Goal: Task Accomplishment & Management: Use online tool/utility

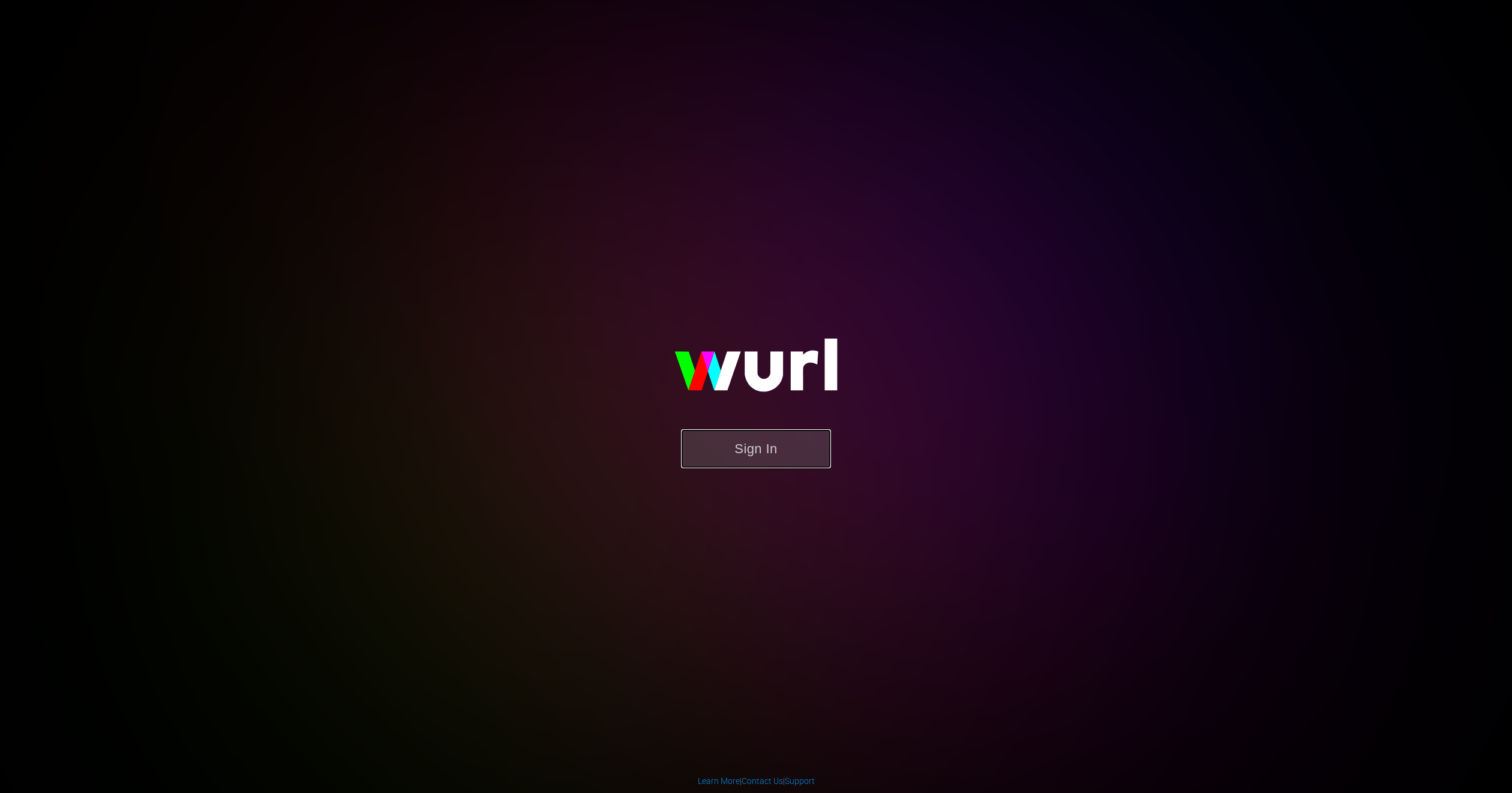
click at [718, 445] on button "Sign In" at bounding box center [756, 448] width 150 height 39
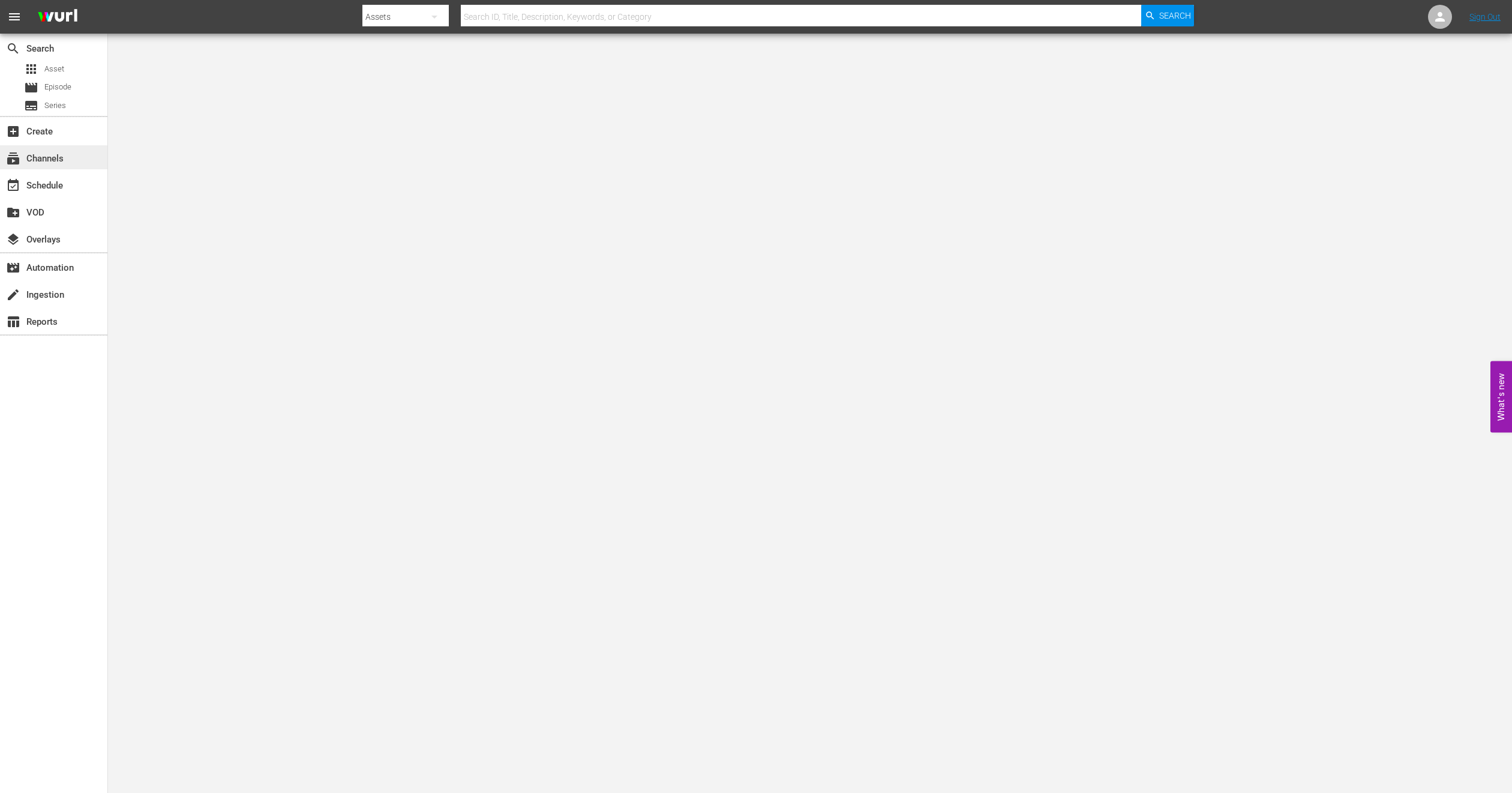
click at [56, 159] on div "subscriptions Channels" at bounding box center [34, 156] width 67 height 11
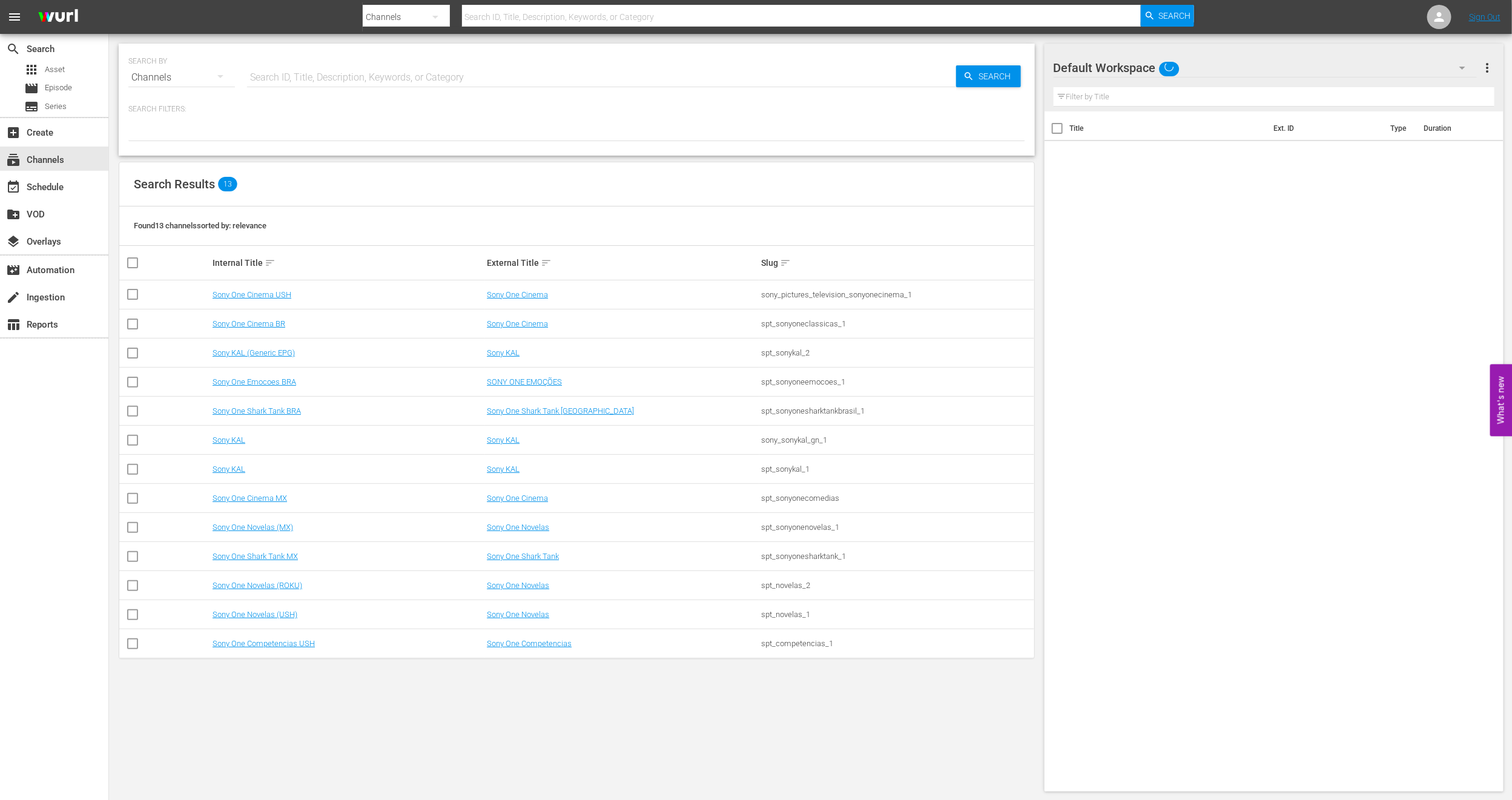
click at [253, 507] on td "Sony One Cinema MX" at bounding box center [348, 498] width 275 height 29
click at [224, 501] on link "Sony One Cinema MX" at bounding box center [250, 498] width 75 height 9
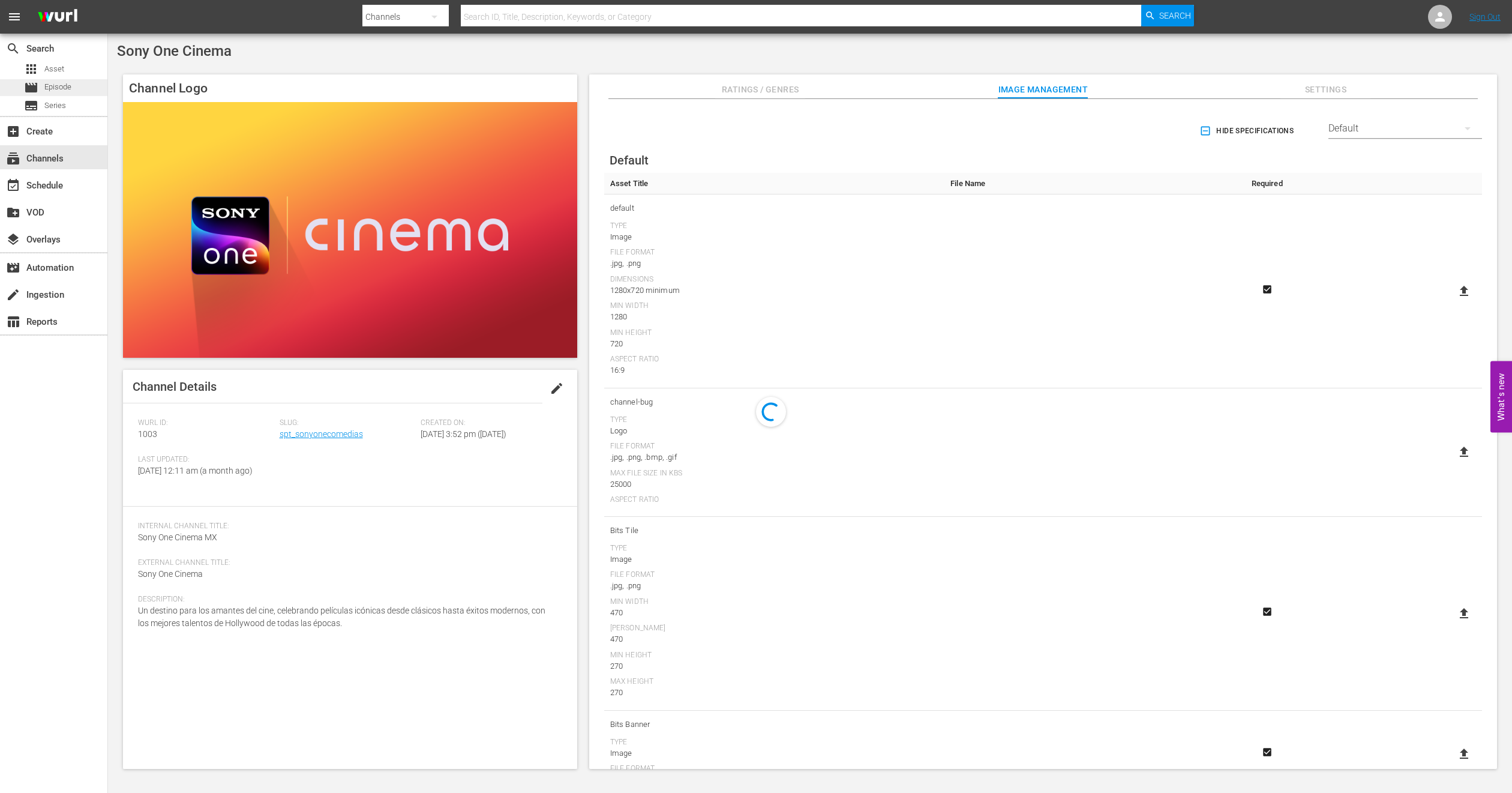
click at [51, 88] on span "Episode" at bounding box center [57, 88] width 27 height 12
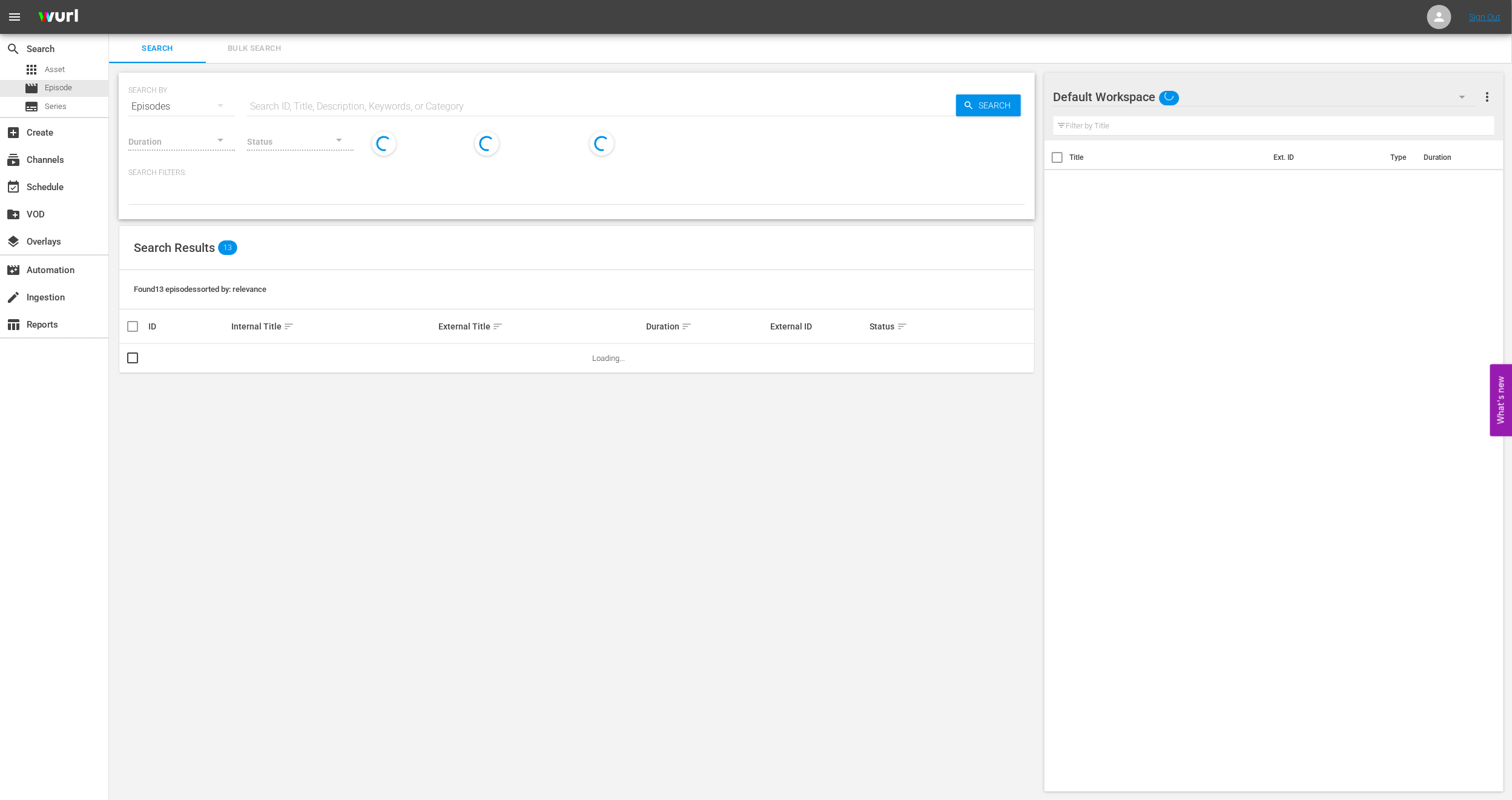
click at [253, 51] on span "Bulk Search" at bounding box center [254, 49] width 82 height 14
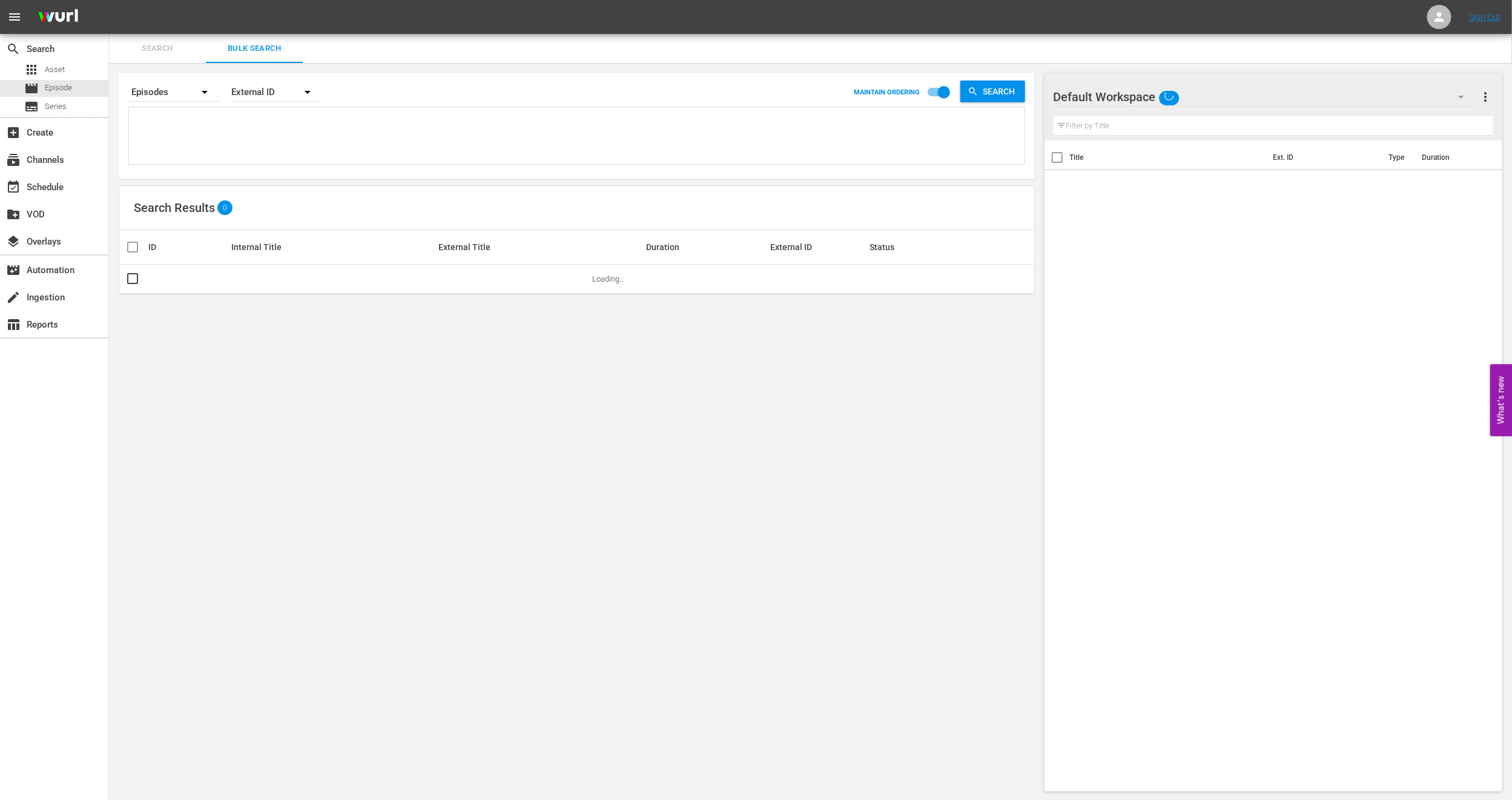
click at [224, 148] on textarea at bounding box center [578, 138] width 893 height 55
paste textarea "2709_U700437_LAT"
type textarea "2709_U700437_LAT"
click at [129, 280] on input "checkbox" at bounding box center [133, 282] width 14 height 14
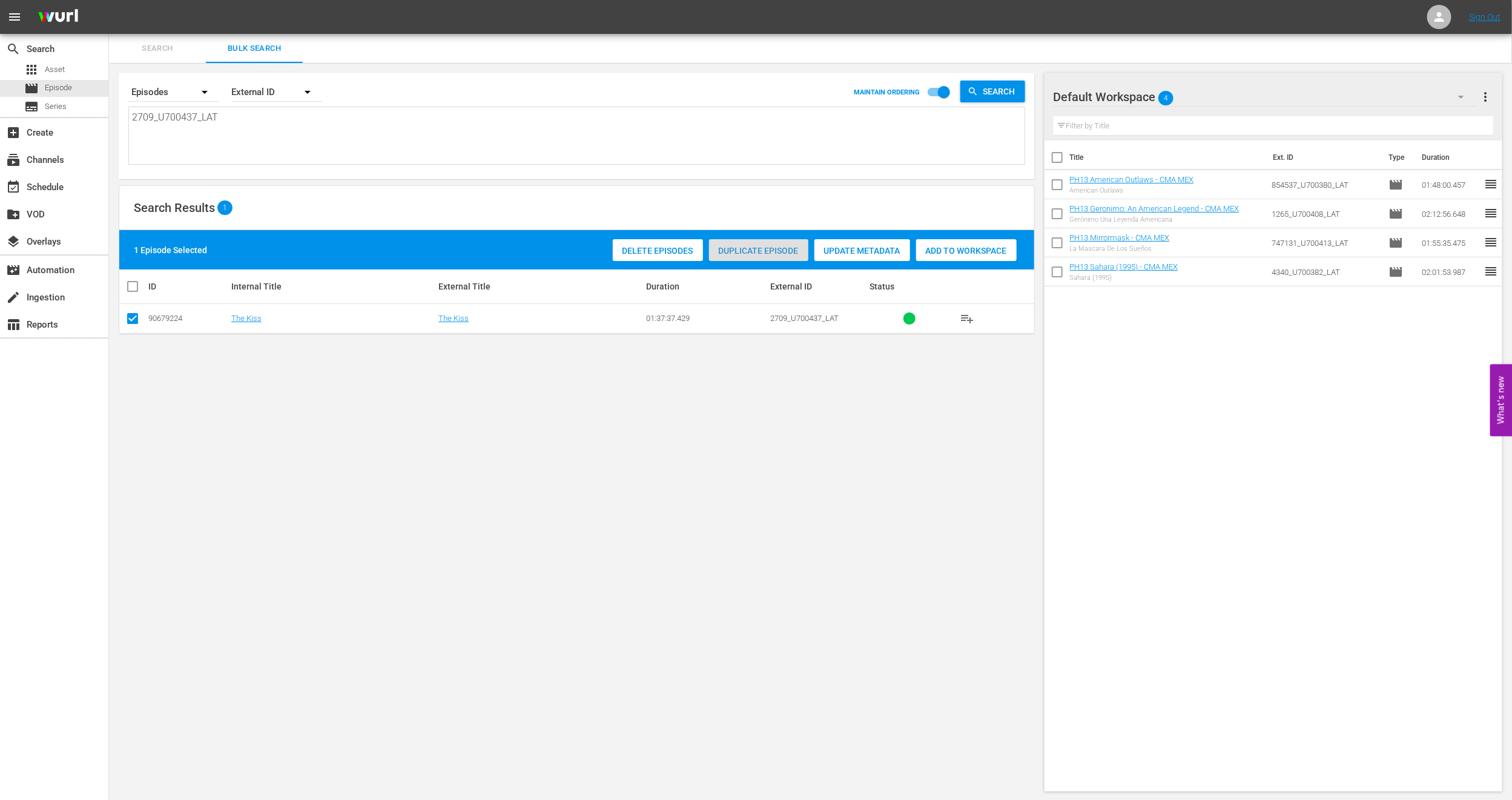
click at [720, 251] on span "Duplicate Episode" at bounding box center [758, 251] width 99 height 10
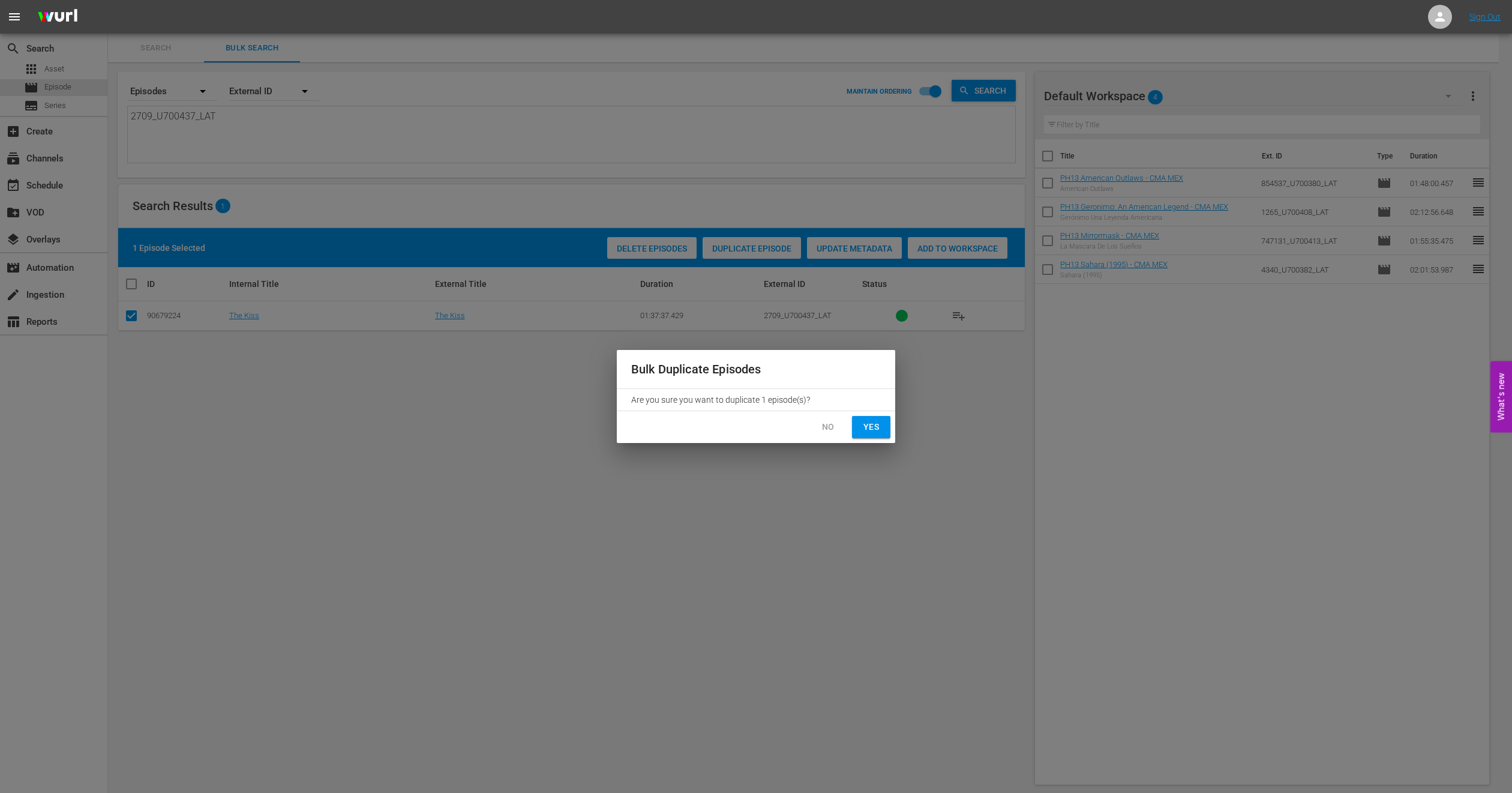
click at [862, 429] on span "Yes" at bounding box center [871, 427] width 19 height 15
checkbox input "false"
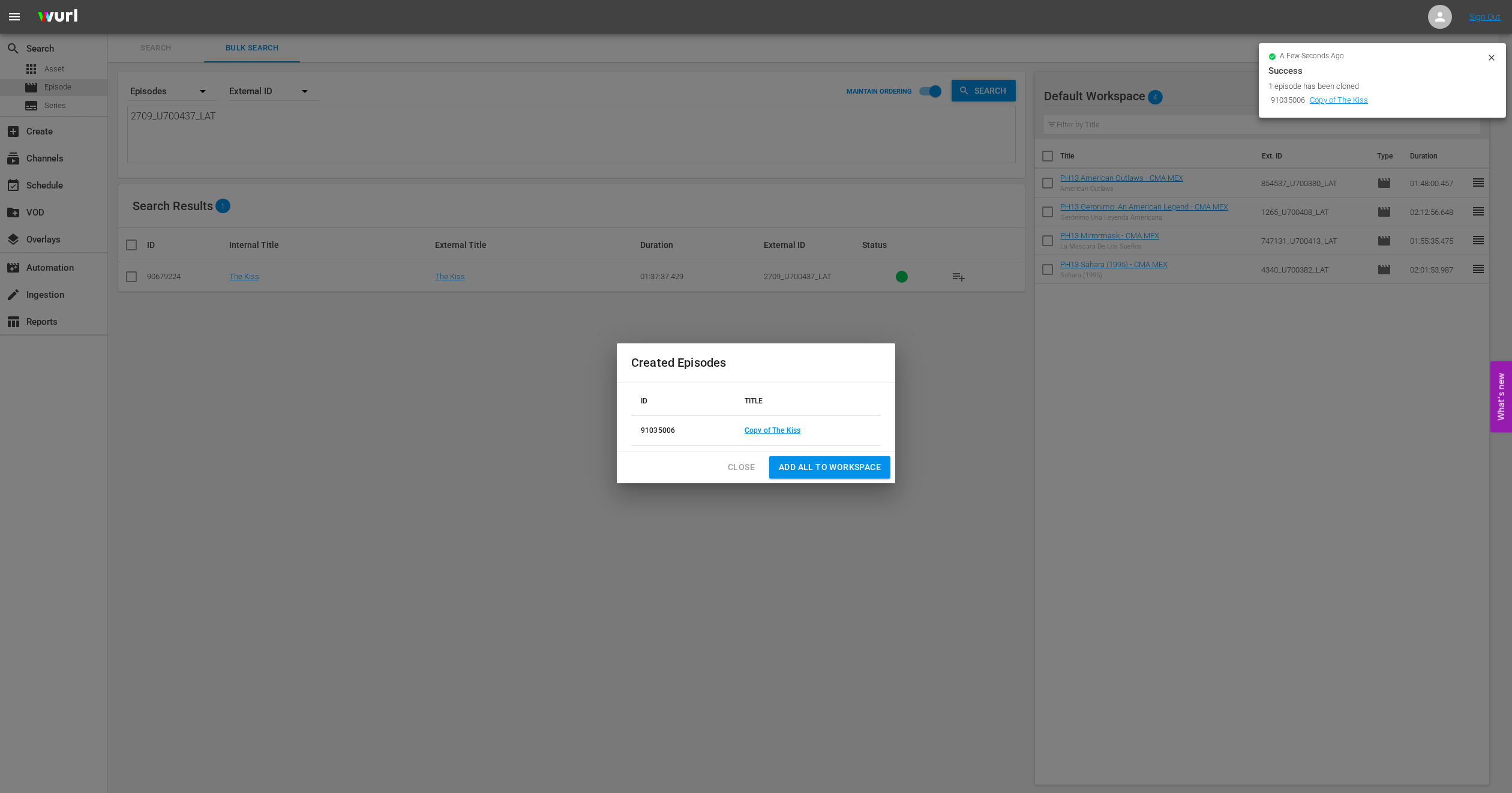
click at [739, 467] on span "Close" at bounding box center [741, 467] width 27 height 15
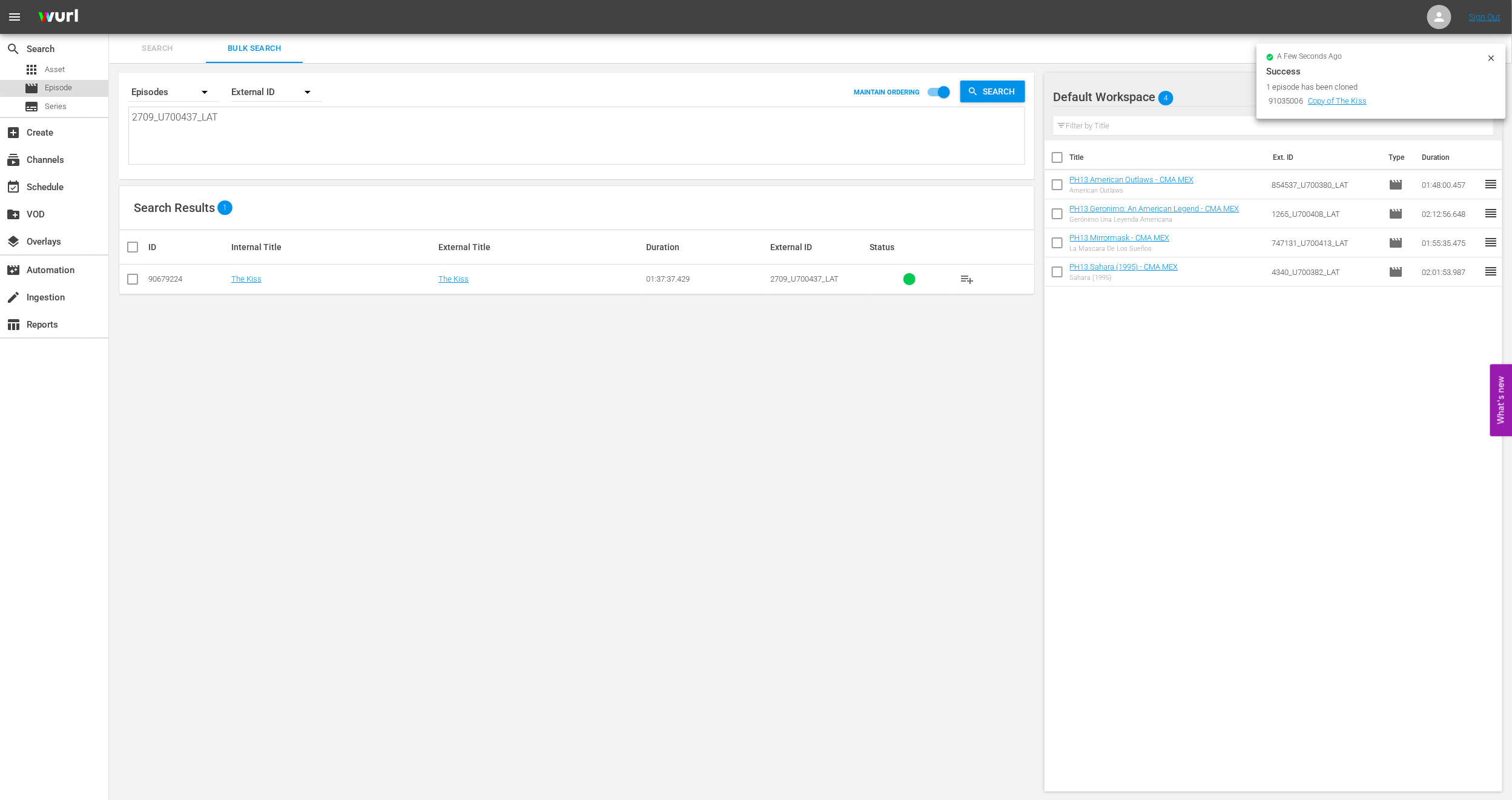
click at [86, 84] on div "movie Episode" at bounding box center [54, 88] width 109 height 17
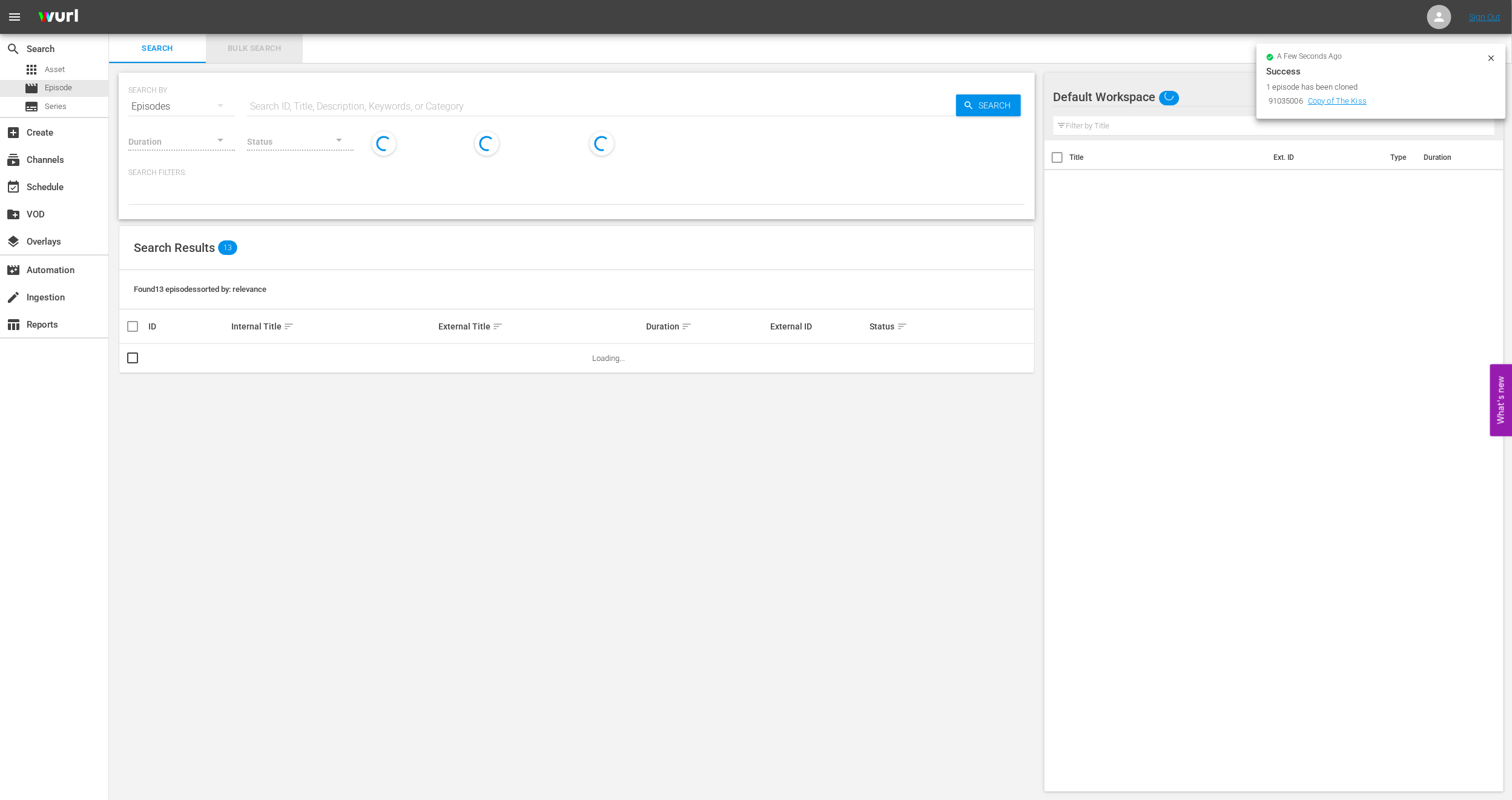
click at [260, 54] on span "Bulk Search" at bounding box center [254, 49] width 82 height 14
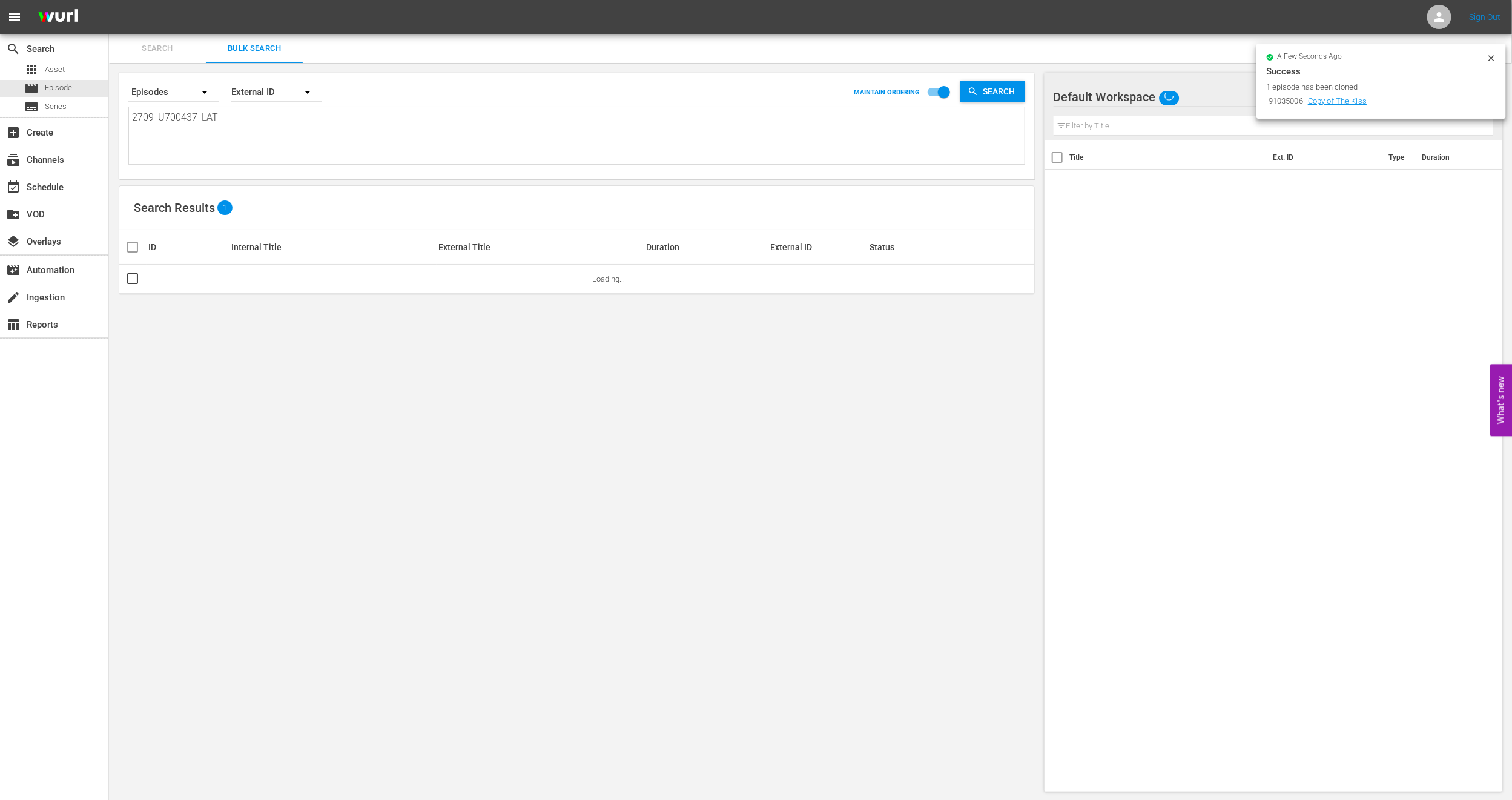
click at [1491, 58] on icon at bounding box center [1491, 58] width 5 height 5
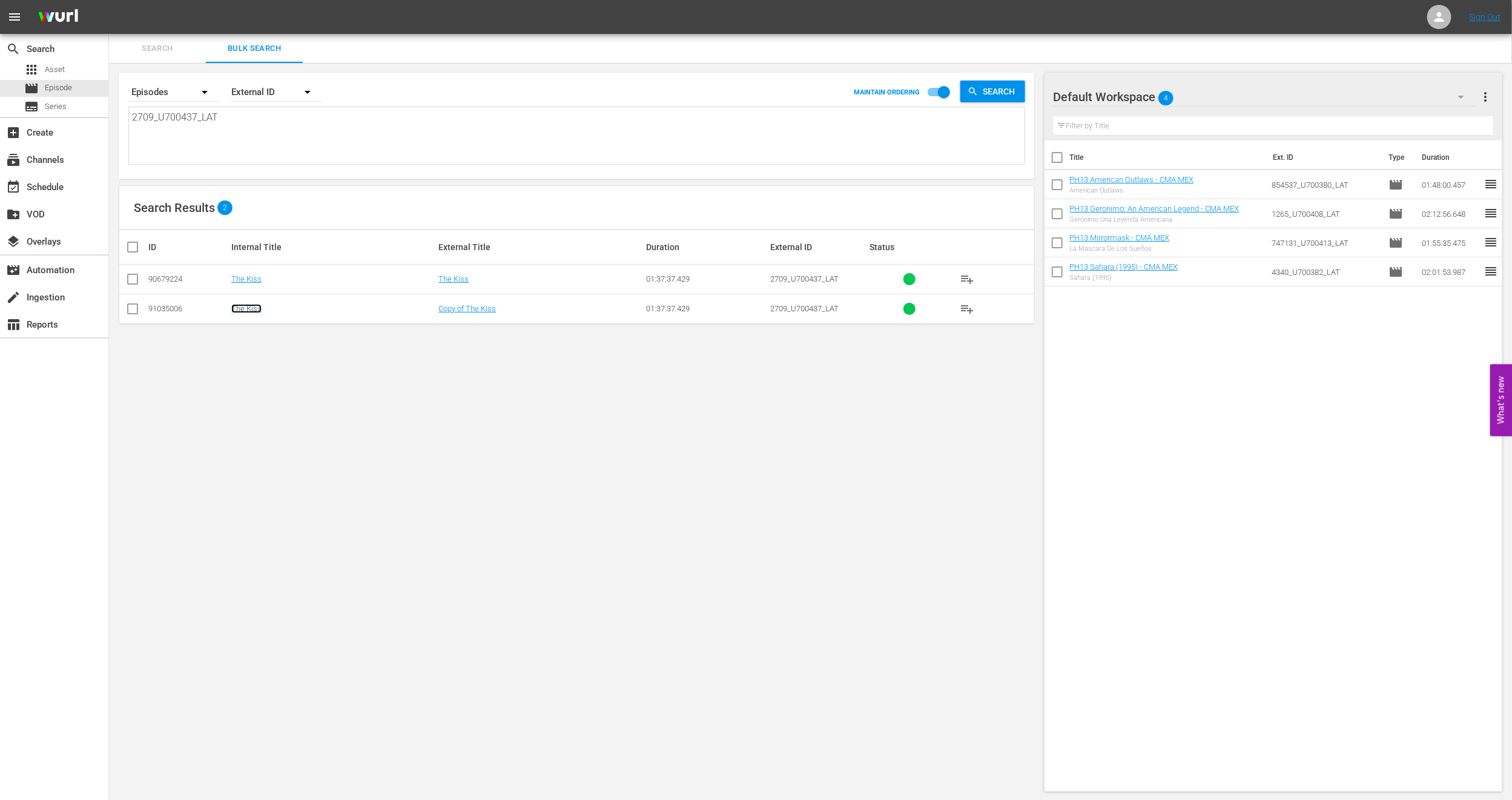
click at [246, 312] on link "The Kiss" at bounding box center [246, 309] width 30 height 9
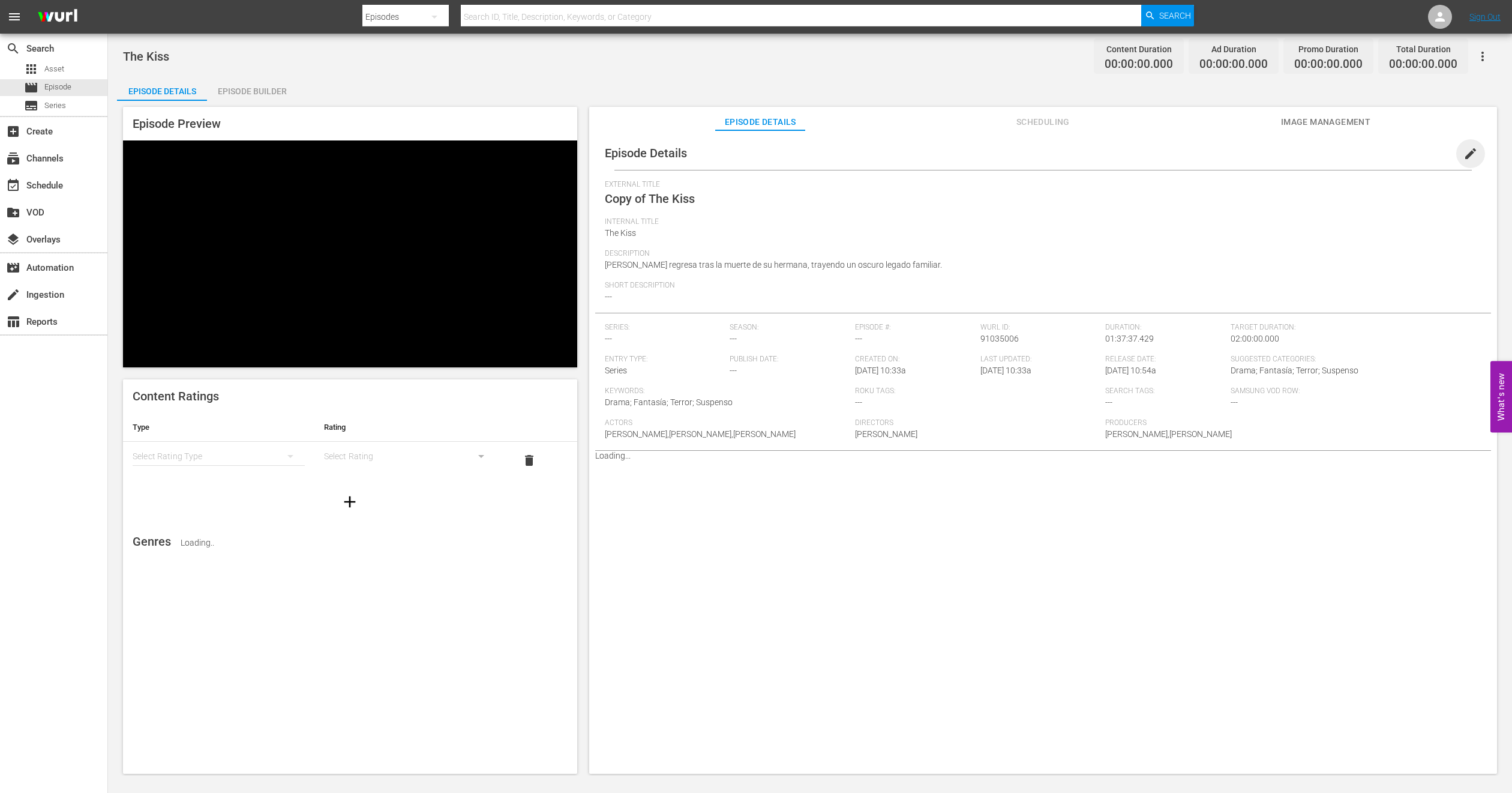
click at [1463, 154] on span "edit" at bounding box center [1470, 154] width 14 height 14
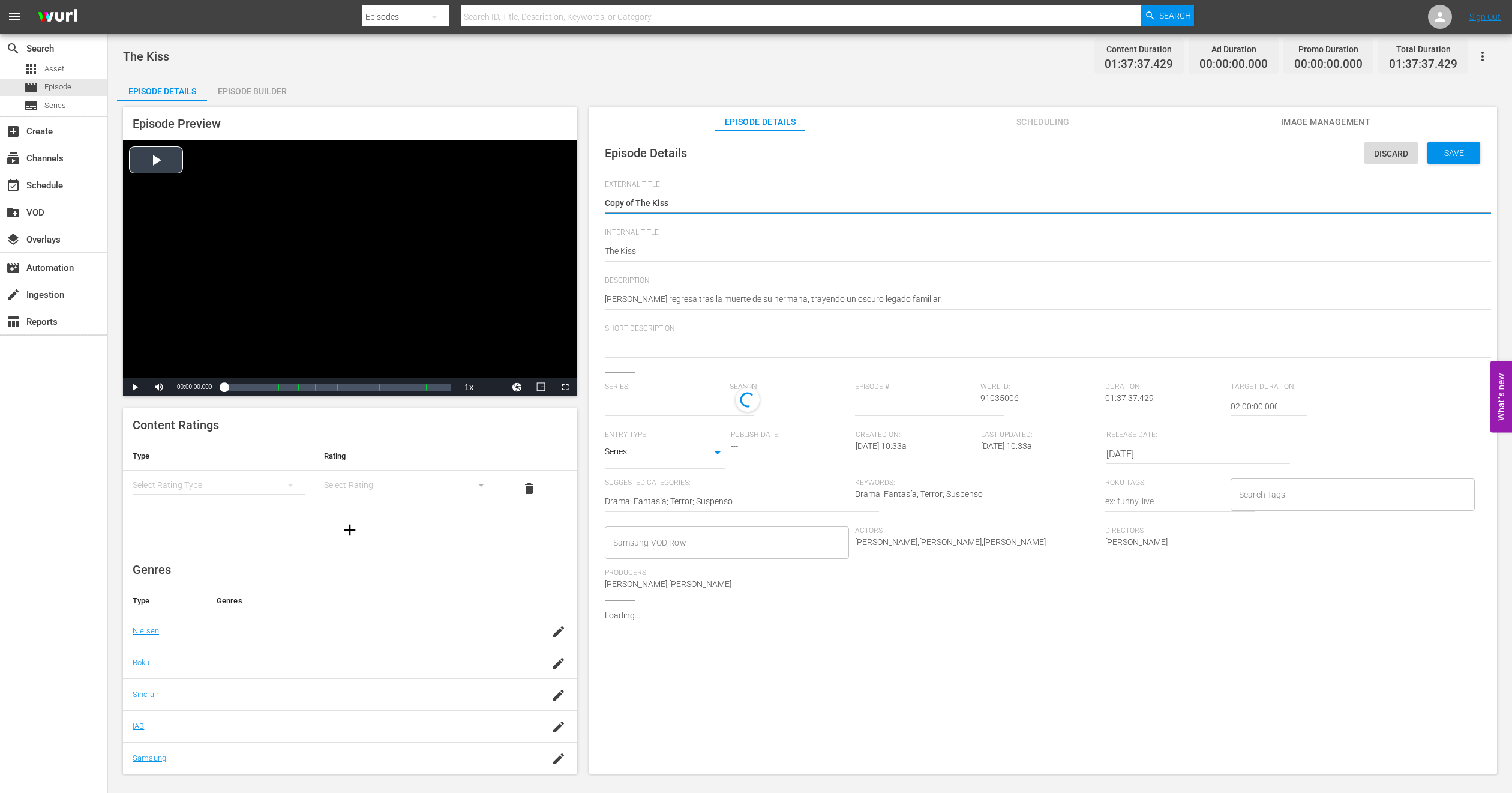
drag, startPoint x: 637, startPoint y: 202, endPoint x: 216, endPoint y: 212, distance: 421.1
click at [216, 210] on div "Episode Preview Video Player is loading. Play Video Play Mute Current Time 00:0…" at bounding box center [809, 442] width 1386 height 682
type textarea "The Kiss"
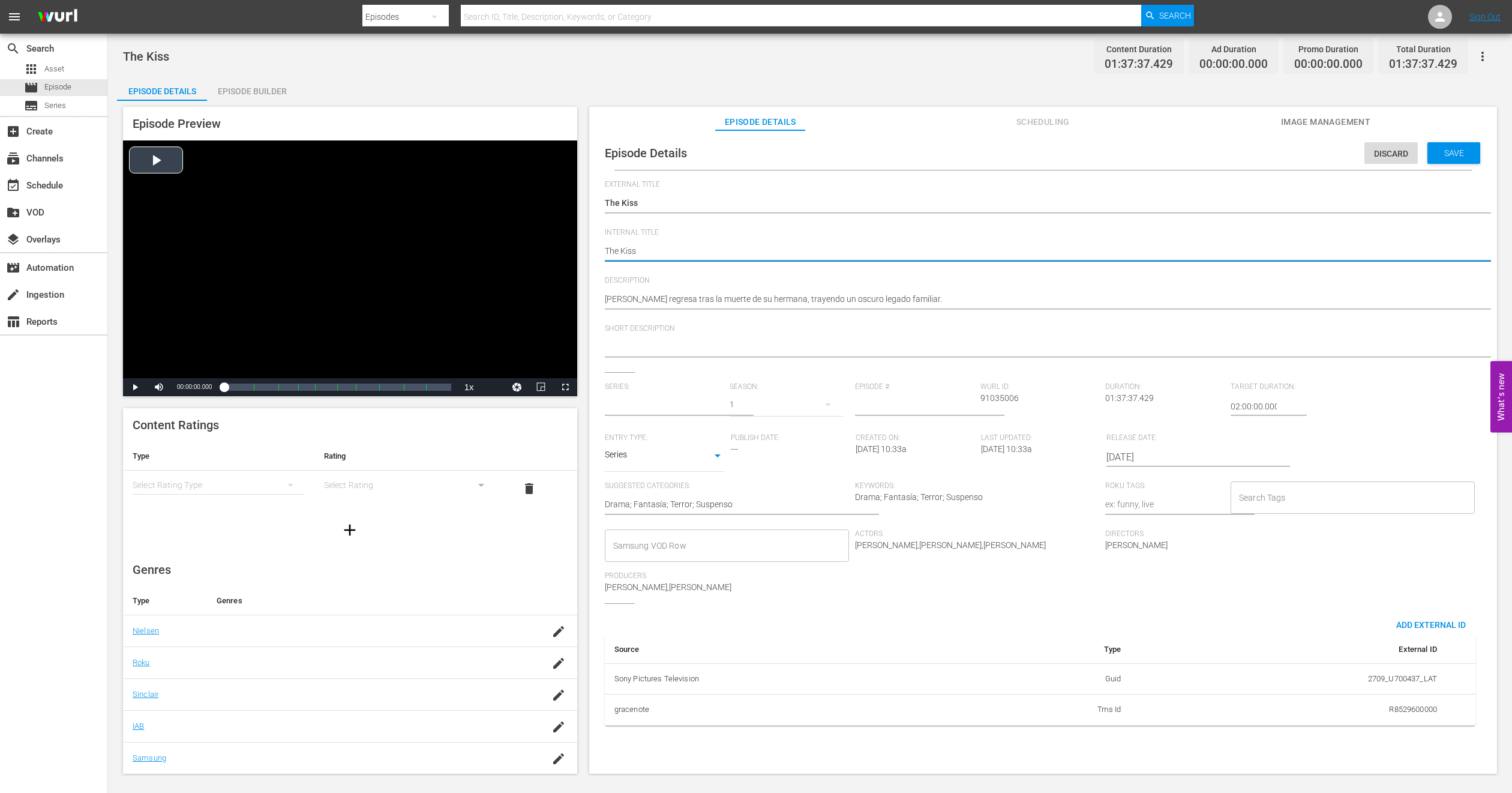
type input "No Series"
type textarea "PThe Kiss"
type textarea "PHThe Kiss"
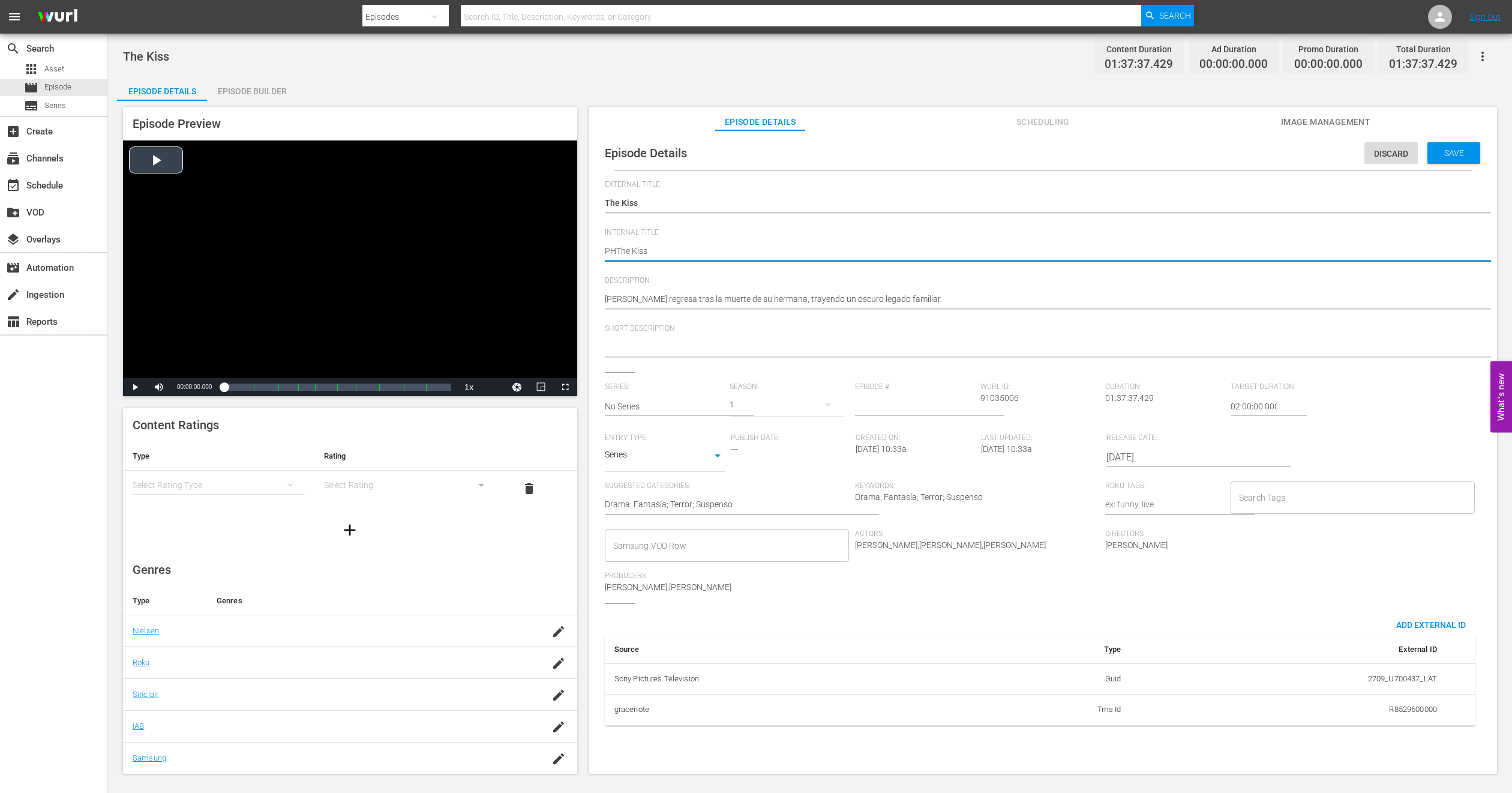
type textarea "PH1The Kiss"
type textarea "PH13The Kiss"
type textarea "PH13 The Kiss"
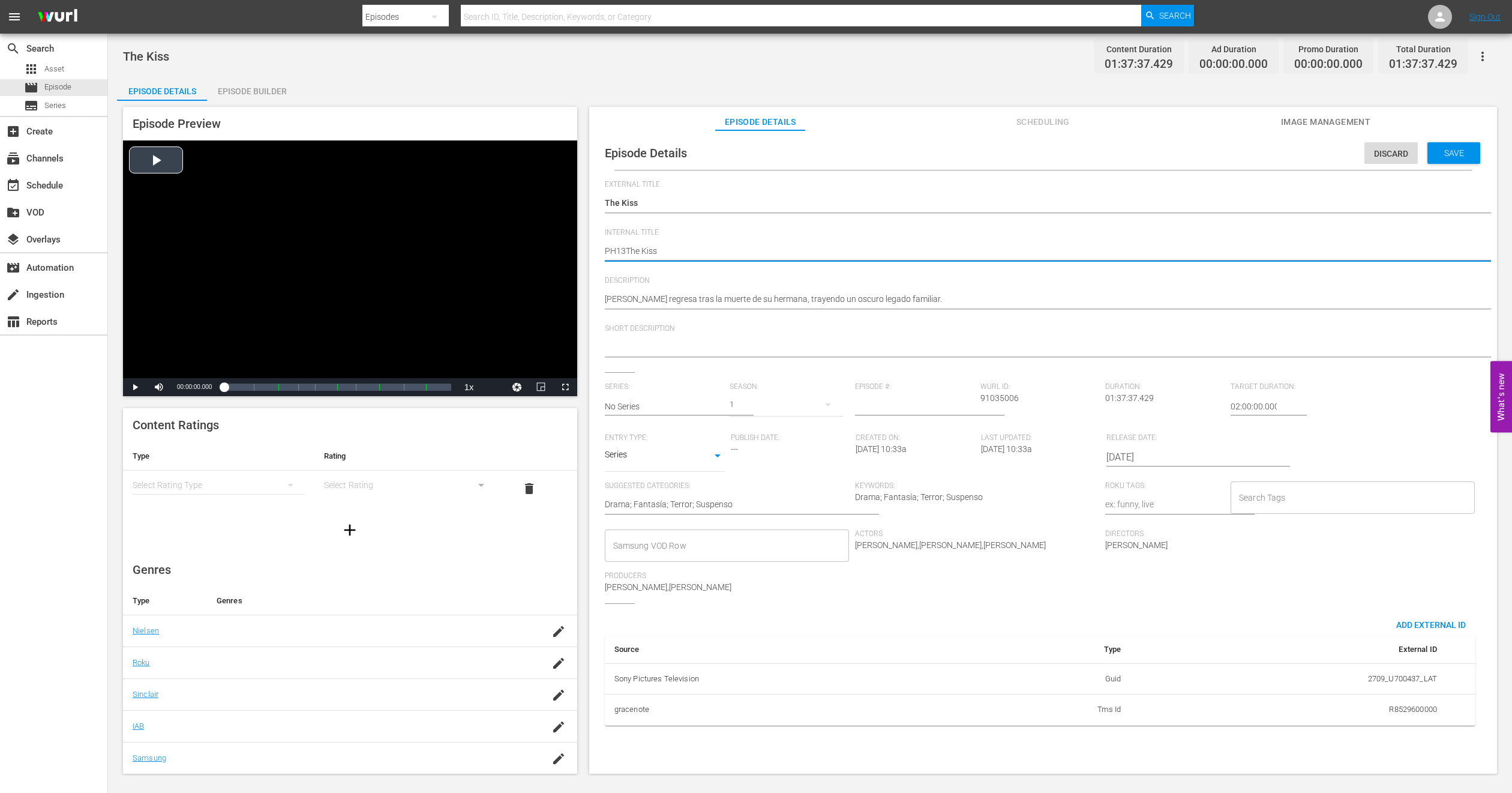
type textarea "PH13 The Kiss"
type textarea "PH13 The Kiss -"
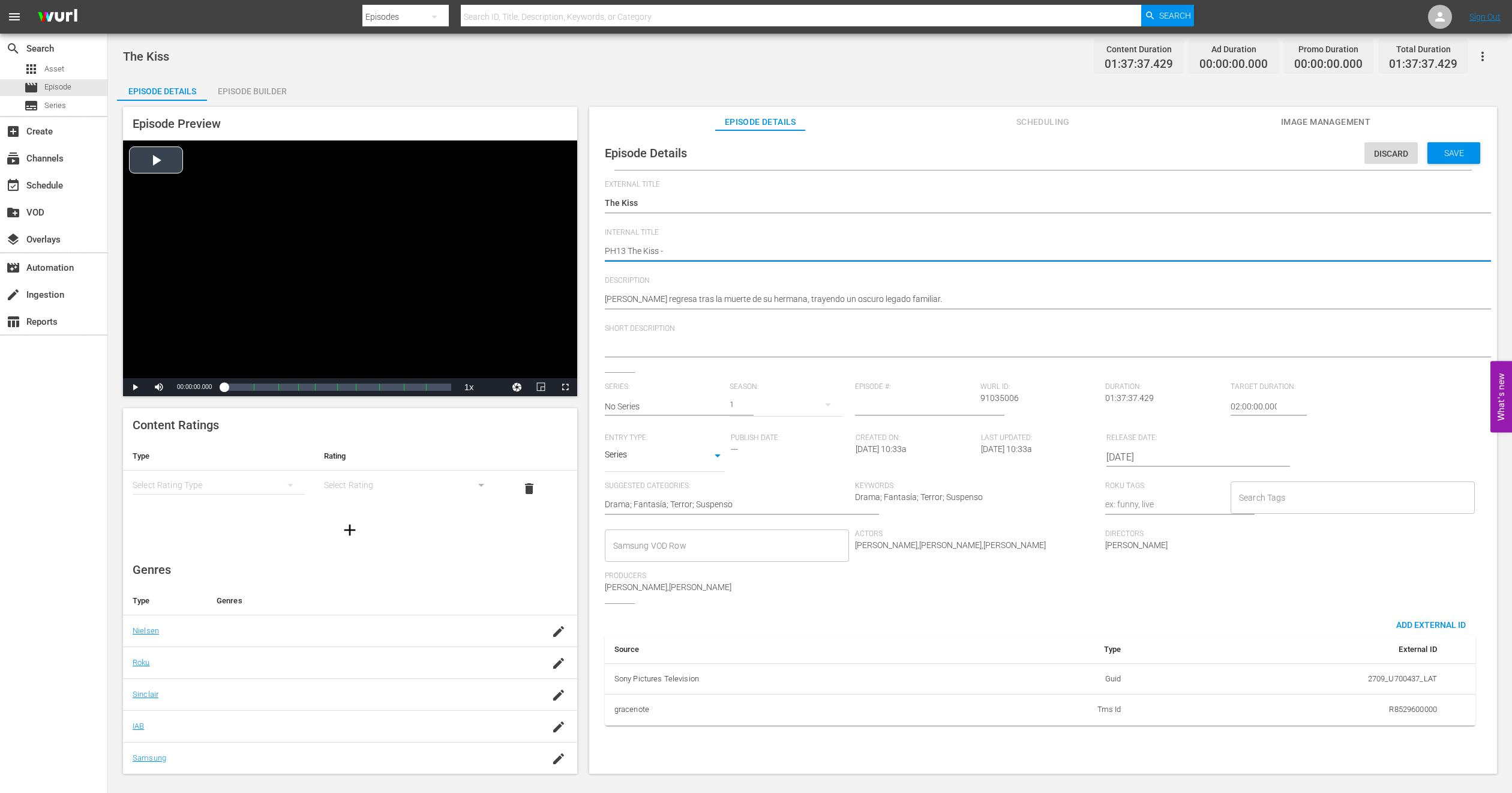
type textarea "PH13 The Kiss -"
type textarea "PH13 The Kiss - C"
type textarea "PH13 The Kiss - CM"
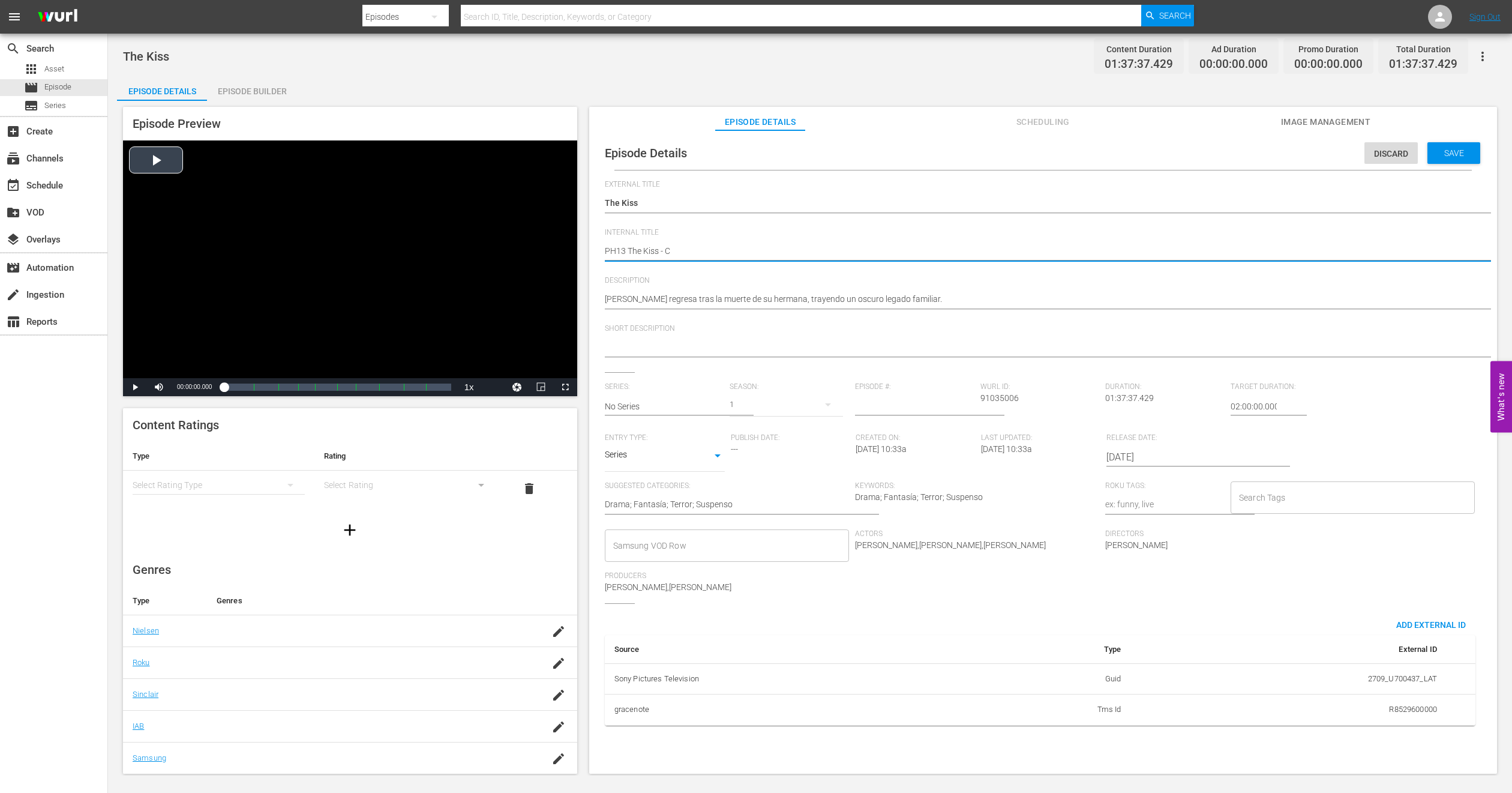
type textarea "PH13 The Kiss - CM"
type textarea "PH13 The Kiss - CMA"
type textarea "PH13 The Kiss - CMA M"
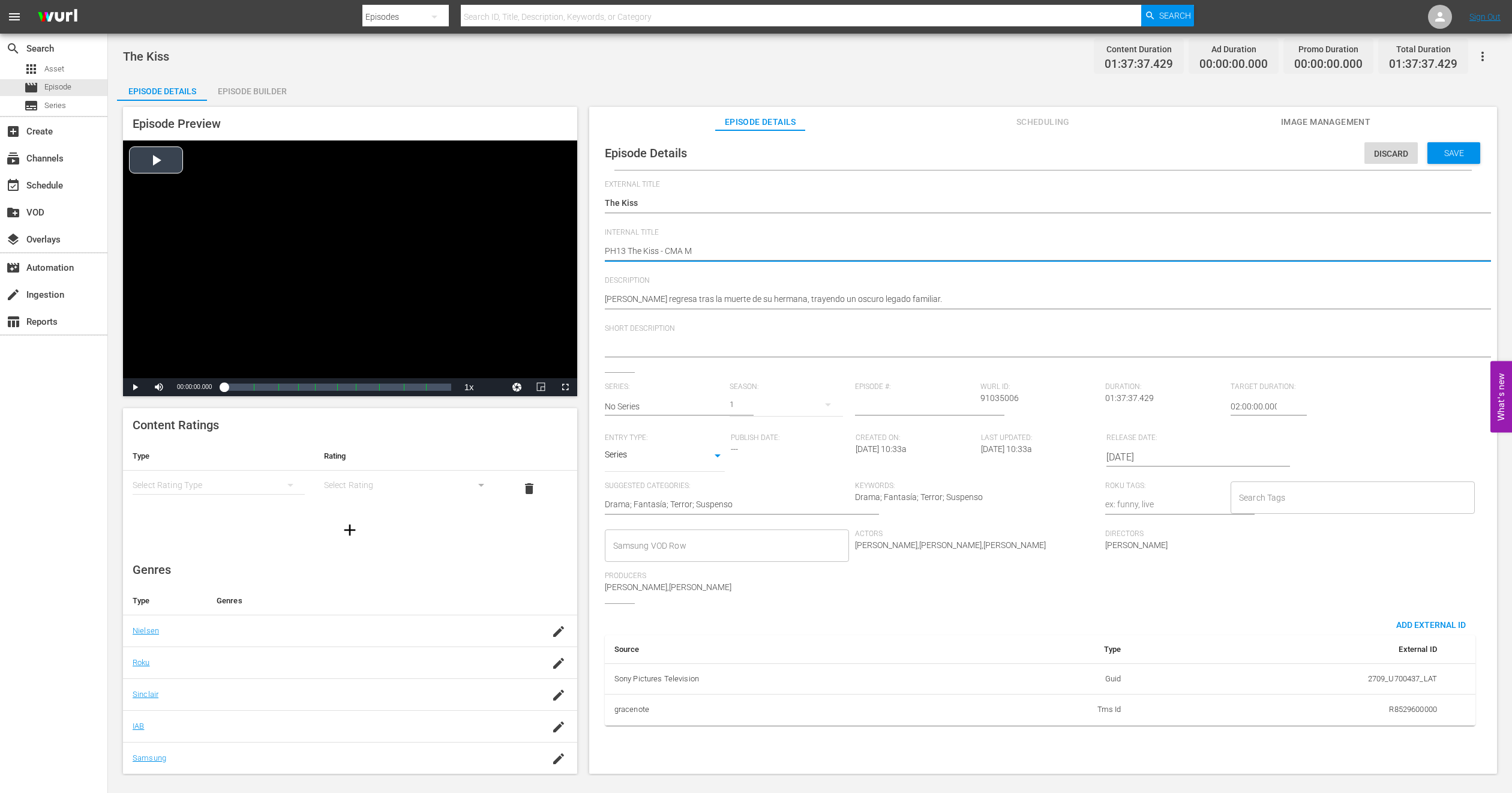
type textarea "PH13 The Kiss - CMA ME"
type textarea "PH13 The Kiss - CMA MEX"
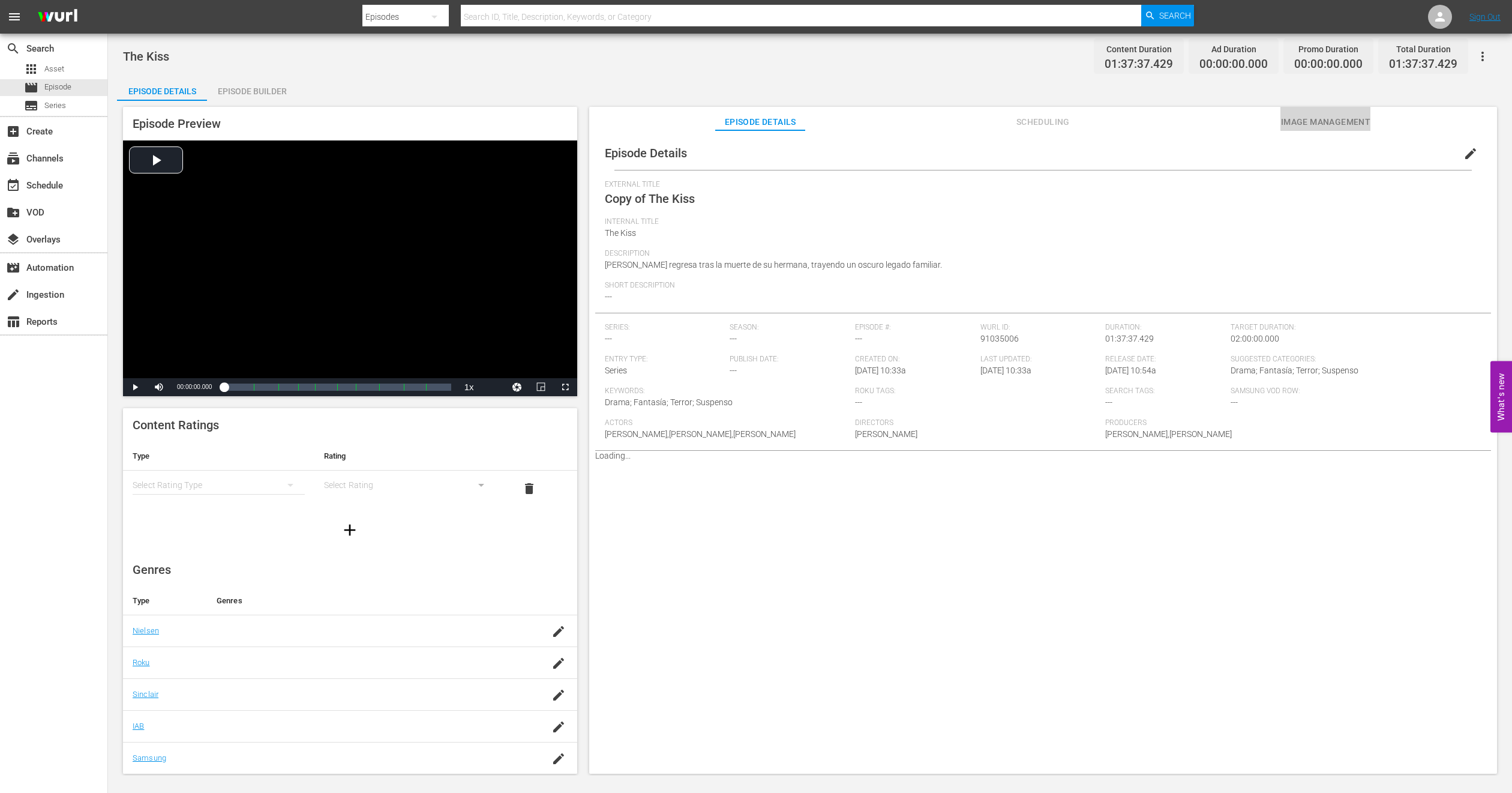
click at [1338, 130] on button "Image Management" at bounding box center [1326, 118] width 90 height 24
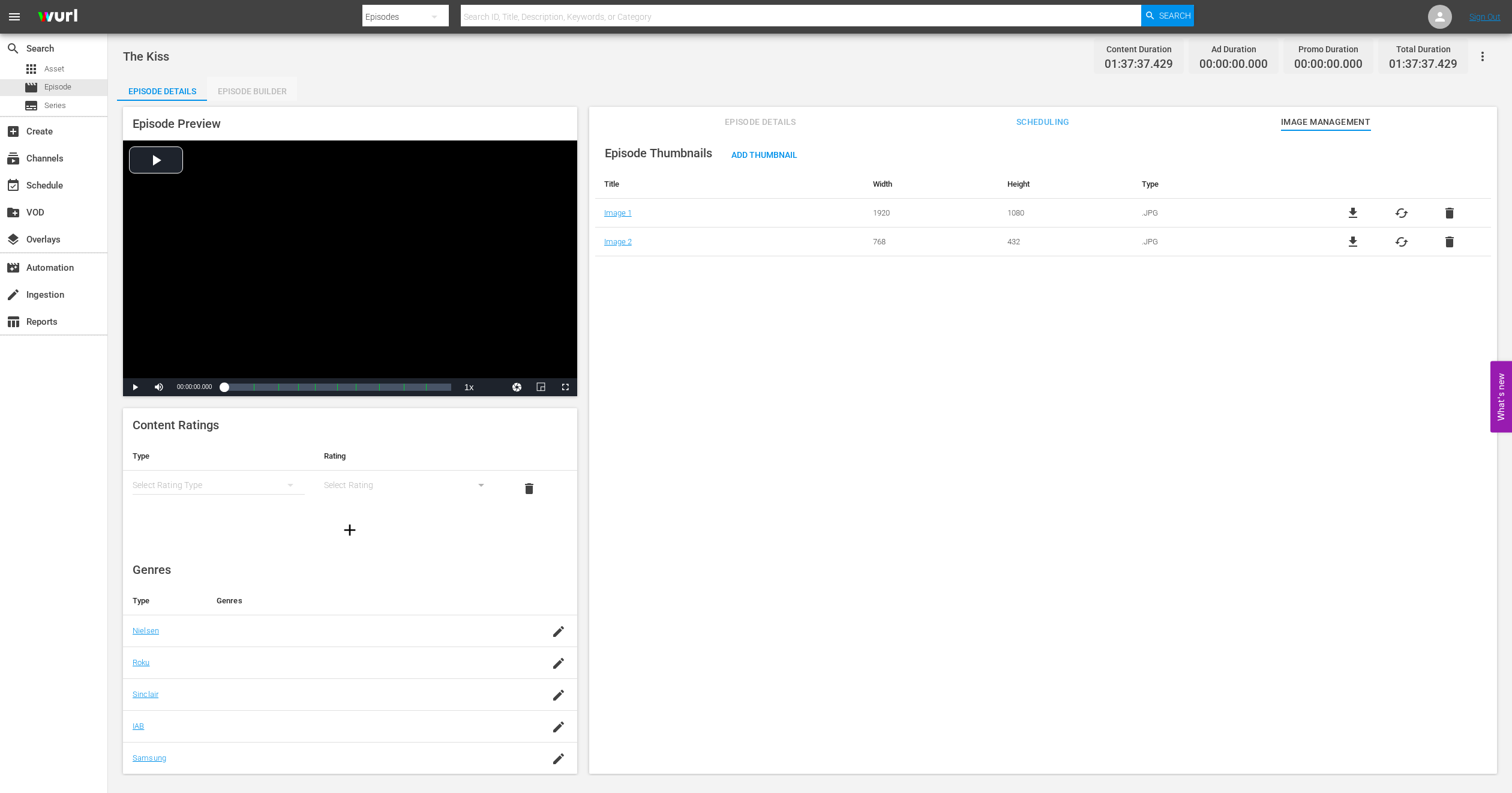
click at [262, 92] on div "Episode Builder" at bounding box center [252, 91] width 90 height 29
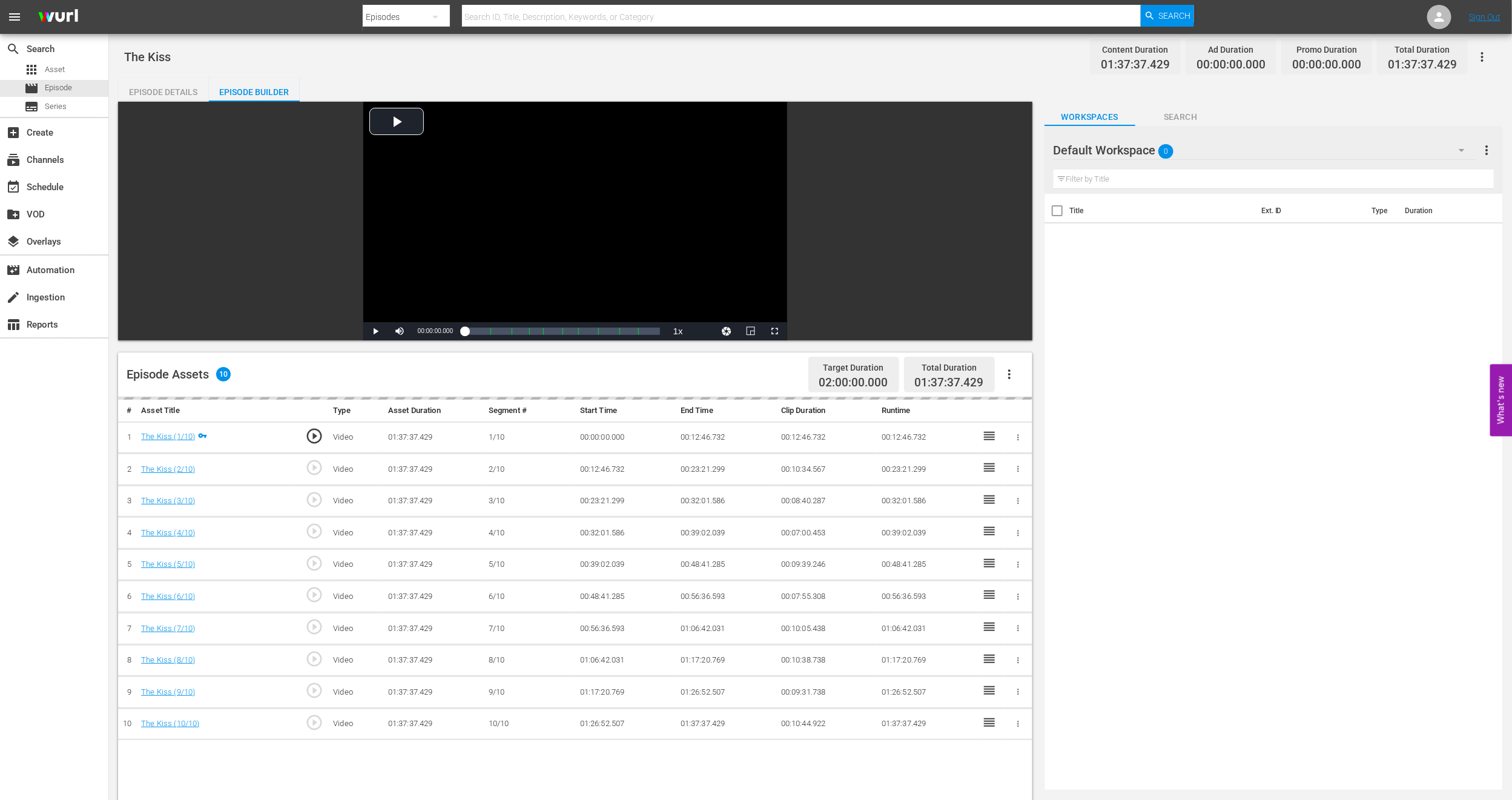
click at [1446, 146] on div "Default Workspace 0" at bounding box center [1265, 150] width 423 height 34
click at [1116, 204] on div "PH13 Cinema MEX (11)" at bounding box center [1131, 203] width 126 height 20
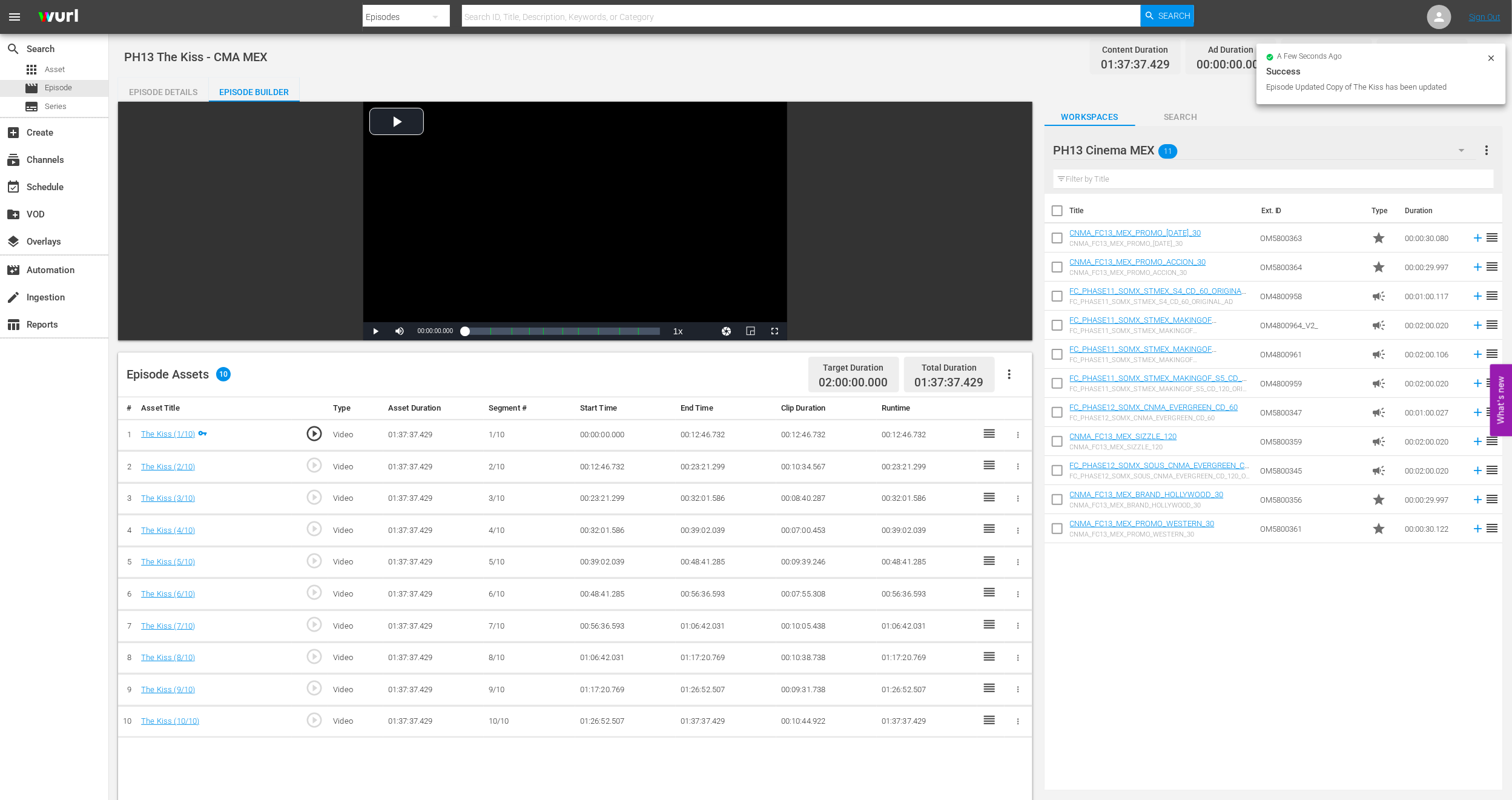
click at [1012, 378] on icon "button" at bounding box center [1010, 374] width 14 height 14
click at [1012, 378] on div "Fill with Ads" at bounding box center [1045, 379] width 82 height 29
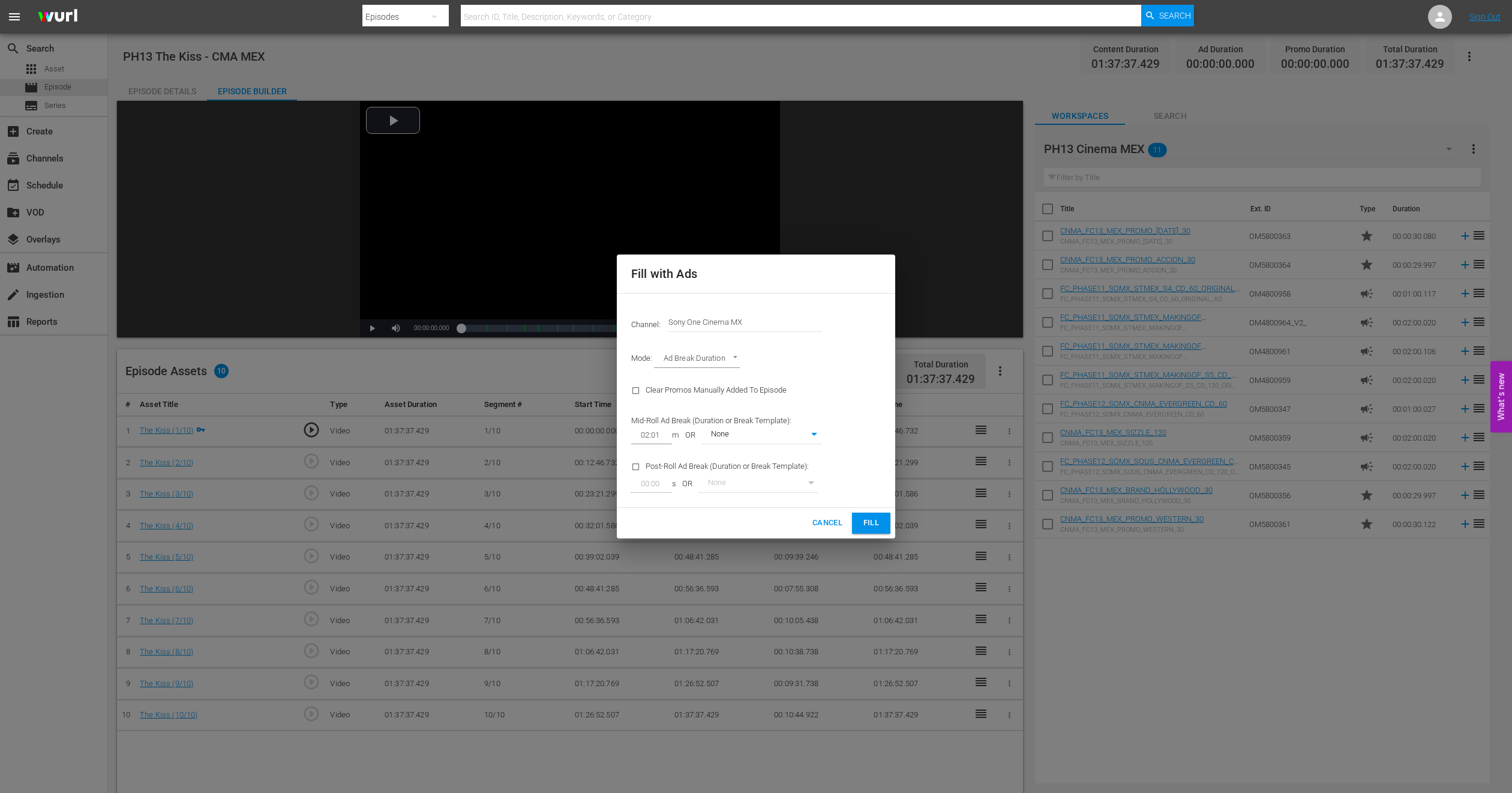
click at [870, 514] on button "Fill" at bounding box center [870, 523] width 38 height 21
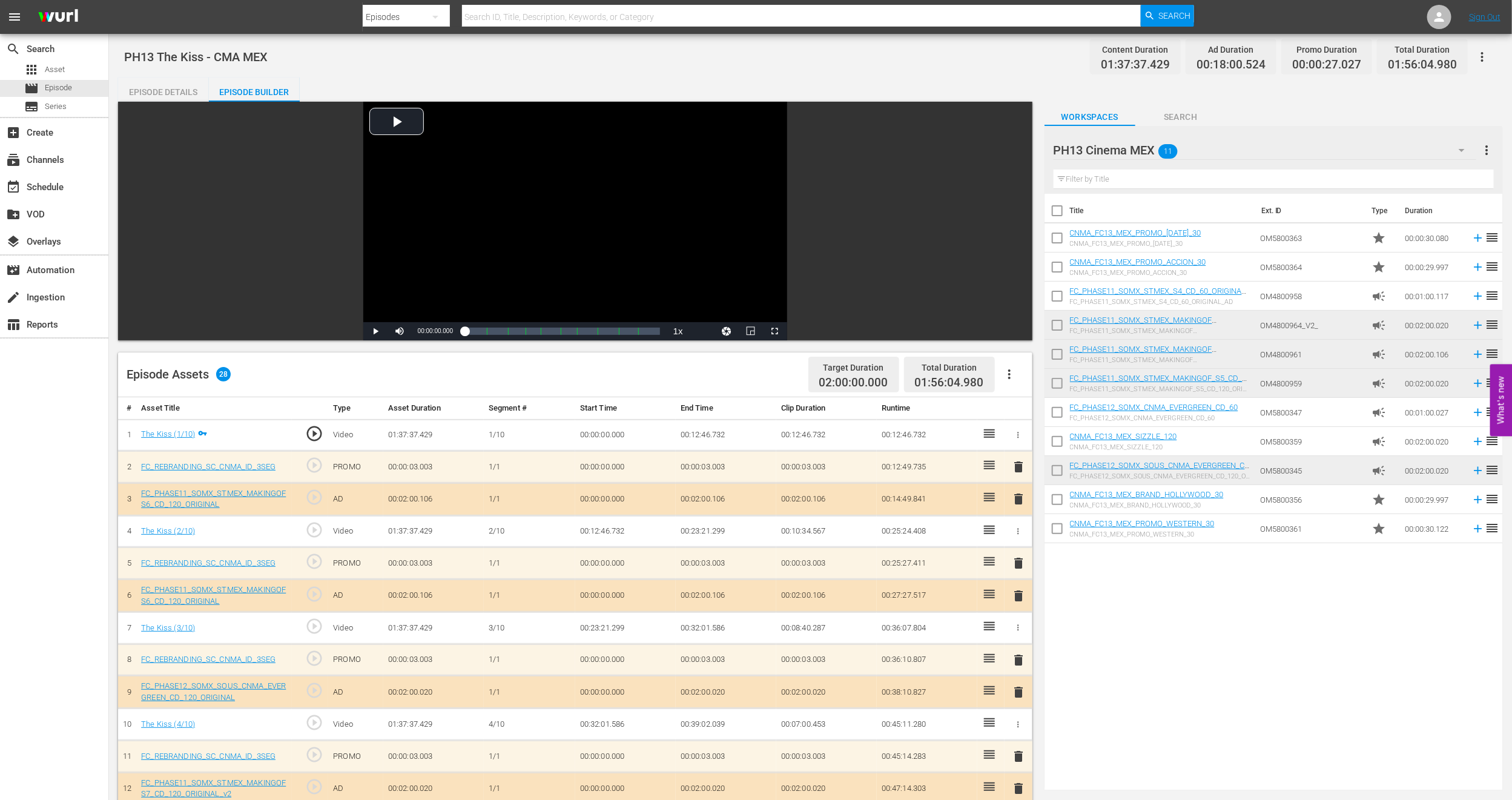
click at [1020, 499] on span "delete" at bounding box center [1019, 499] width 14 height 14
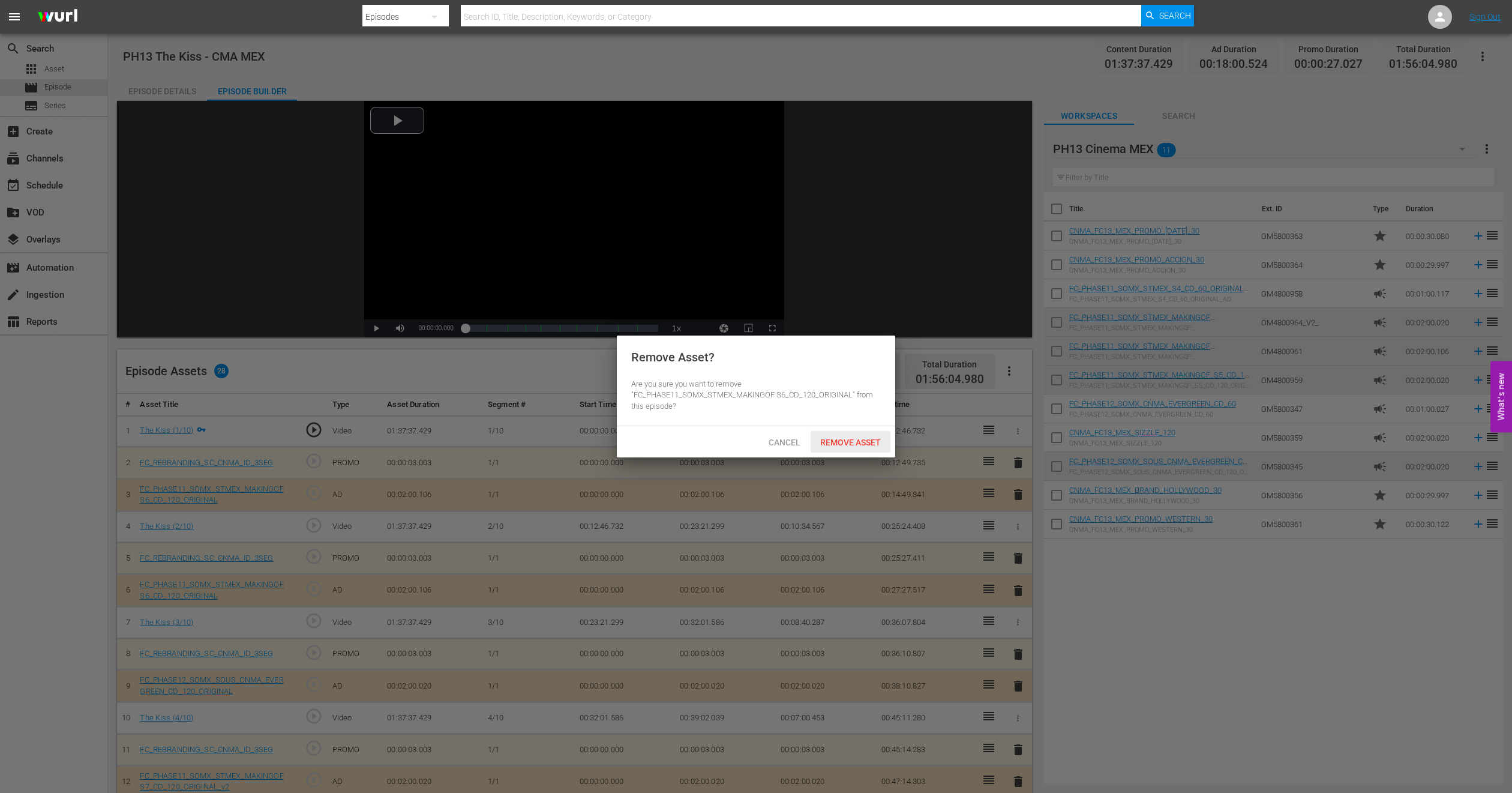
click at [849, 438] on span "Remove Asset" at bounding box center [850, 442] width 80 height 10
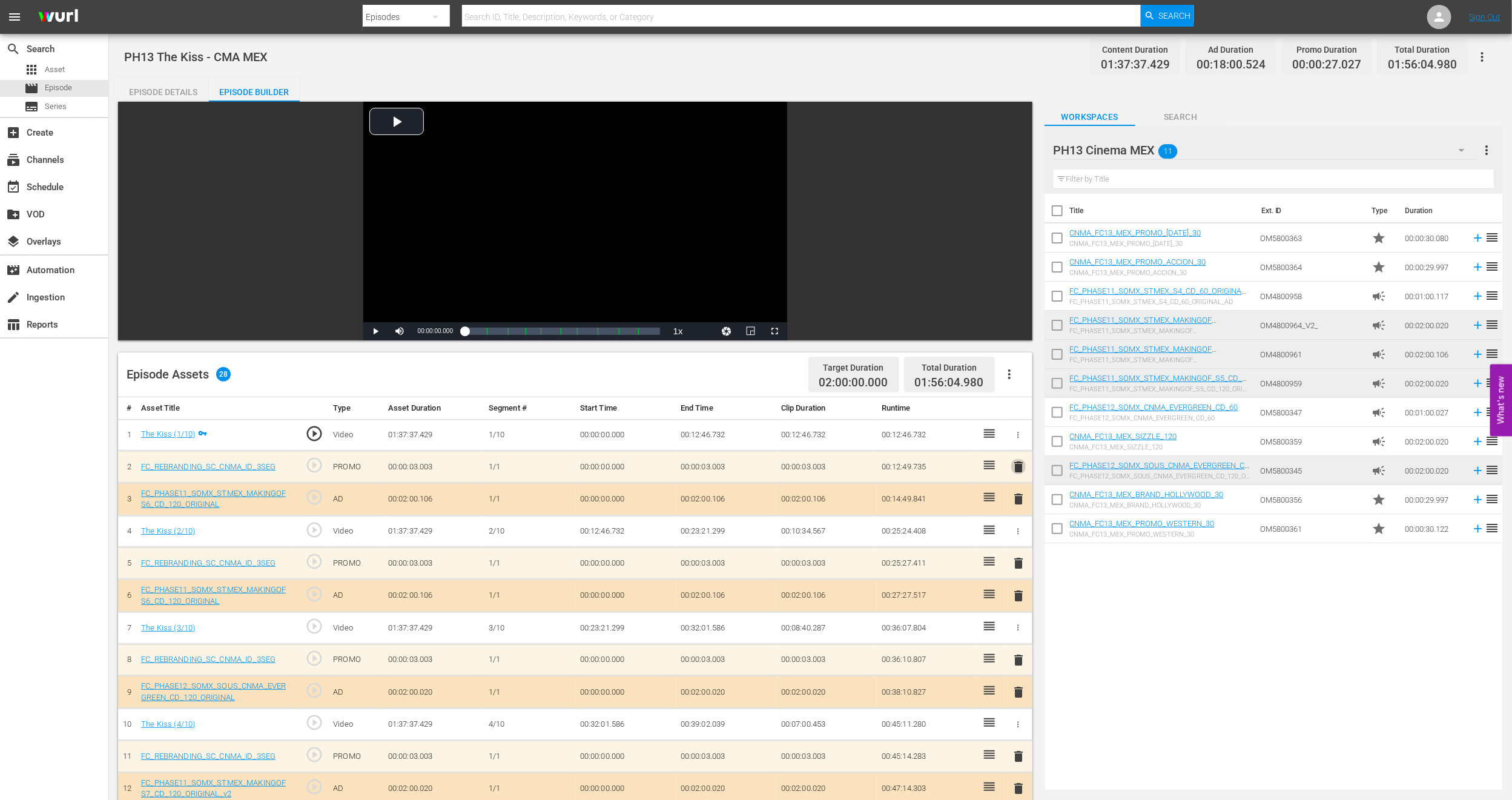
click at [1020, 462] on span "delete" at bounding box center [1019, 466] width 14 height 14
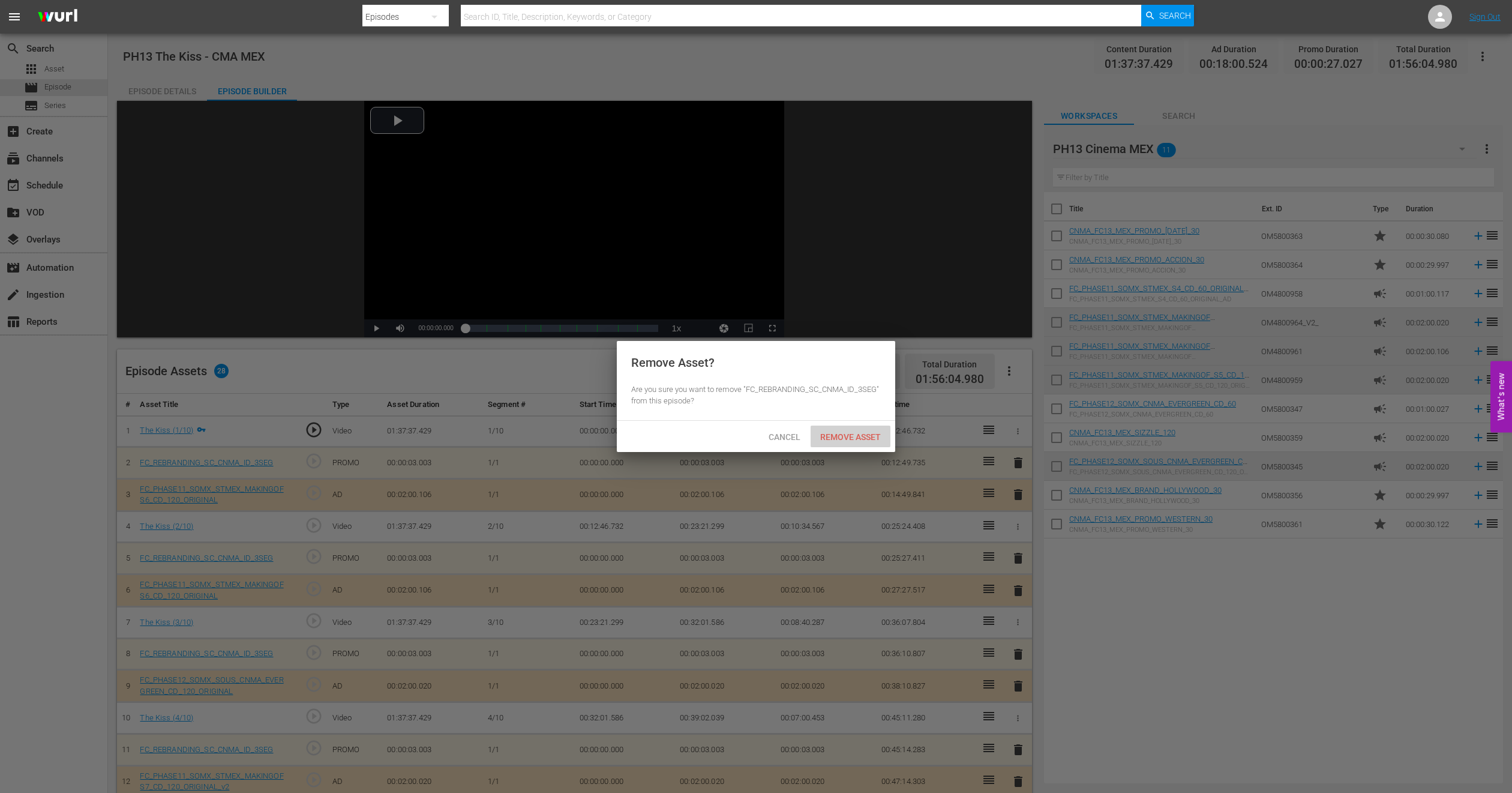
click at [864, 443] on div "Remove Asset" at bounding box center [850, 436] width 80 height 22
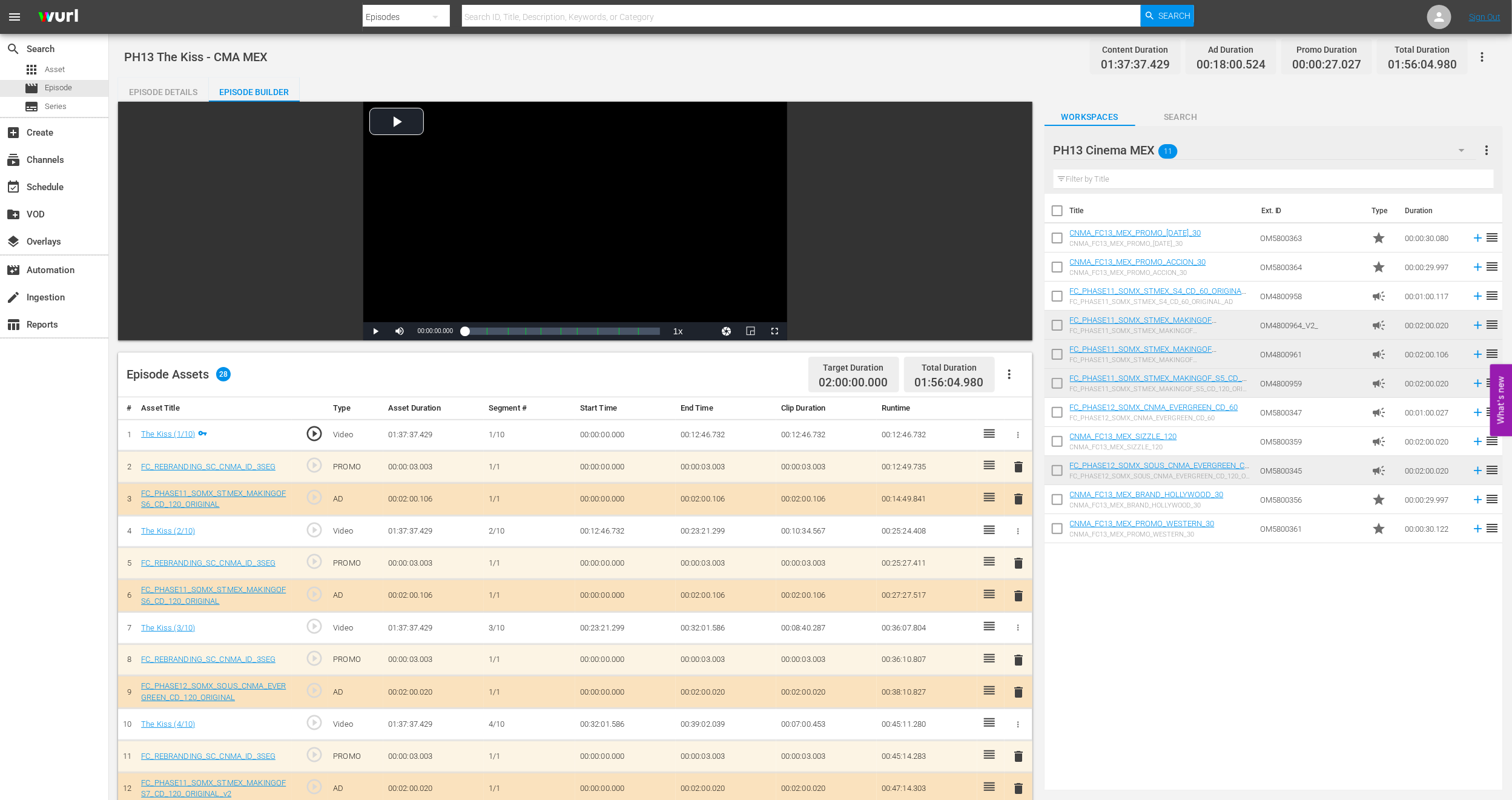
click at [1020, 692] on span "delete" at bounding box center [1019, 692] width 14 height 14
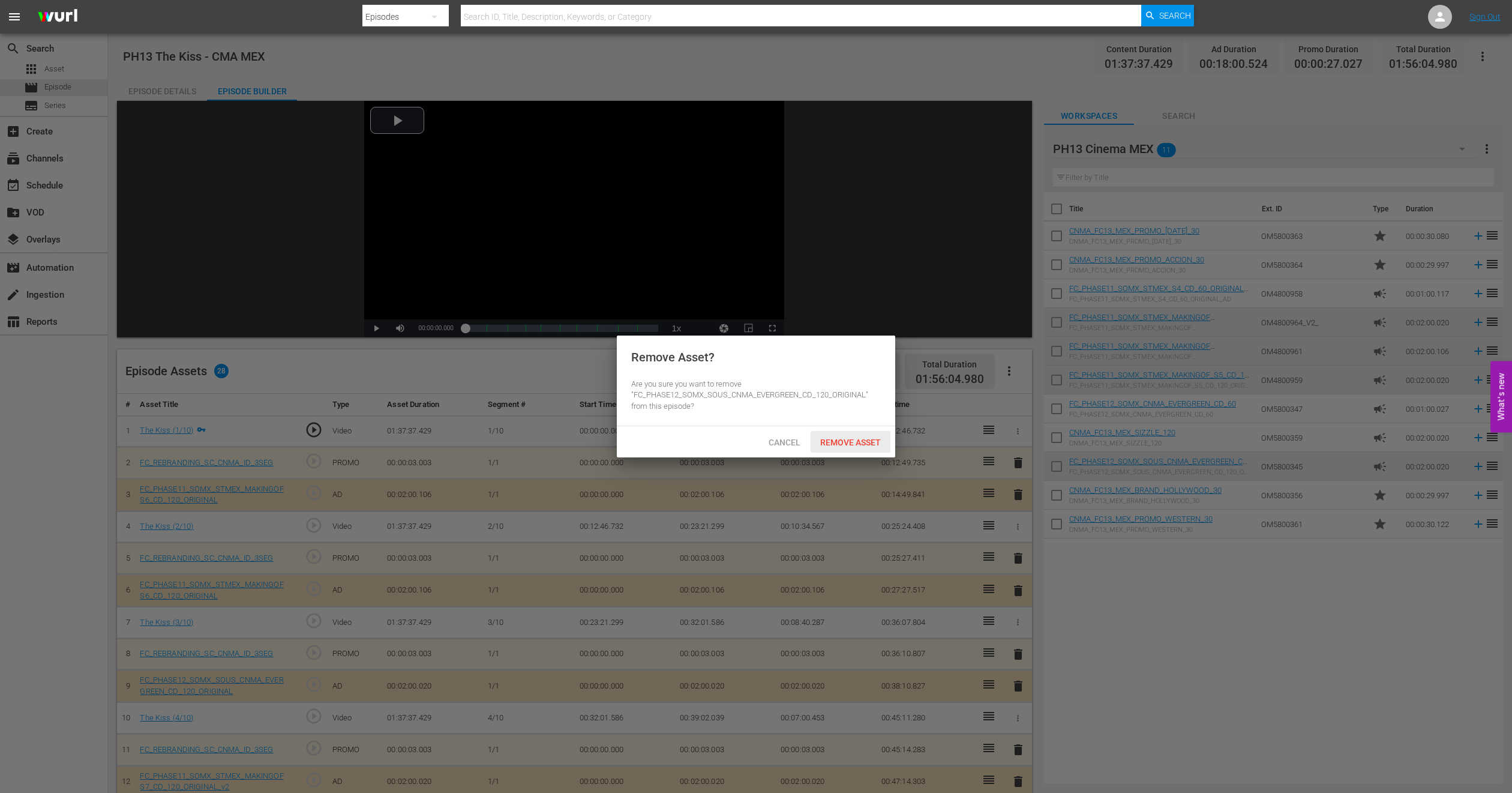
drag, startPoint x: 862, startPoint y: 444, endPoint x: 918, endPoint y: 491, distance: 73.1
click at [862, 443] on span "Remove Asset" at bounding box center [850, 442] width 80 height 10
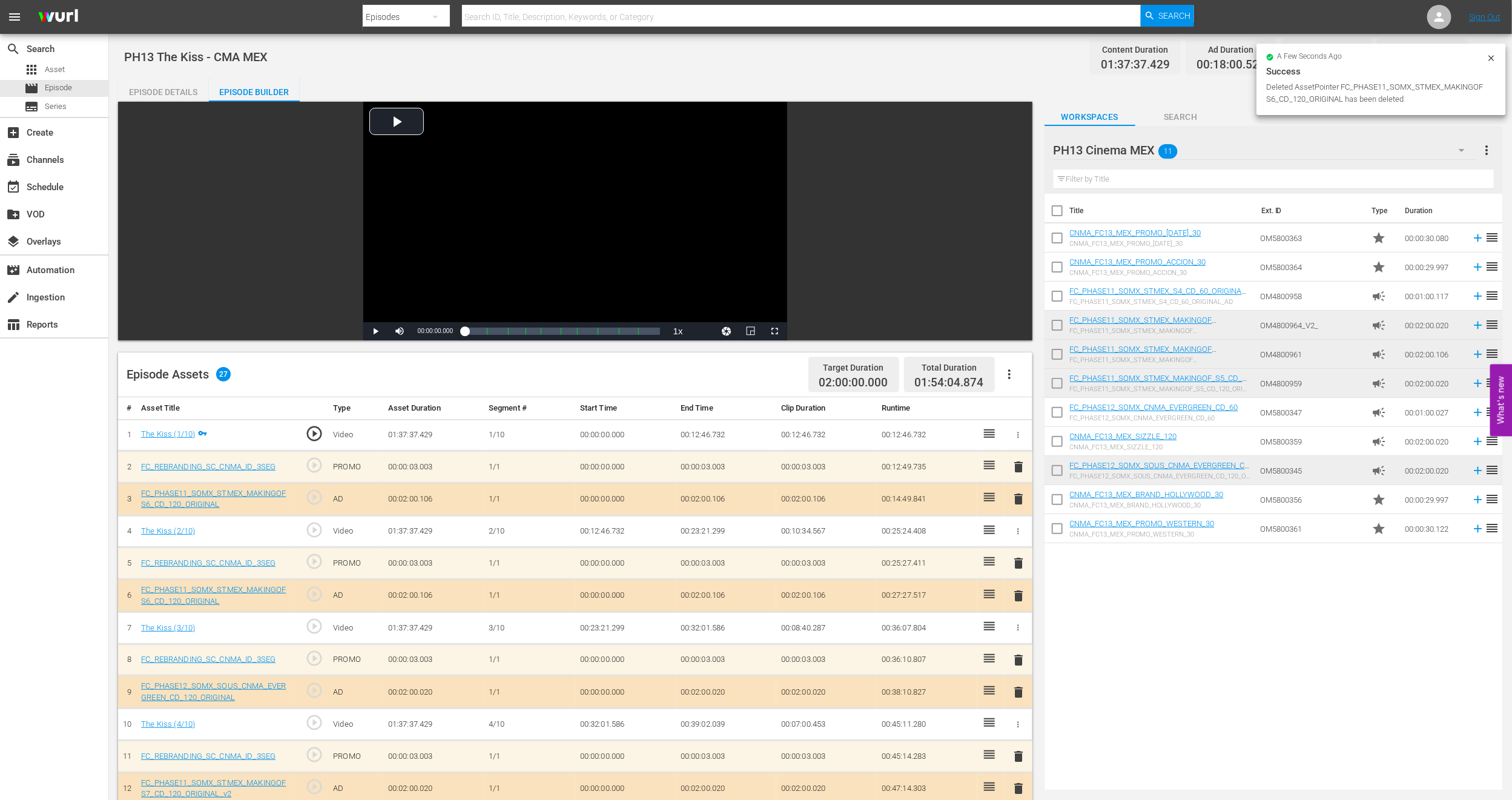
click at [1020, 662] on span "delete" at bounding box center [1019, 660] width 14 height 14
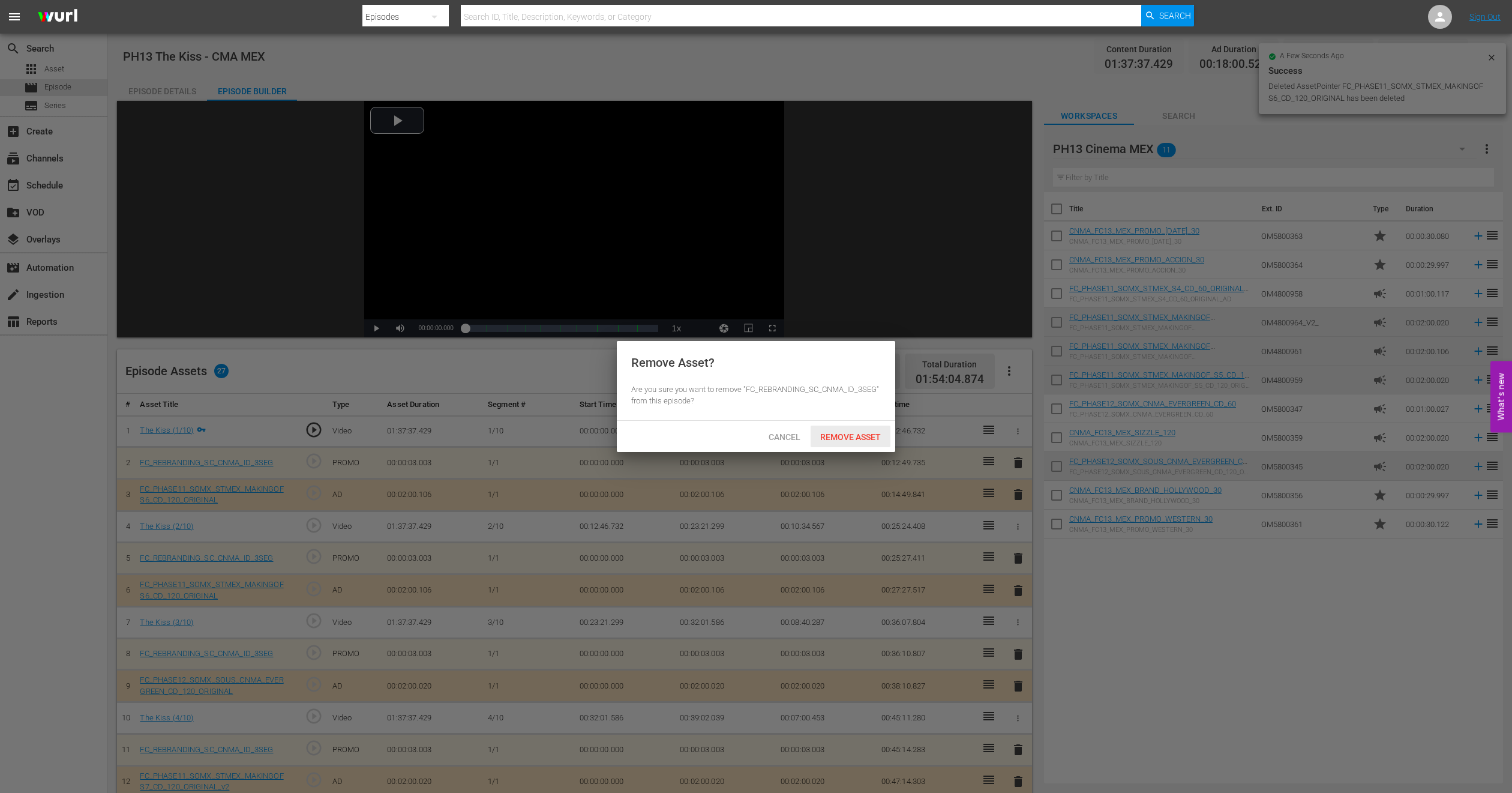
click at [861, 446] on div "Remove Asset" at bounding box center [850, 436] width 80 height 22
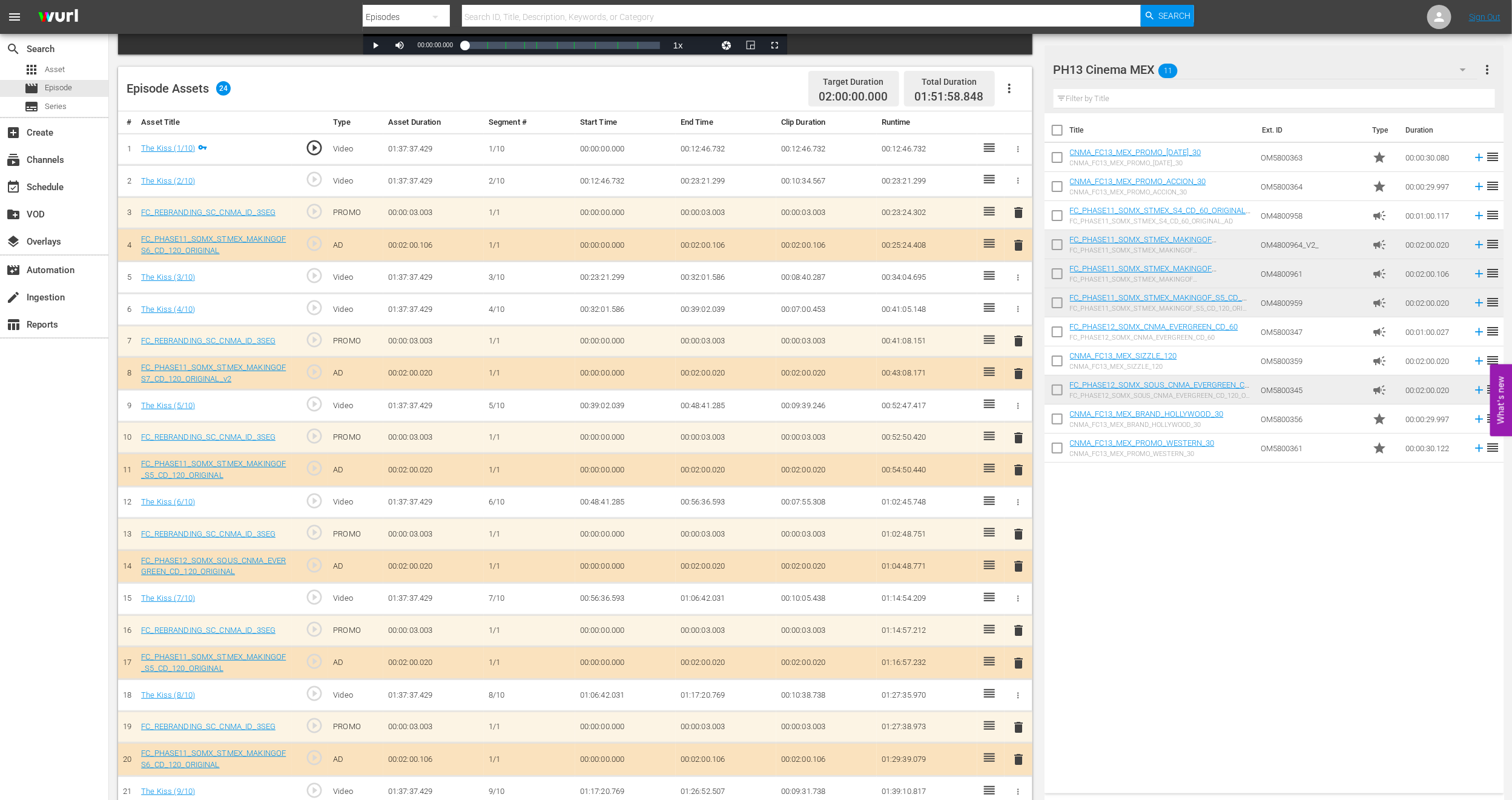
scroll to position [401, 0]
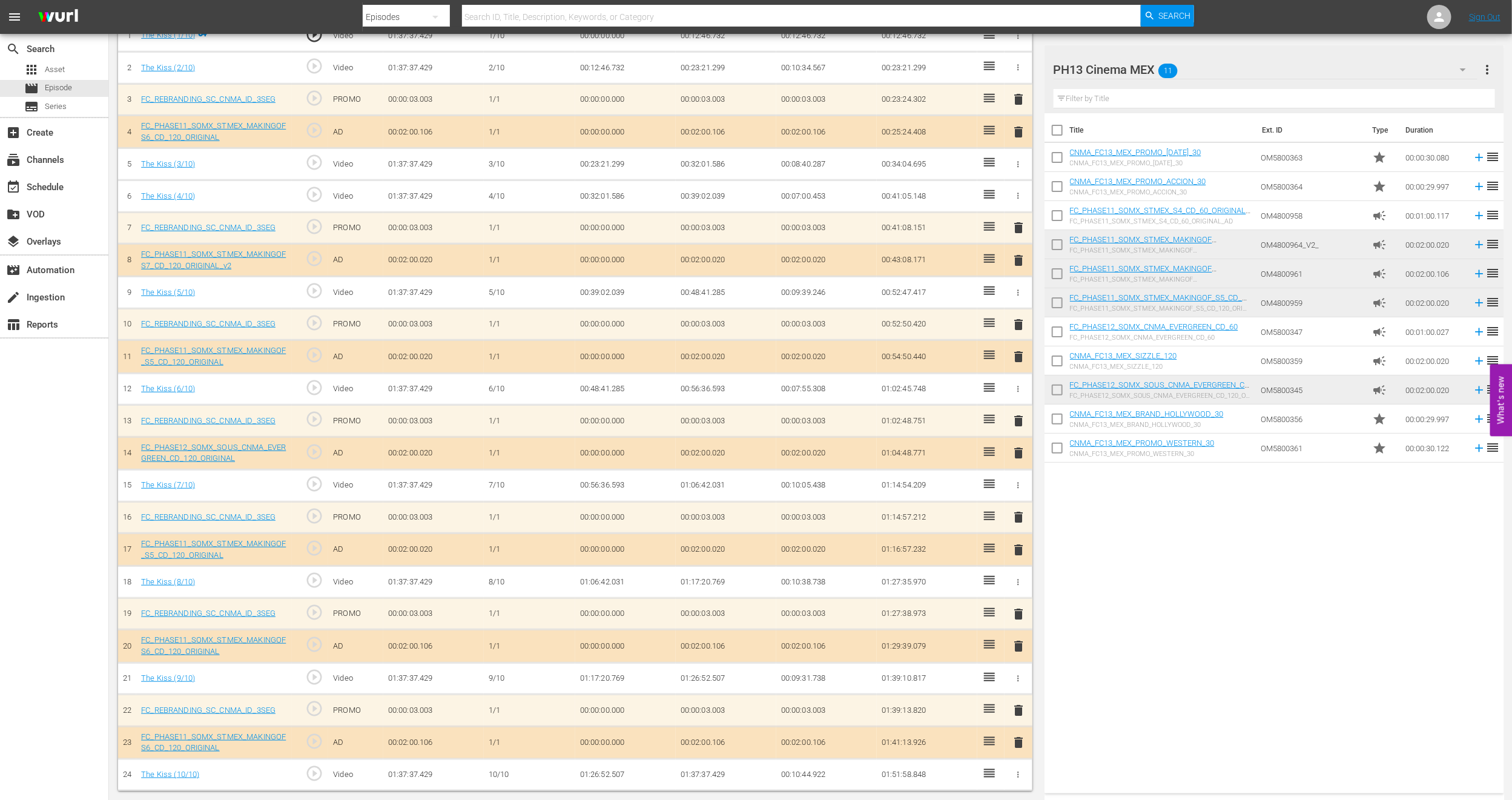
click at [1021, 744] on span "delete" at bounding box center [1019, 742] width 14 height 14
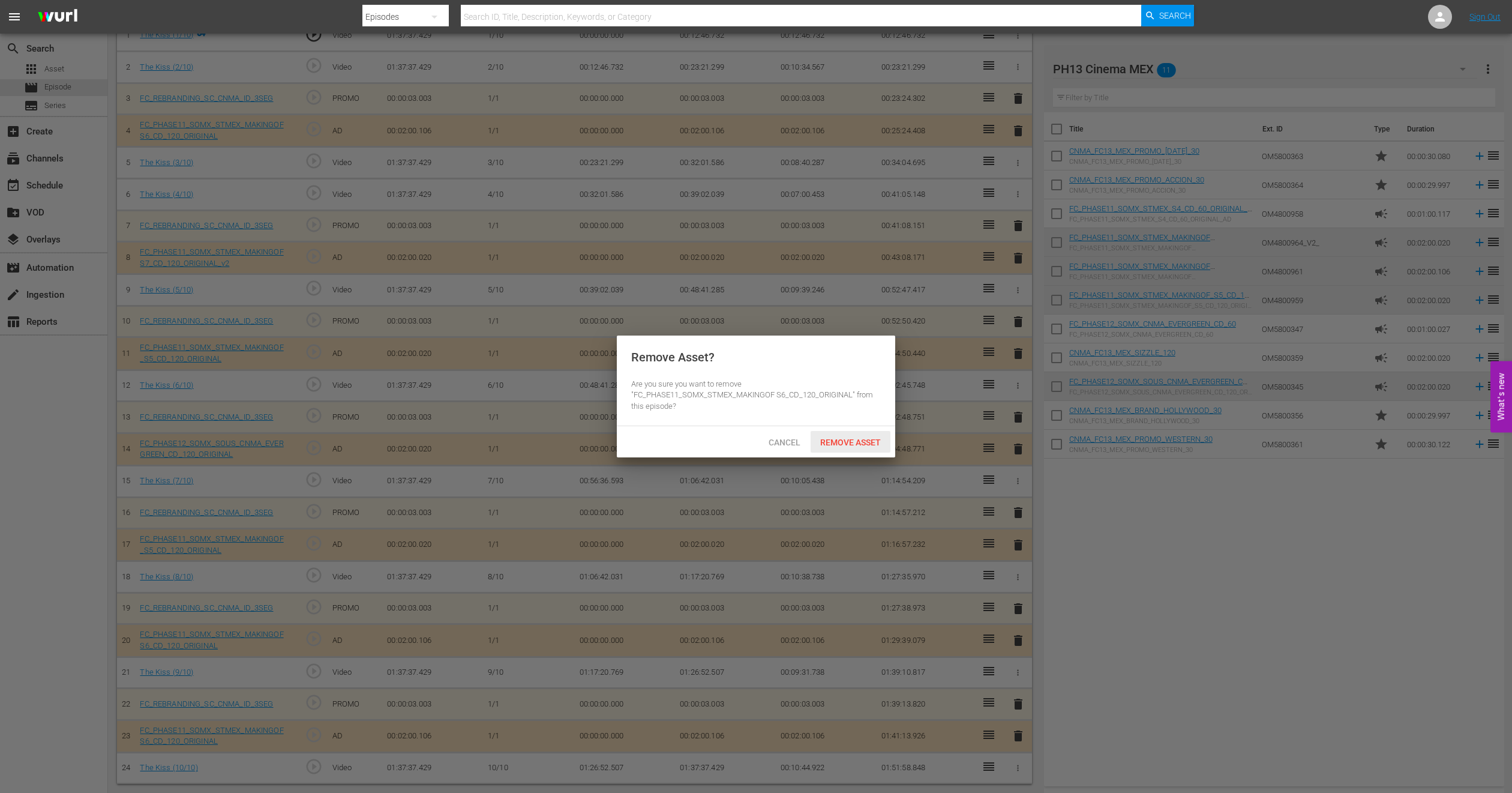
click at [837, 438] on span "Remove Asset" at bounding box center [850, 442] width 80 height 10
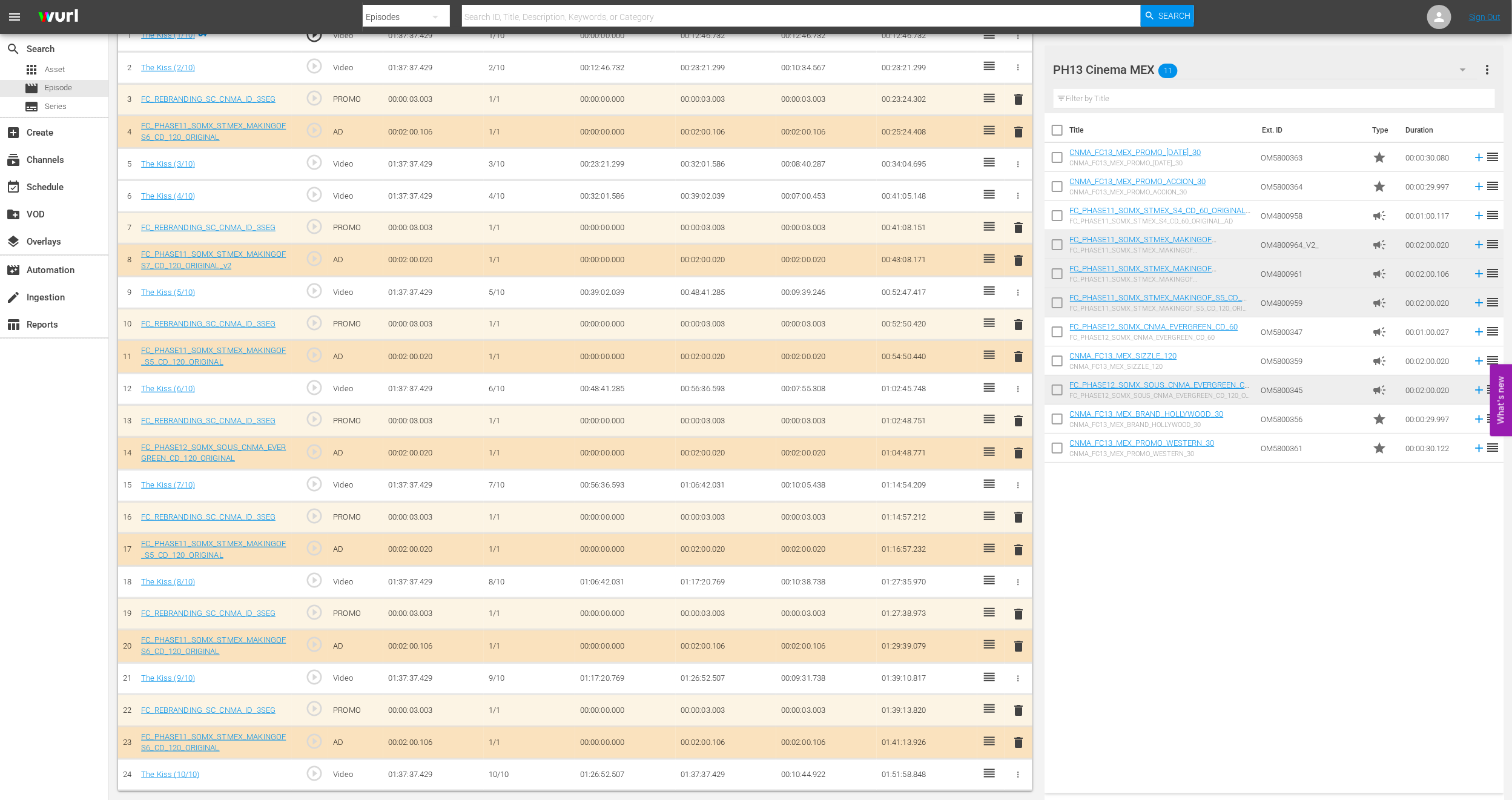
click at [1021, 260] on span "delete" at bounding box center [1019, 260] width 14 height 14
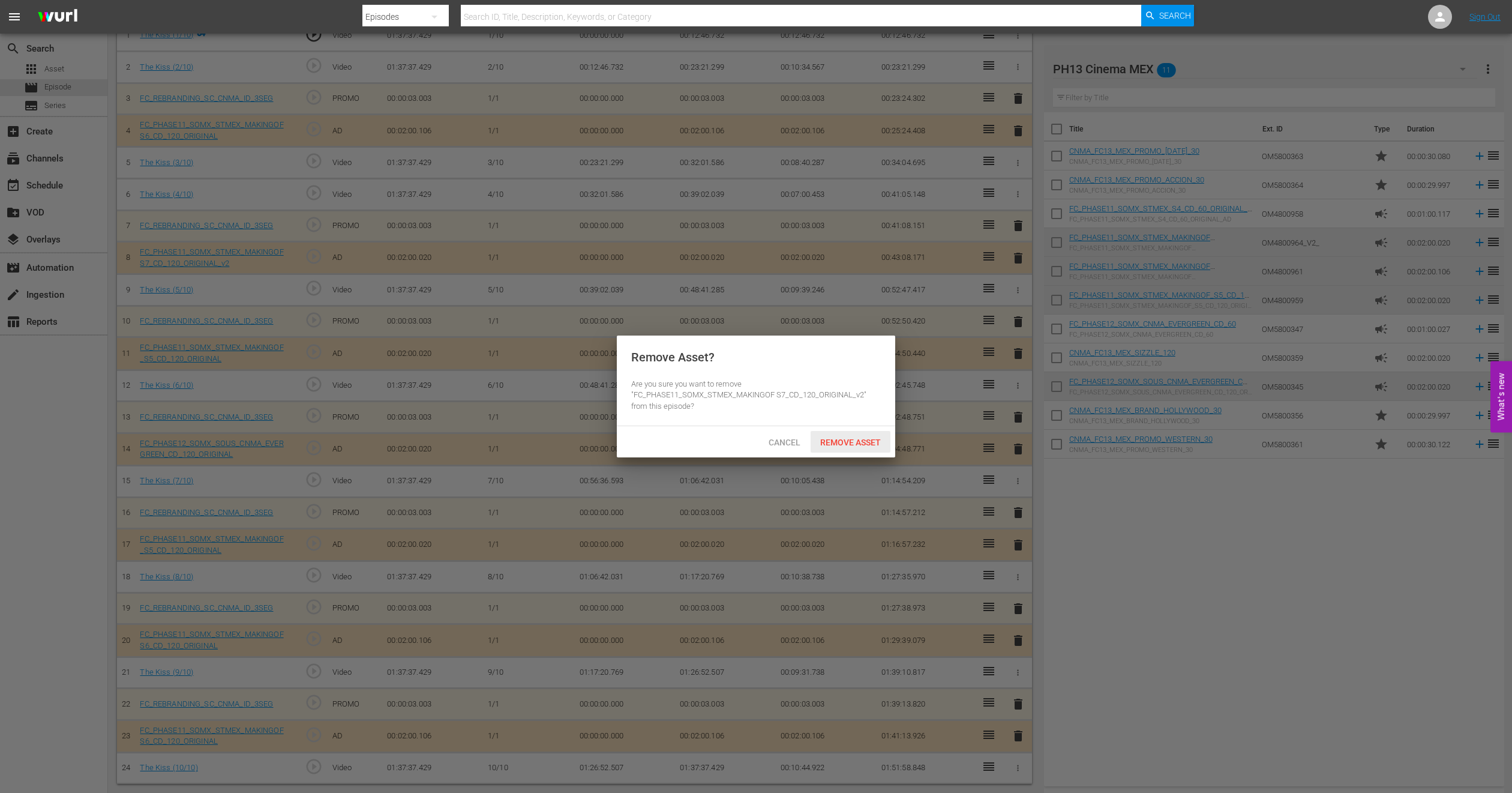
click at [839, 444] on span "Remove Asset" at bounding box center [850, 442] width 80 height 10
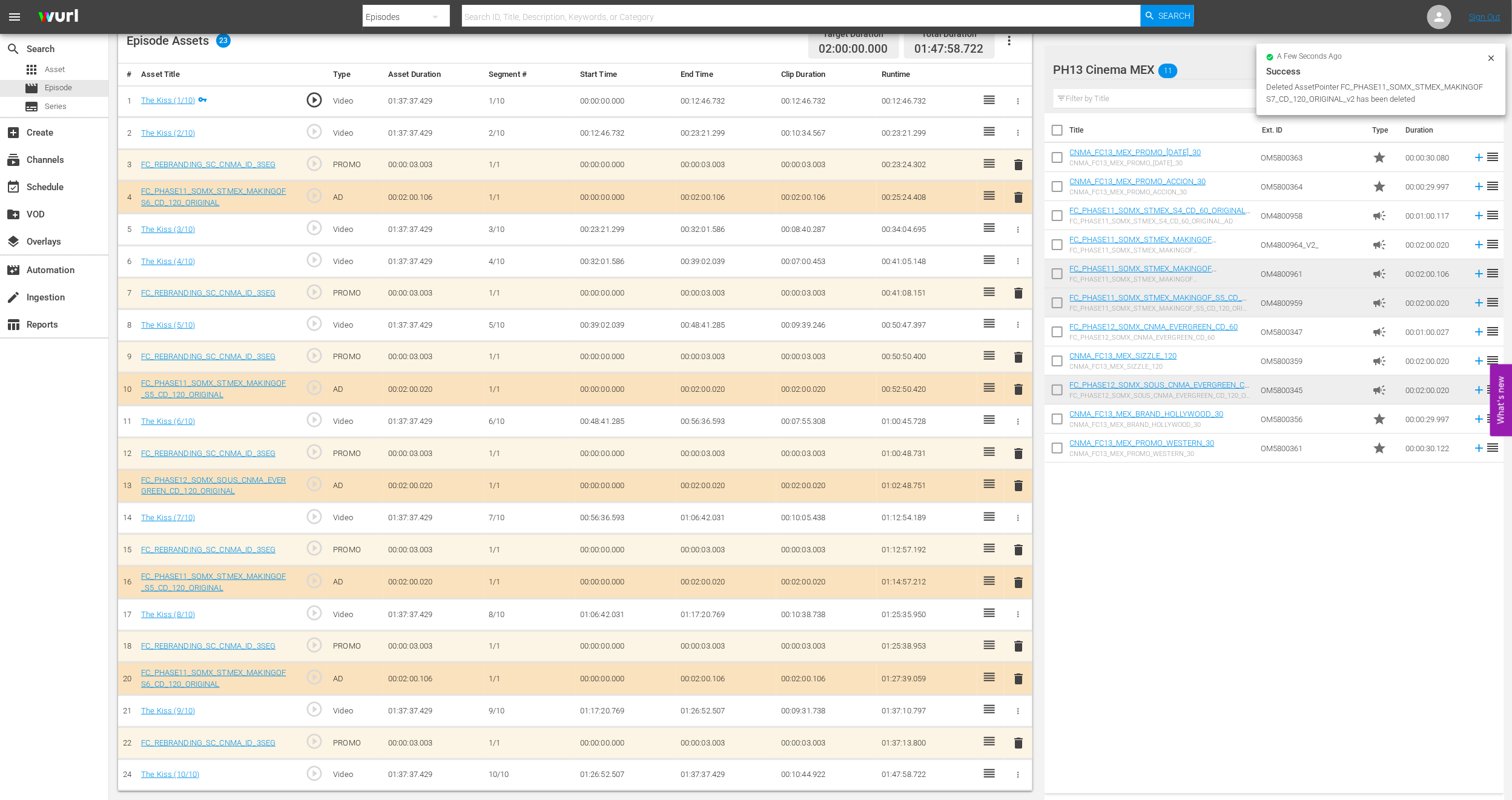
scroll to position [334, 0]
click at [1018, 583] on span "delete" at bounding box center [1019, 582] width 14 height 14
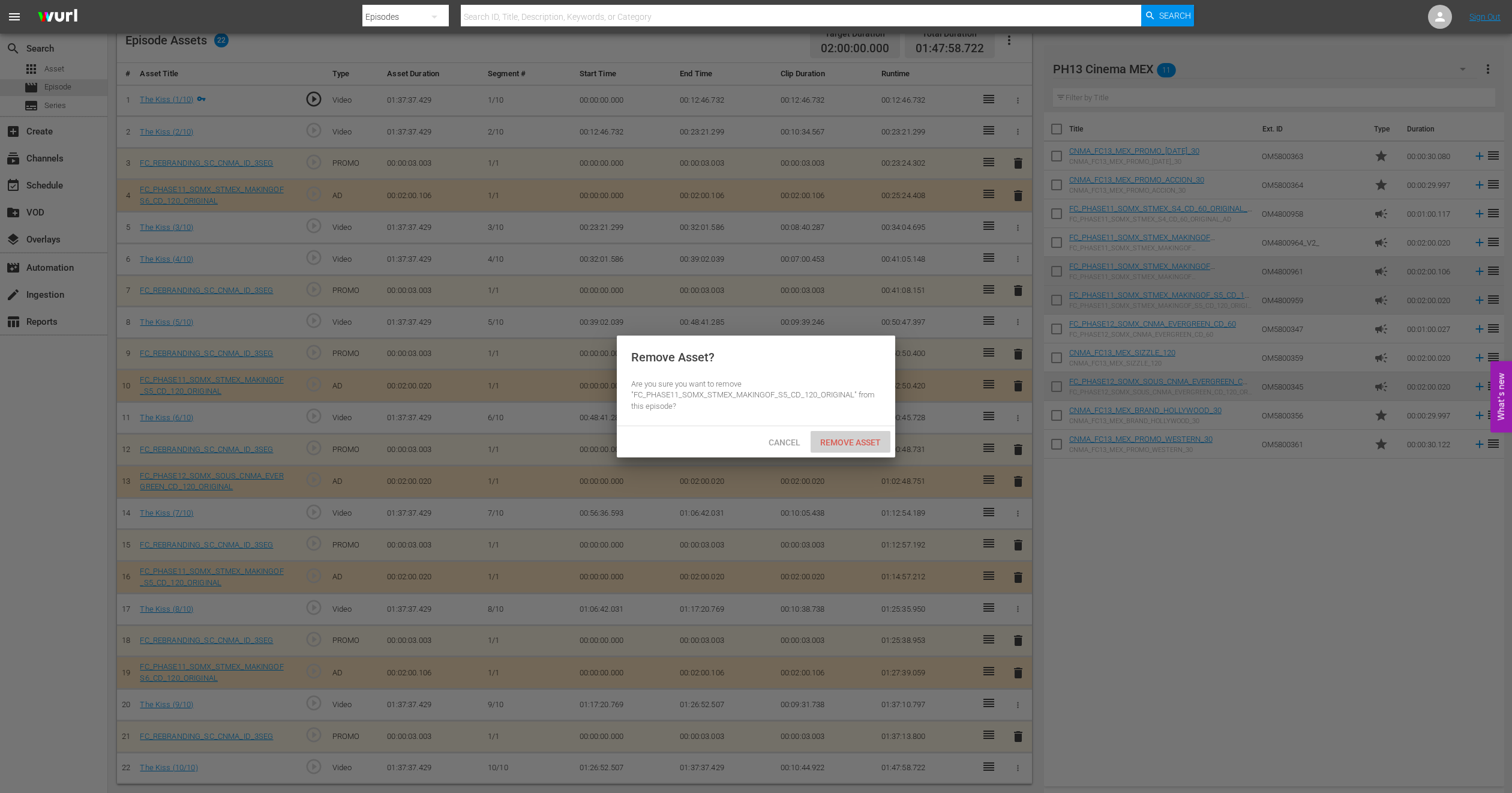
click at [819, 445] on span "Remove Asset" at bounding box center [850, 442] width 80 height 10
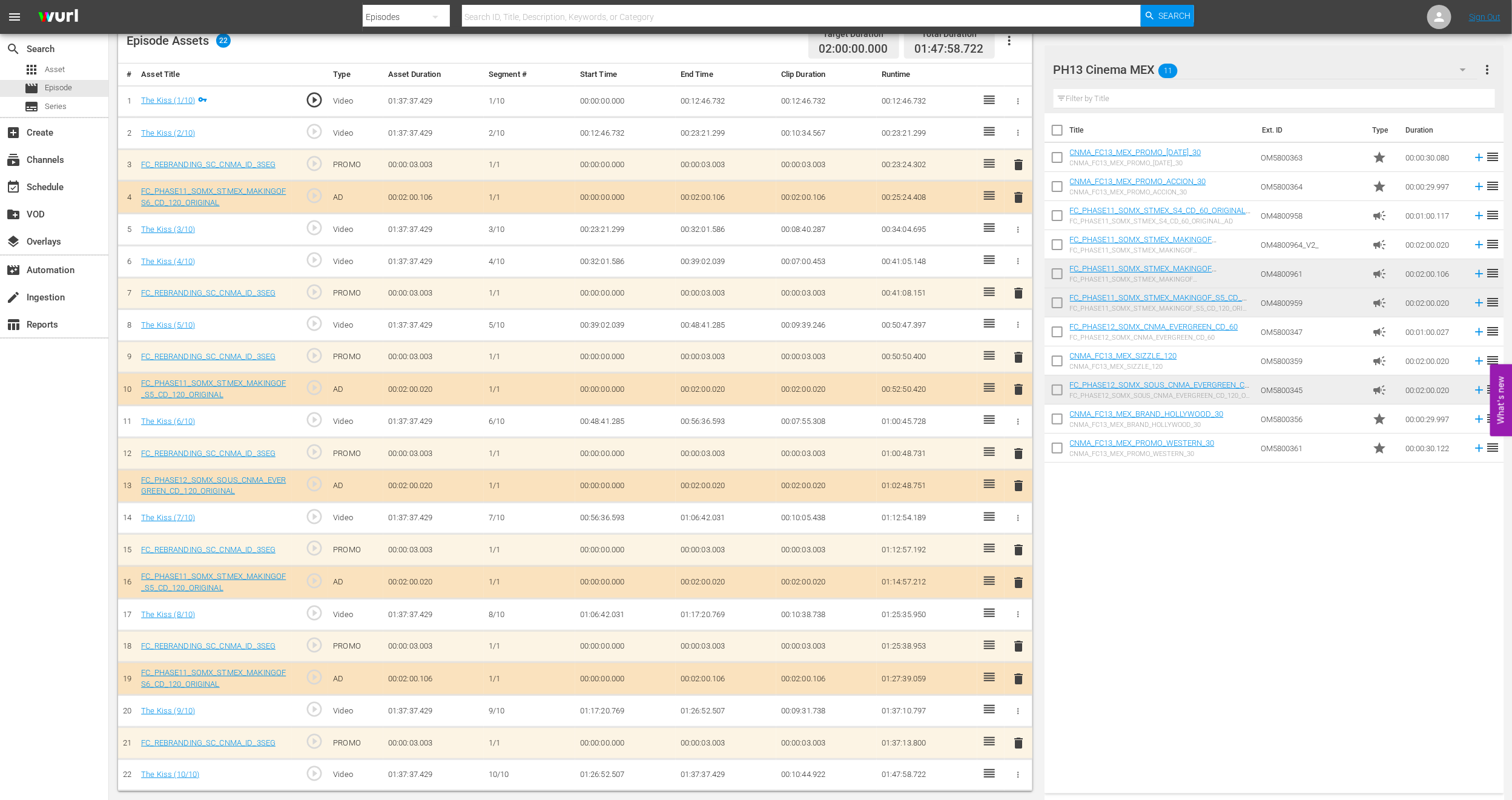
click at [1021, 680] on span "delete" at bounding box center [1019, 679] width 14 height 14
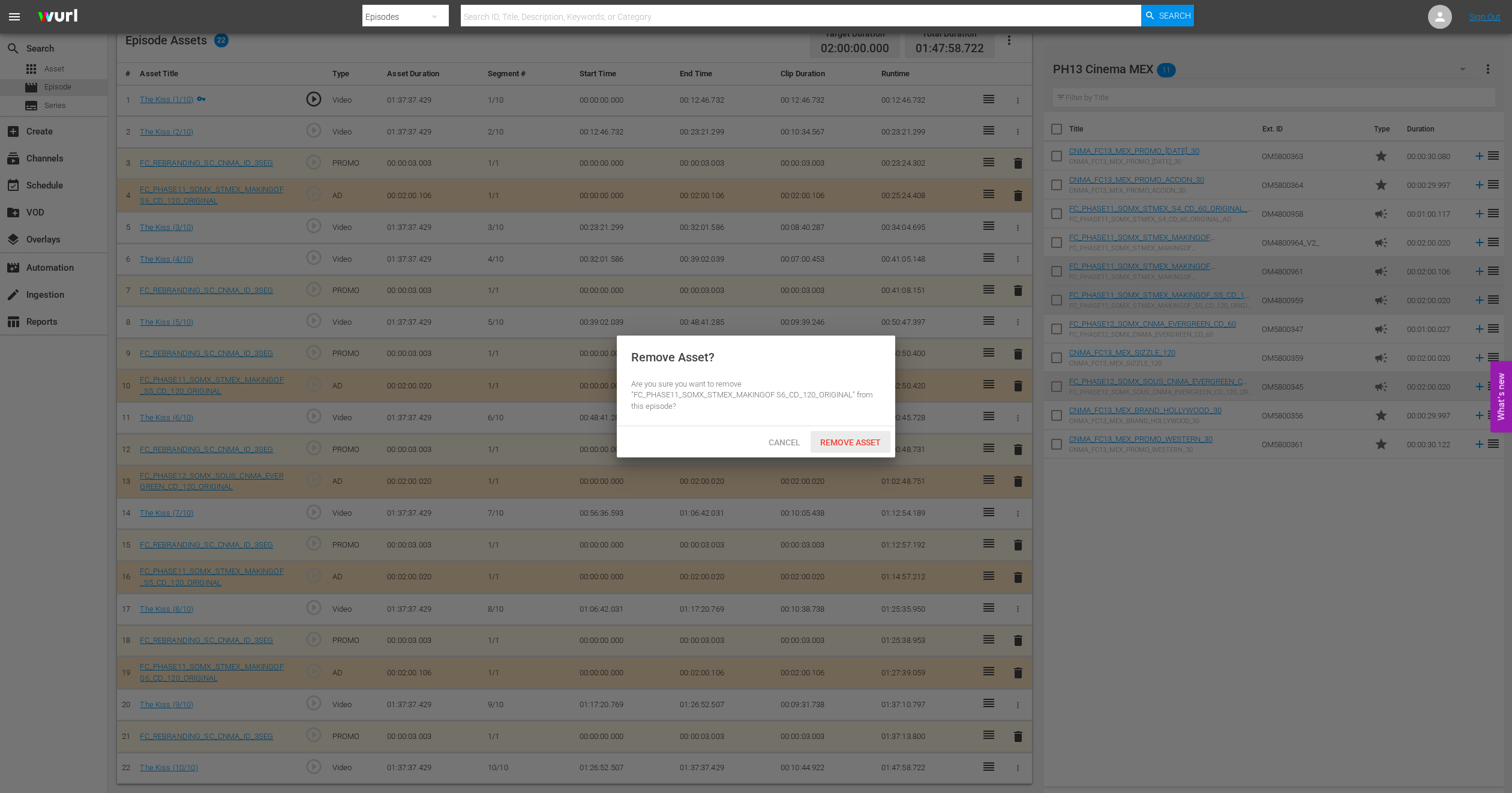
click at [832, 445] on span "Remove Asset" at bounding box center [850, 442] width 80 height 10
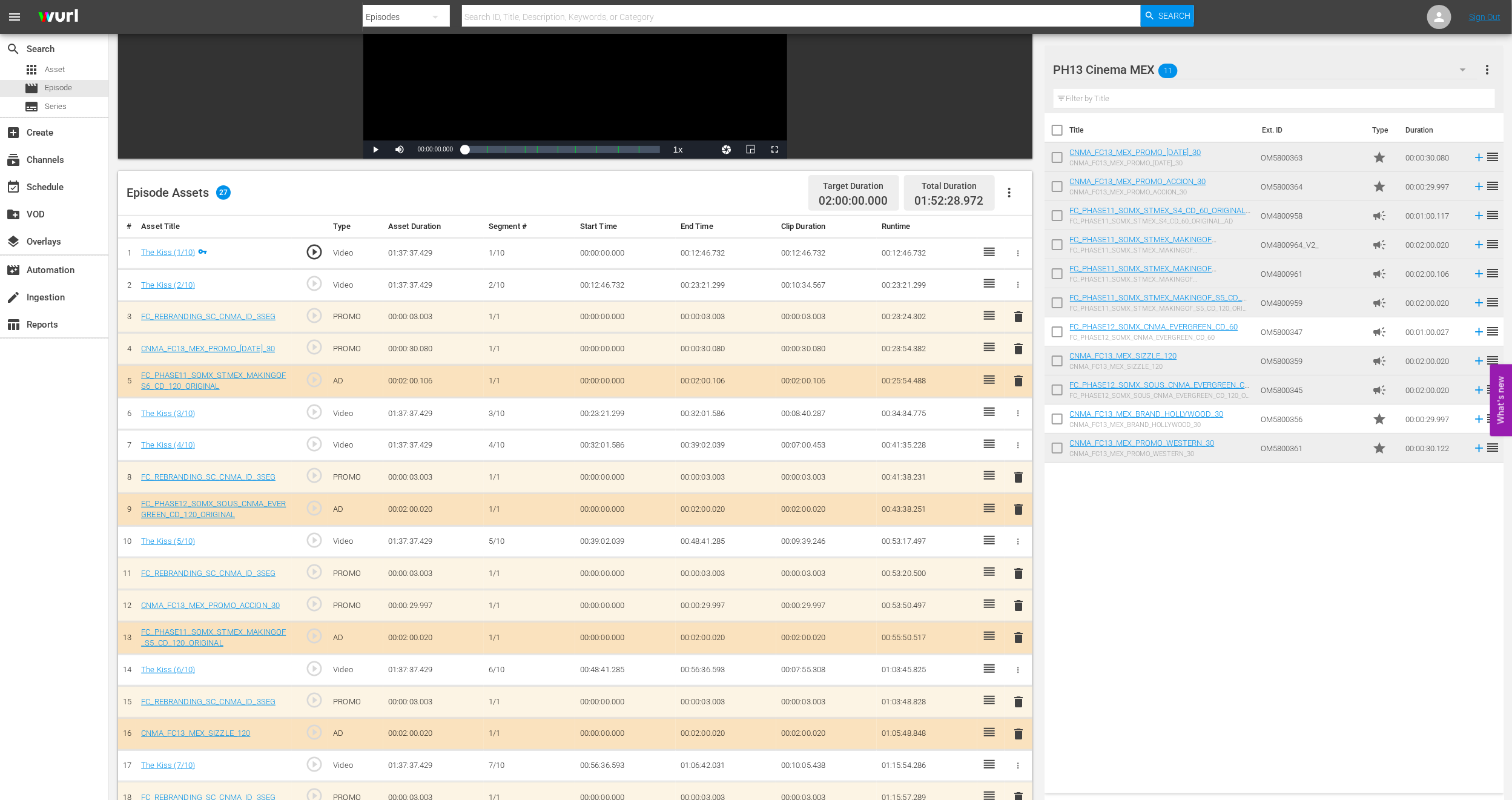
scroll to position [0, 0]
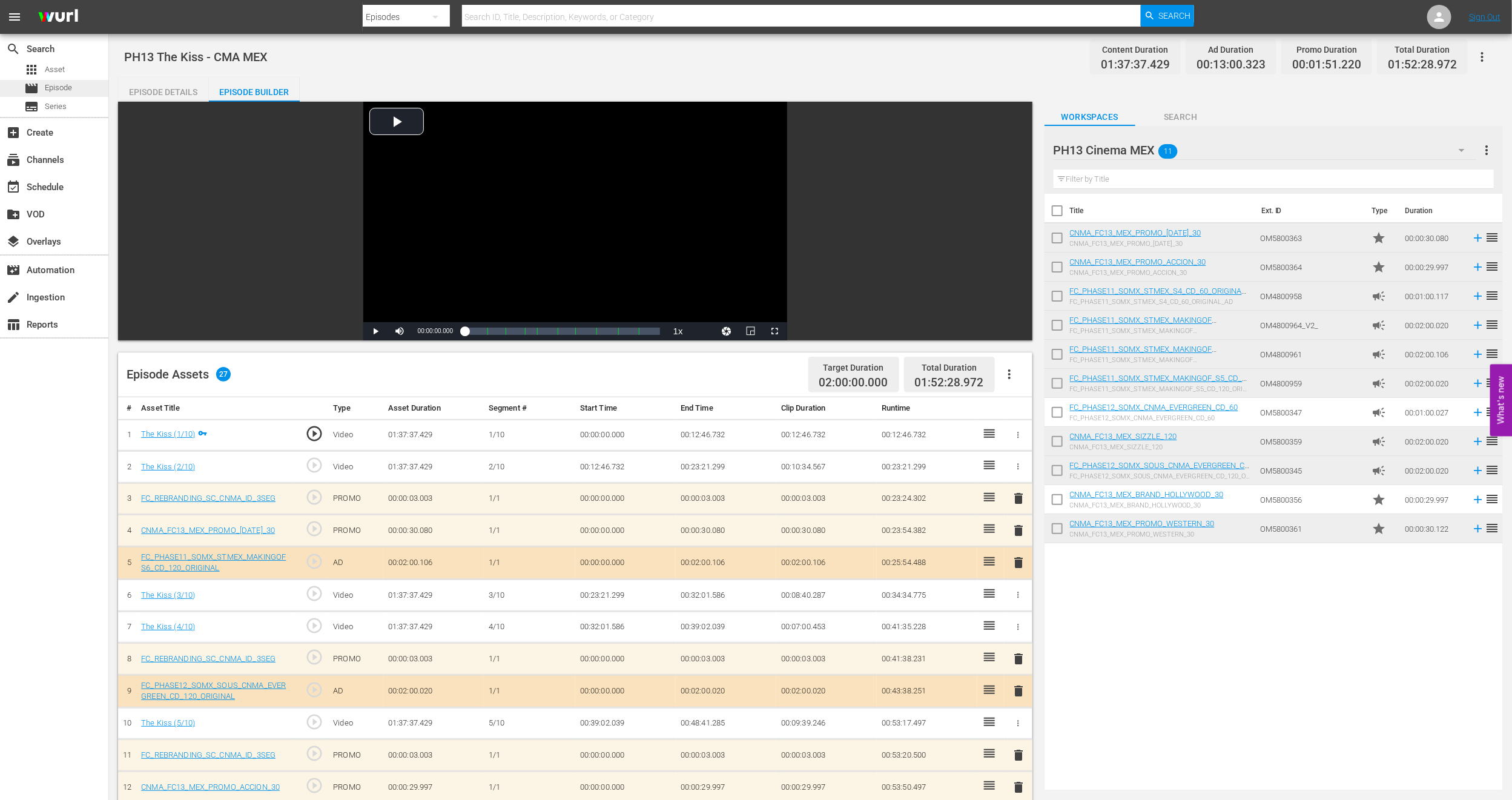
click at [98, 89] on div "movie Episode" at bounding box center [54, 88] width 109 height 17
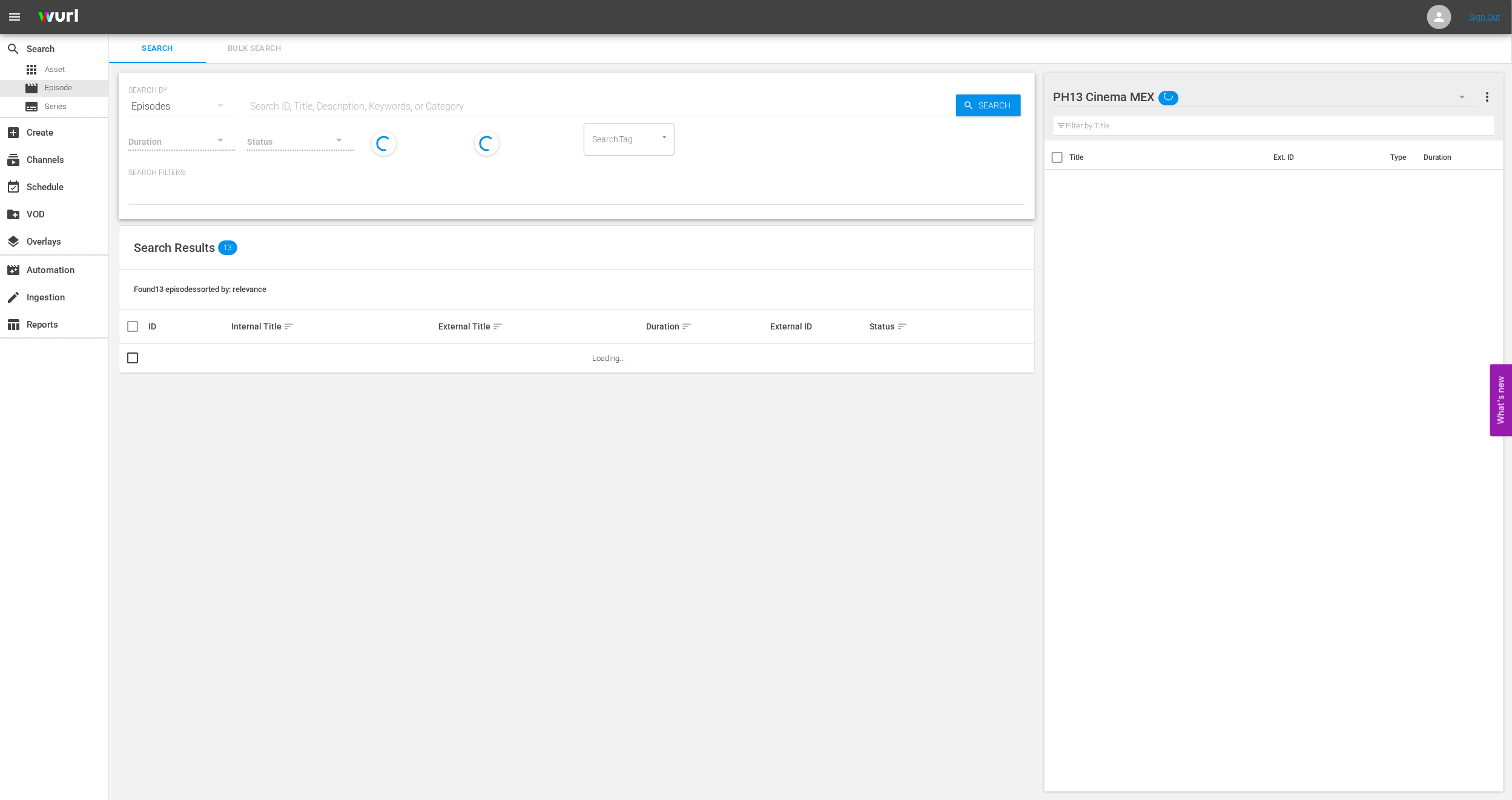
click at [268, 48] on span "Bulk Search" at bounding box center [254, 49] width 82 height 14
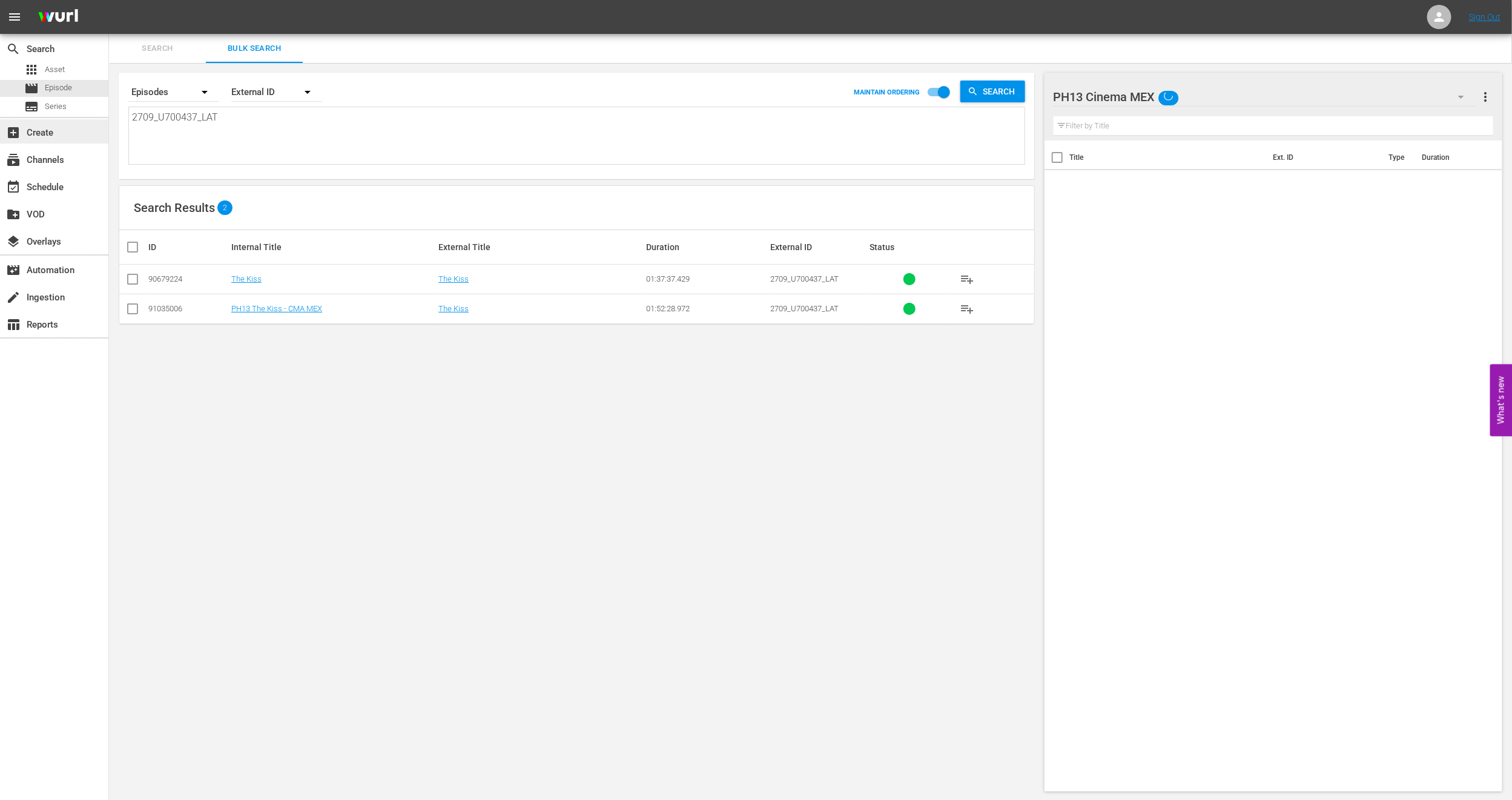
drag, startPoint x: 243, startPoint y: 123, endPoint x: 0, endPoint y: 128, distance: 243.1
click at [109, 0] on div "search Search apps Asset movie Episode subtitles Series add_box Create subscrip…" at bounding box center [810, 0] width 1403 height 0
paste textarea "909285_U700445"
type textarea "909285_U700445_LAT"
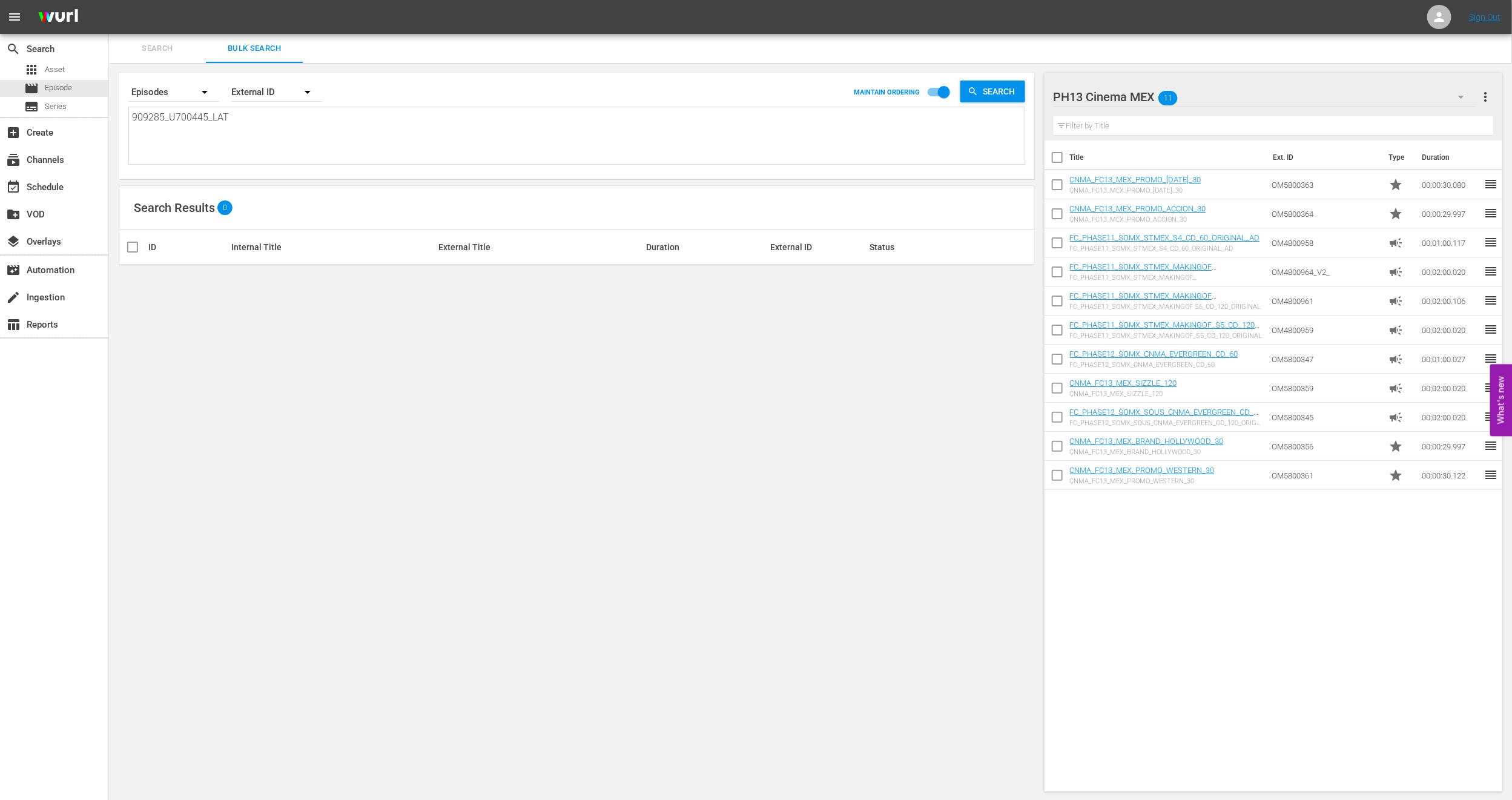
type textarea "909285_U700445_LA"
type textarea "909285_U700445_L"
type textarea "909285_U700445_"
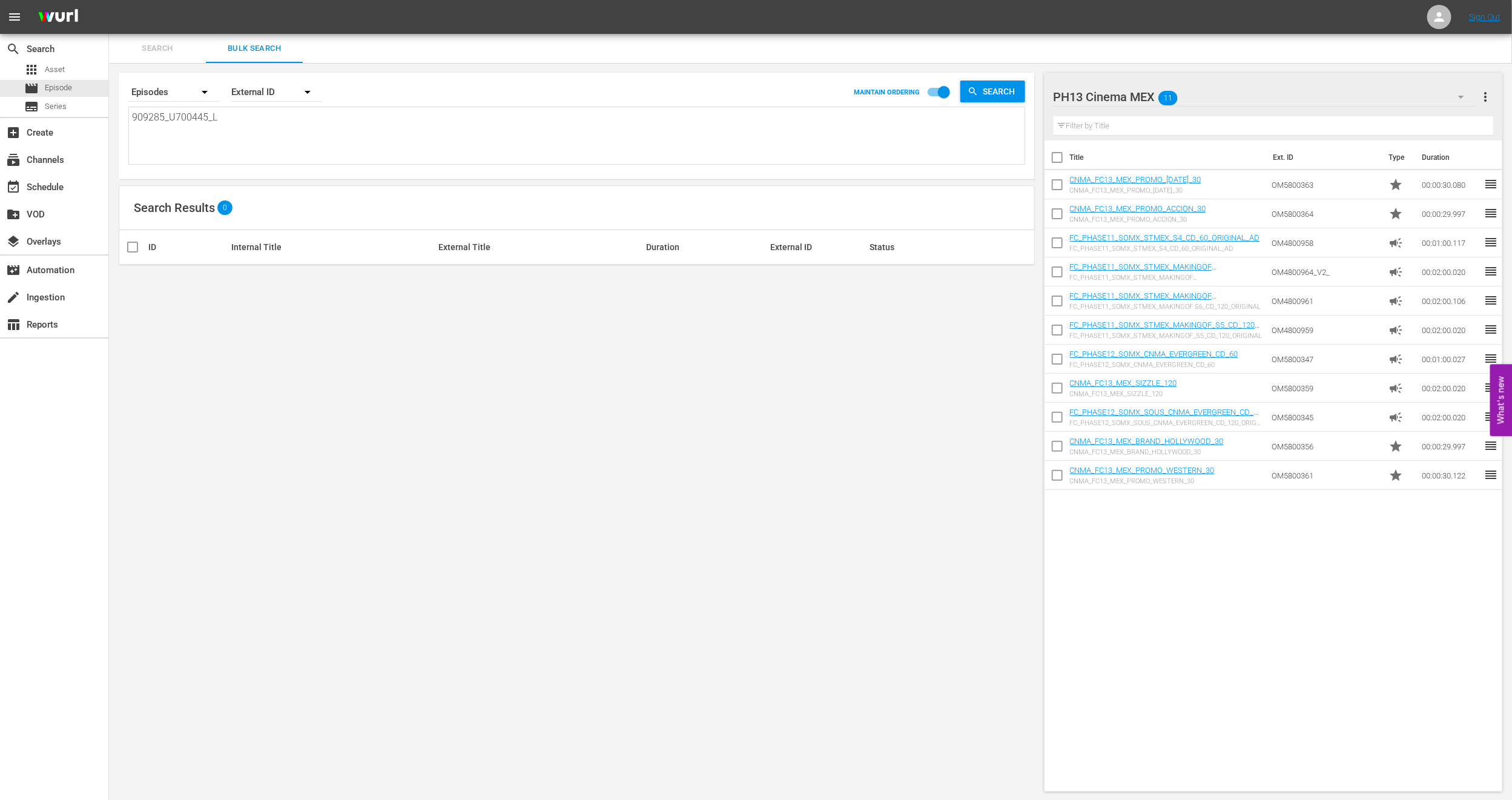
type textarea "909285_U700445_"
type textarea "909285_U700445"
click at [65, 193] on div "event_available Schedule" at bounding box center [54, 186] width 109 height 24
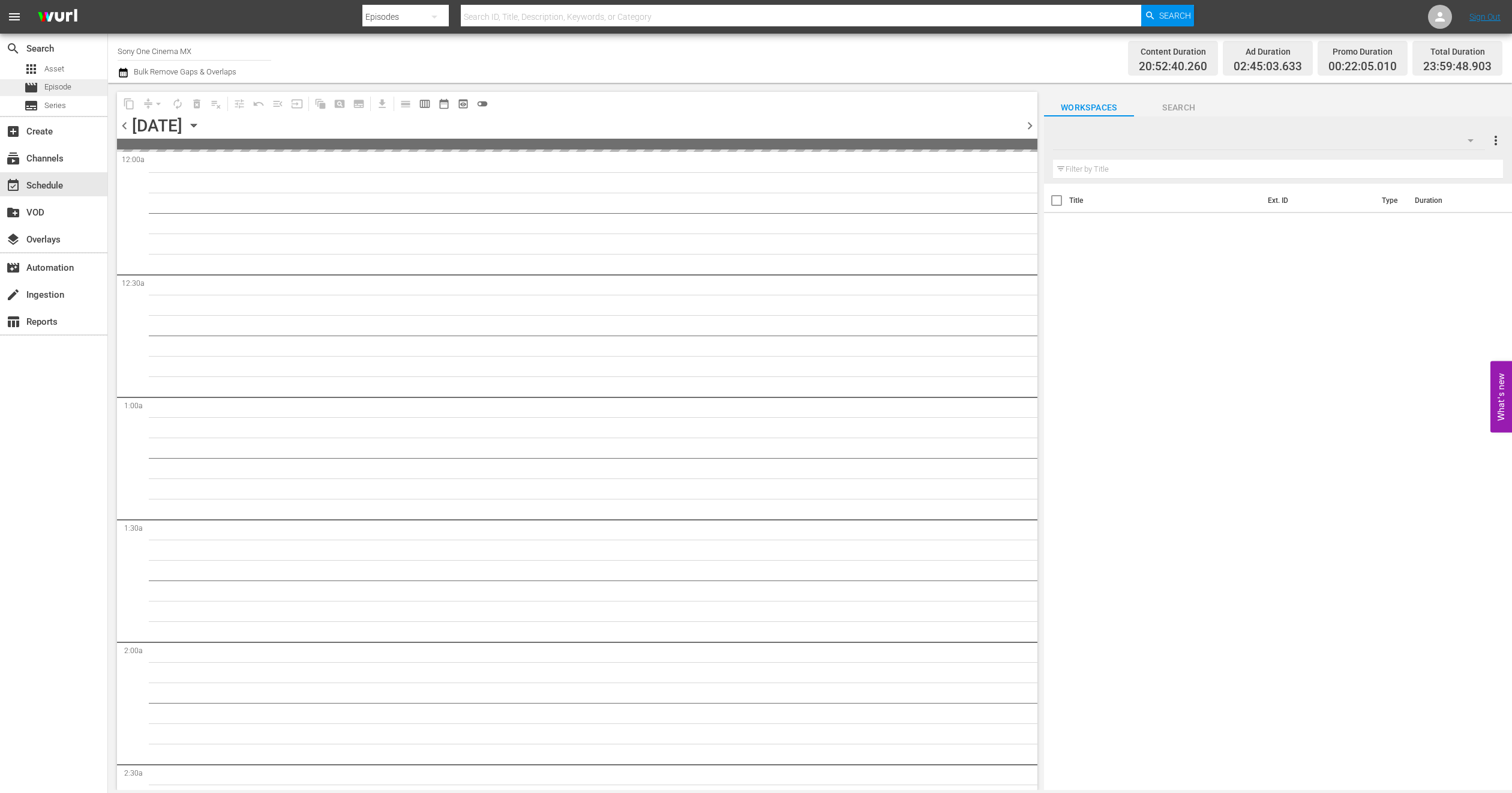
click at [62, 87] on span "Episode" at bounding box center [57, 88] width 27 height 12
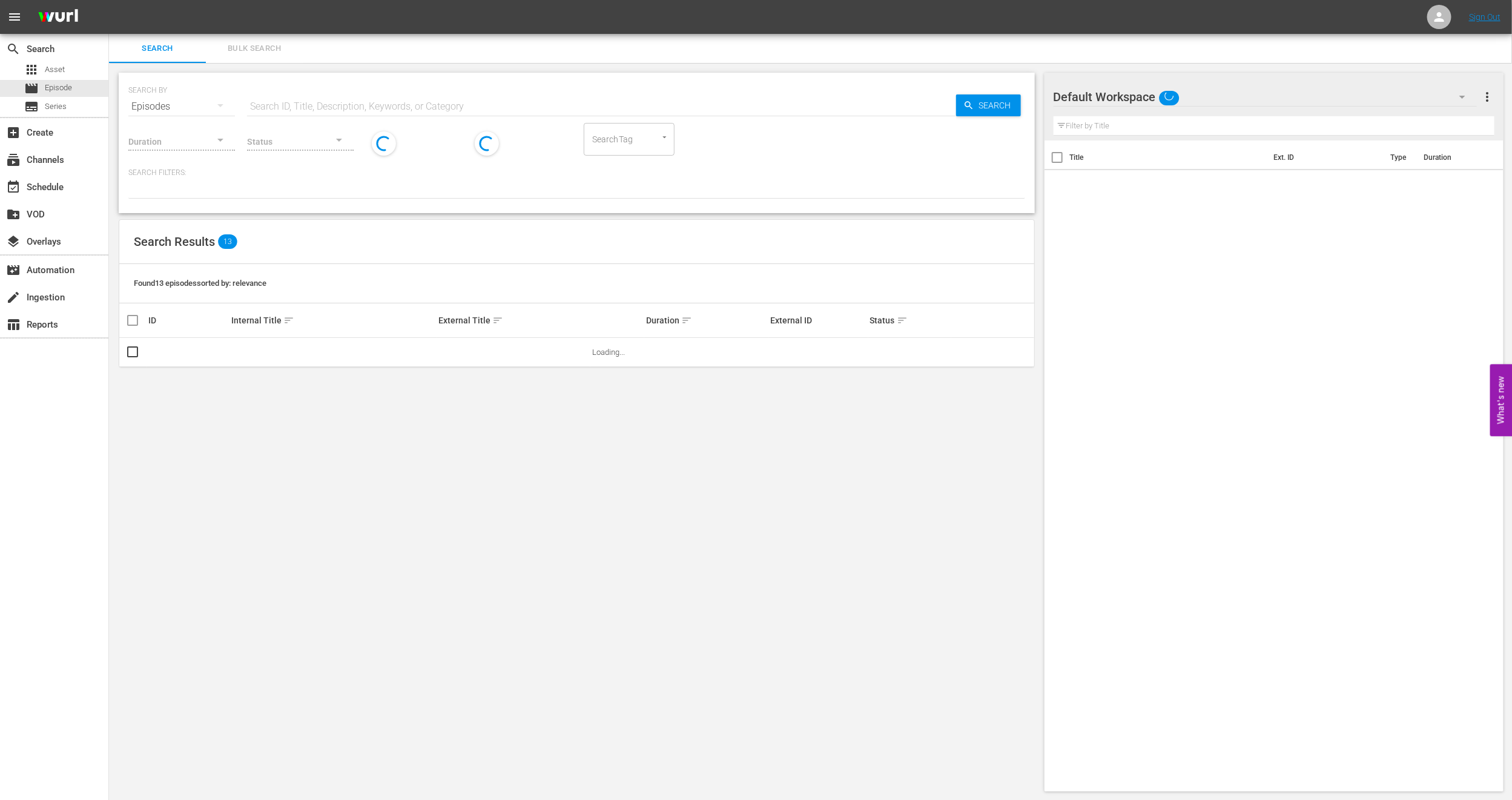
click at [269, 60] on button "Bulk Search" at bounding box center [254, 48] width 97 height 29
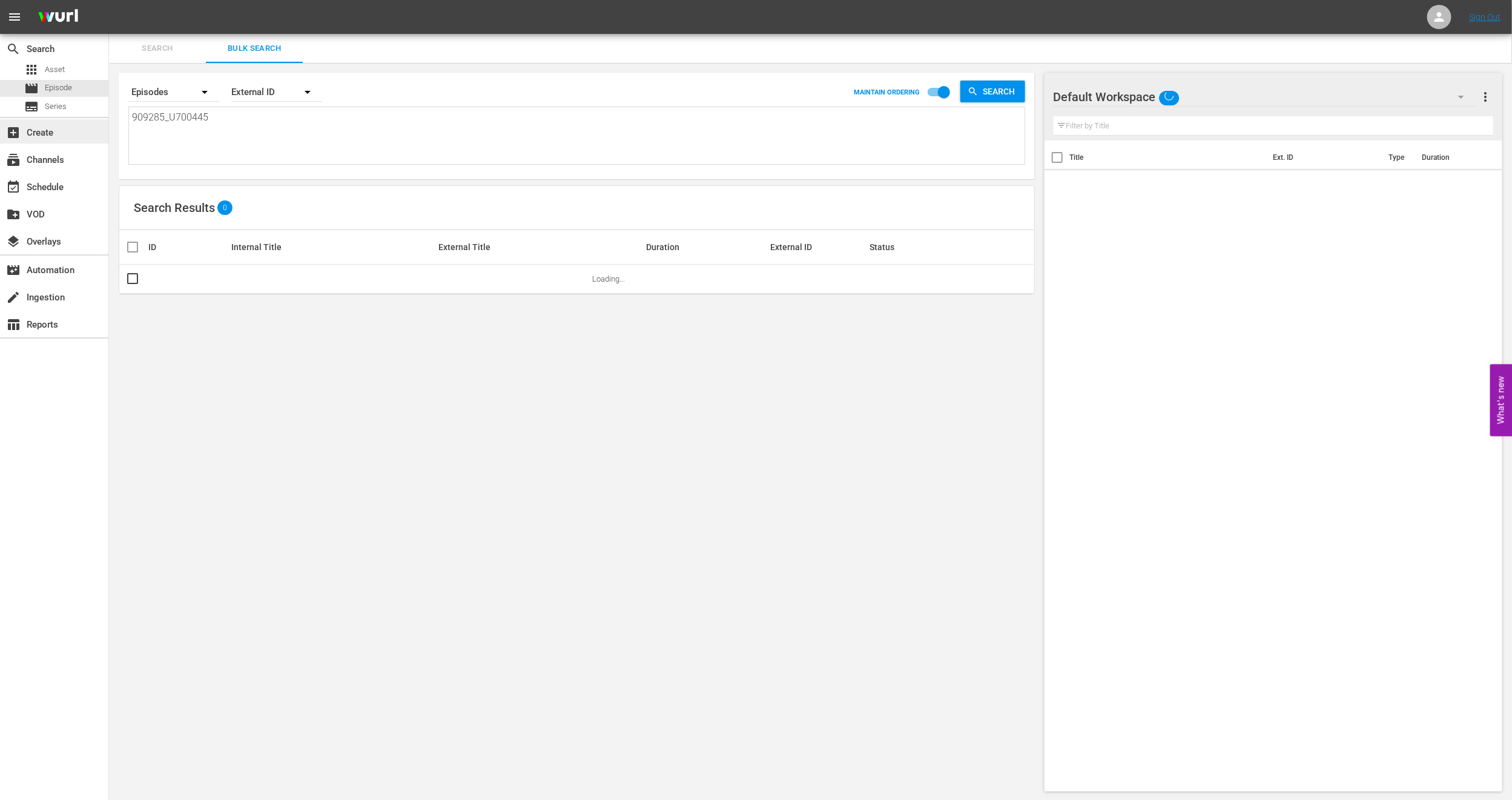
drag, startPoint x: 229, startPoint y: 126, endPoint x: 0, endPoint y: 131, distance: 229.1
click at [109, 0] on div "search Search apps Asset movie Episode subtitles Series add_box Create subscrip…" at bounding box center [810, 0] width 1403 height 0
paste textarea "23329_U700354_LAT 1123_U700405_LAT U5000626_LAT U7000117 790659_U700441_LAT"
type textarea "923329_U700354_LAT 1123_U700405_LAT U5000626_LAT U7000117 790659_U700441_LAT"
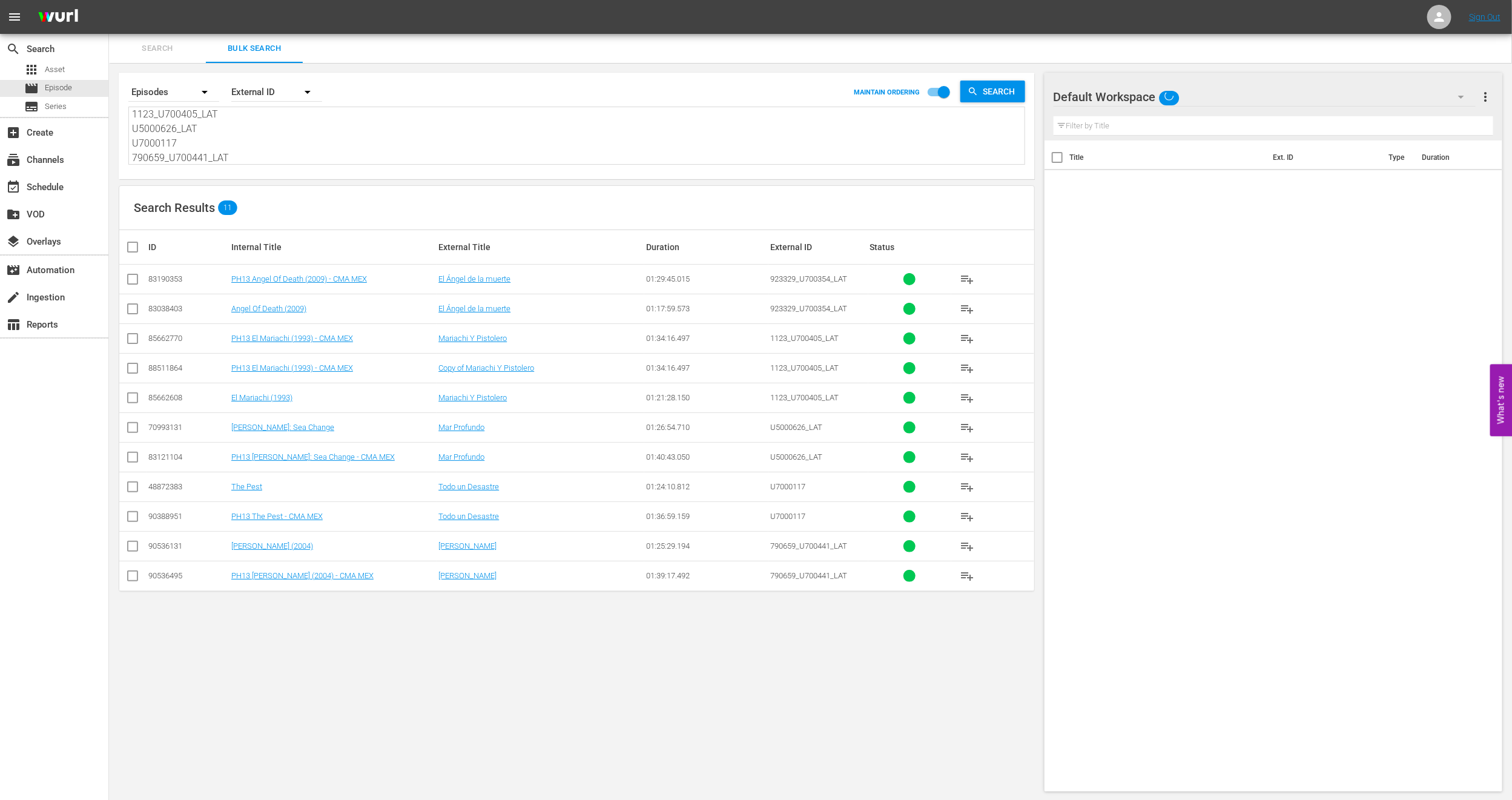
type textarea "923329_U700354_LAT 1123_U700405_LAT U5000626_LAT U7000117 790659_U700441_LAT"
click at [136, 280] on input "checkbox" at bounding box center [133, 282] width 14 height 14
checkbox input "true"
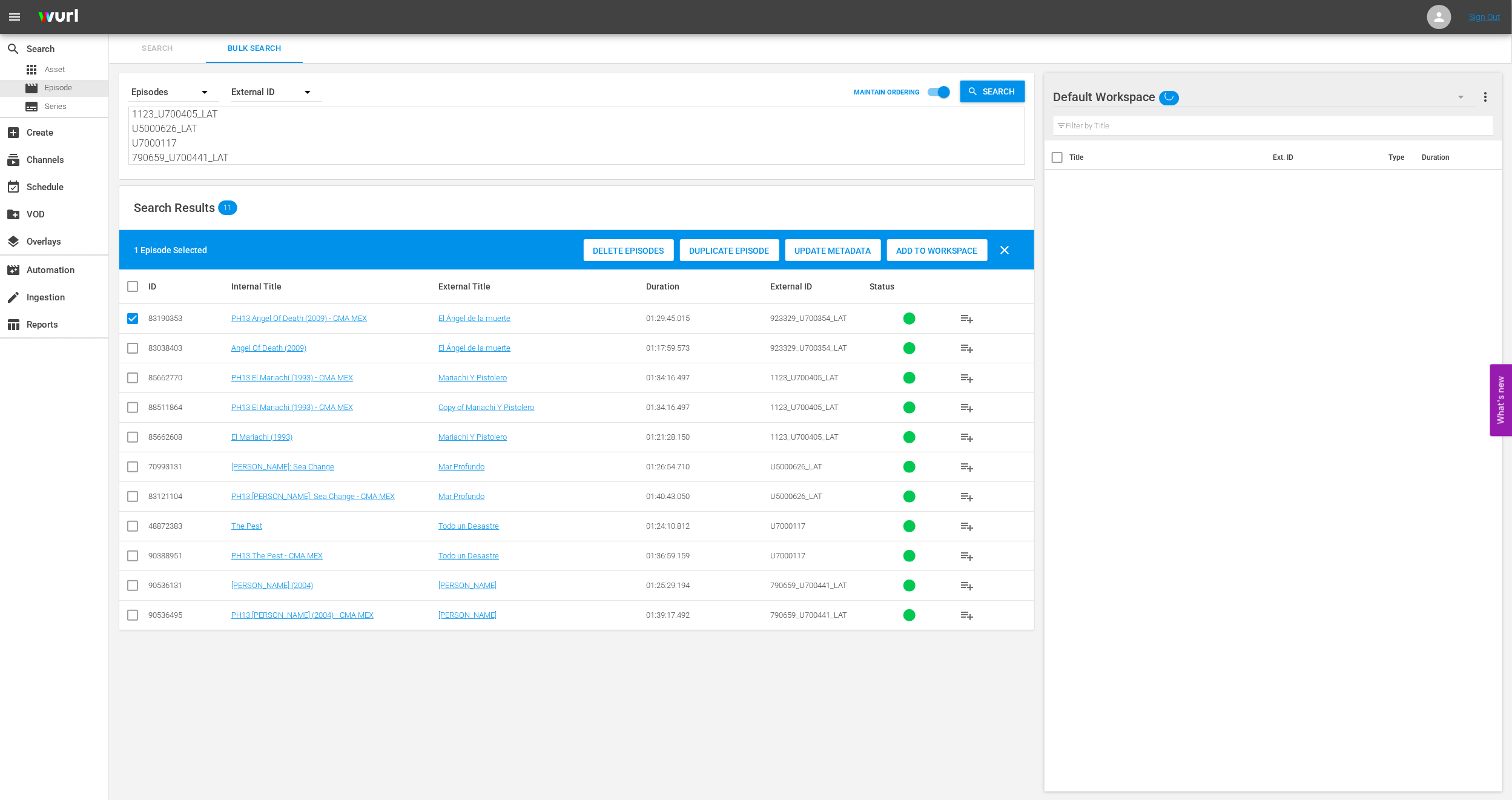
click at [131, 380] on input "checkbox" at bounding box center [133, 380] width 14 height 14
checkbox input "true"
click at [135, 410] on input "checkbox" at bounding box center [133, 409] width 14 height 14
checkbox input "true"
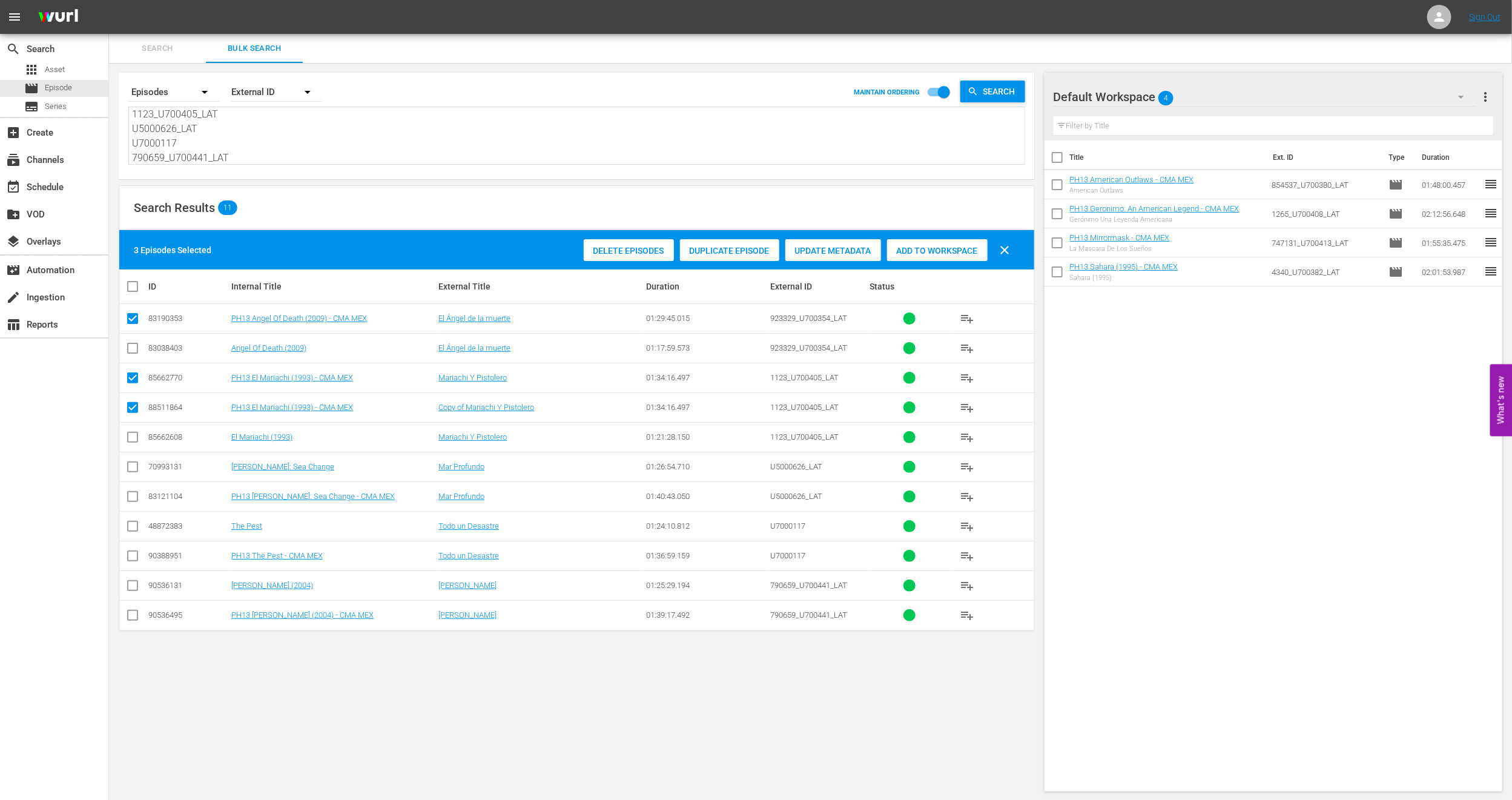
click at [128, 499] on input "checkbox" at bounding box center [133, 499] width 14 height 14
checkbox input "true"
click at [135, 625] on input "checkbox" at bounding box center [133, 617] width 14 height 14
checkbox input "true"
click at [1486, 97] on span "more_vert" at bounding box center [1486, 96] width 14 height 14
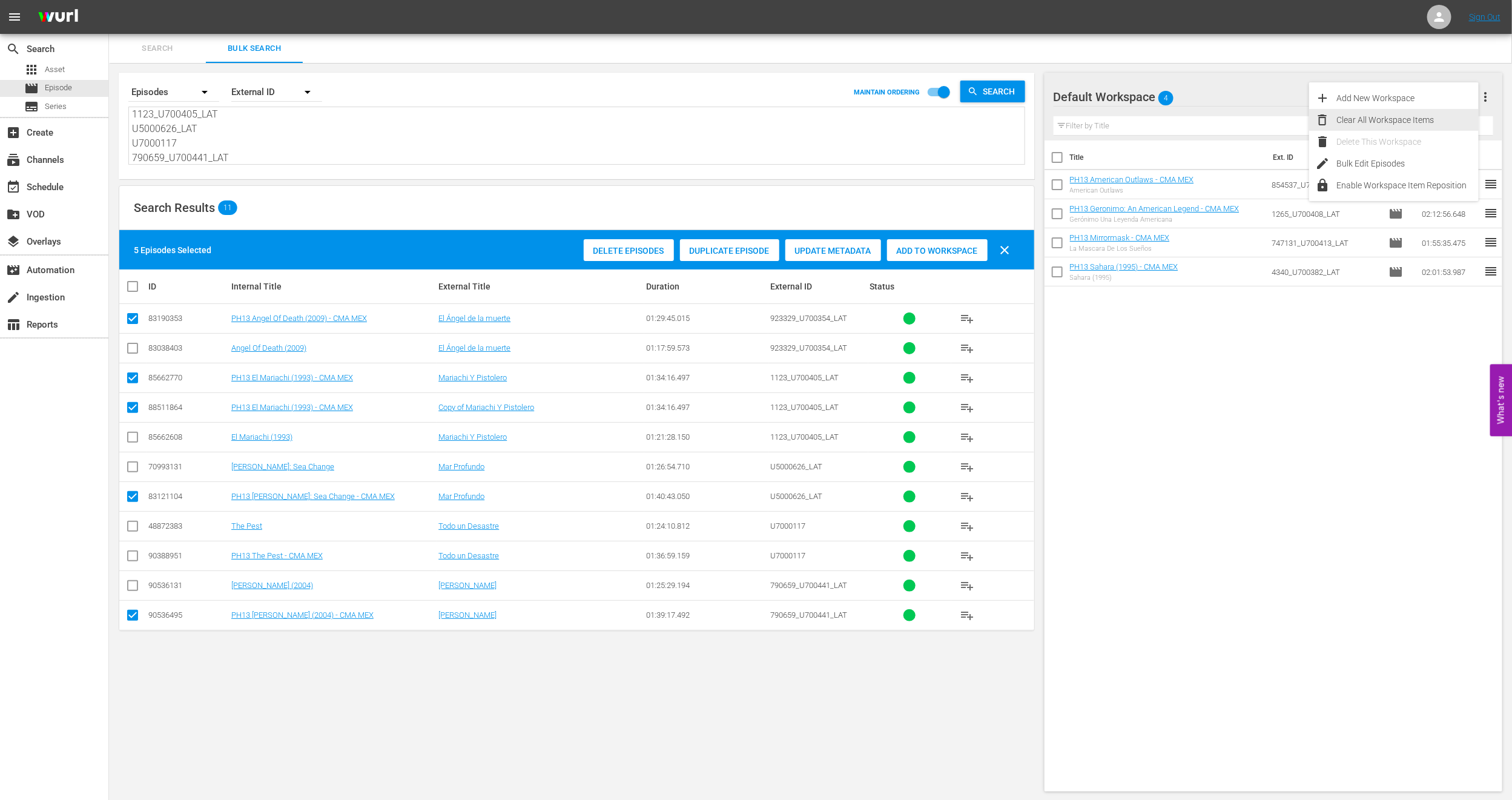
click at [1421, 115] on div "Clear All Workspace Items" at bounding box center [1408, 120] width 143 height 21
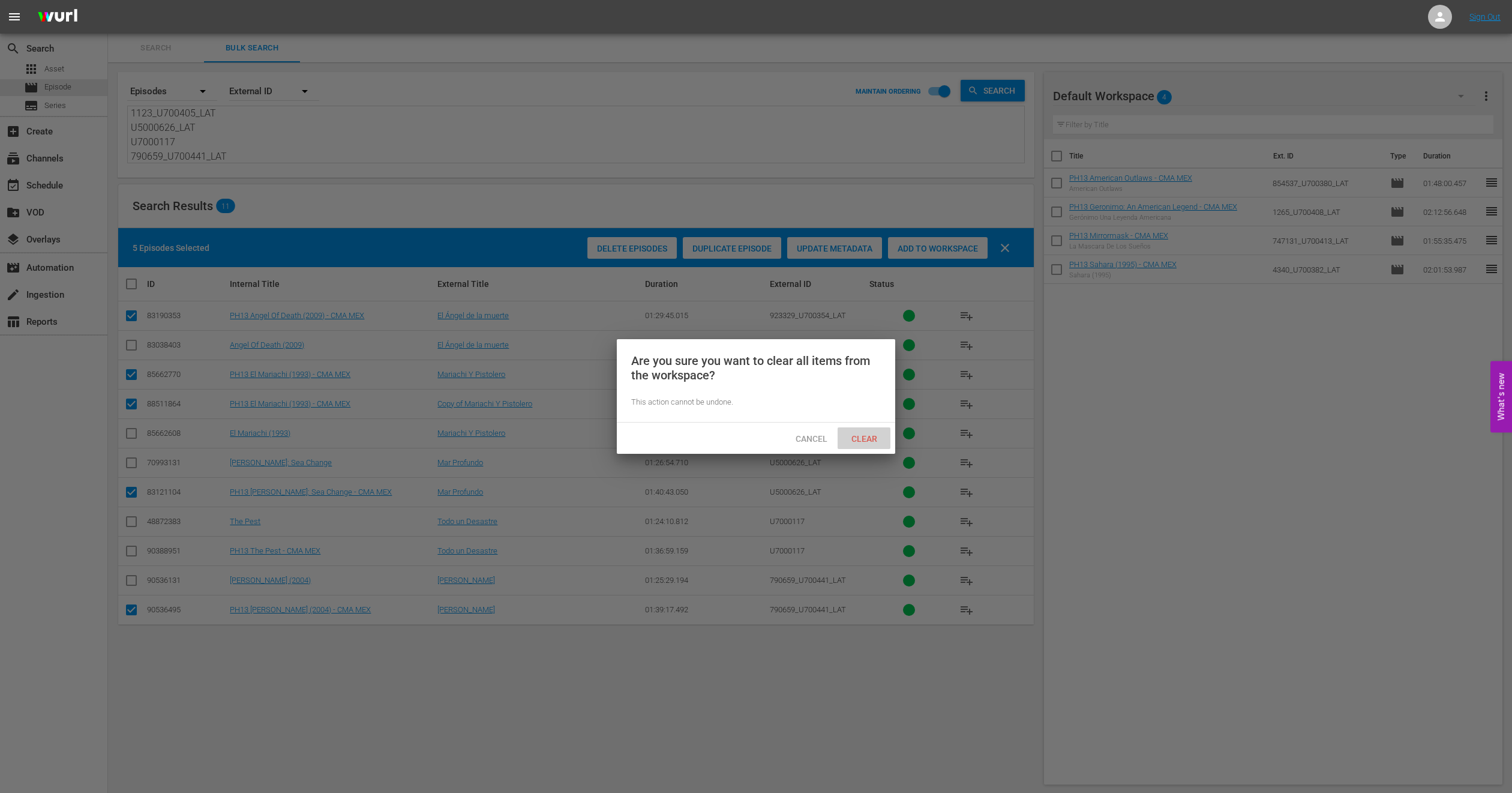
click at [864, 438] on span "Clear" at bounding box center [864, 438] width 45 height 10
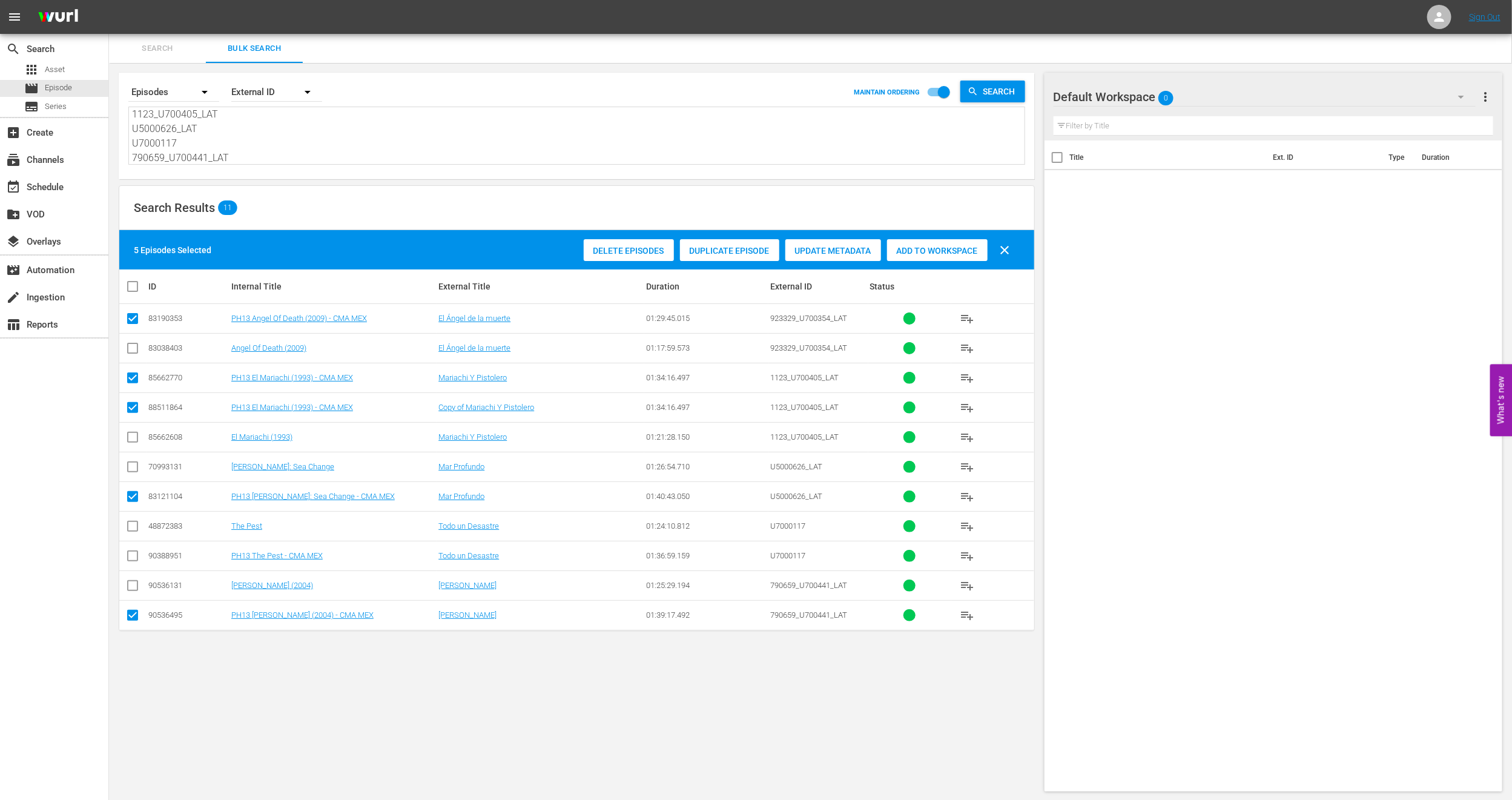
click at [935, 255] on span "Add to Workspace" at bounding box center [938, 251] width 101 height 10
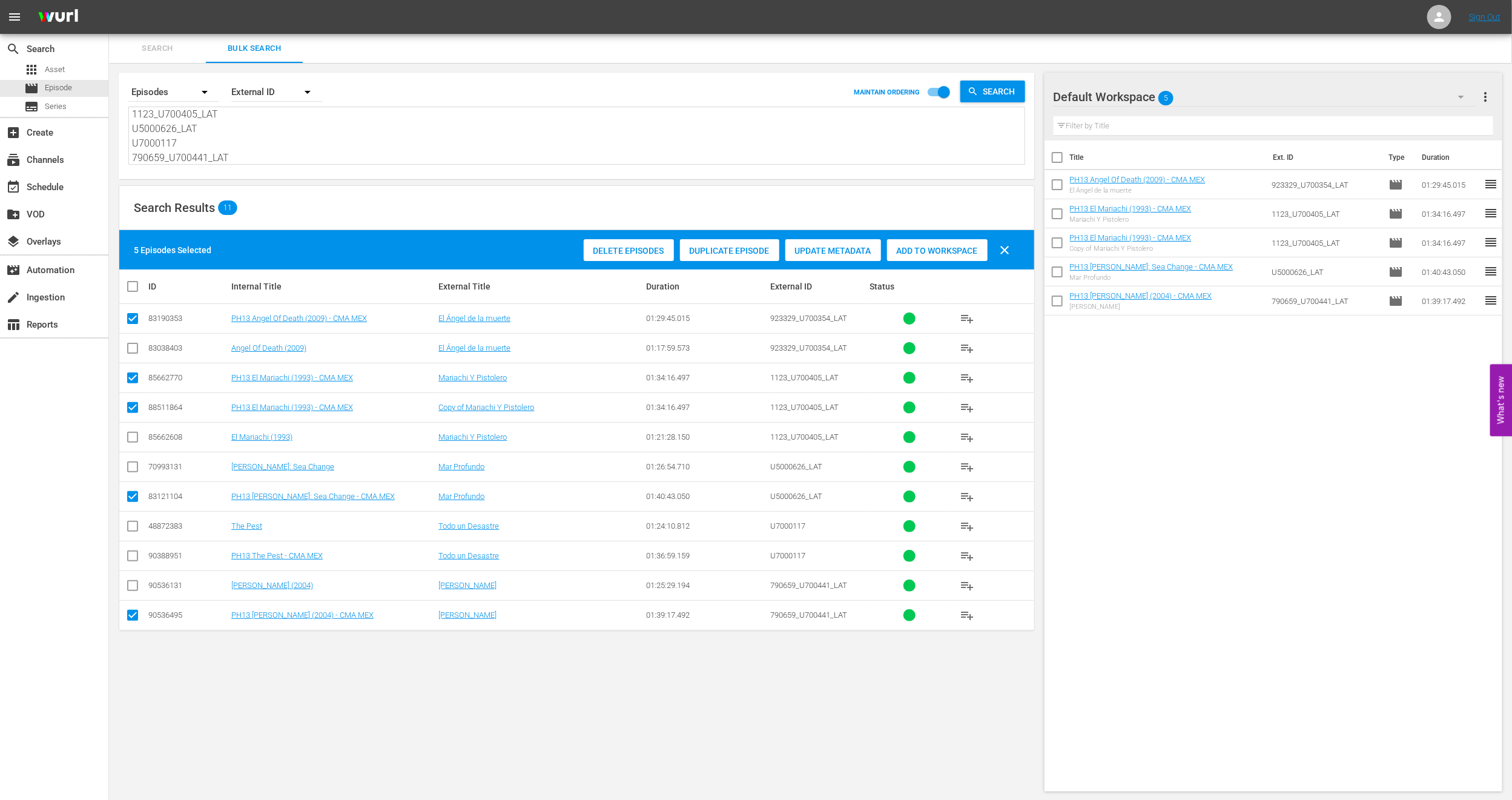
click at [1465, 95] on icon "button" at bounding box center [1461, 96] width 14 height 14
click at [1245, 463] on div "PH13 Shorts MX (5) PH13 Cinema MEX (11) MEX PH13 Promo Fillers (11) CMA IDs (4)…" at bounding box center [756, 400] width 1512 height 800
click at [52, 184] on div "event_available Schedule" at bounding box center [34, 186] width 68 height 11
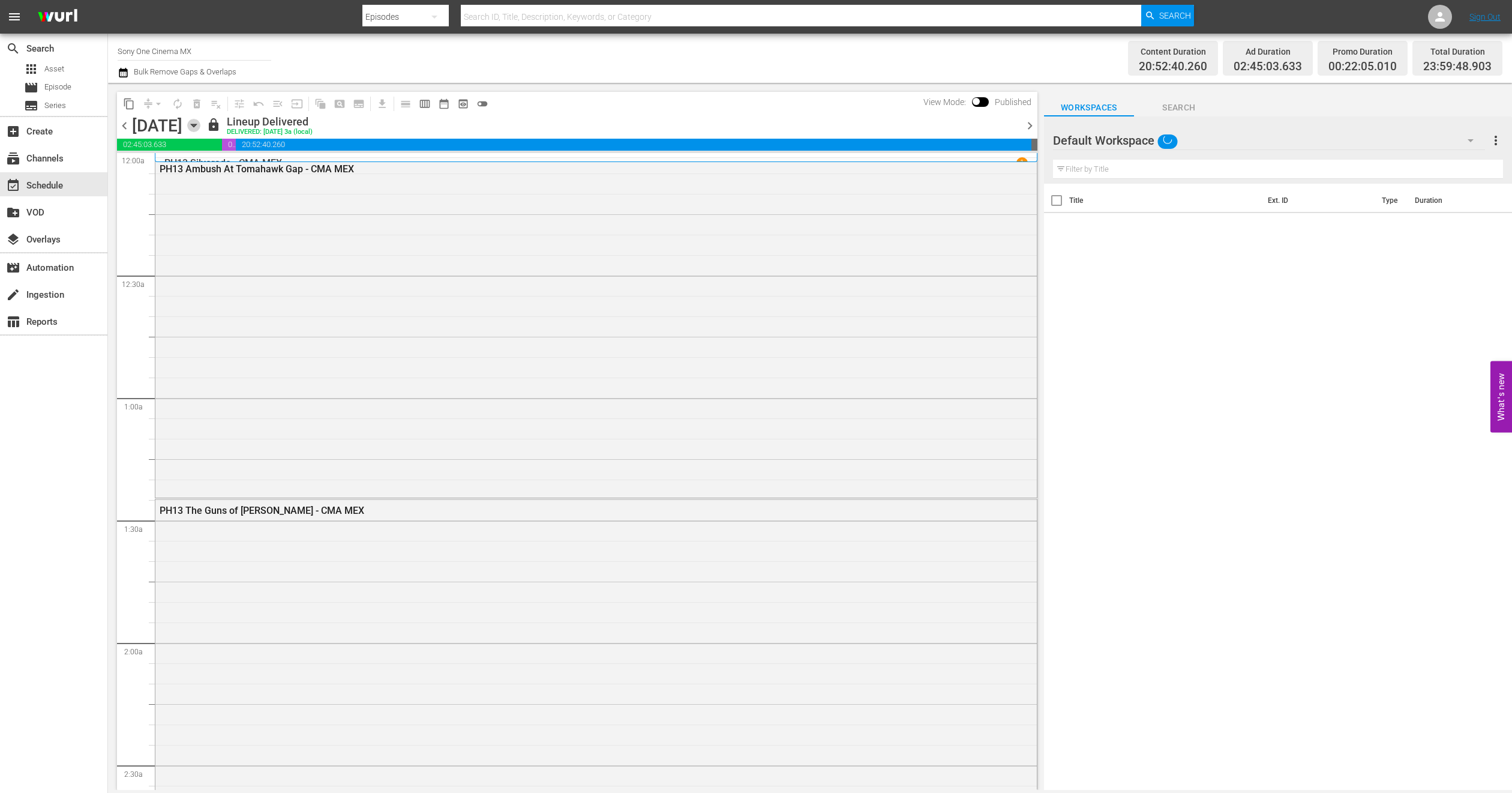
click at [201, 123] on icon "button" at bounding box center [194, 125] width 13 height 13
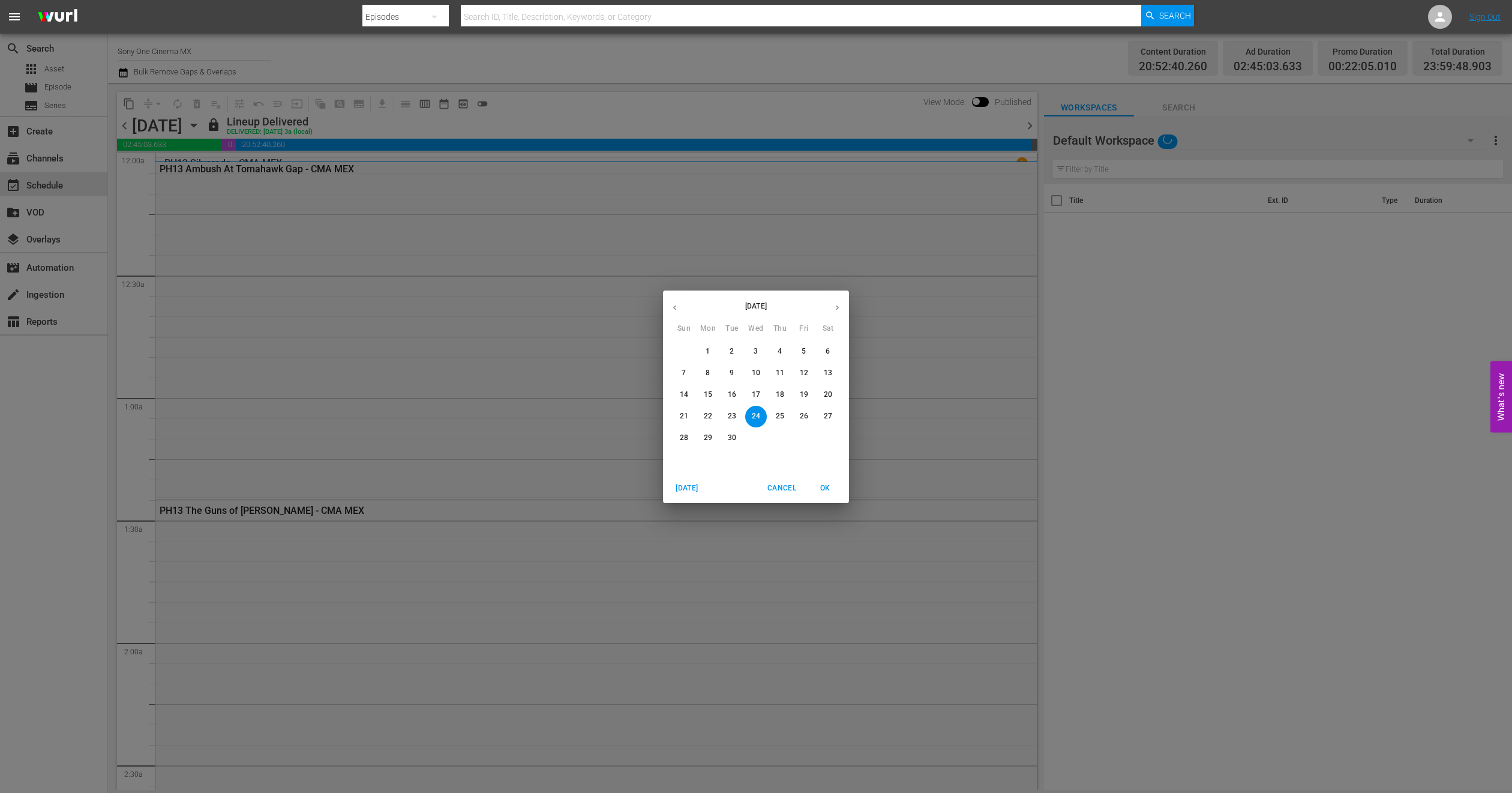
click at [828, 301] on button "button" at bounding box center [837, 308] width 23 height 23
click at [755, 352] on p "1" at bounding box center [756, 352] width 4 height 11
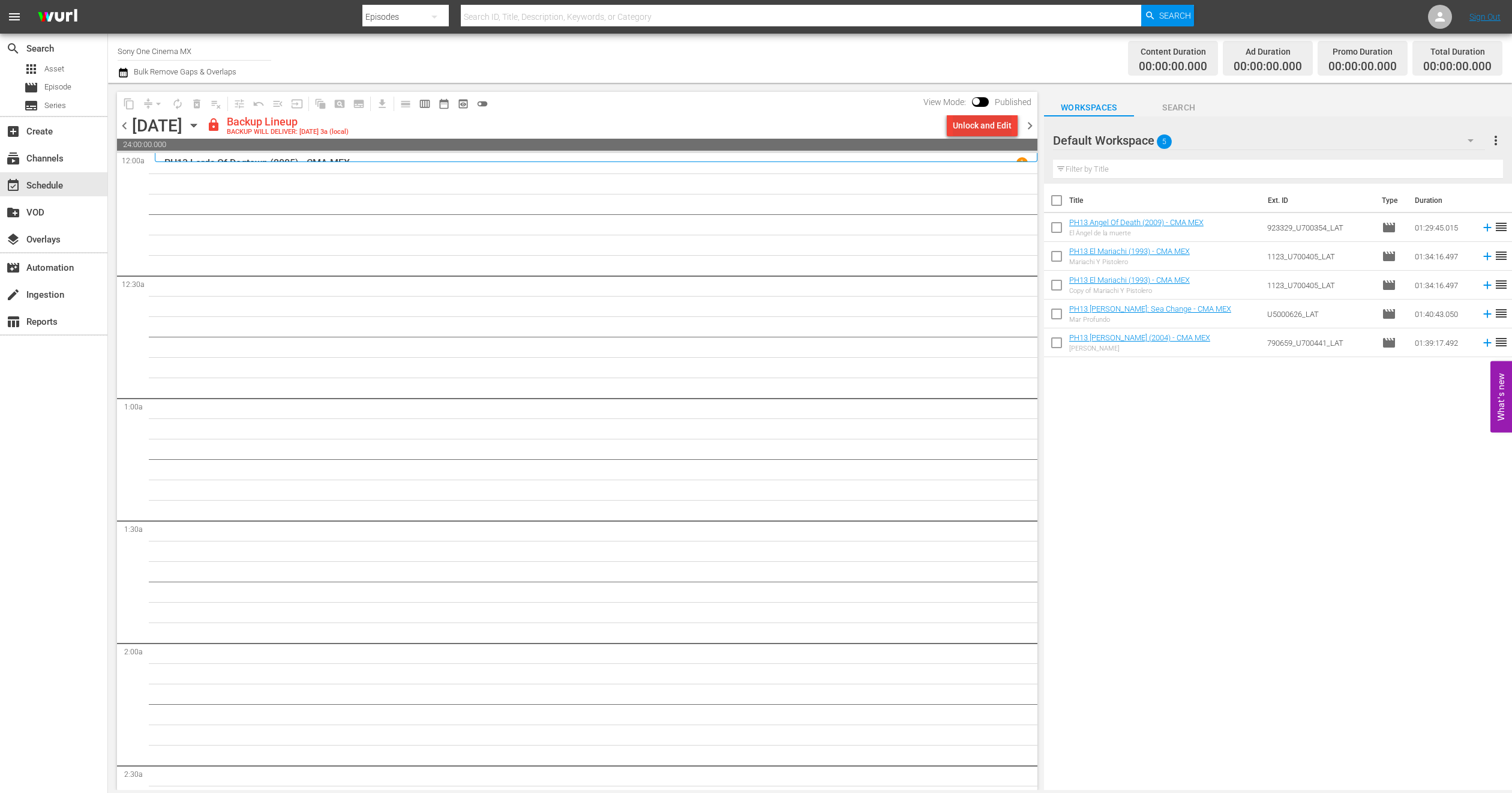
click at [965, 125] on div "Unlock and Edit" at bounding box center [982, 126] width 59 height 21
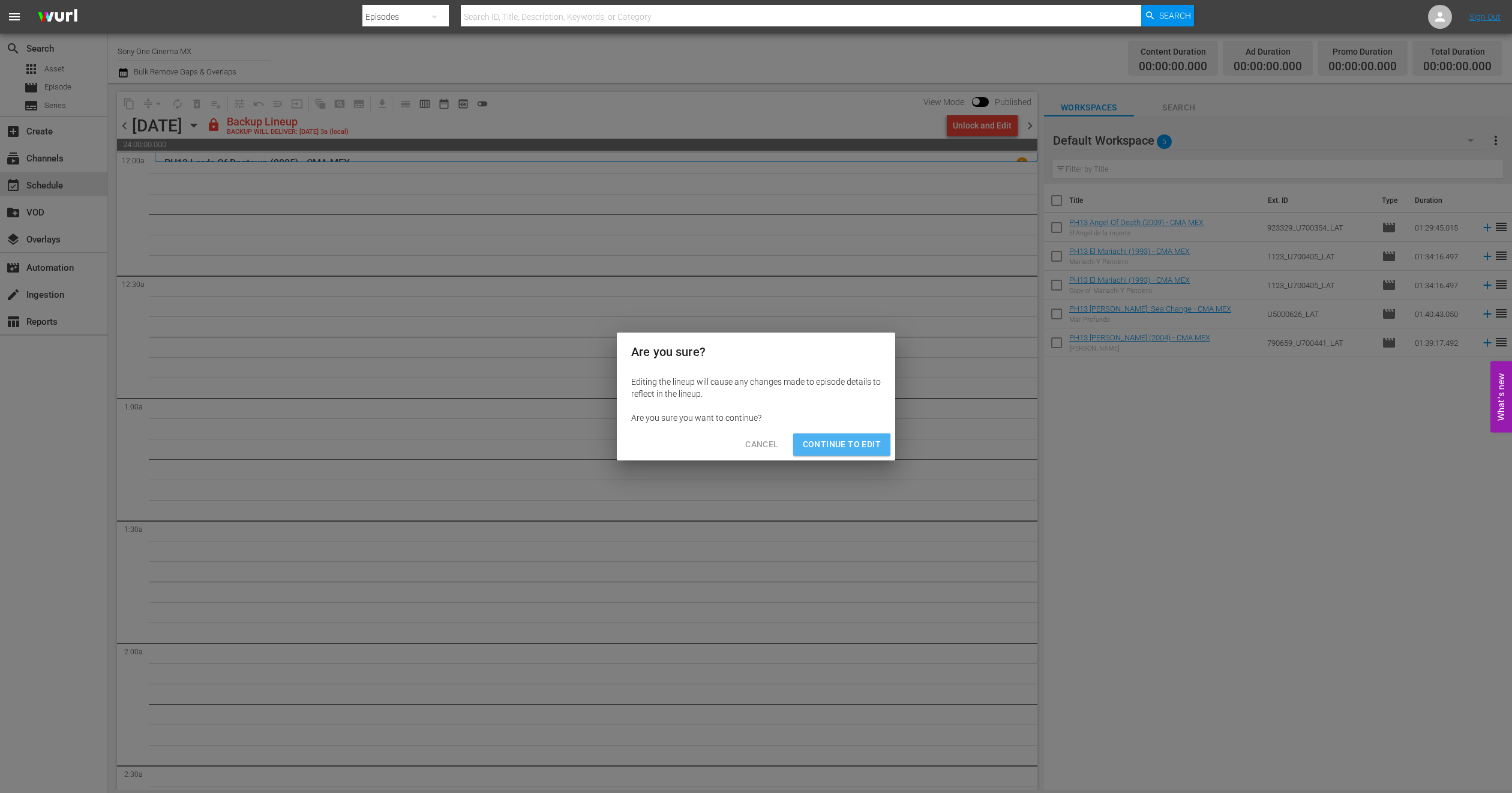
click at [837, 445] on span "Continue to Edit" at bounding box center [841, 444] width 78 height 15
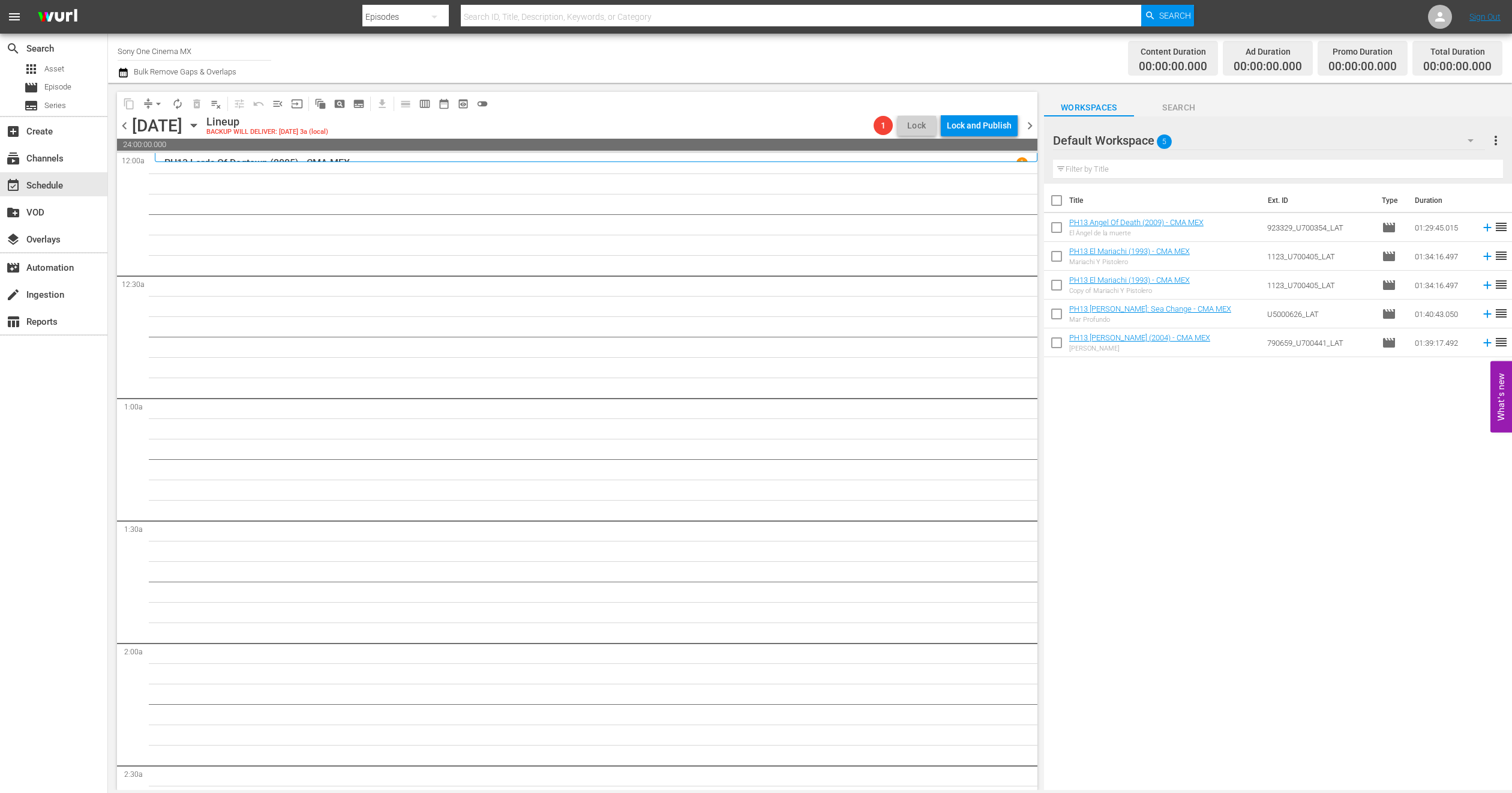
click at [1057, 201] on input "checkbox" at bounding box center [1056, 202] width 26 height 26
checkbox input "true"
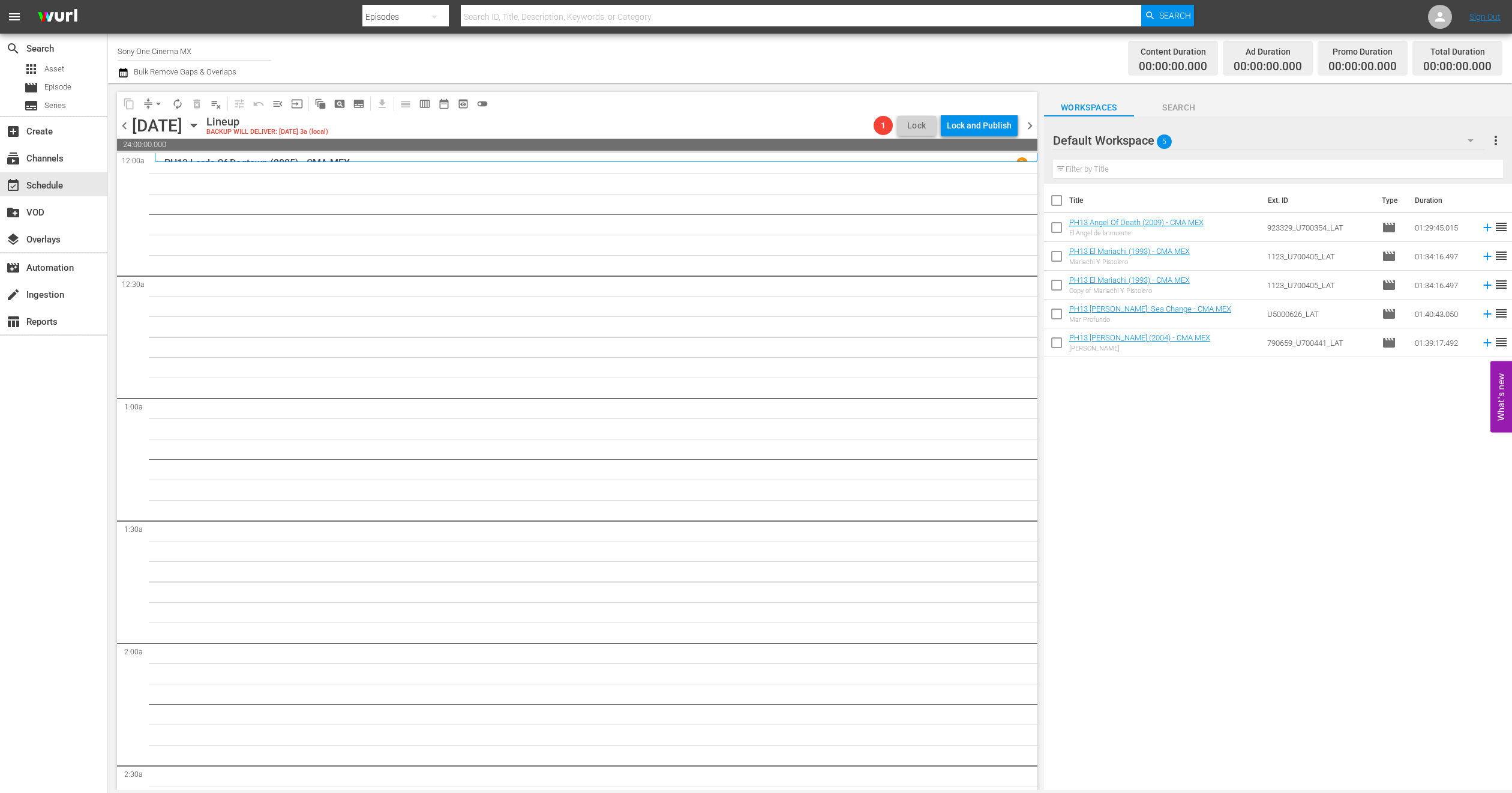
checkbox input "true"
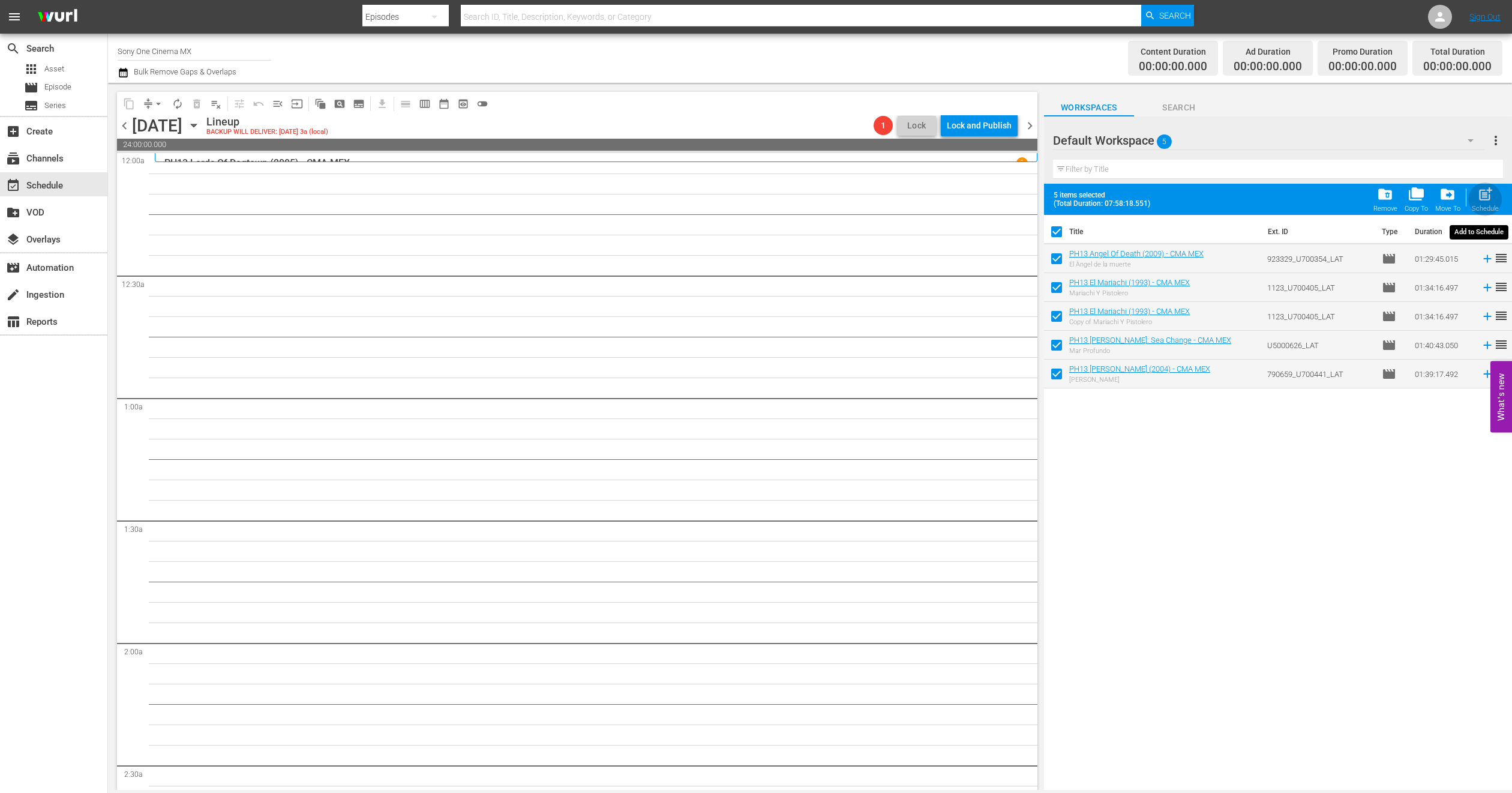
click at [1485, 206] on div "Schedule" at bounding box center [1485, 209] width 27 height 8
checkbox input "false"
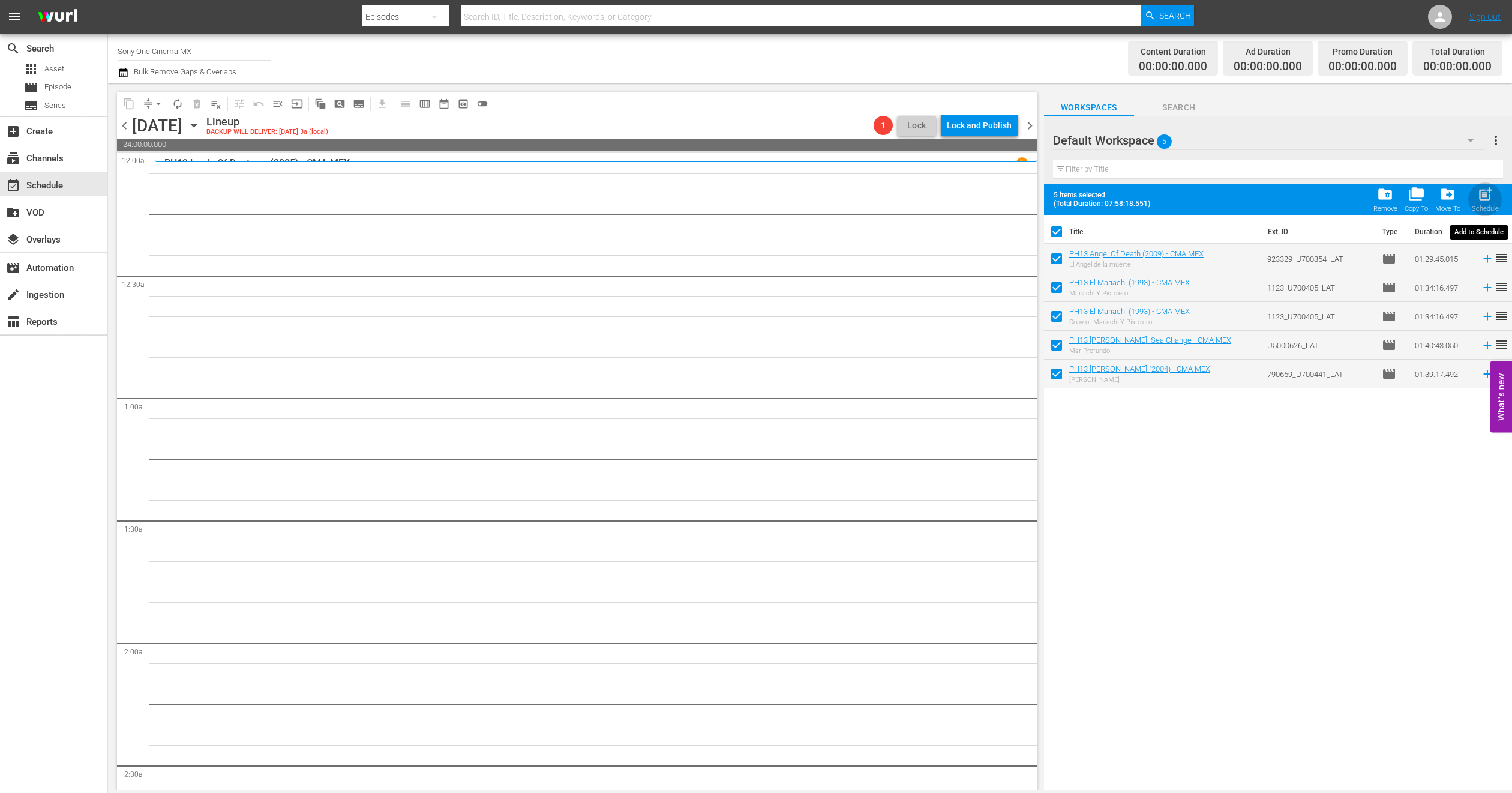
checkbox input "false"
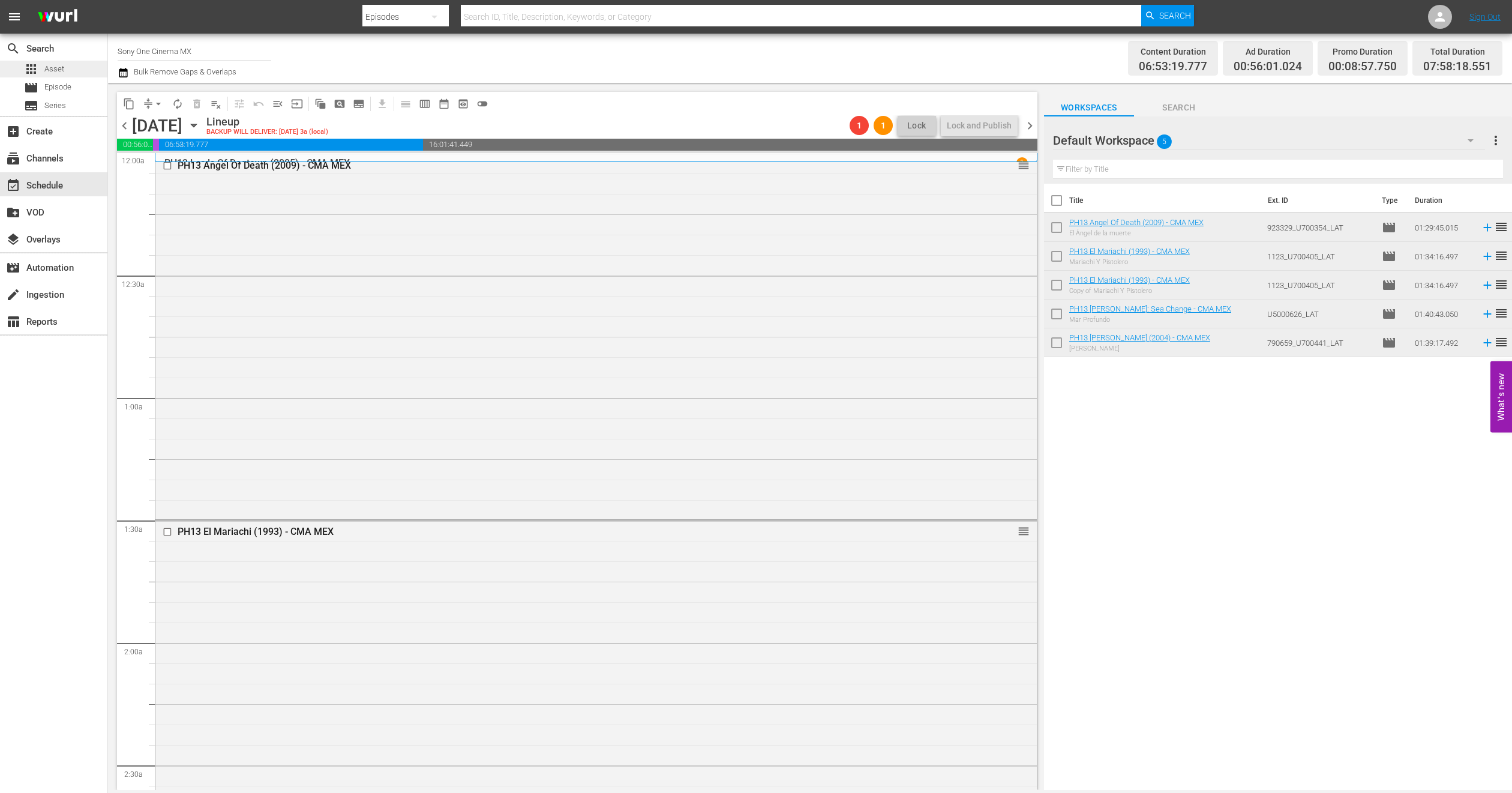
click at [74, 72] on div "apps Asset" at bounding box center [54, 69] width 108 height 17
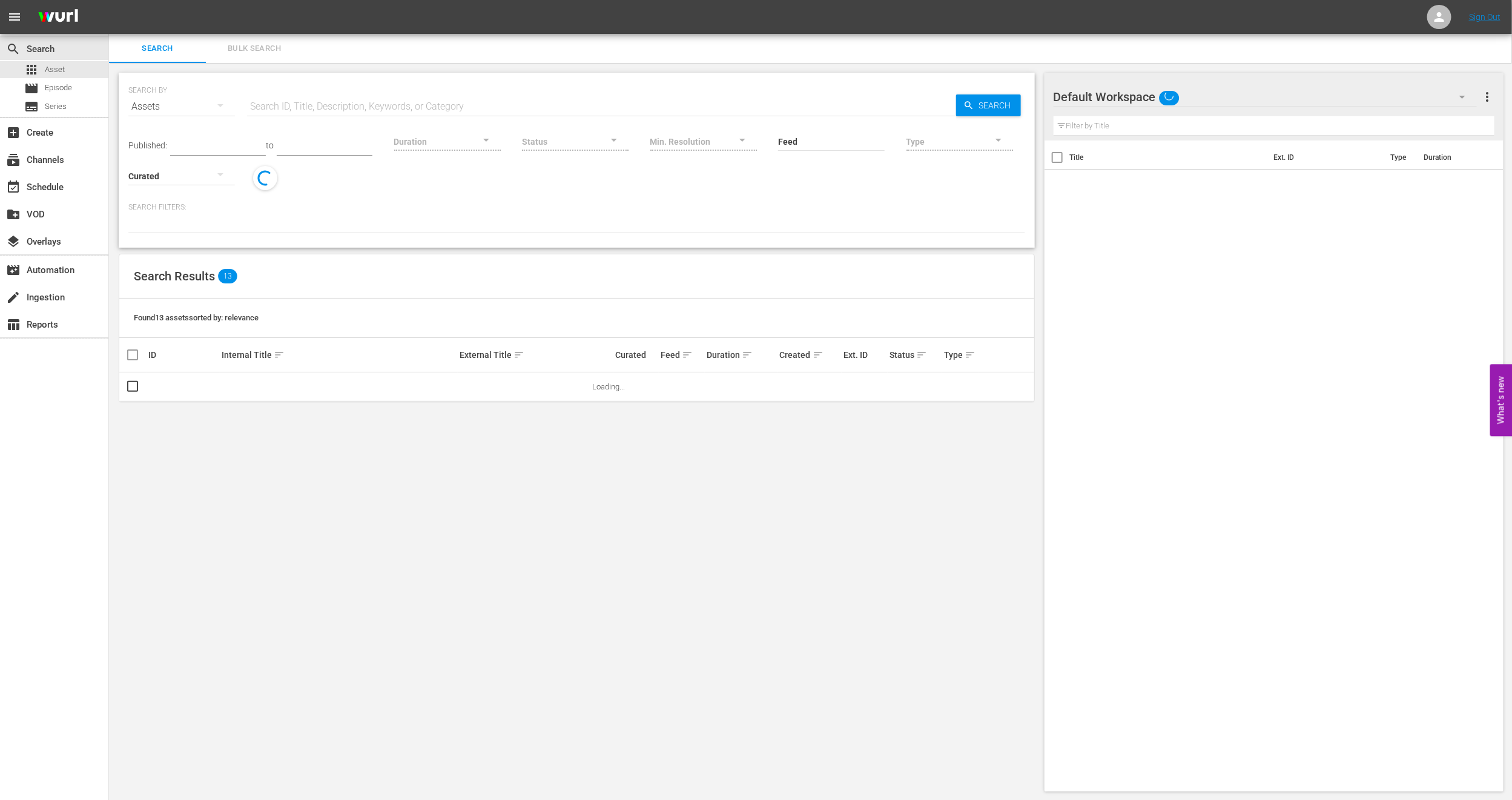
click at [259, 38] on button "Bulk Search" at bounding box center [254, 48] width 97 height 29
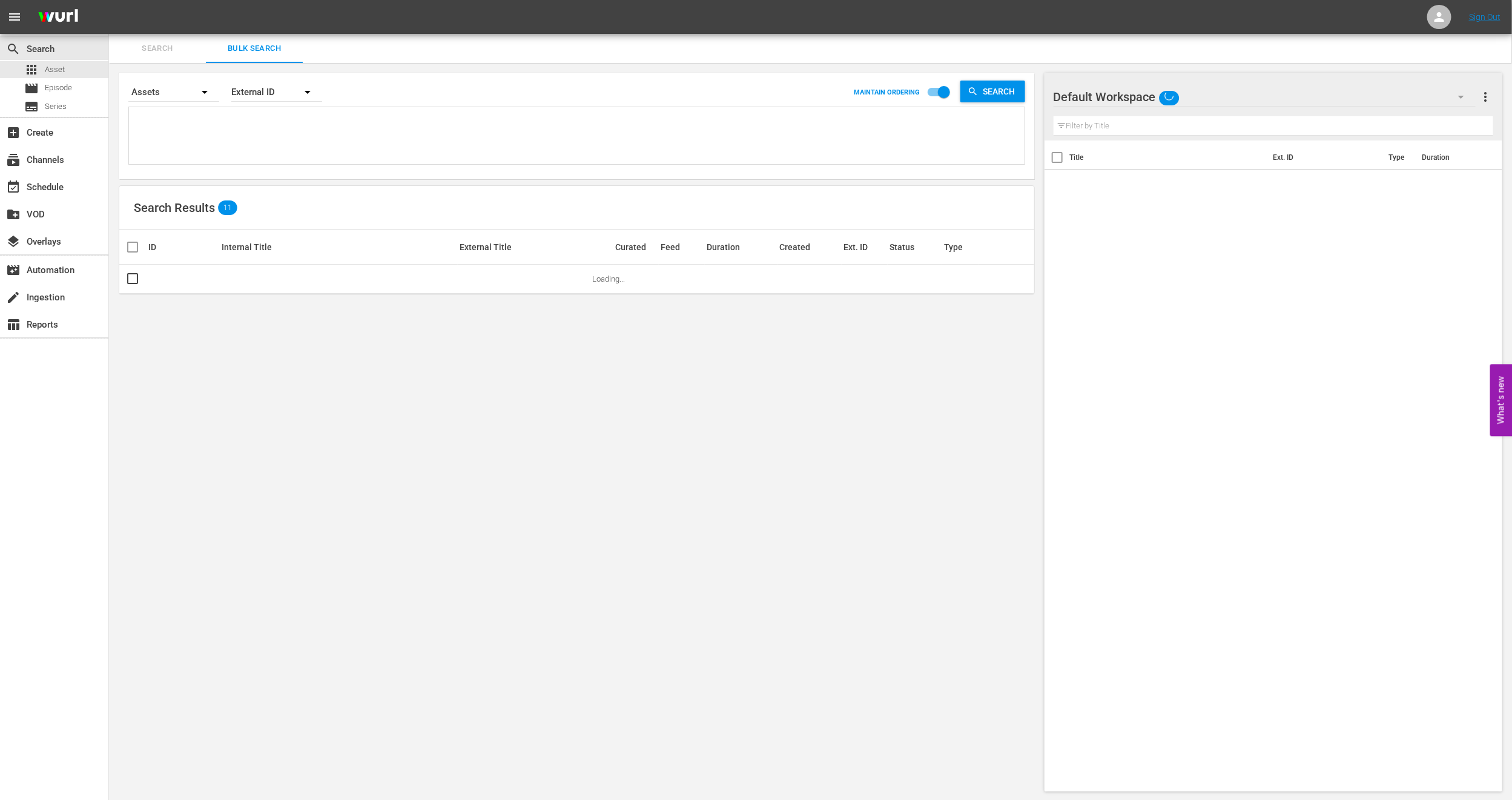
click at [229, 129] on textarea at bounding box center [578, 138] width 893 height 55
paste textarea "844514_U700383_LAT"
type textarea "844514_U700383_LAT"
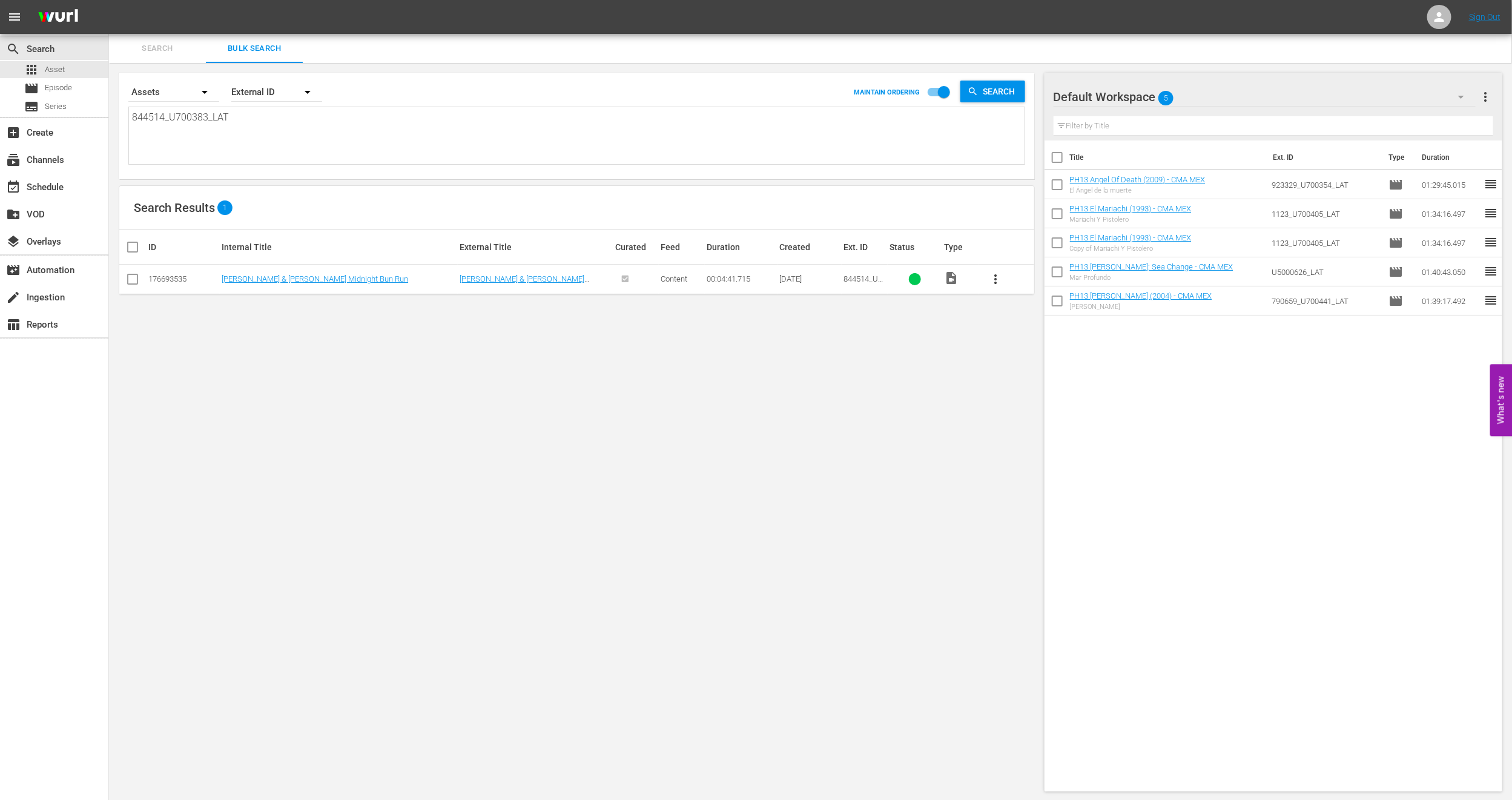
type textarea "844514_U700383_LAT"
click at [284, 282] on link "[PERSON_NAME] & [PERSON_NAME] Midnight Bun Run" at bounding box center [314, 279] width 186 height 9
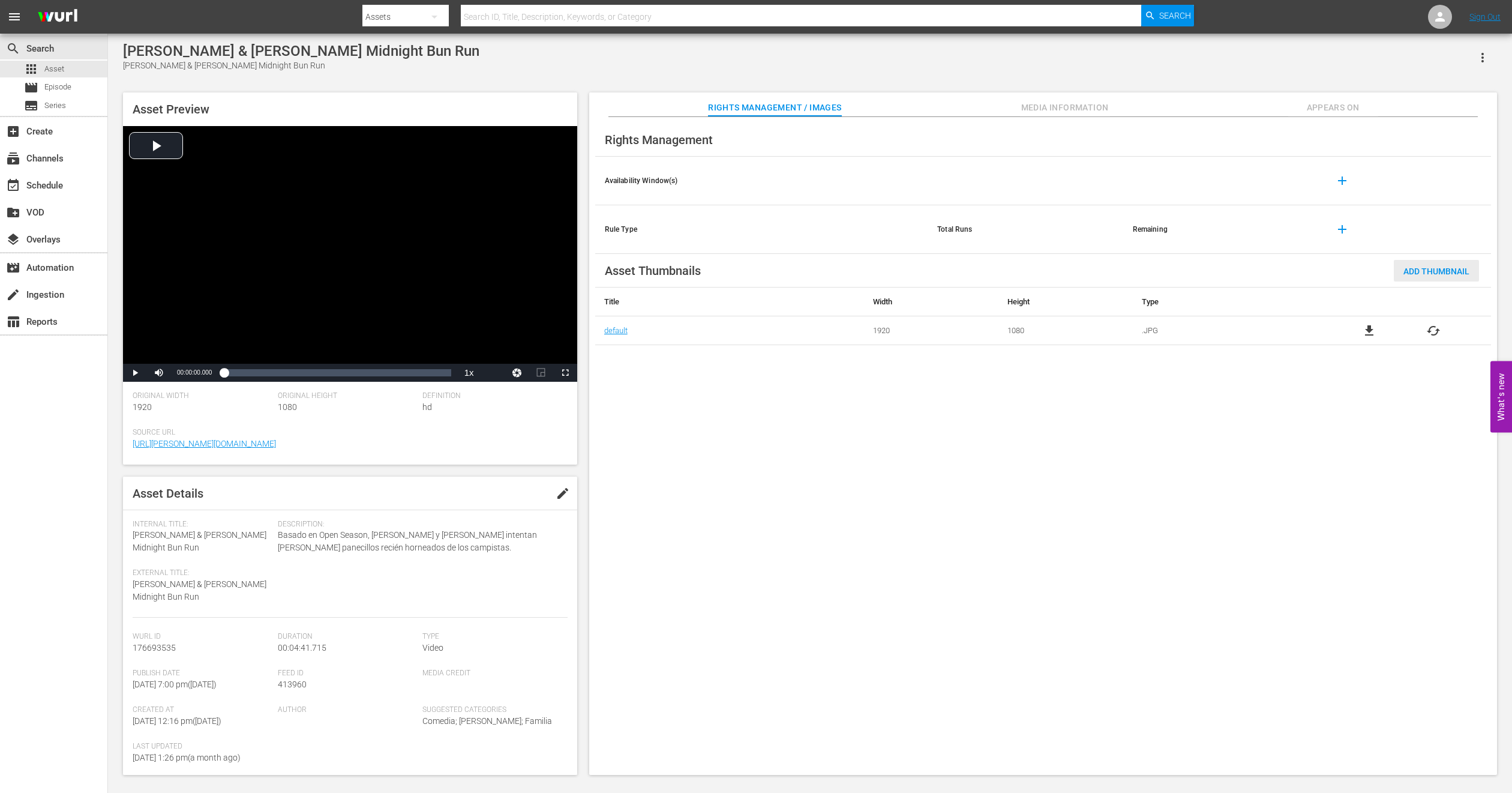
click at [1409, 271] on span "Add Thumbnail" at bounding box center [1436, 271] width 85 height 10
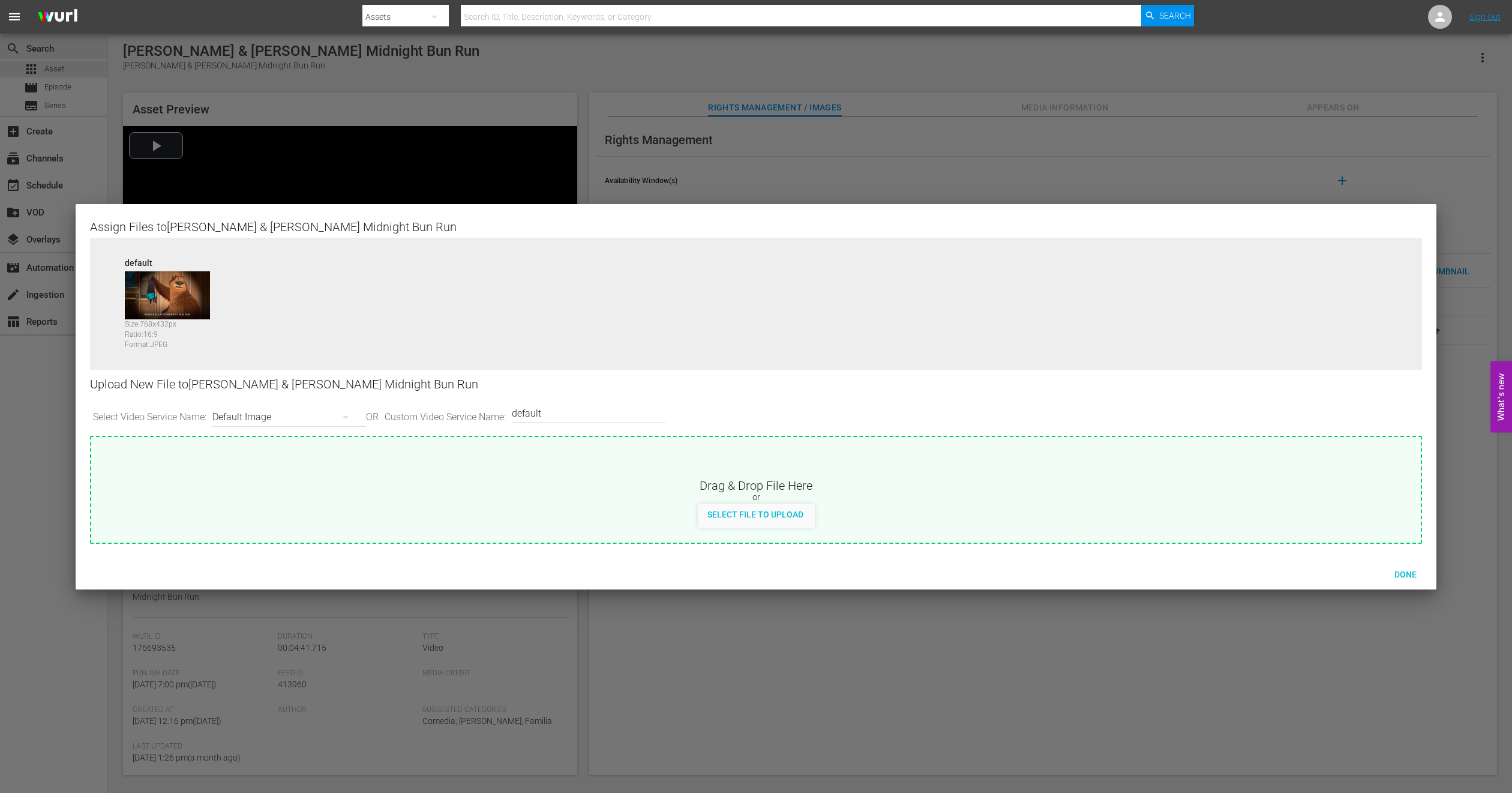
click at [326, 410] on div "Default Image" at bounding box center [285, 417] width 148 height 34
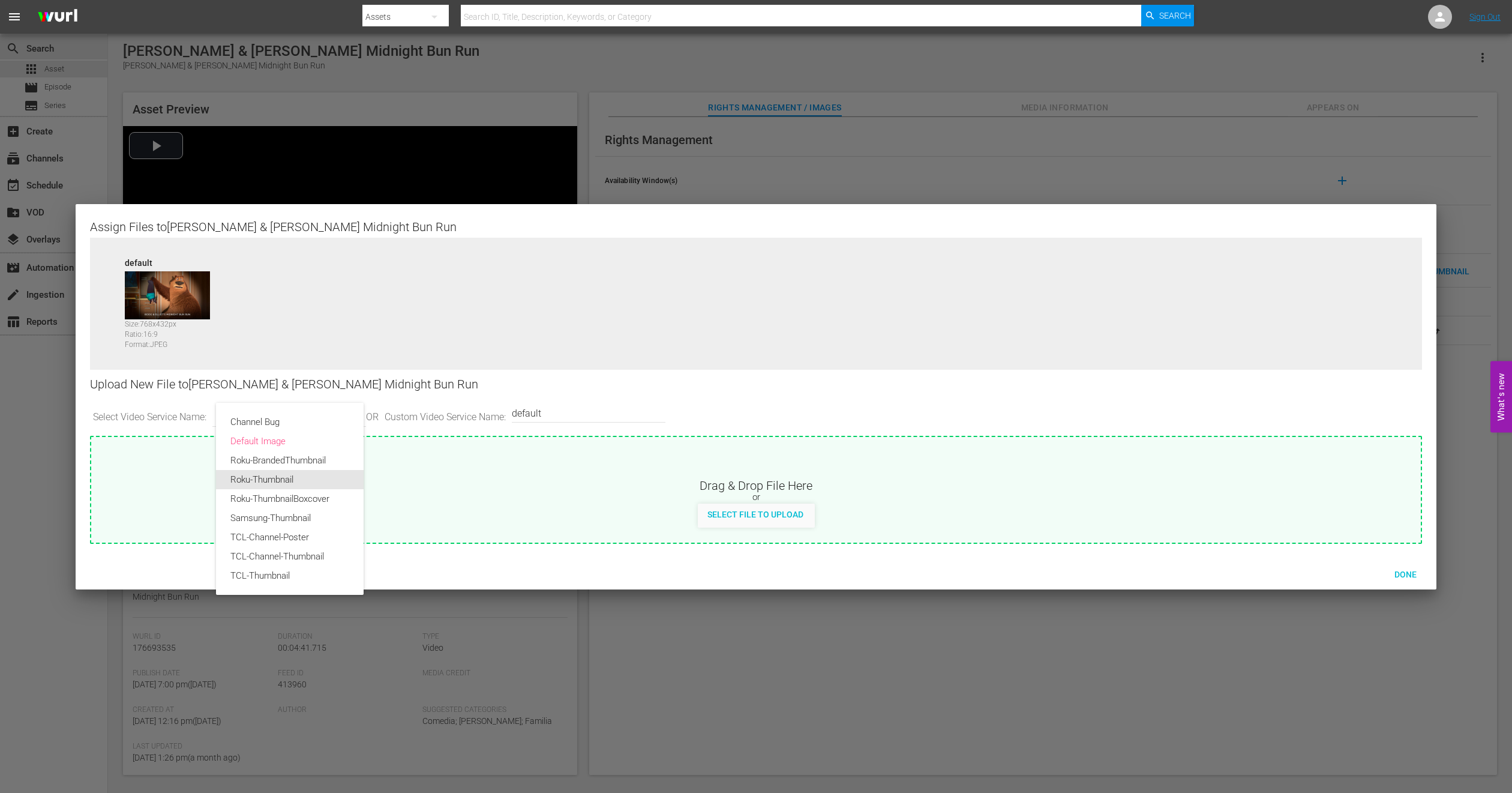
click at [323, 485] on div "Roku-Thumbnail" at bounding box center [290, 480] width 118 height 19
type input "Roku-Thumbnail"
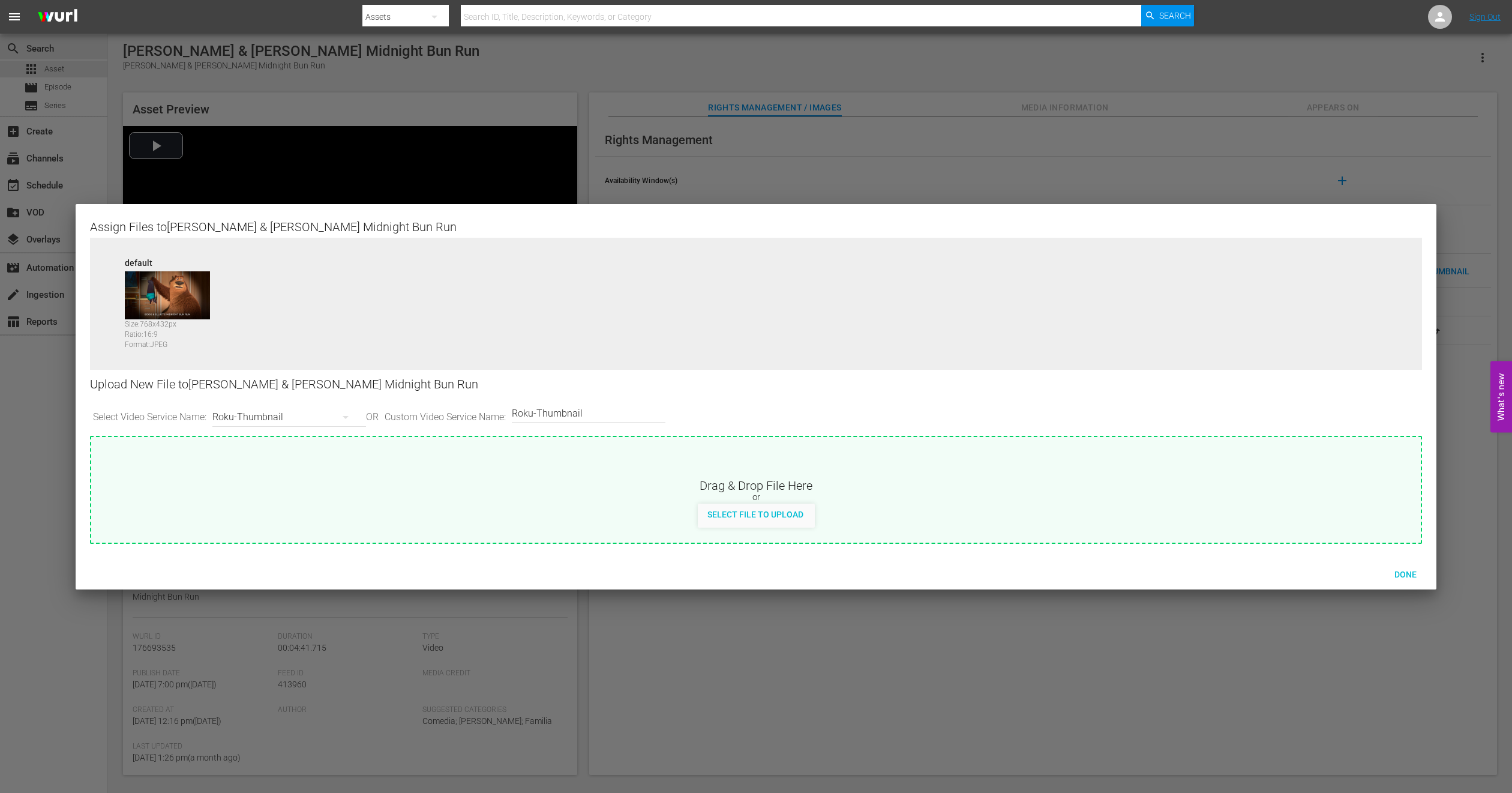
click at [330, 416] on div "Roku-Thumbnail" at bounding box center [285, 417] width 148 height 34
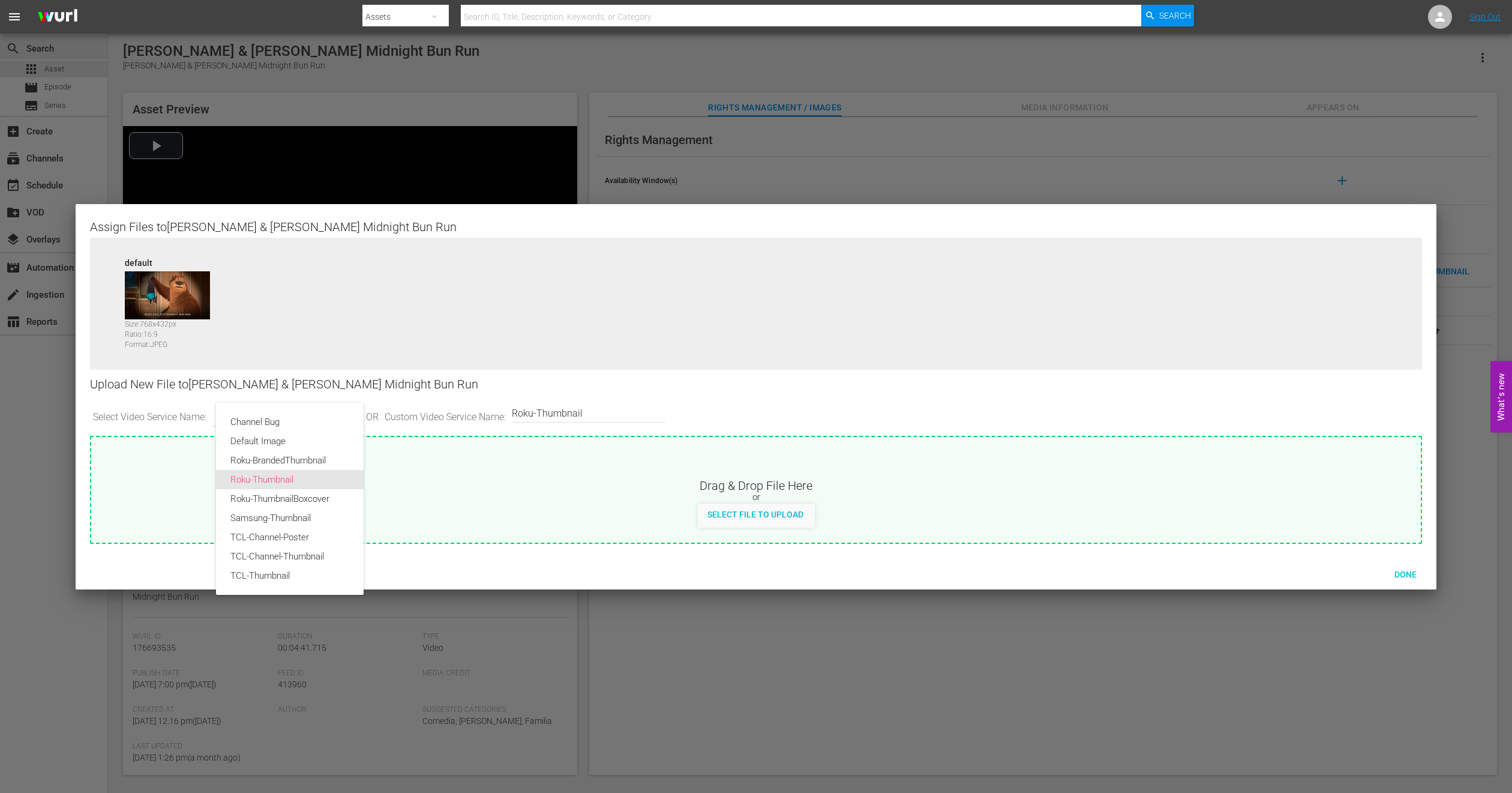
click at [300, 484] on div "Roku-Thumbnail" at bounding box center [290, 480] width 118 height 19
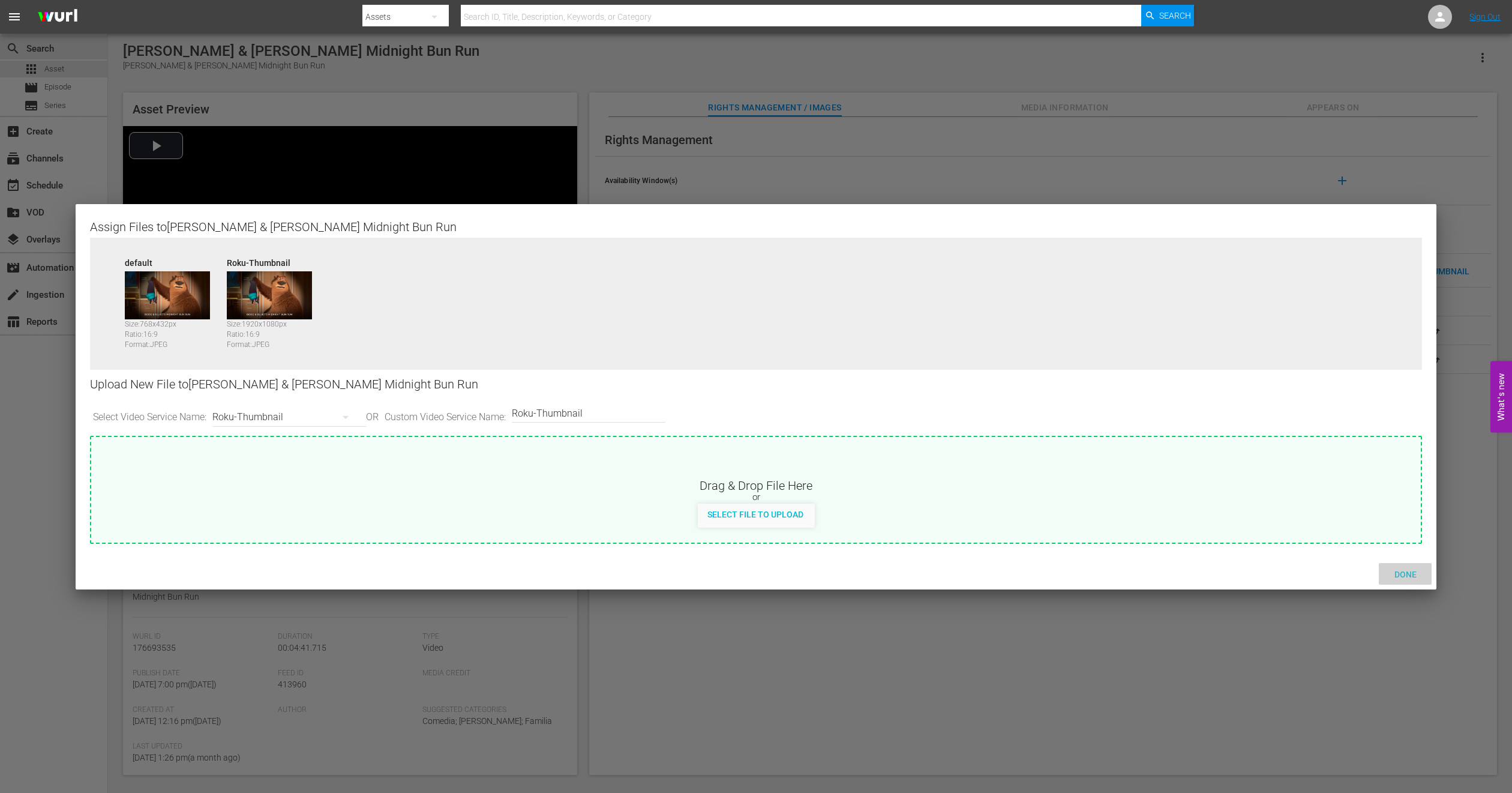
click at [1401, 573] on span "Done" at bounding box center [1405, 574] width 42 height 10
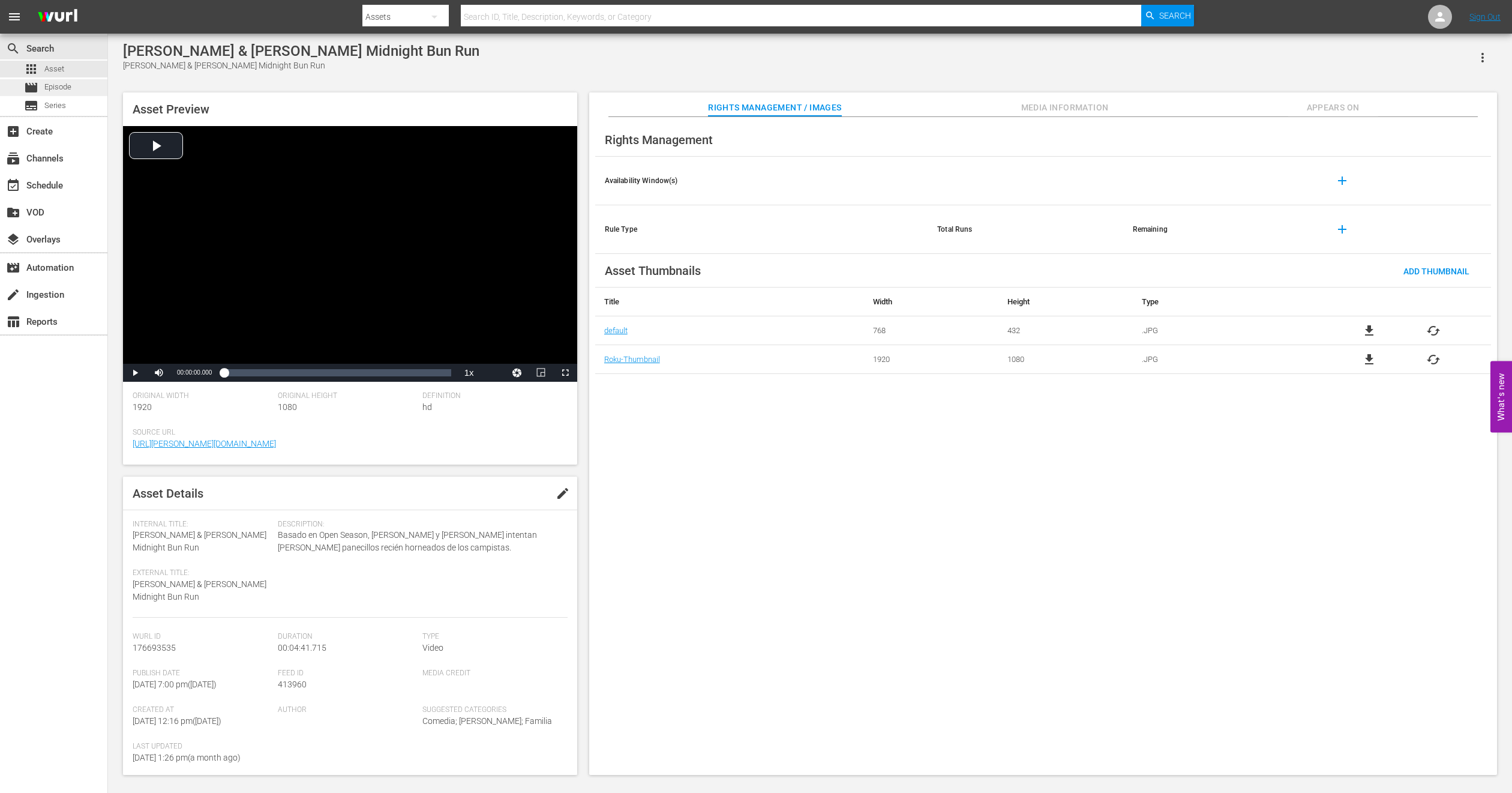
click at [65, 85] on span "Episode" at bounding box center [57, 88] width 27 height 12
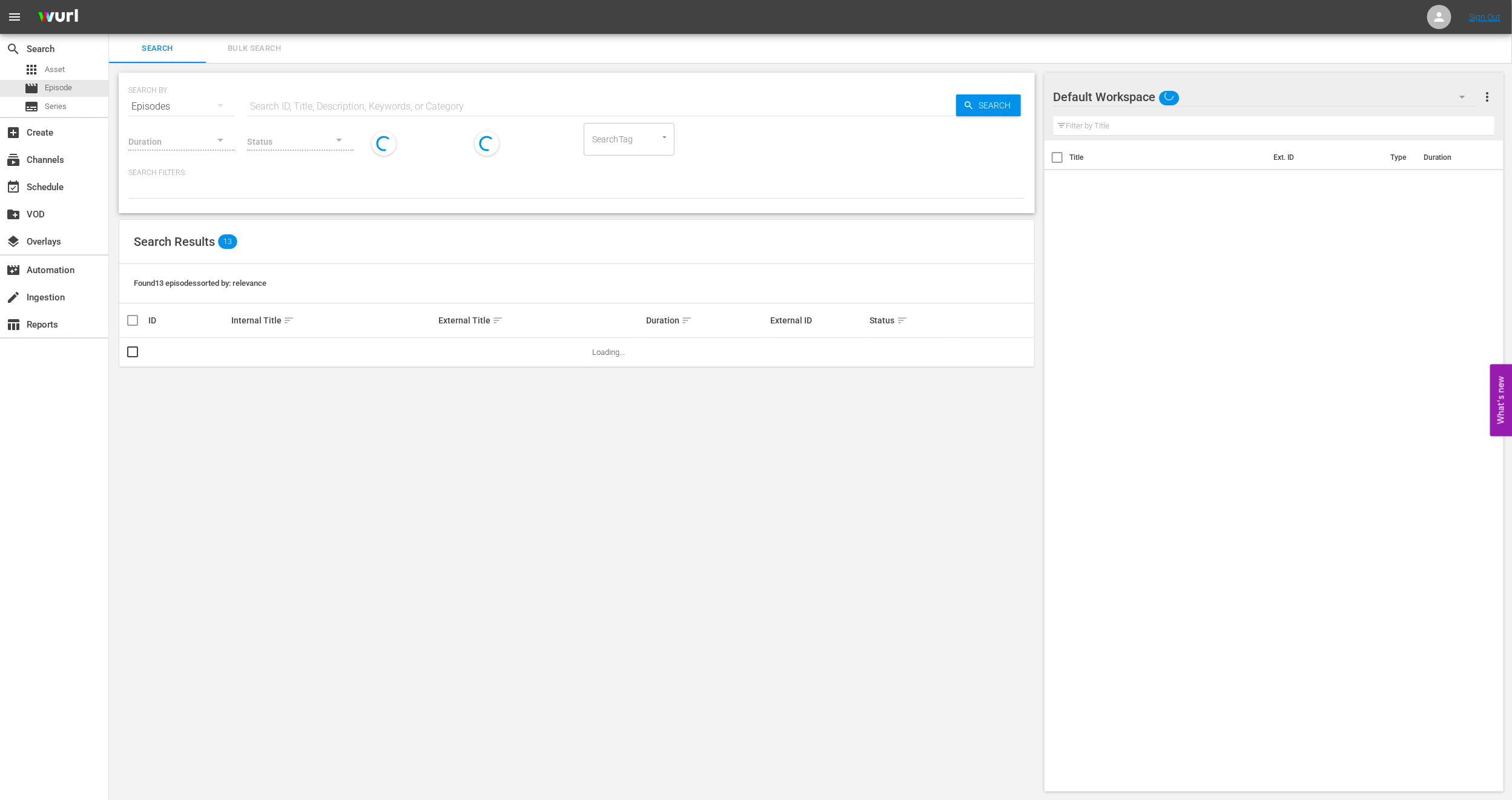
click at [256, 43] on span "Bulk Search" at bounding box center [254, 49] width 82 height 14
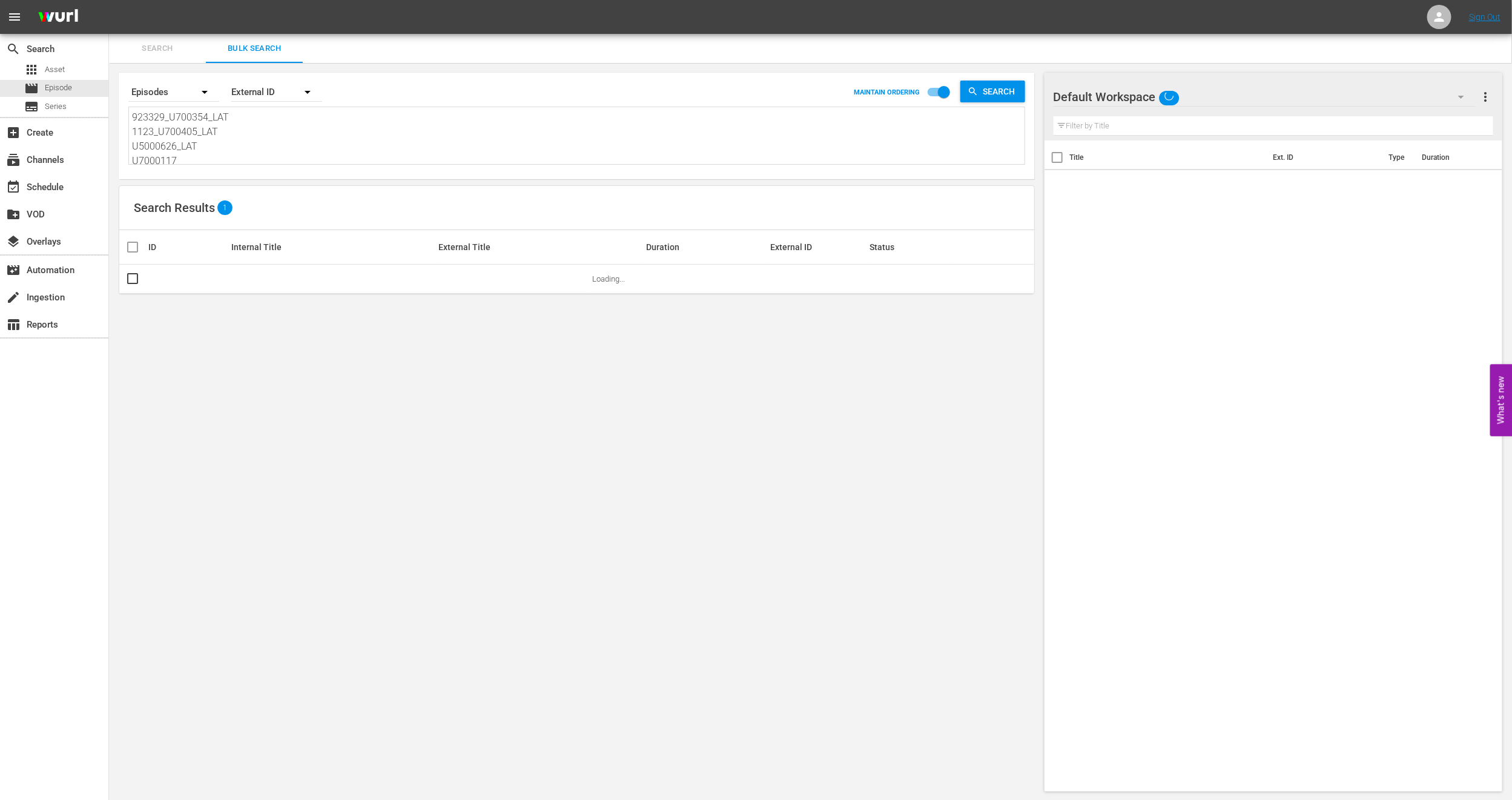
scroll to position [17, 0]
drag, startPoint x: 131, startPoint y: 111, endPoint x: 409, endPoint y: 235, distance: 304.4
click at [409, 235] on div "Search By Episodes Order By External ID MAINTAIN ORDERING Search 923329_U700354…" at bounding box center [576, 433] width 936 height 738
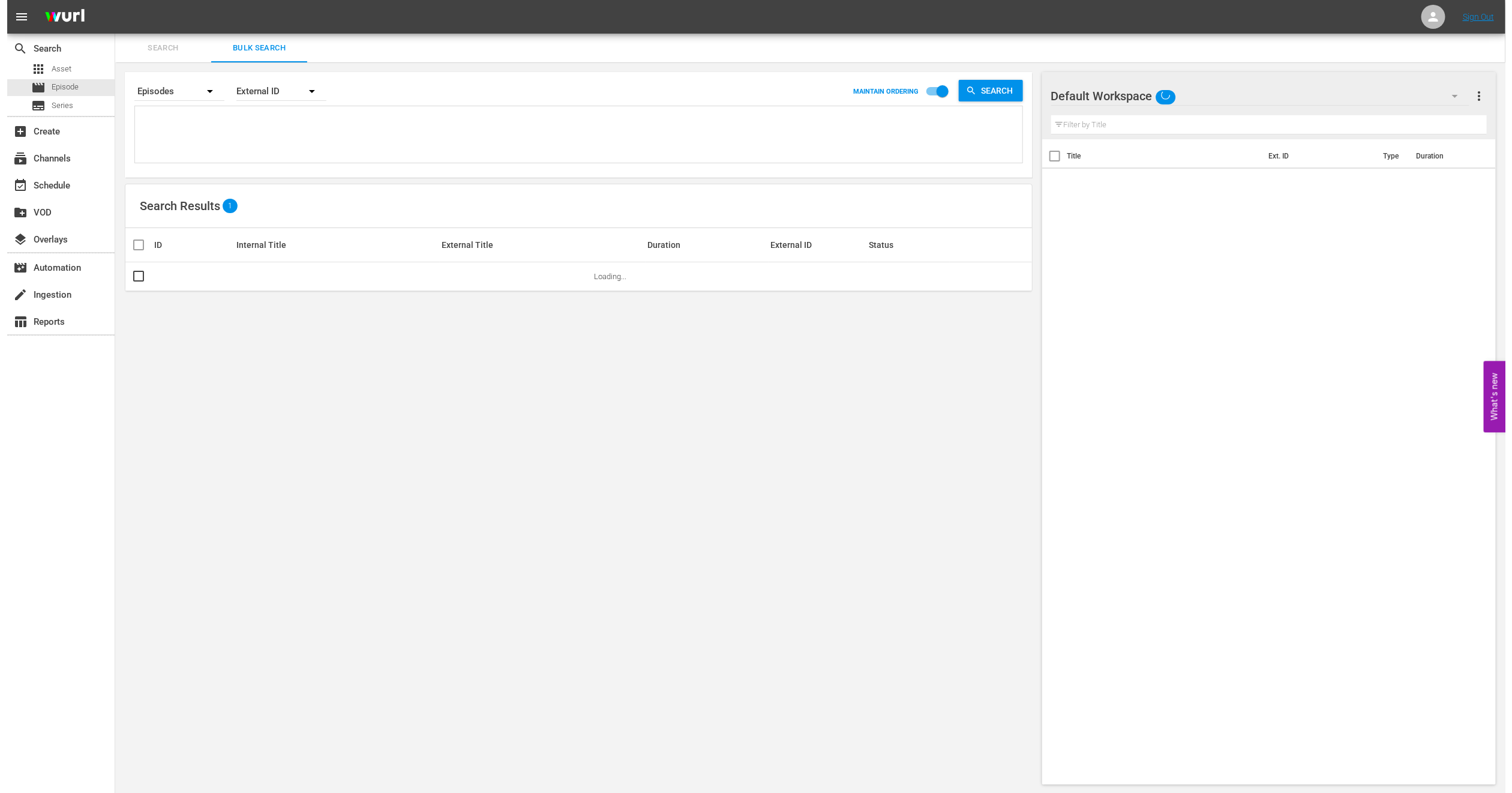
scroll to position [0, 0]
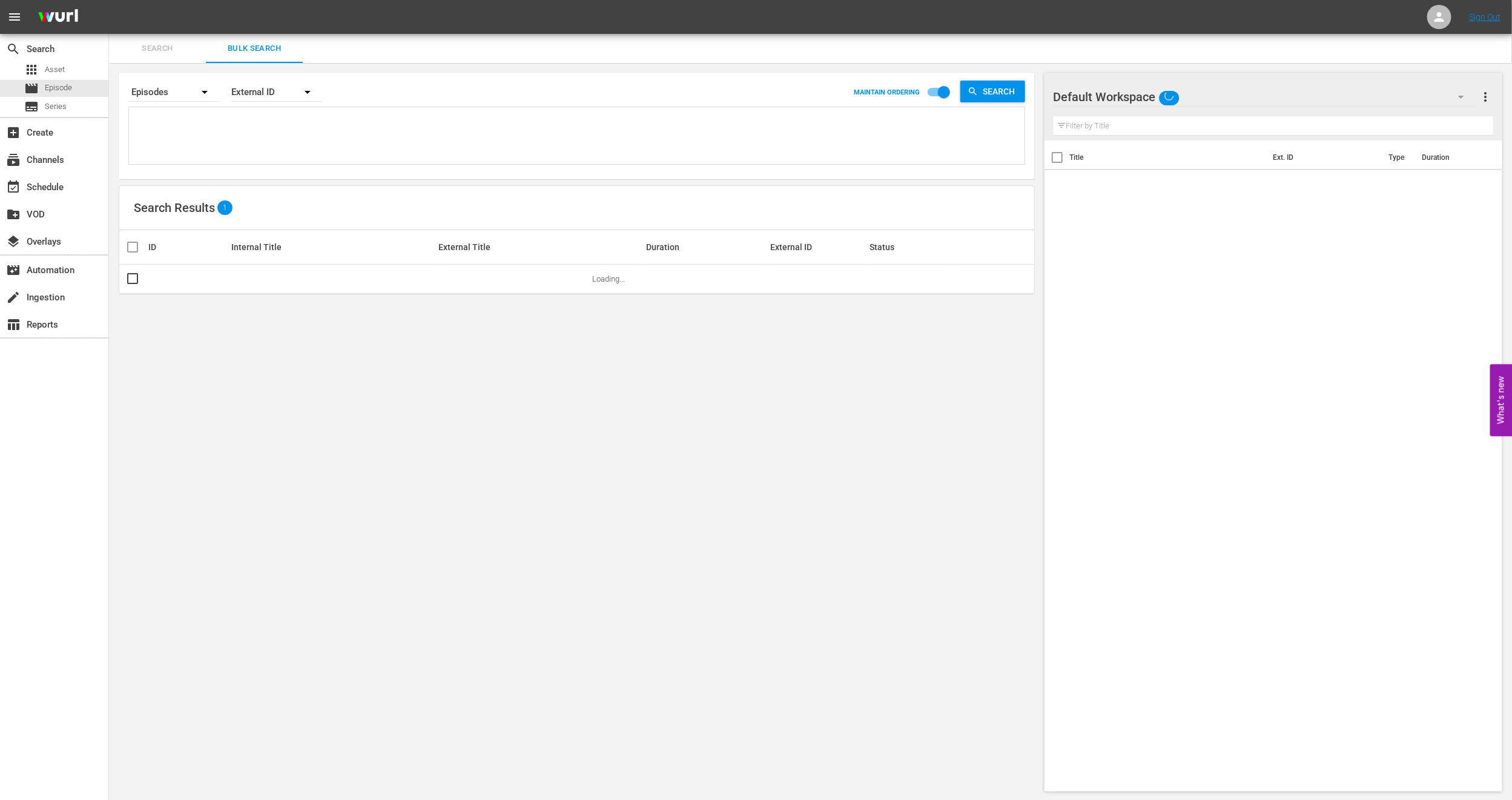
paste textarea "844514_U700383_LAT"
type textarea "844514_U700383_LAT"
click at [297, 280] on link "[PERSON_NAME] & [PERSON_NAME] Midnight Bun Run" at bounding box center [324, 279] width 186 height 9
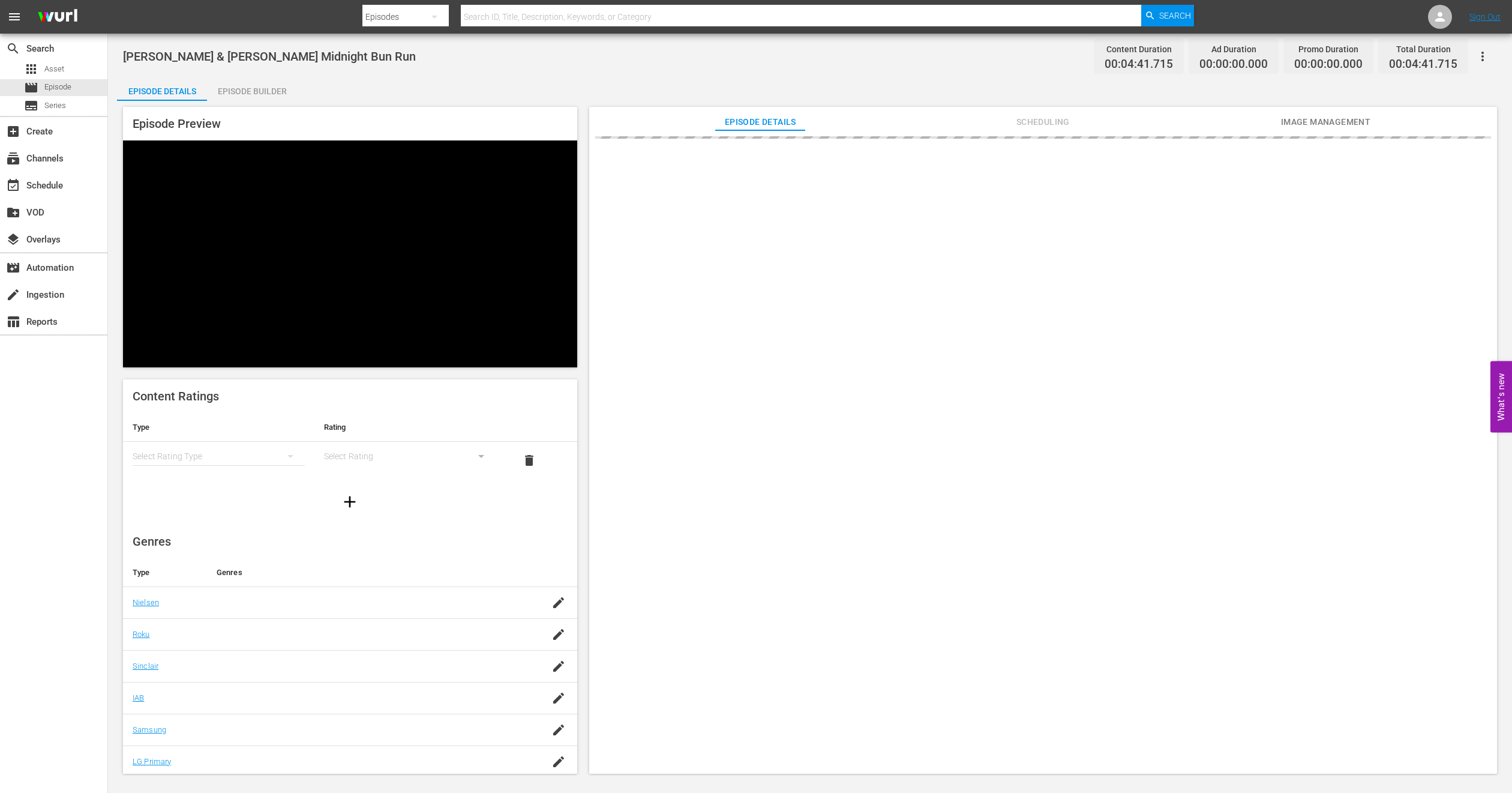
click at [1296, 121] on span "Image Management" at bounding box center [1326, 122] width 90 height 15
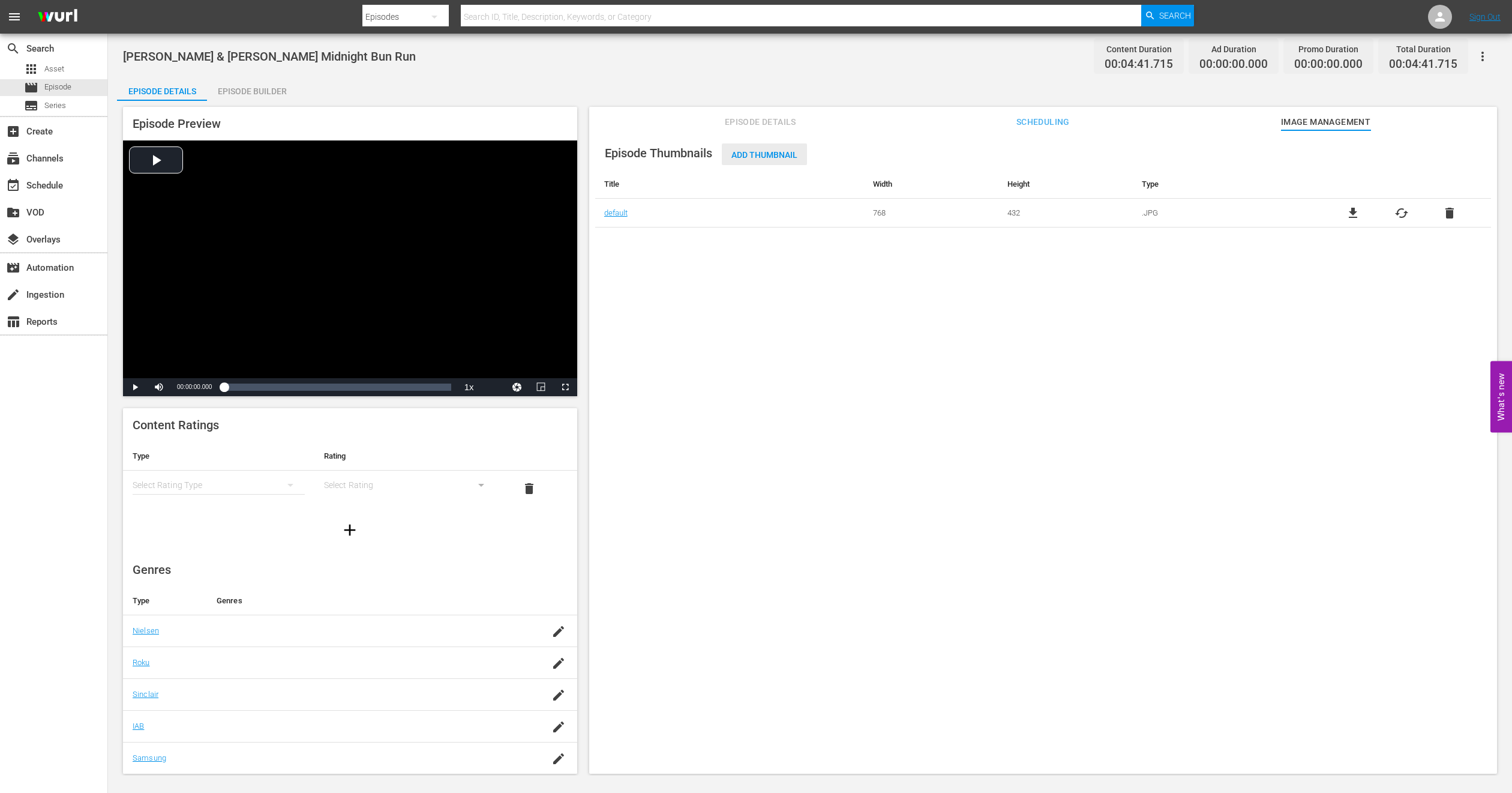
click at [764, 151] on span "Add Thumbnail" at bounding box center [764, 155] width 85 height 10
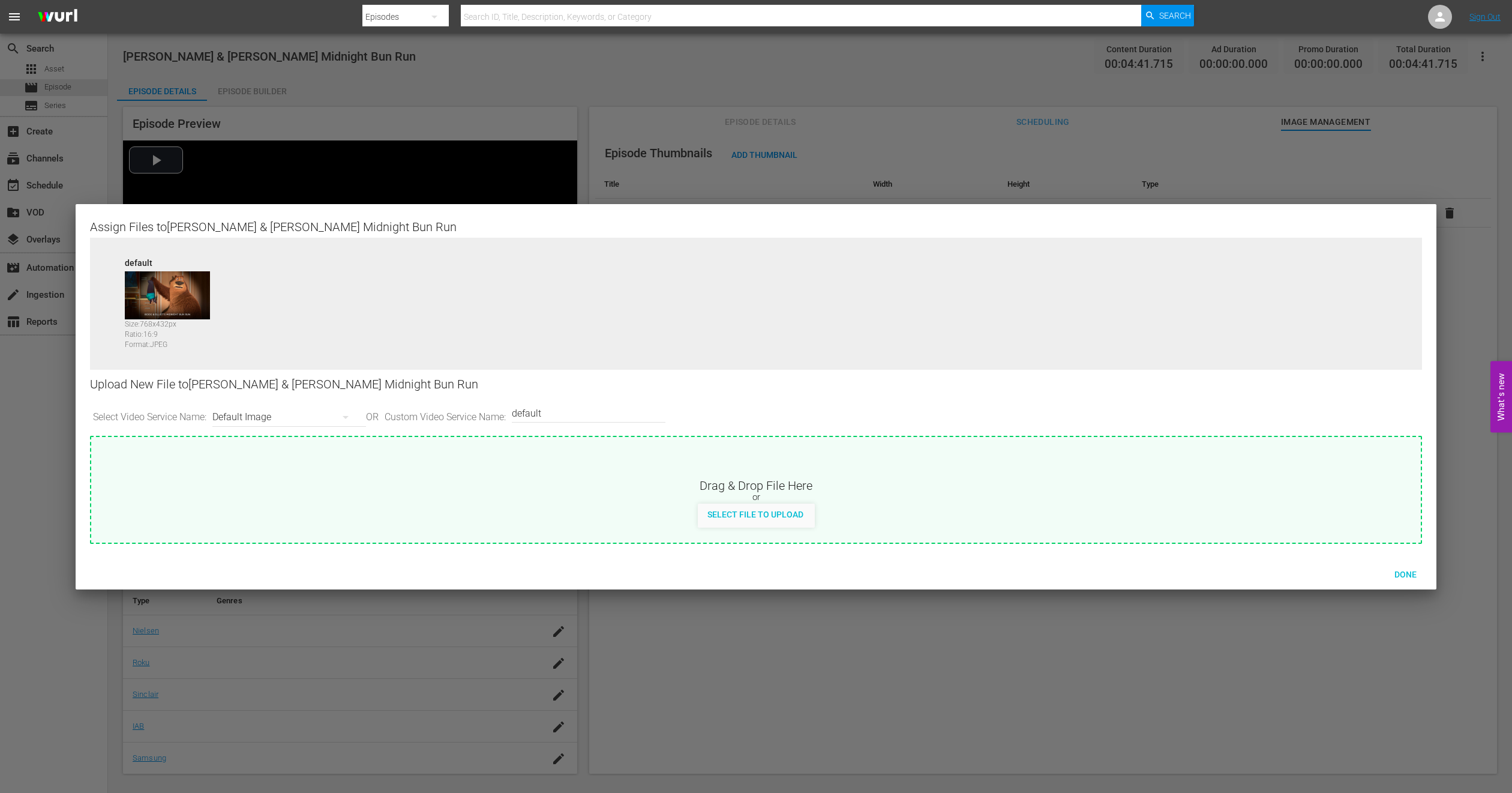
click at [352, 413] on icon "button" at bounding box center [346, 417] width 14 height 14
click at [303, 476] on div "Roku-Thumbnail" at bounding box center [290, 480] width 118 height 19
type input "Roku-Thumbnail"
click at [1414, 580] on div "Done" at bounding box center [1405, 574] width 53 height 22
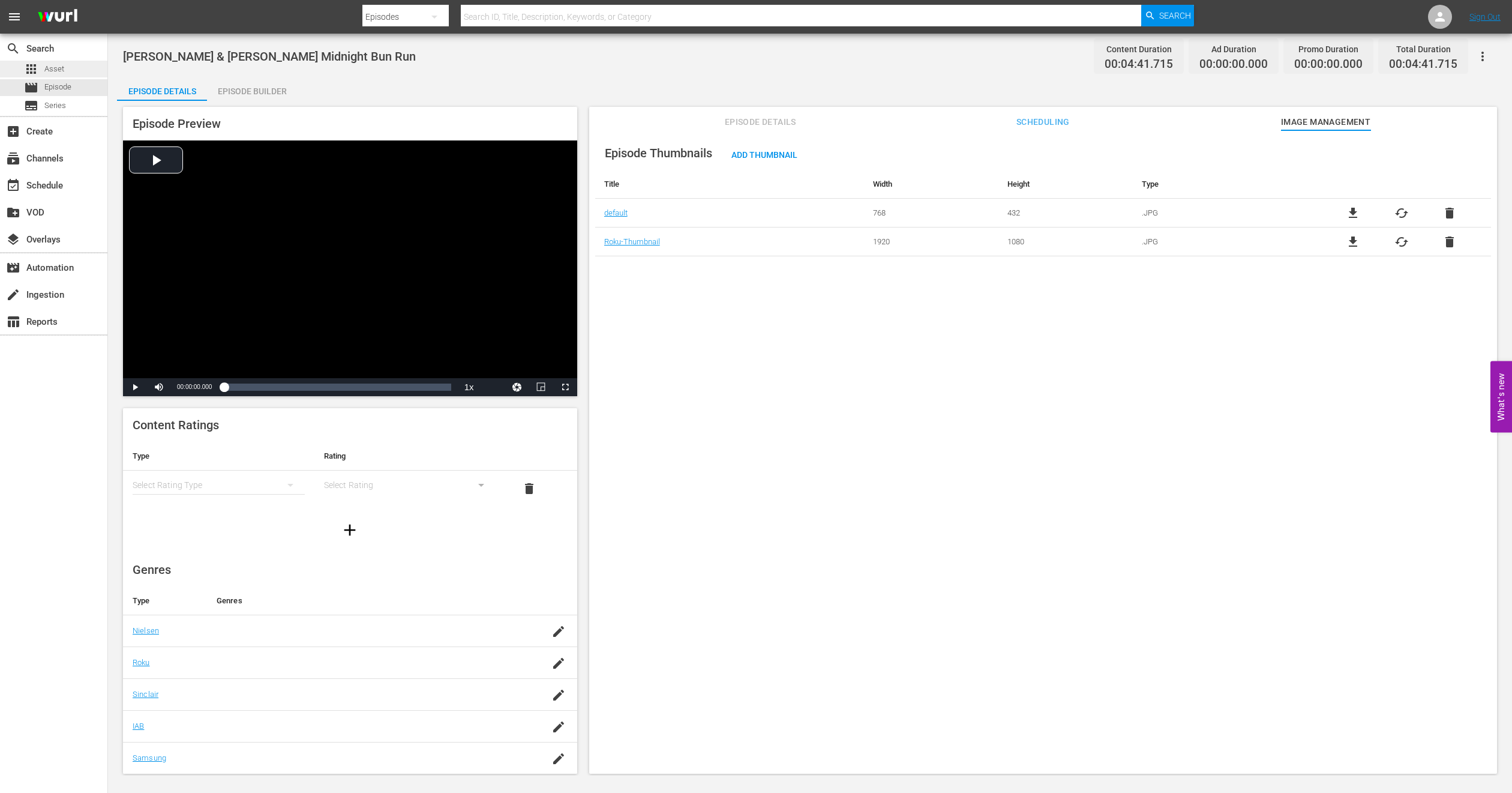
click at [62, 64] on span "Asset" at bounding box center [54, 69] width 19 height 12
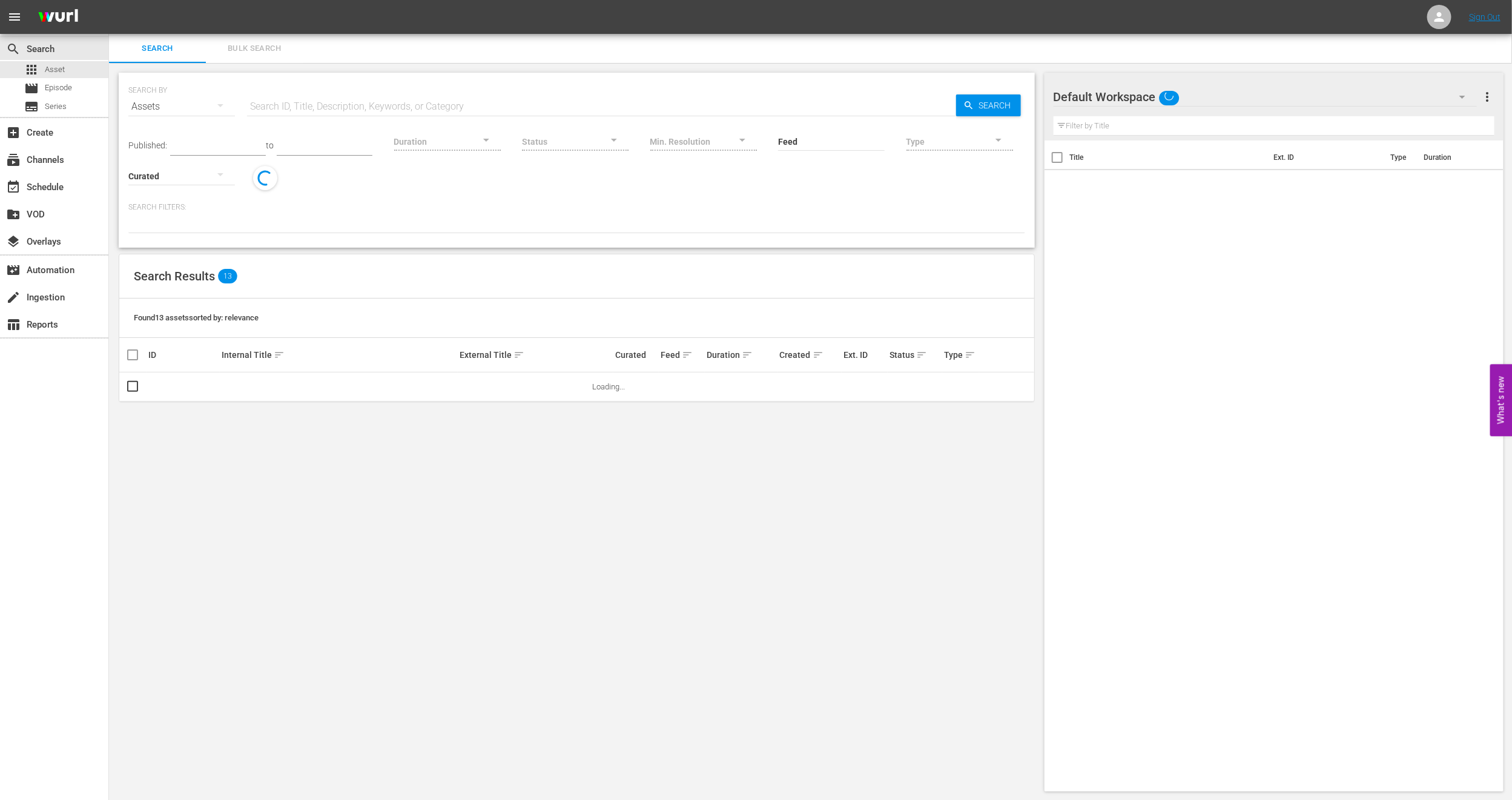
click at [252, 56] on button "Bulk Search" at bounding box center [254, 48] width 97 height 29
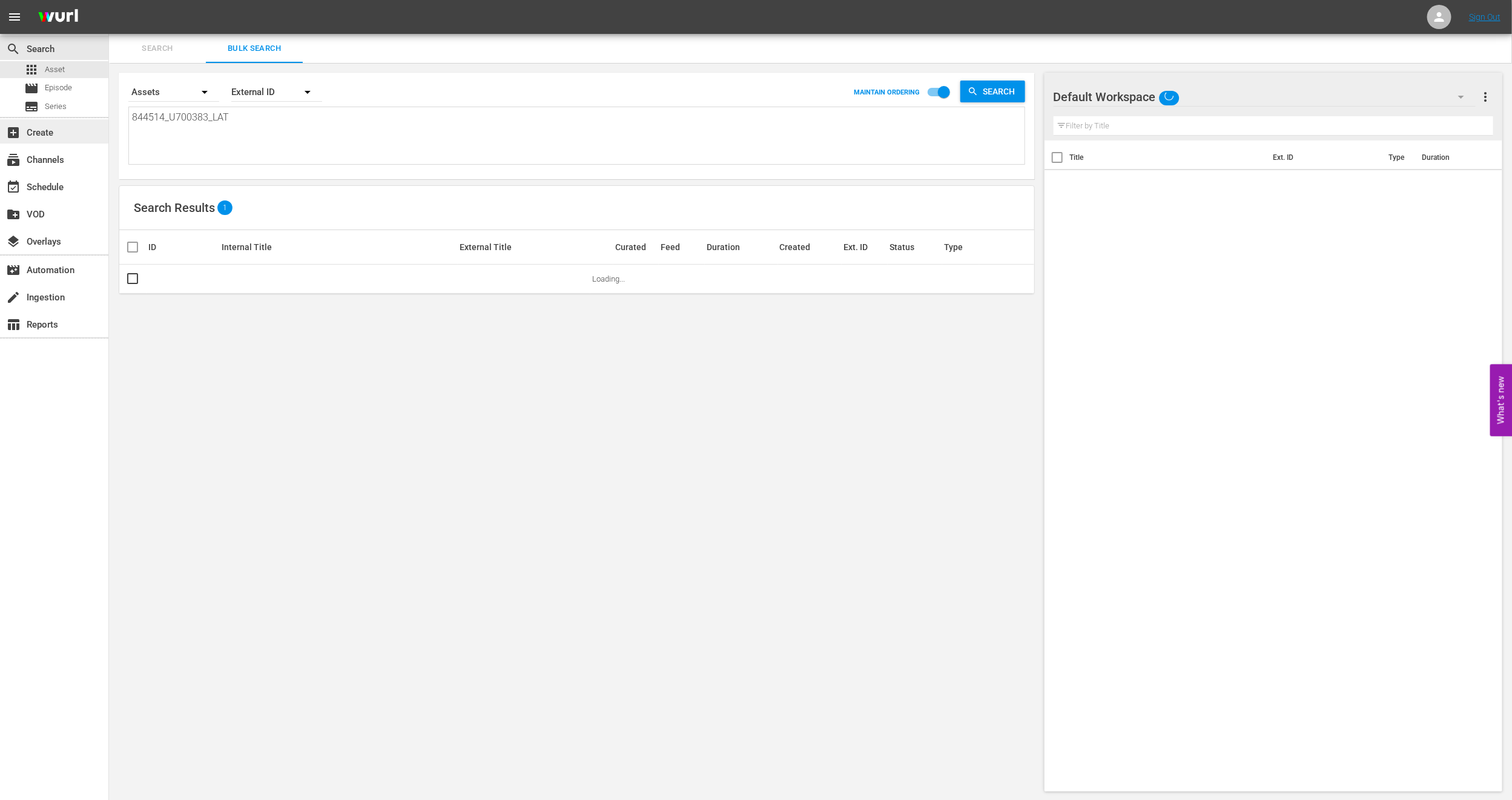
drag, startPoint x: 233, startPoint y: 133, endPoint x: 0, endPoint y: 135, distance: 233.0
click at [109, 0] on div "search Search apps Asset movie Episode subtitles Series add_box Create subscrip…" at bounding box center [810, 0] width 1403 height 0
paste textarea "750164_U700385"
type textarea "750164_U700385_LAT"
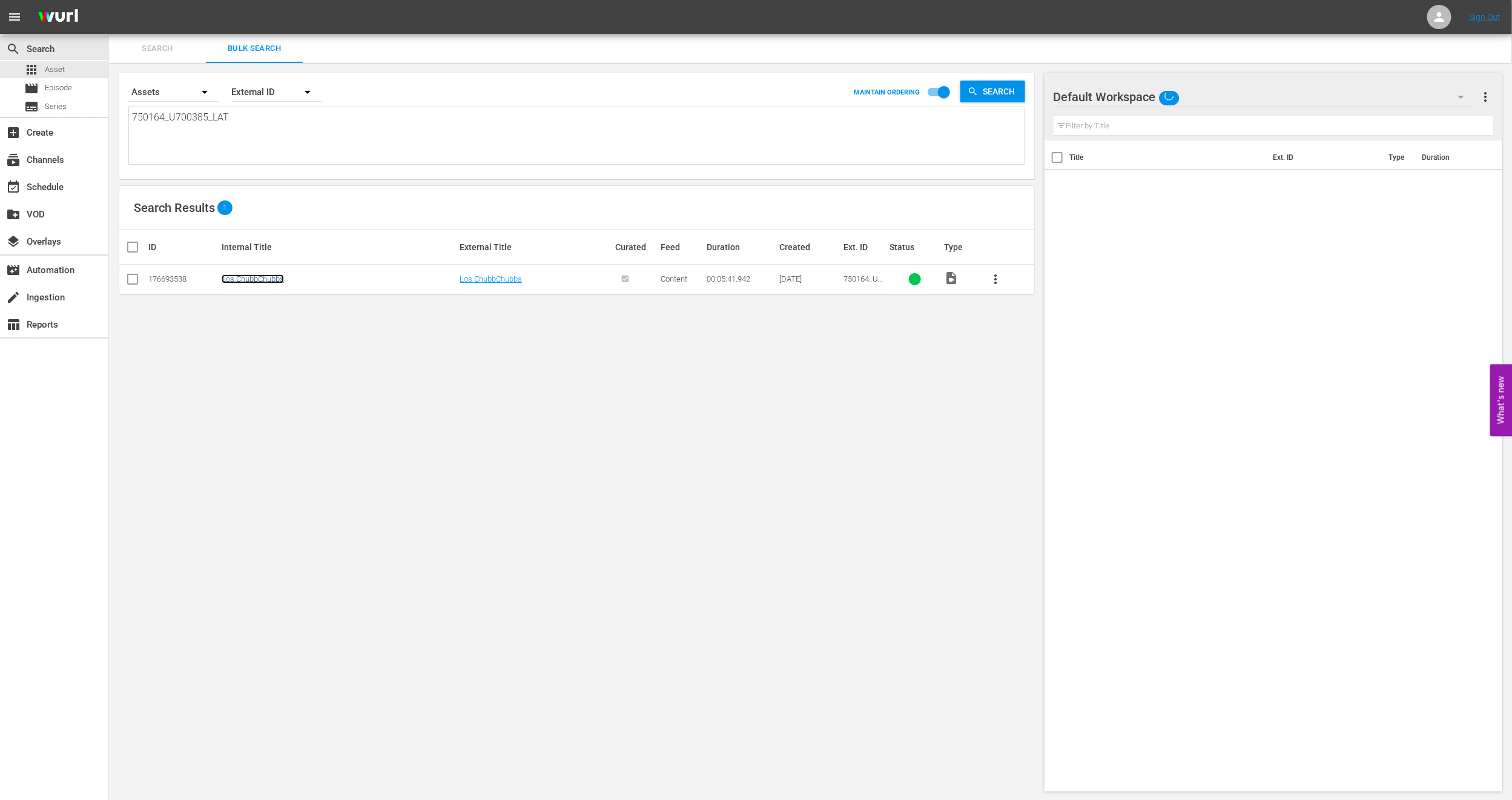
click at [269, 282] on link "Los ChubbChubbs" at bounding box center [252, 279] width 62 height 9
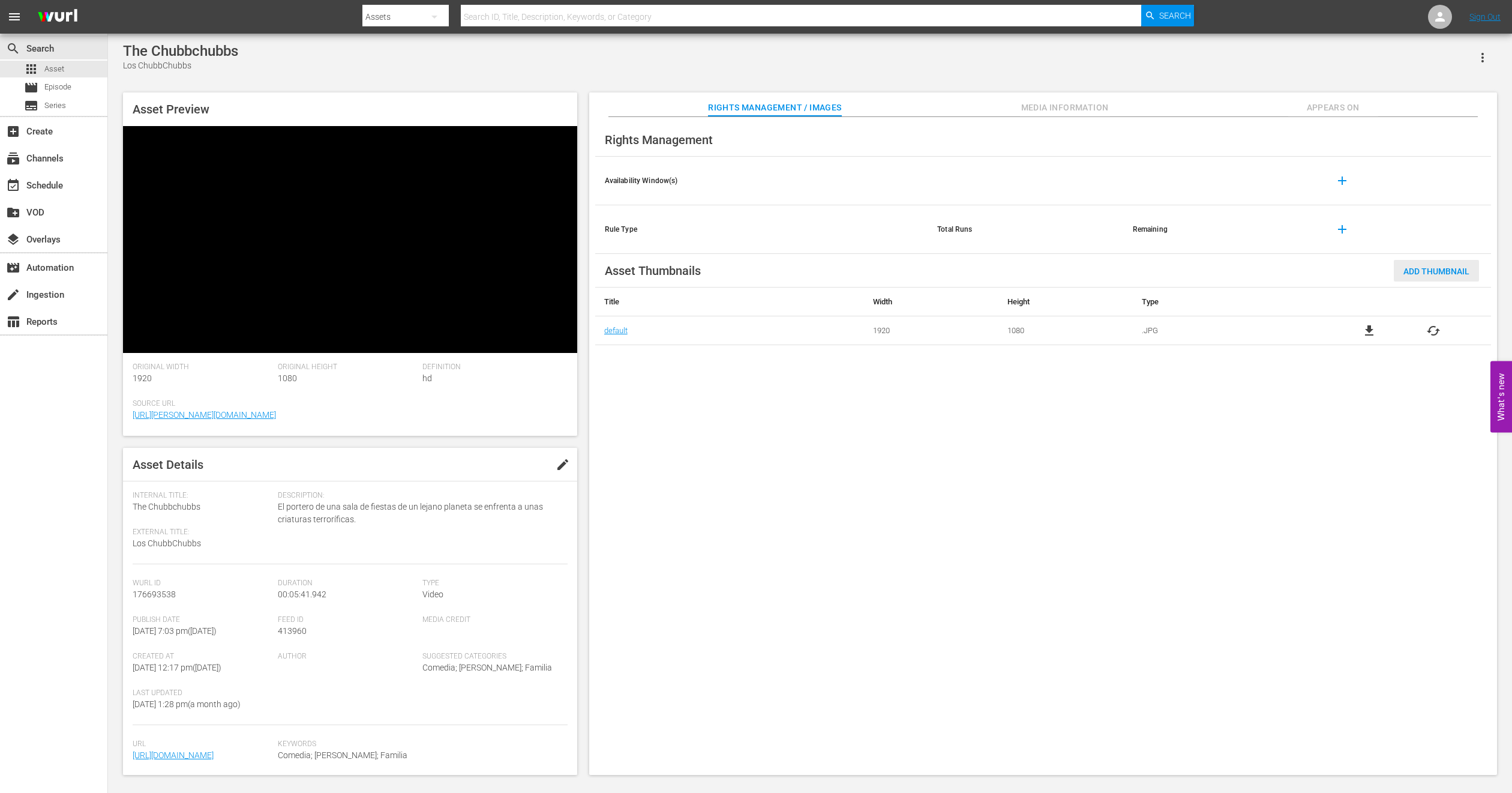
click at [1432, 267] on span "Add Thumbnail" at bounding box center [1436, 271] width 85 height 10
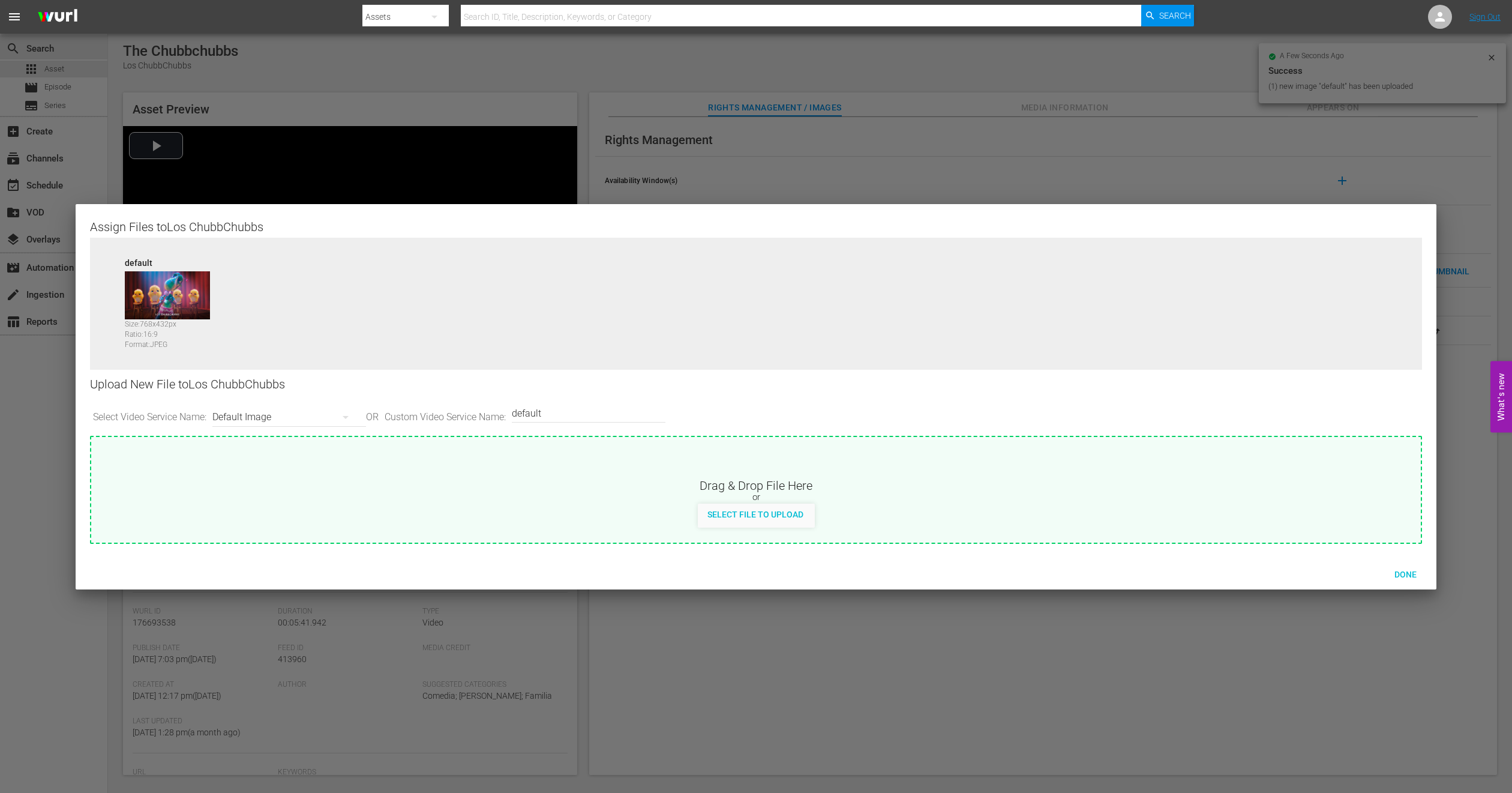
click at [296, 416] on div "Default Image" at bounding box center [285, 417] width 148 height 34
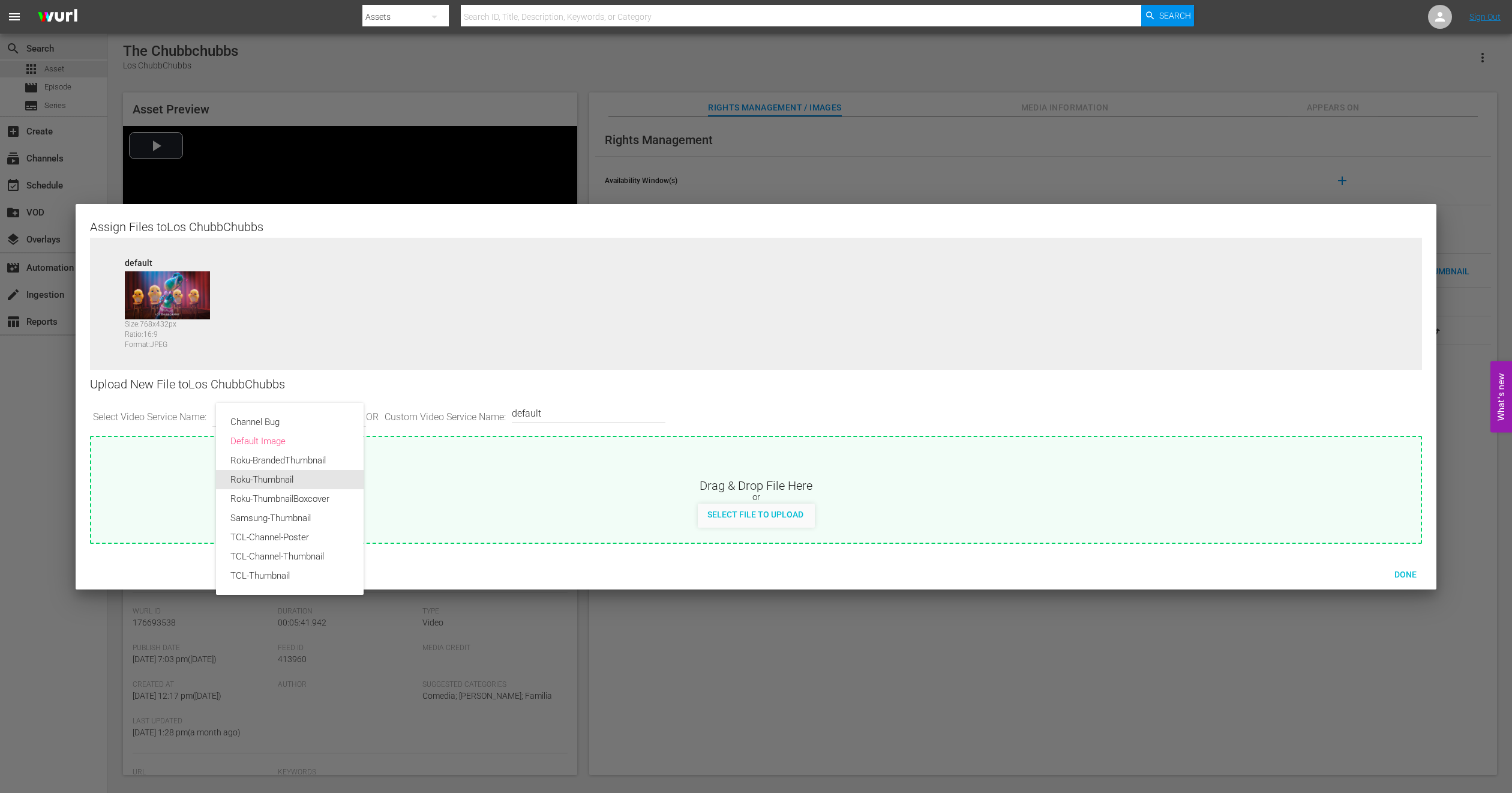
click at [305, 483] on div "Roku-Thumbnail" at bounding box center [290, 480] width 118 height 19
type input "Roku-Thumbnail"
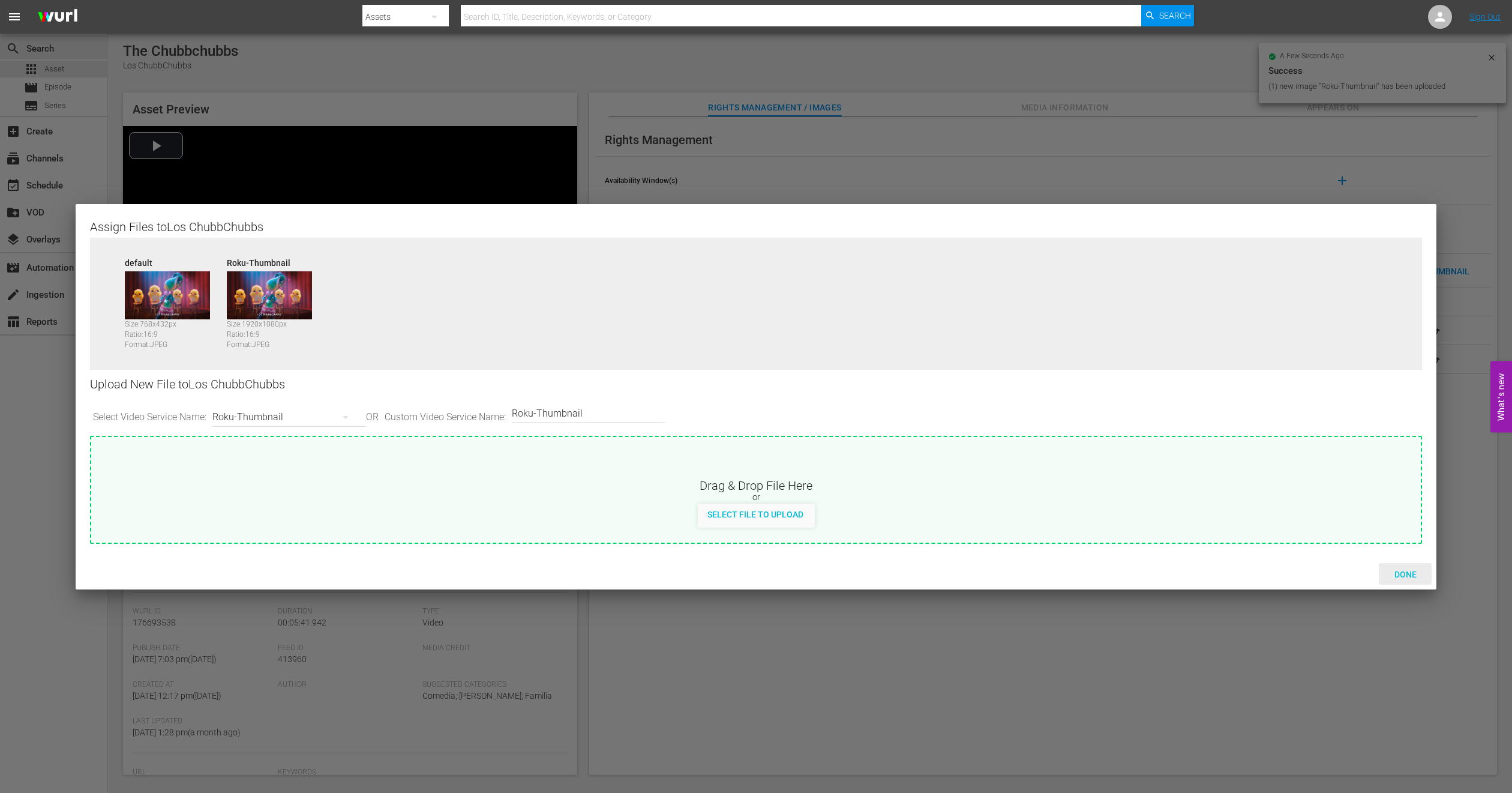
click at [1408, 575] on span "Done" at bounding box center [1405, 574] width 42 height 10
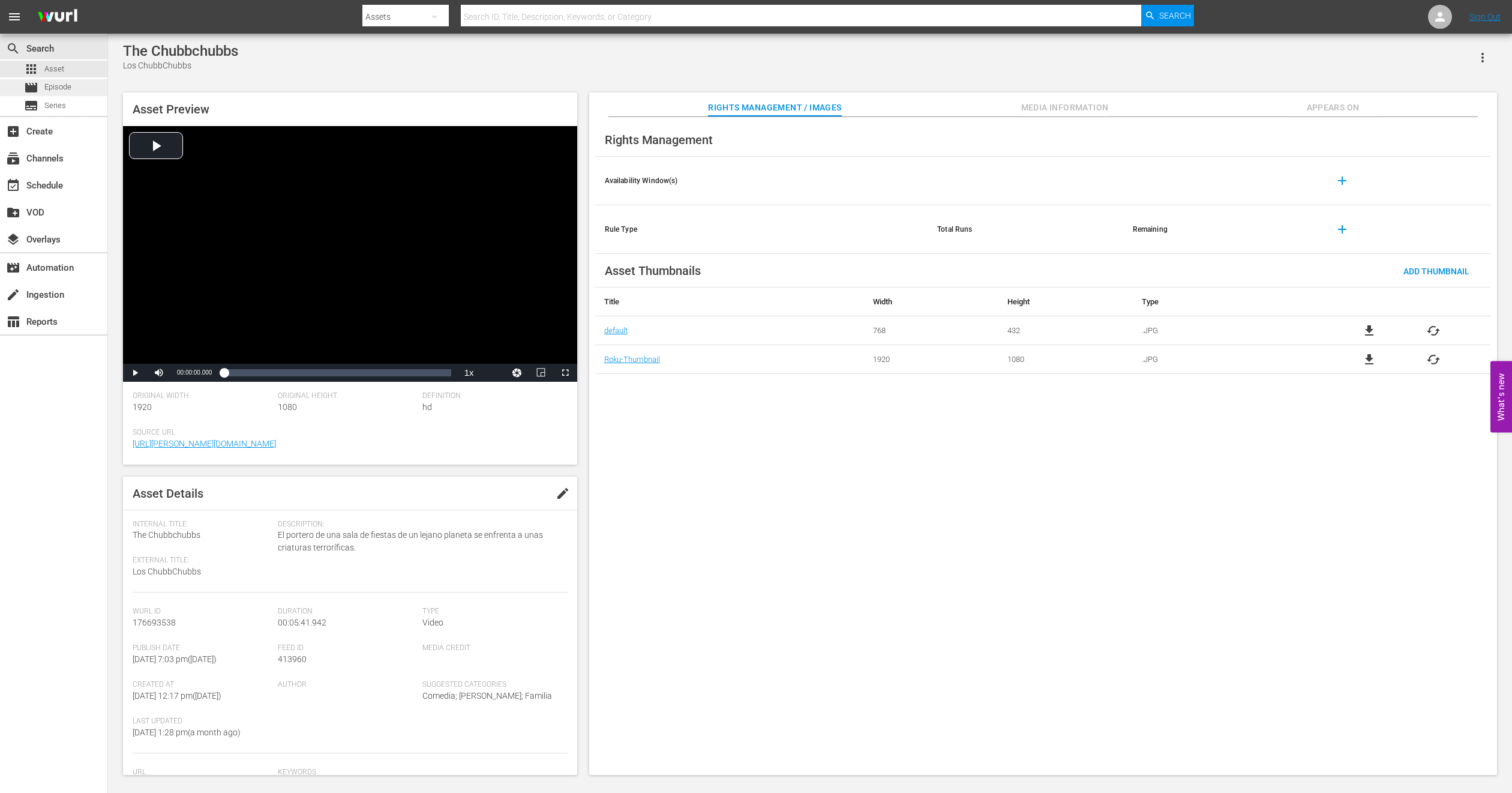
click at [52, 80] on div "movie Episode" at bounding box center [48, 88] width 48 height 17
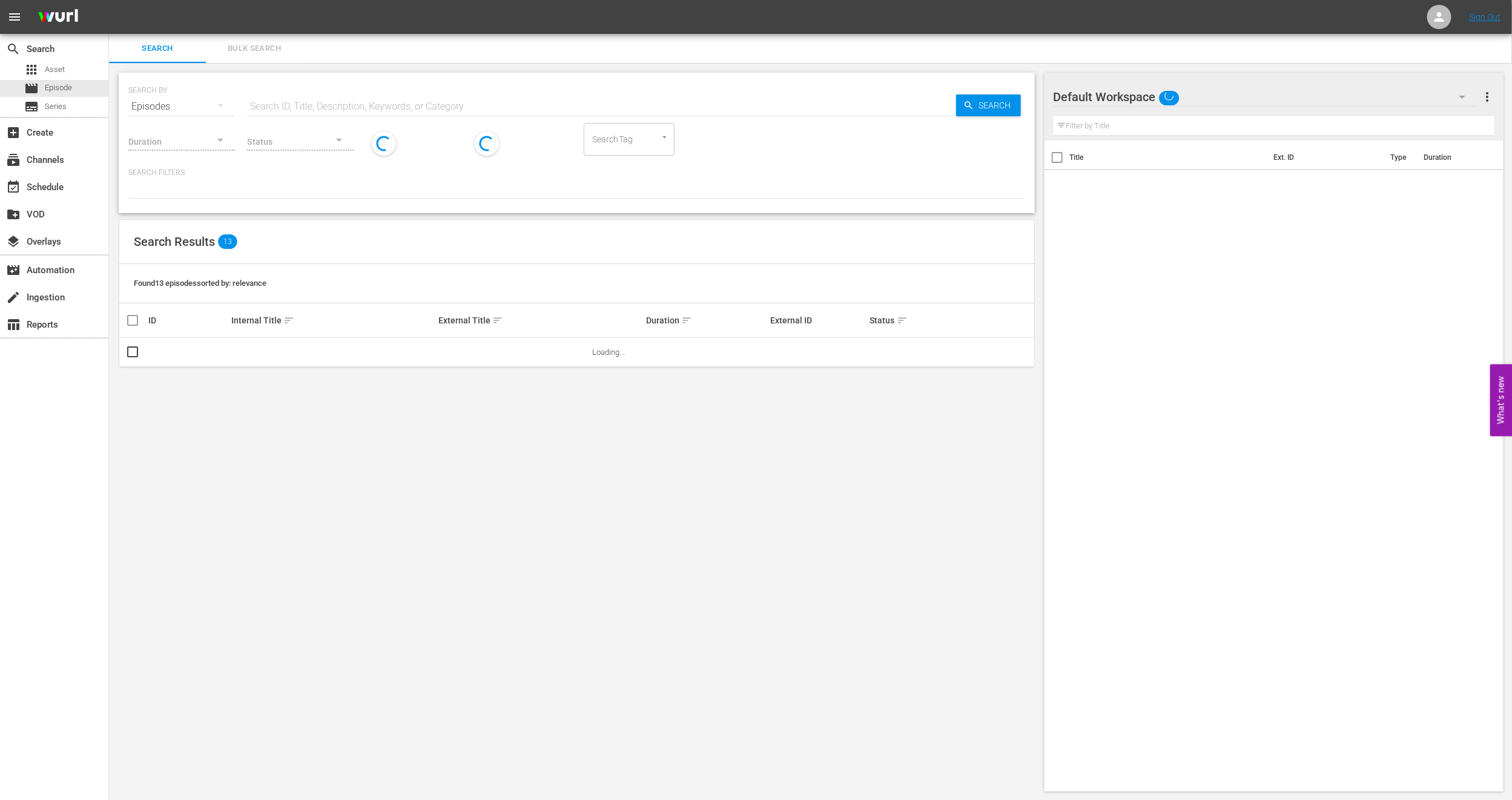
click at [266, 46] on span "Bulk Search" at bounding box center [254, 49] width 82 height 14
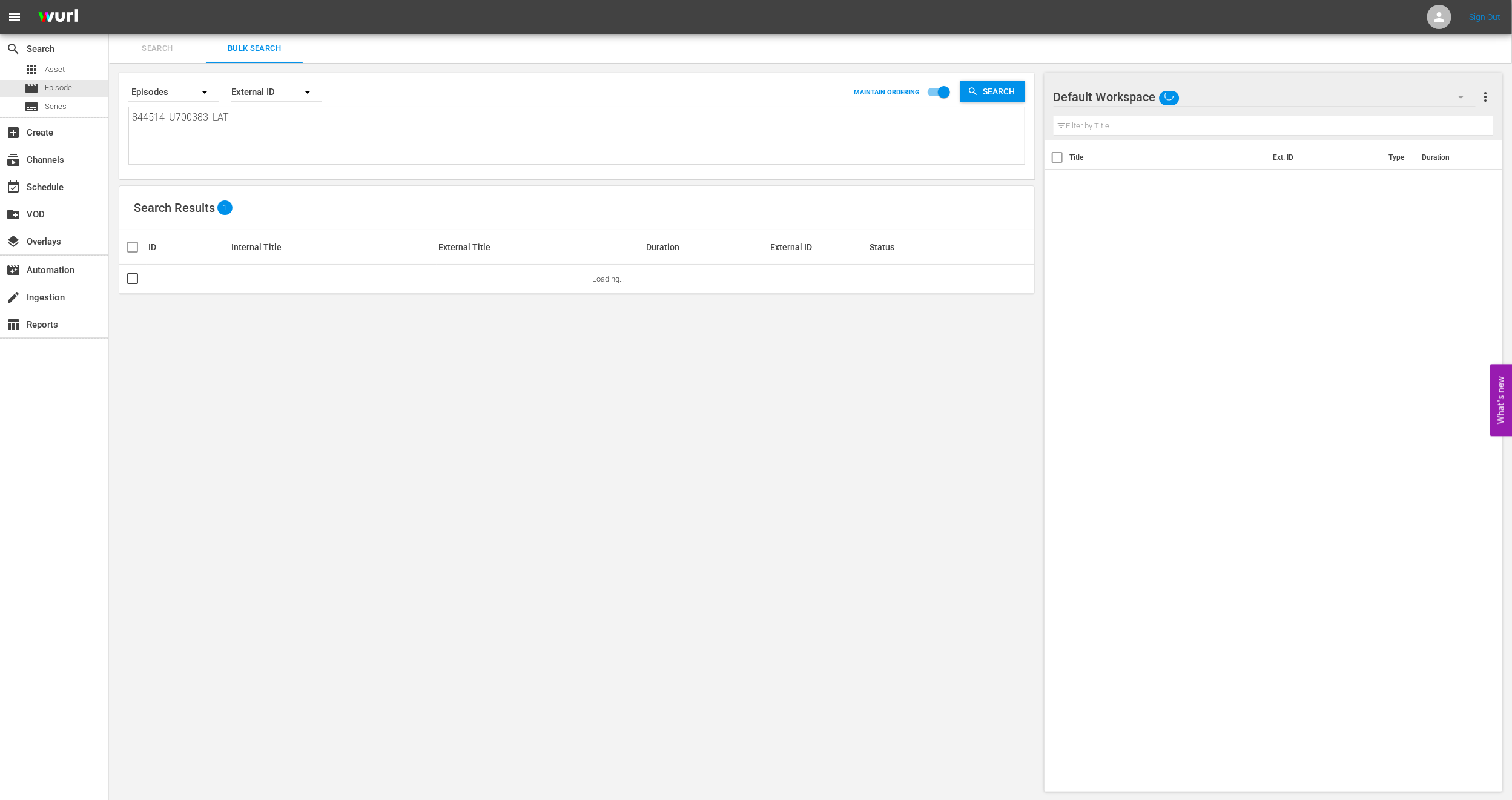
drag, startPoint x: 229, startPoint y: 123, endPoint x: 0, endPoint y: 116, distance: 229.1
click at [109, 0] on div "search Search apps Asset movie Episode subtitles Series add_box Create subscrip…" at bounding box center [810, 0] width 1403 height 0
paste textarea "750164_U700385"
type textarea "750164_U700385_LAT"
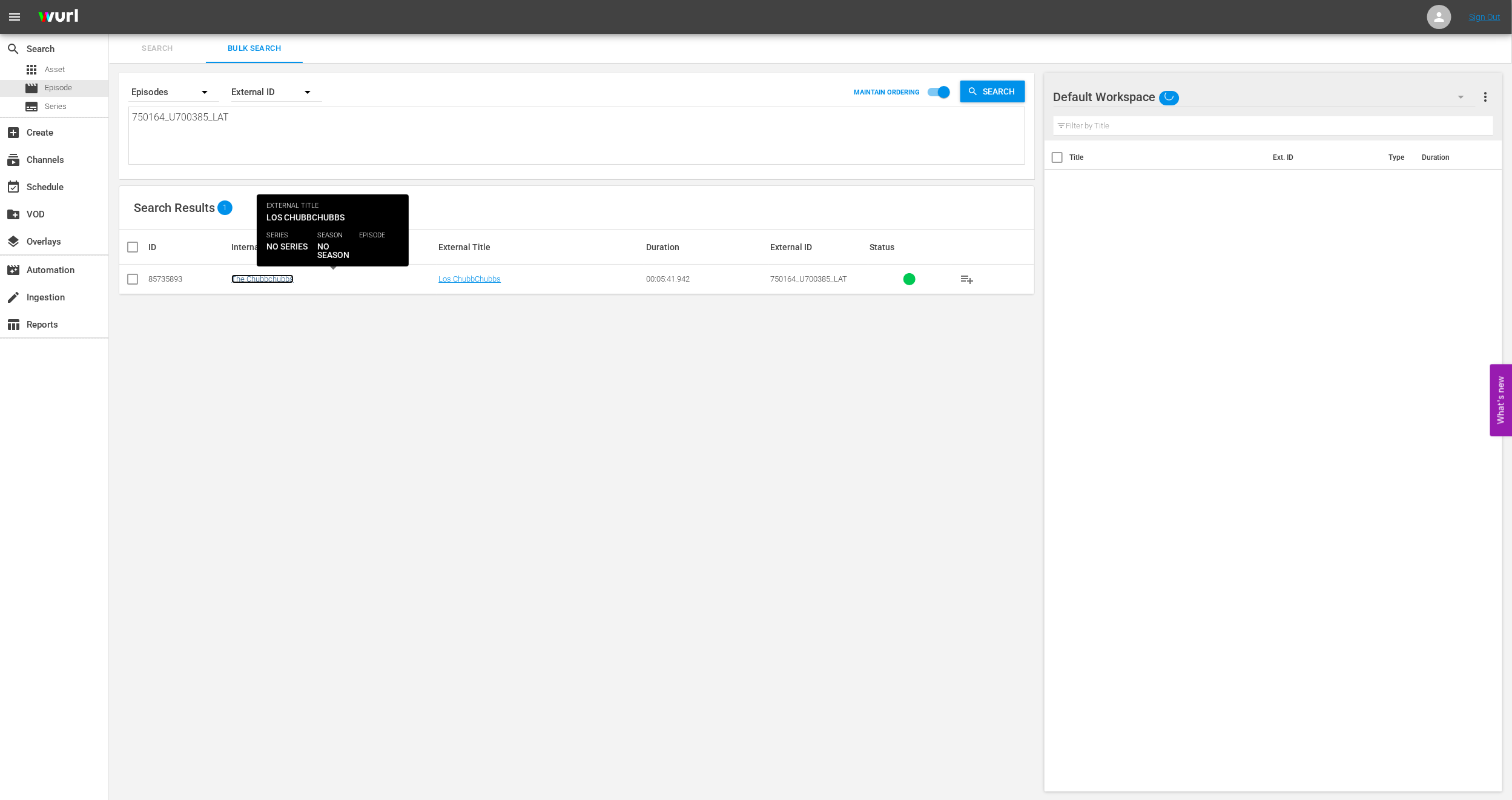
click at [265, 280] on link "The Chubbchubbs" at bounding box center [262, 279] width 62 height 9
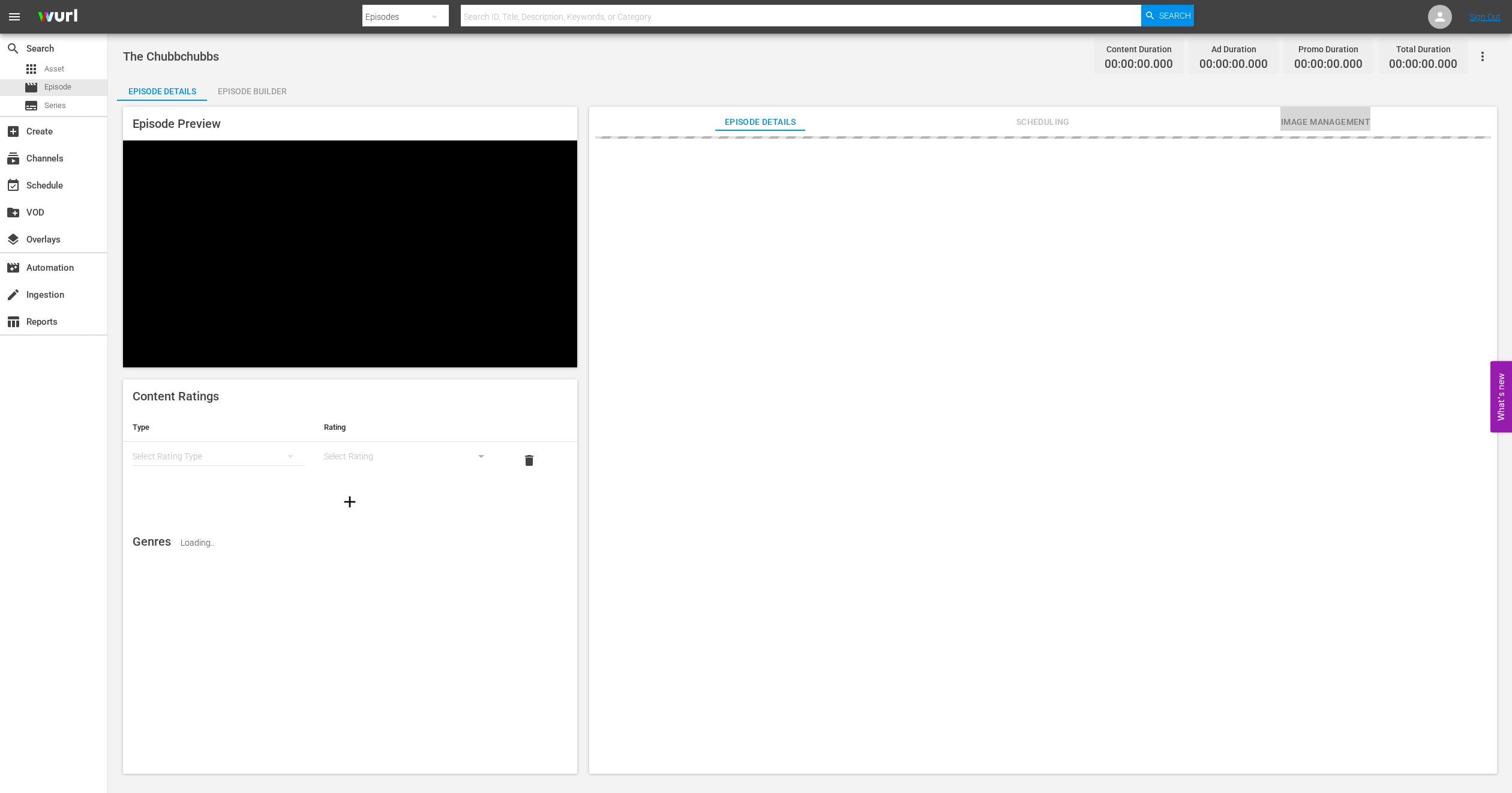
click at [1340, 125] on span "Image Management" at bounding box center [1326, 122] width 90 height 15
click at [778, 151] on span "Add Thumbnail" at bounding box center [764, 155] width 85 height 10
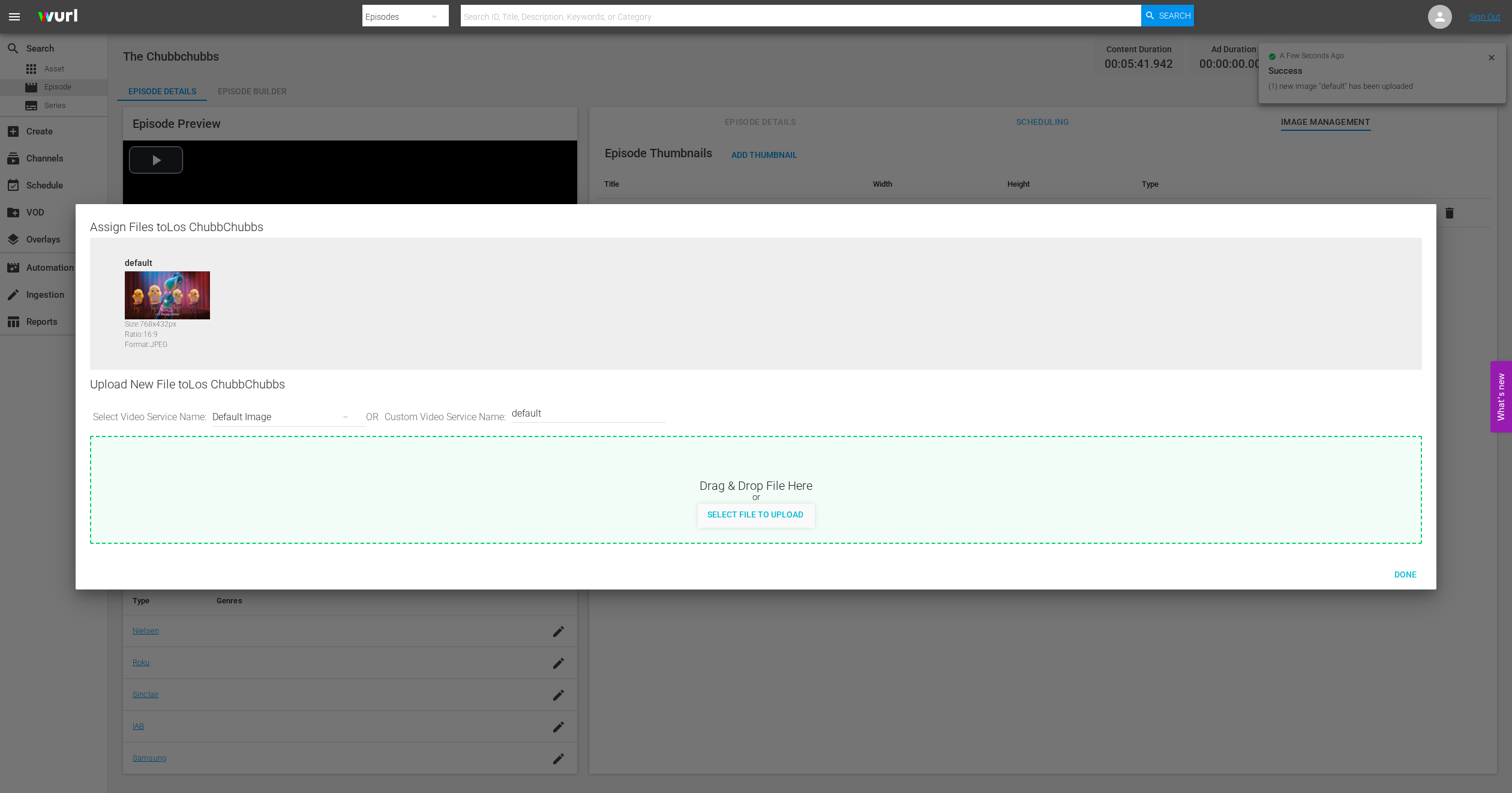
click at [337, 420] on button "button" at bounding box center [346, 417] width 29 height 29
click at [298, 484] on div "Roku-Thumbnail" at bounding box center [290, 480] width 118 height 19
type input "Roku-Thumbnail"
click at [1411, 576] on span "Done" at bounding box center [1405, 574] width 42 height 10
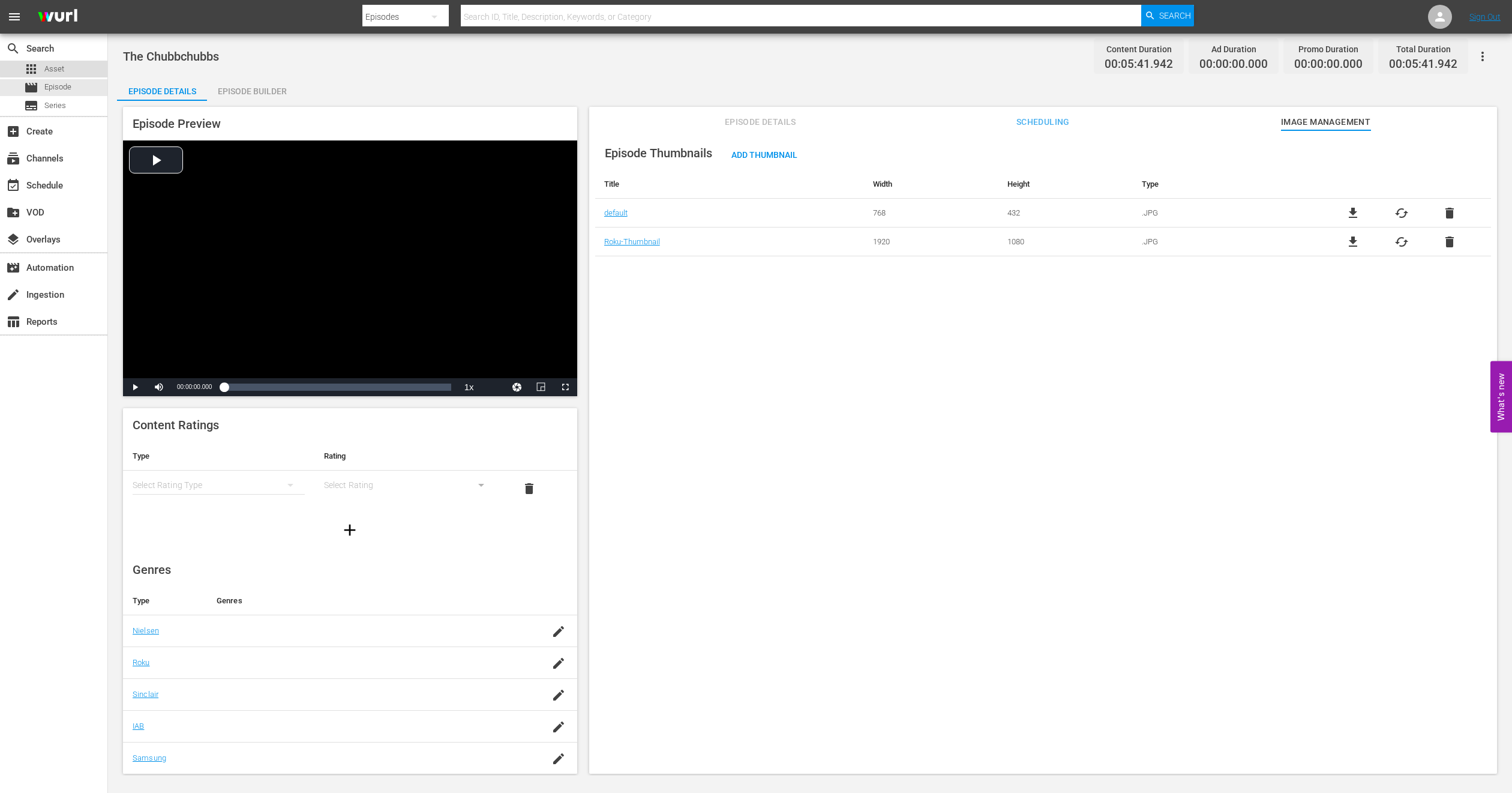
click at [58, 66] on span "Asset" at bounding box center [54, 69] width 19 height 12
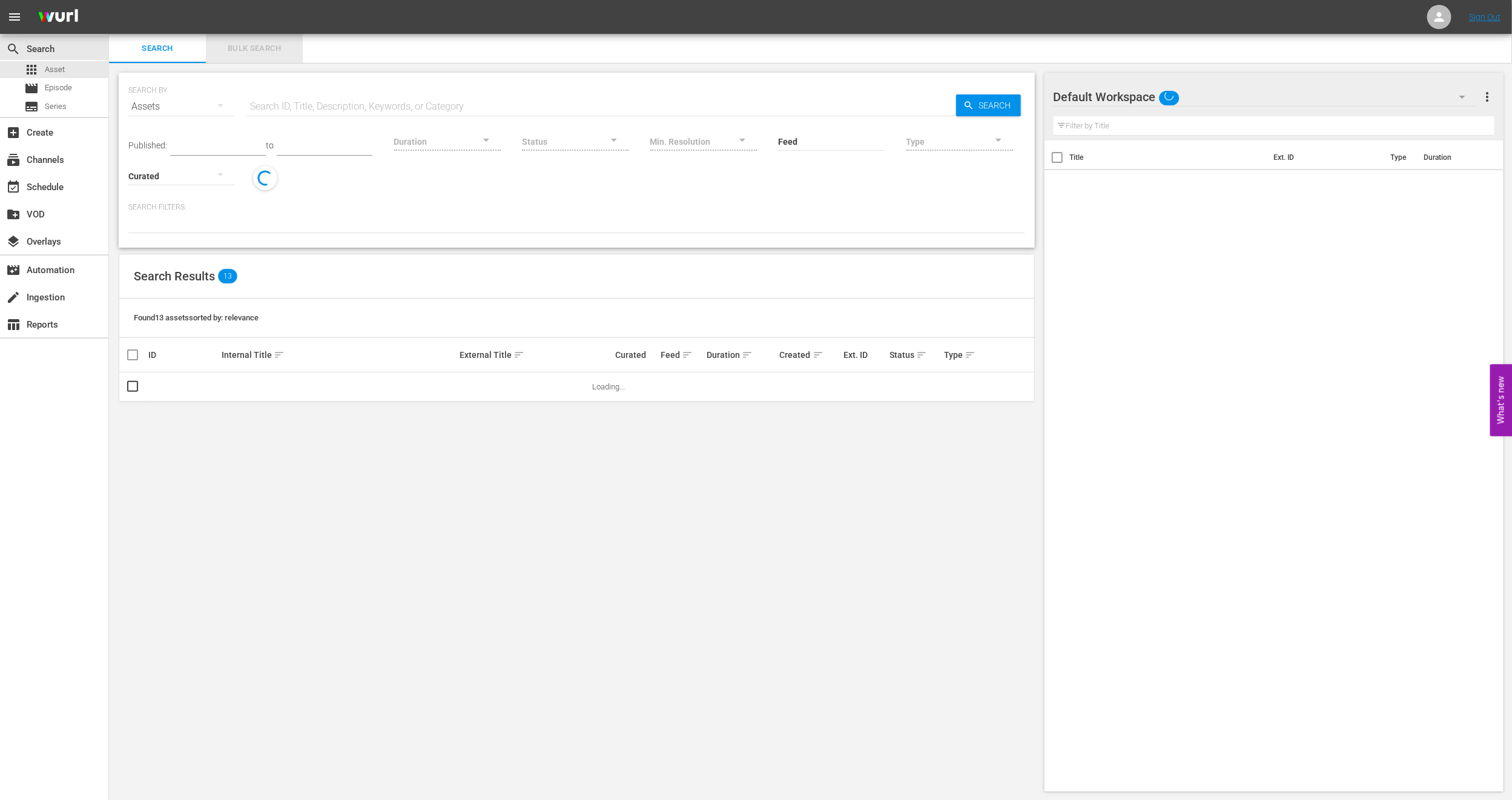
click at [268, 51] on span "Bulk Search" at bounding box center [254, 49] width 82 height 14
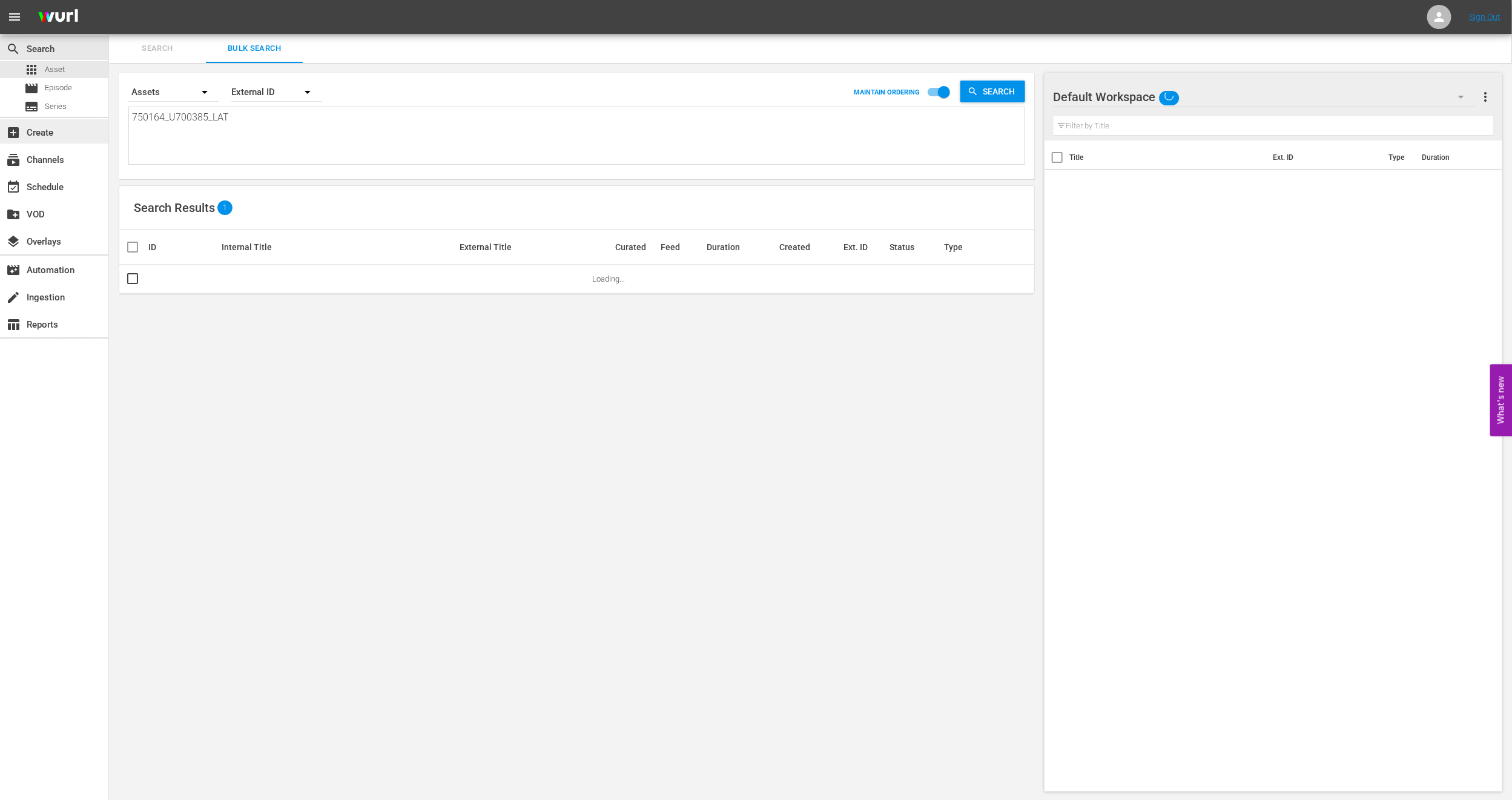
drag, startPoint x: 124, startPoint y: 131, endPoint x: 0, endPoint y: 126, distance: 124.1
click at [109, 0] on div "search Search apps Asset movie Episode subtitles Series add_box Create subscrip…" at bounding box center [810, 0] width 1403 height 0
paste textarea "1182843_U700387"
type textarea "1182843_U700387_LAT"
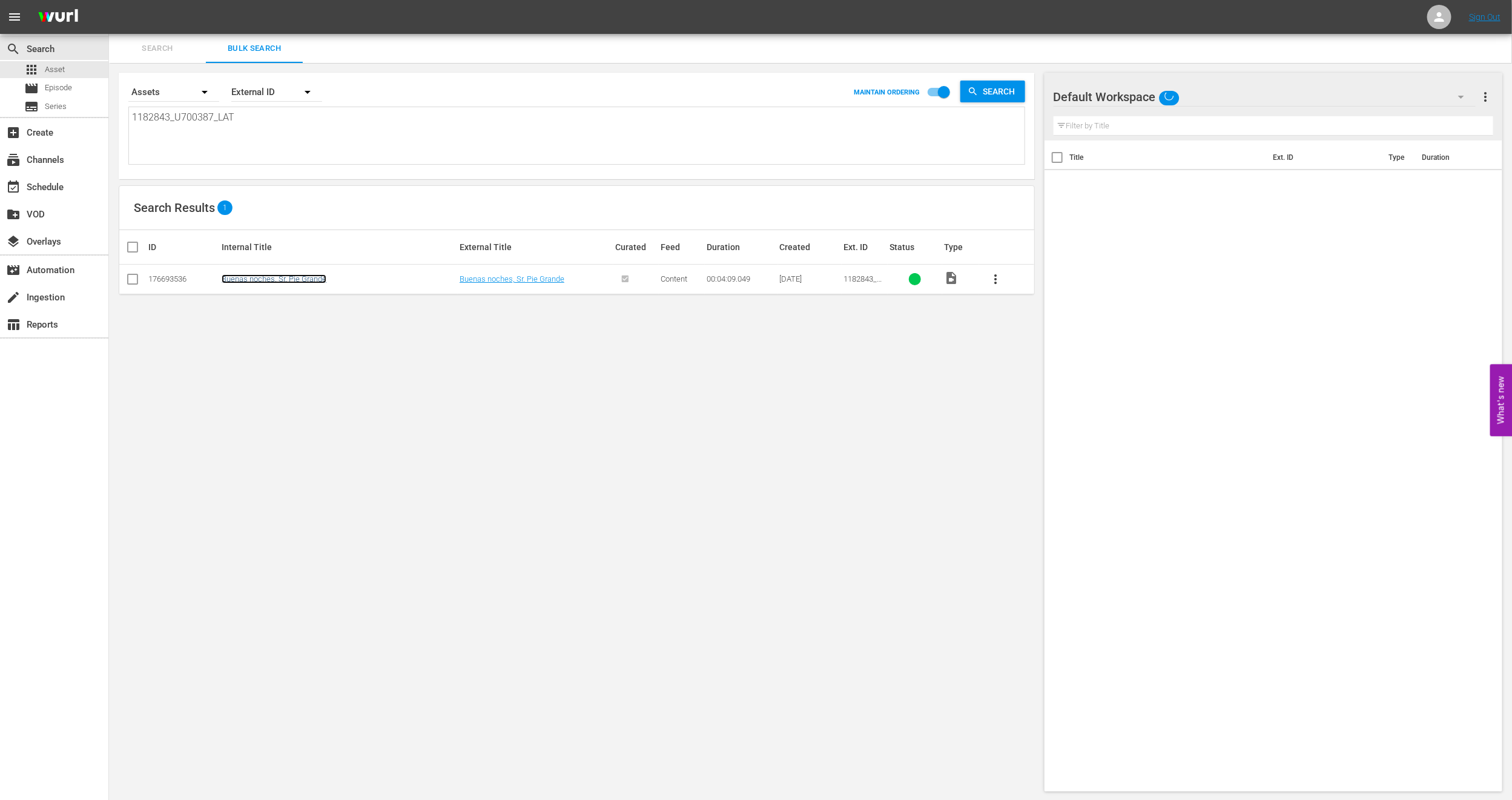
click at [271, 282] on link "Buenas noches, Sr. Pie Grande" at bounding box center [273, 279] width 104 height 9
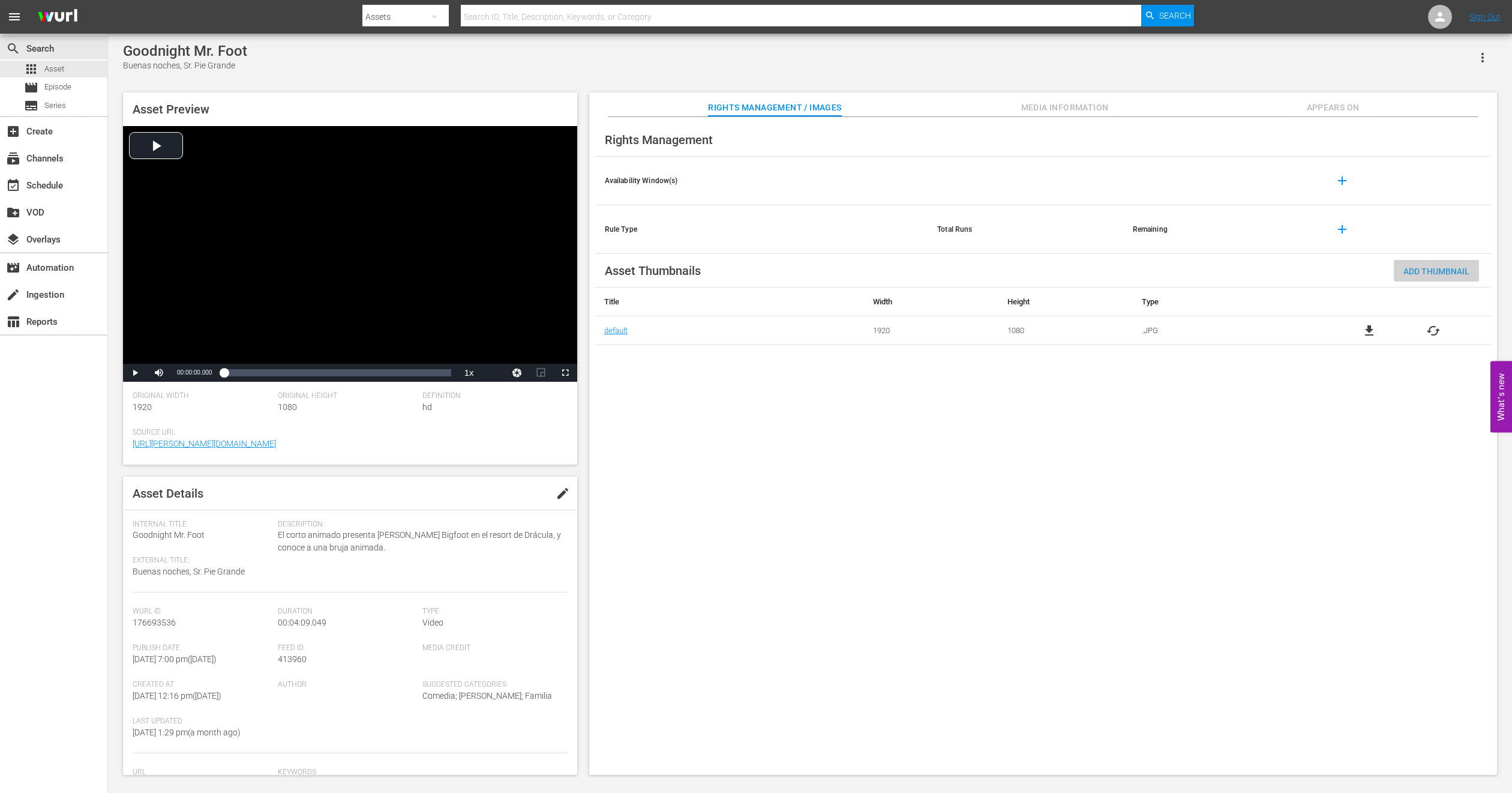
click at [1449, 272] on span "Add Thumbnail" at bounding box center [1436, 271] width 85 height 10
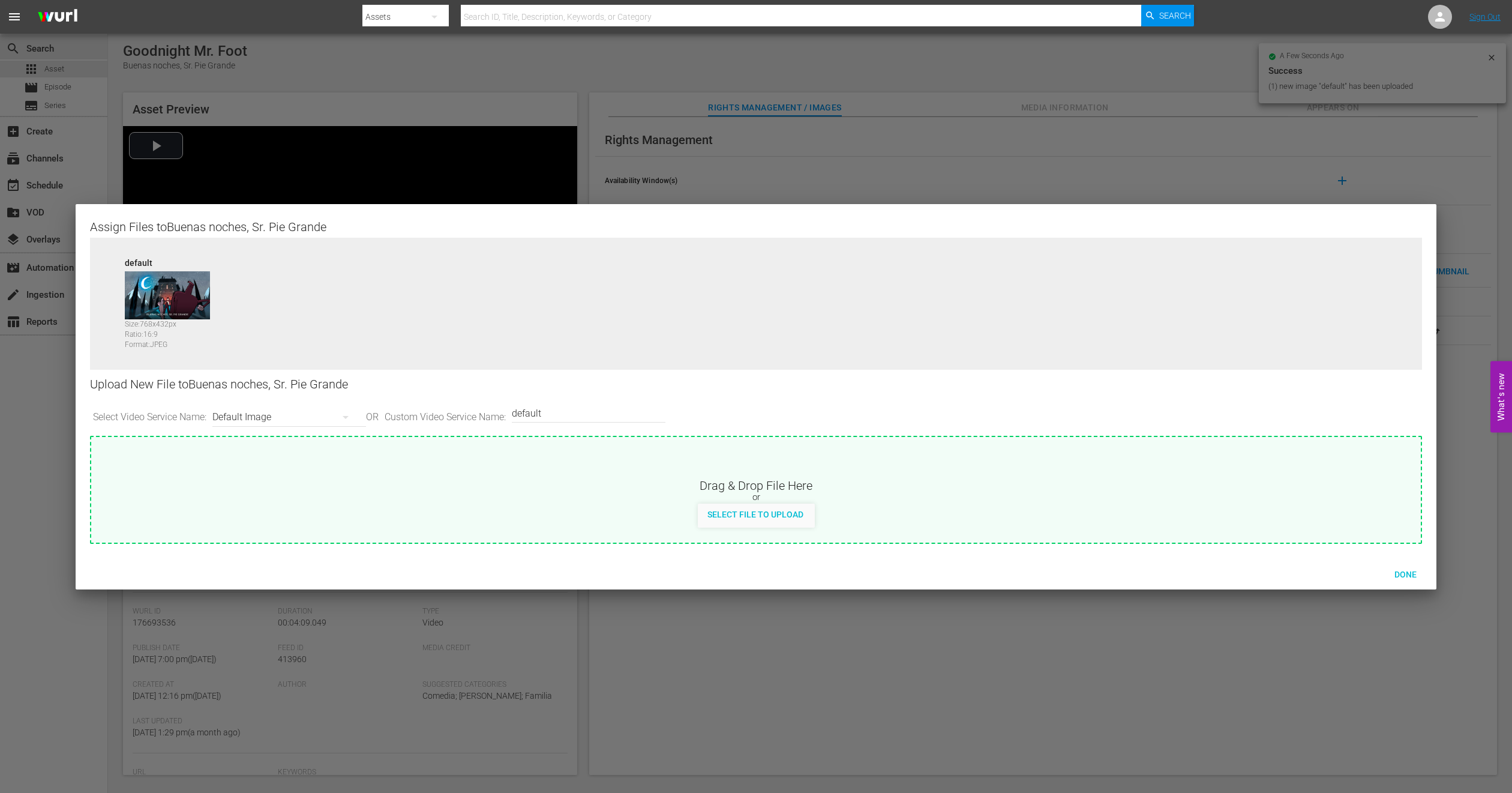
click at [307, 416] on div "Default Image" at bounding box center [285, 417] width 148 height 34
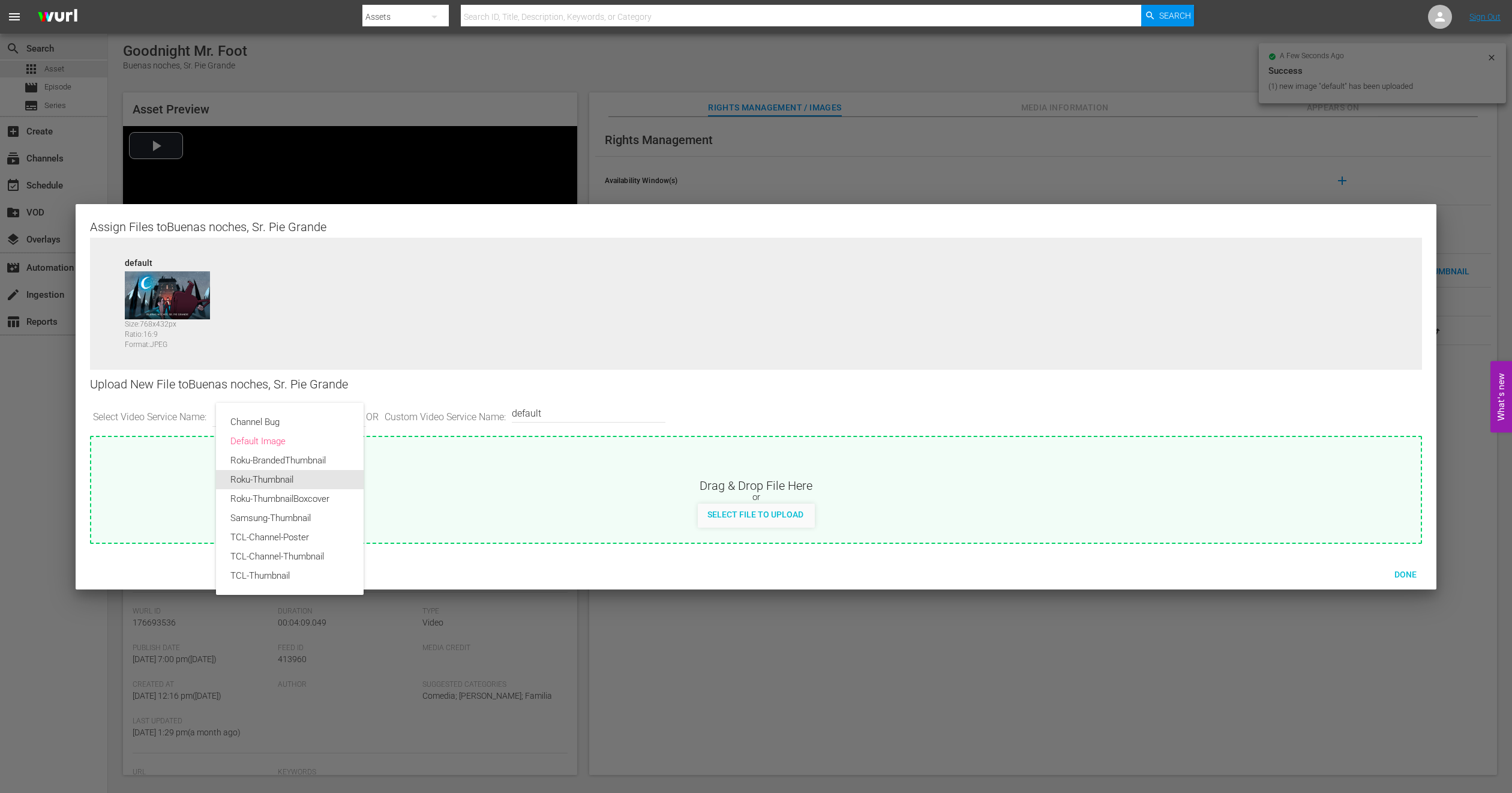
click at [281, 483] on div "Roku-Thumbnail" at bounding box center [290, 480] width 118 height 19
type input "Roku-Thumbnail"
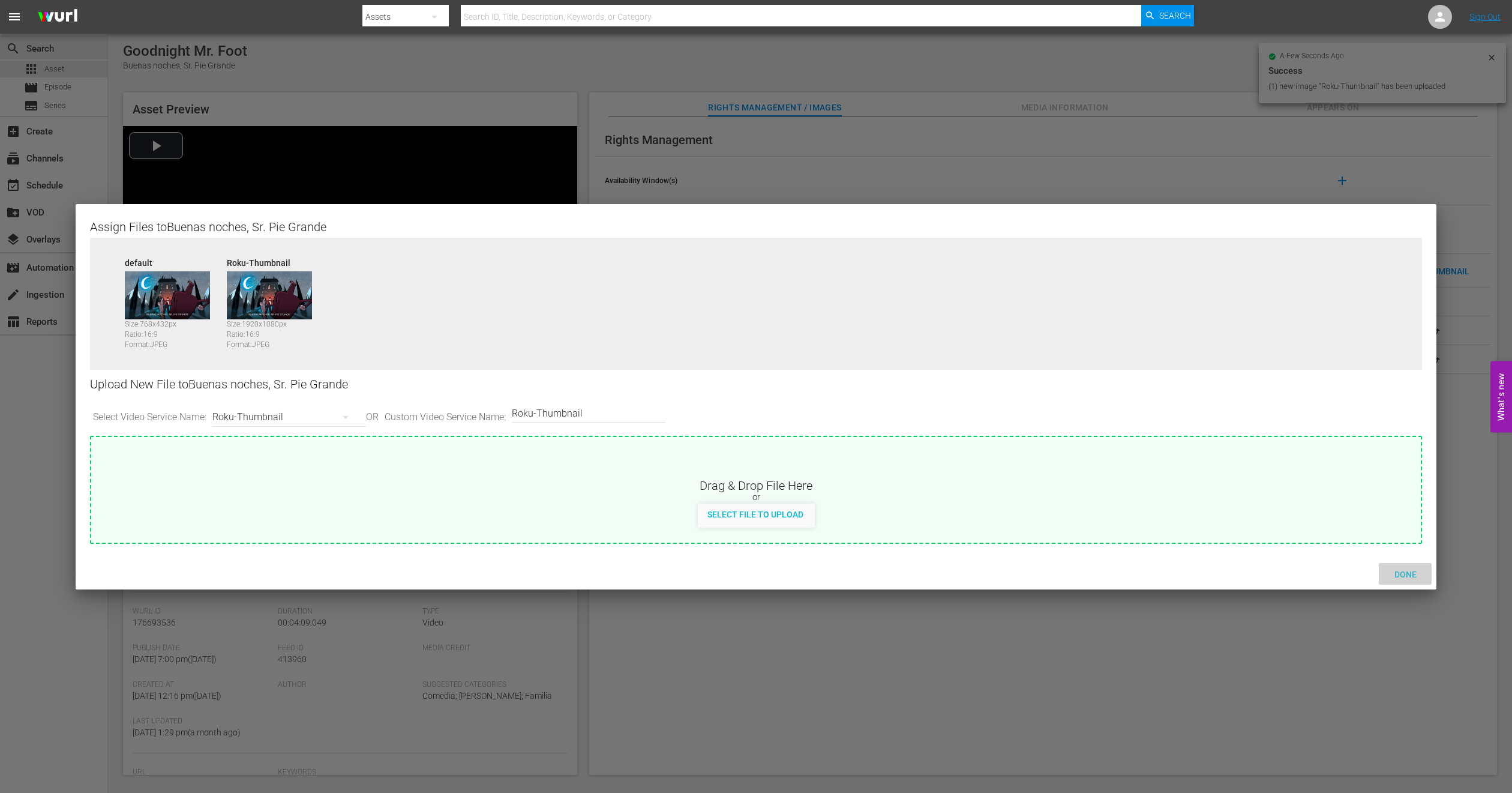
click at [1401, 571] on span "Done" at bounding box center [1405, 574] width 42 height 10
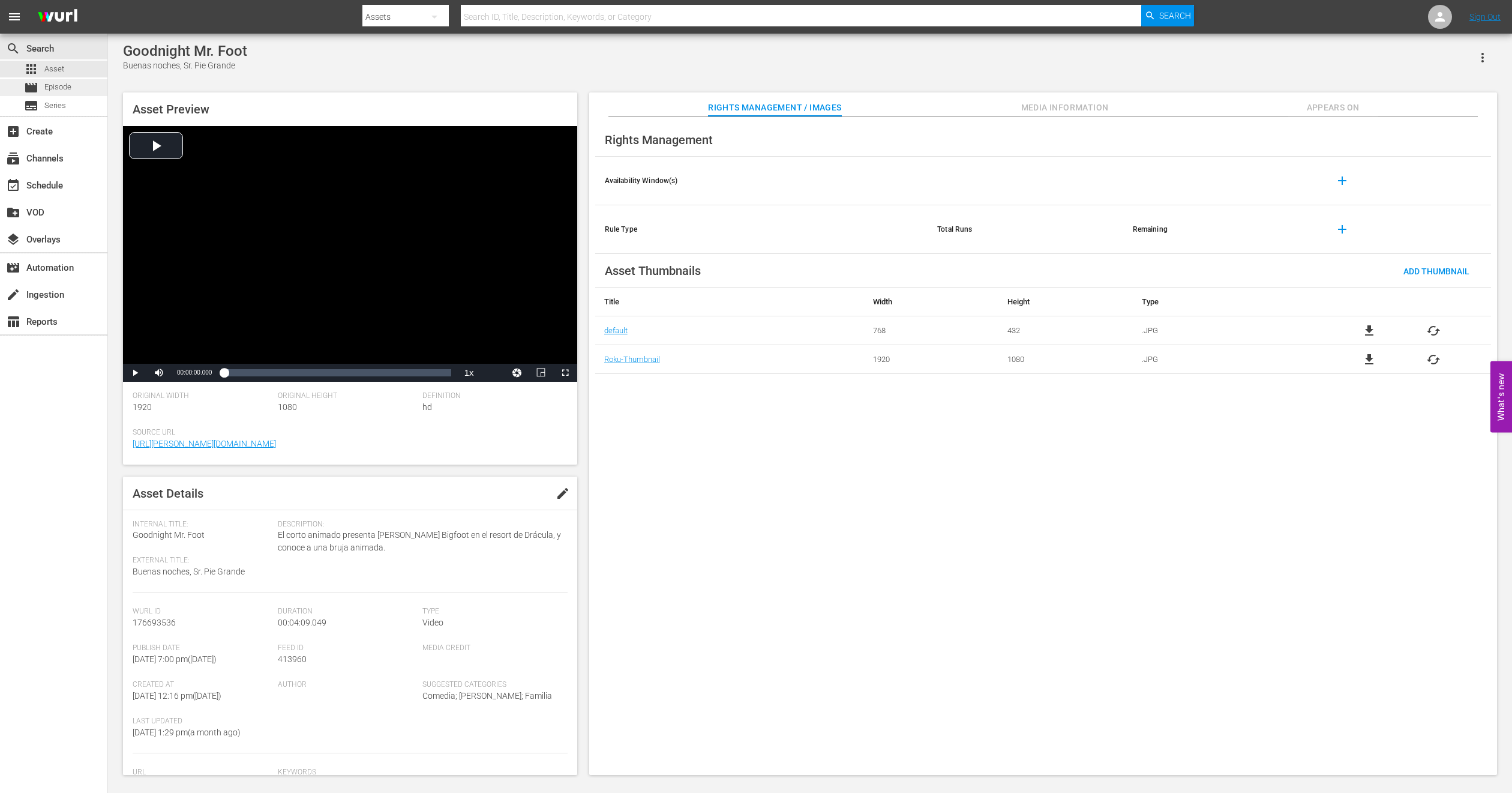
click at [65, 90] on span "Episode" at bounding box center [57, 88] width 27 height 12
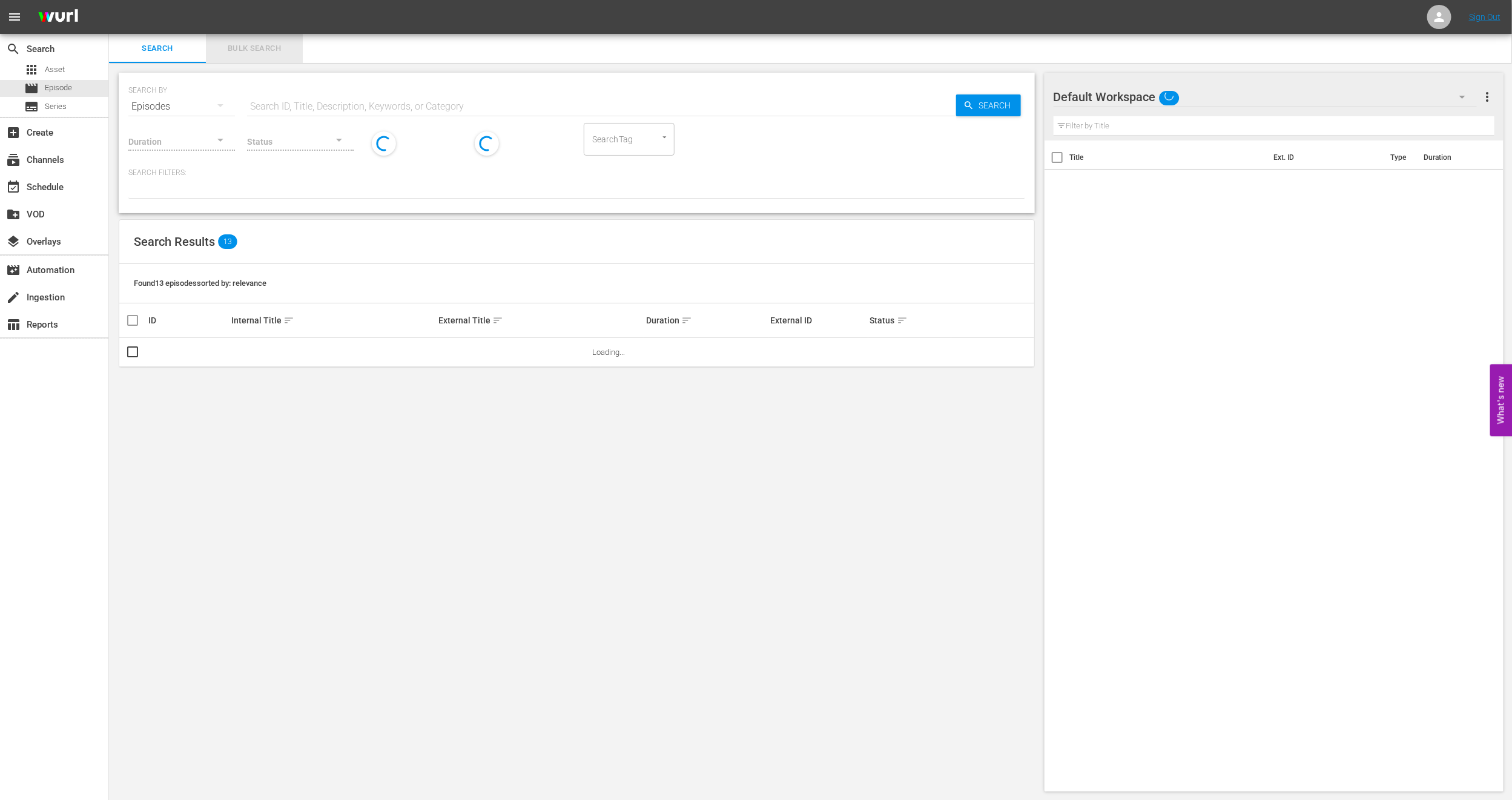
click at [255, 54] on span "Bulk Search" at bounding box center [254, 49] width 82 height 14
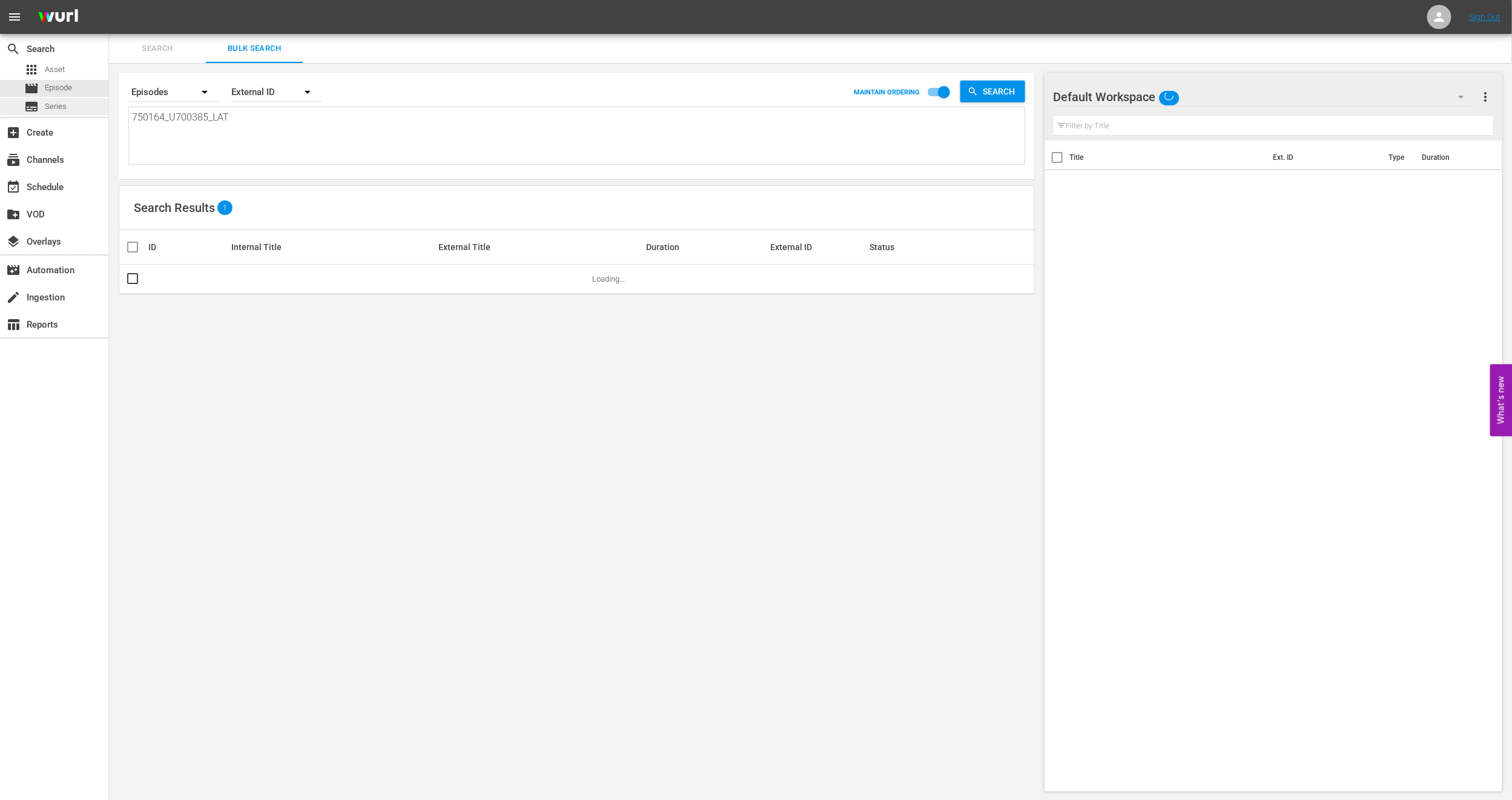
drag, startPoint x: 255, startPoint y: 124, endPoint x: 0, endPoint y: 113, distance: 255.2
click at [109, 0] on div "search Search apps Asset movie Episode subtitles Series add_box Create subscrip…" at bounding box center [810, 0] width 1403 height 0
paste textarea "1182843_U700387"
type textarea "1182843_U700387_LAT"
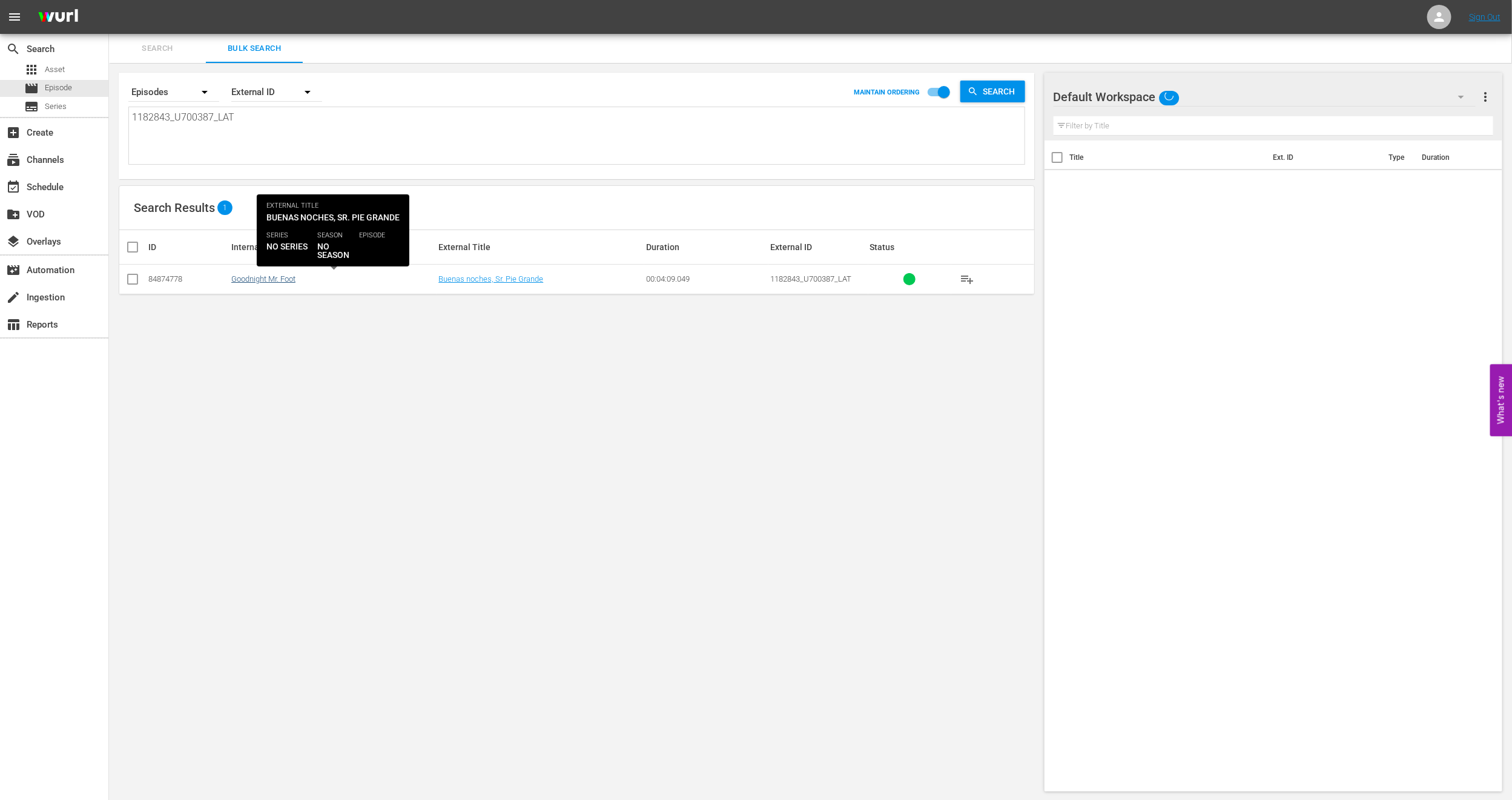
type textarea "1182843_U700387_LAT"
click at [263, 278] on link "Goodnight Mr. Foot" at bounding box center [263, 279] width 64 height 9
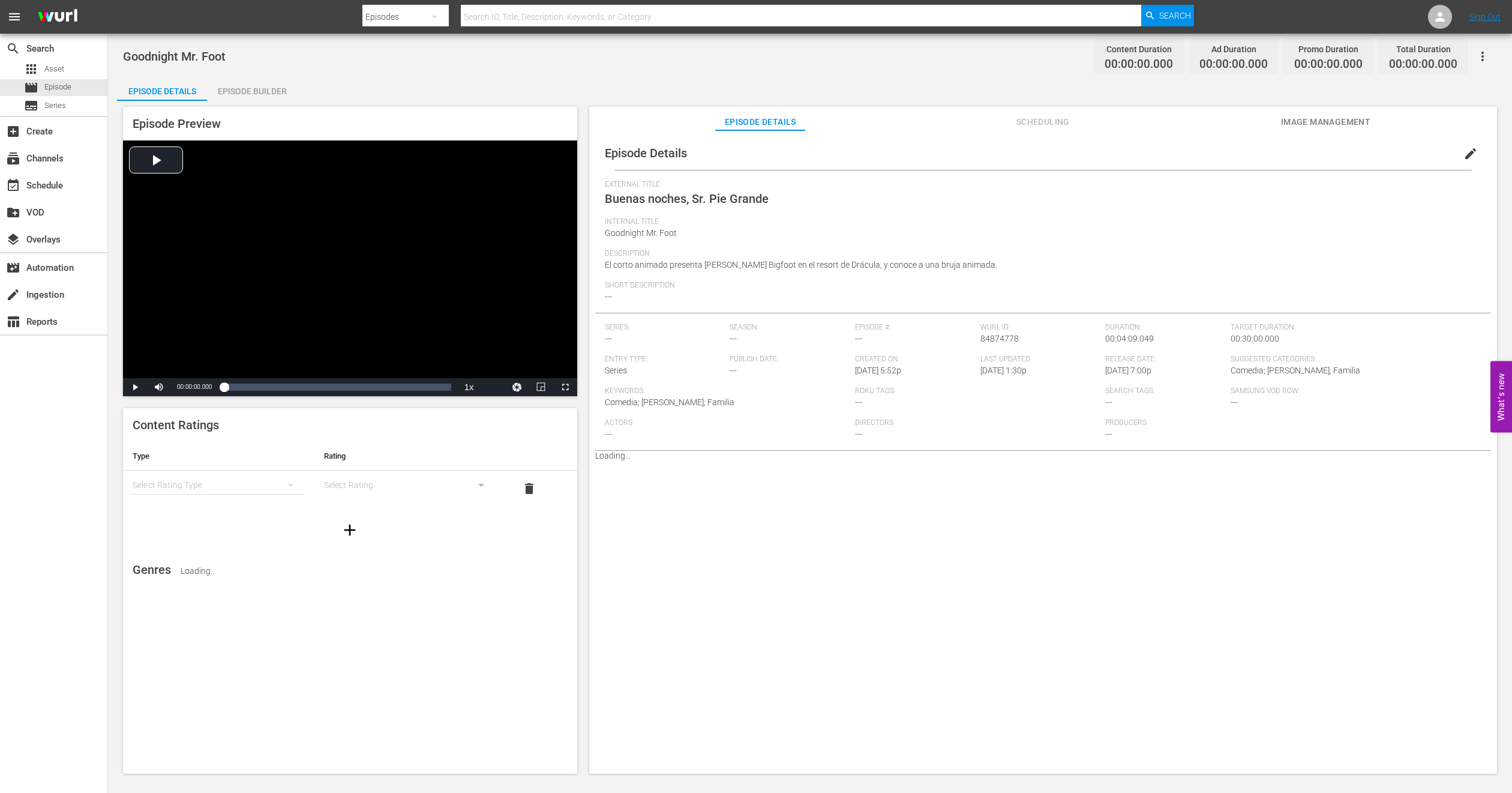
click at [1309, 121] on span "Image Management" at bounding box center [1326, 122] width 90 height 15
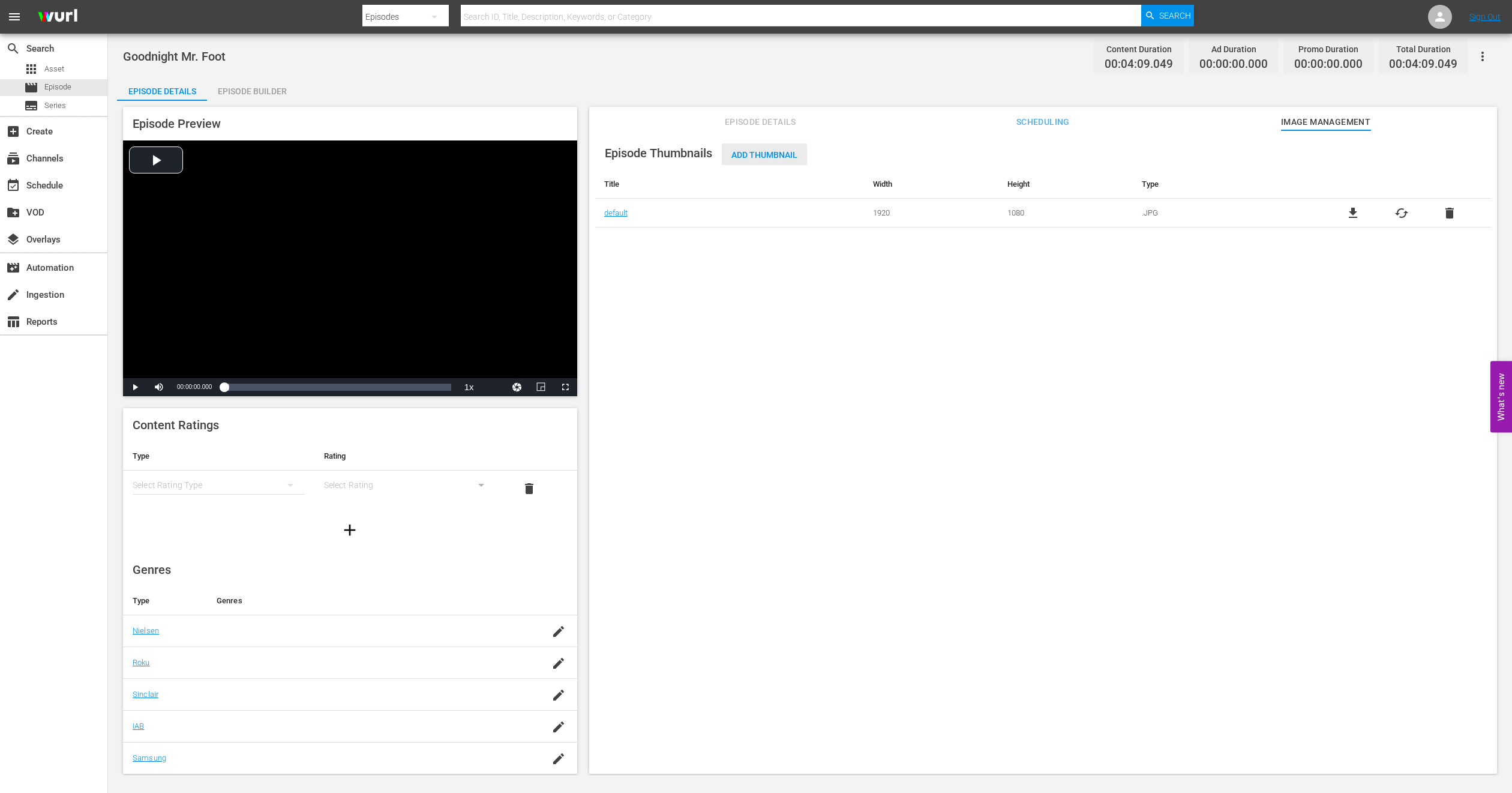
click at [778, 161] on div "Add Thumbnail" at bounding box center [764, 154] width 85 height 22
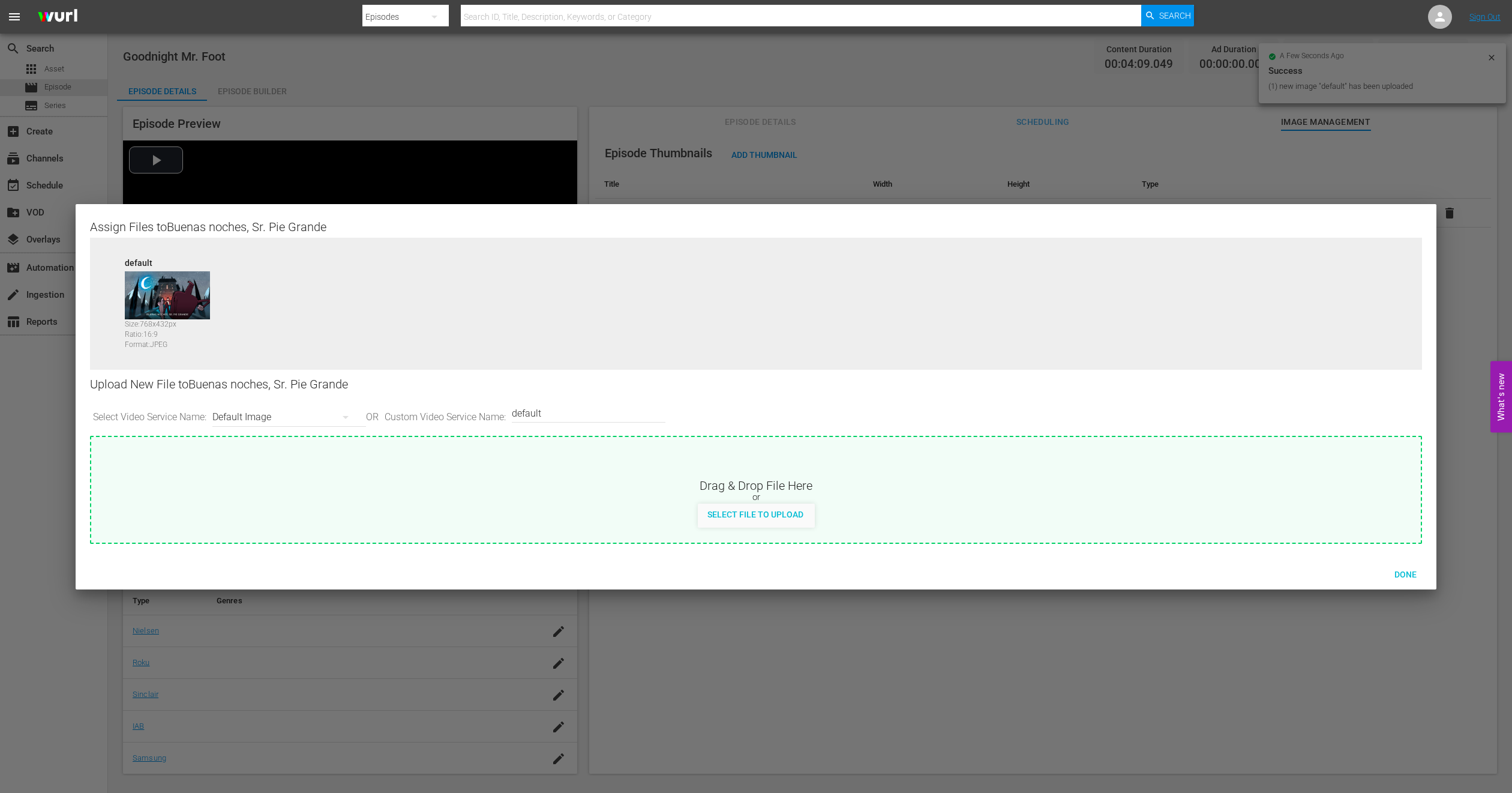
click at [331, 416] on div "Default Image" at bounding box center [285, 417] width 148 height 34
click at [303, 484] on div "Roku-Thumbnail" at bounding box center [290, 480] width 118 height 19
type input "Roku-Thumbnail"
click at [1394, 576] on span "Done" at bounding box center [1405, 574] width 42 height 10
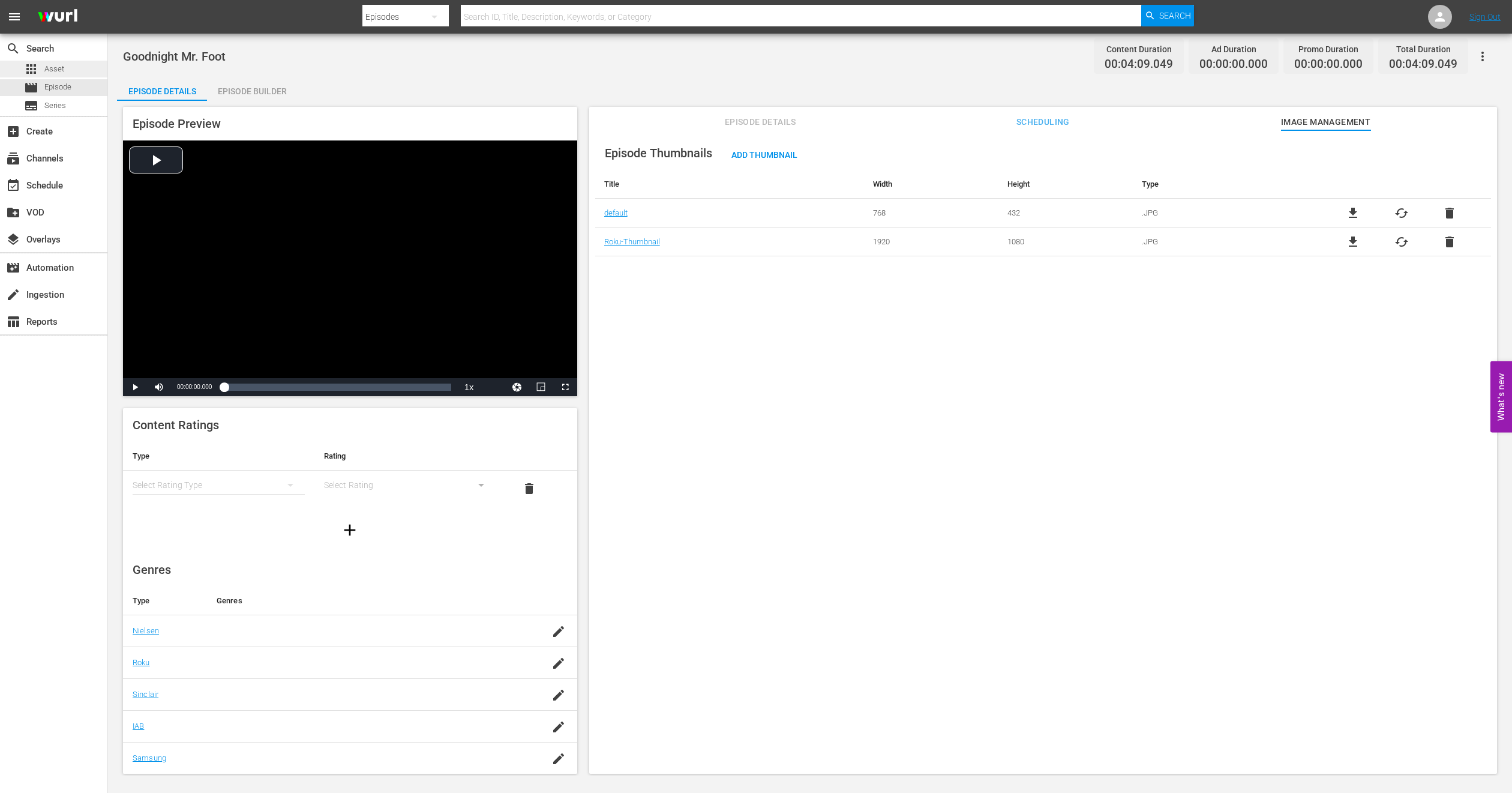
click at [52, 61] on div "apps Asset" at bounding box center [43, 69] width 40 height 17
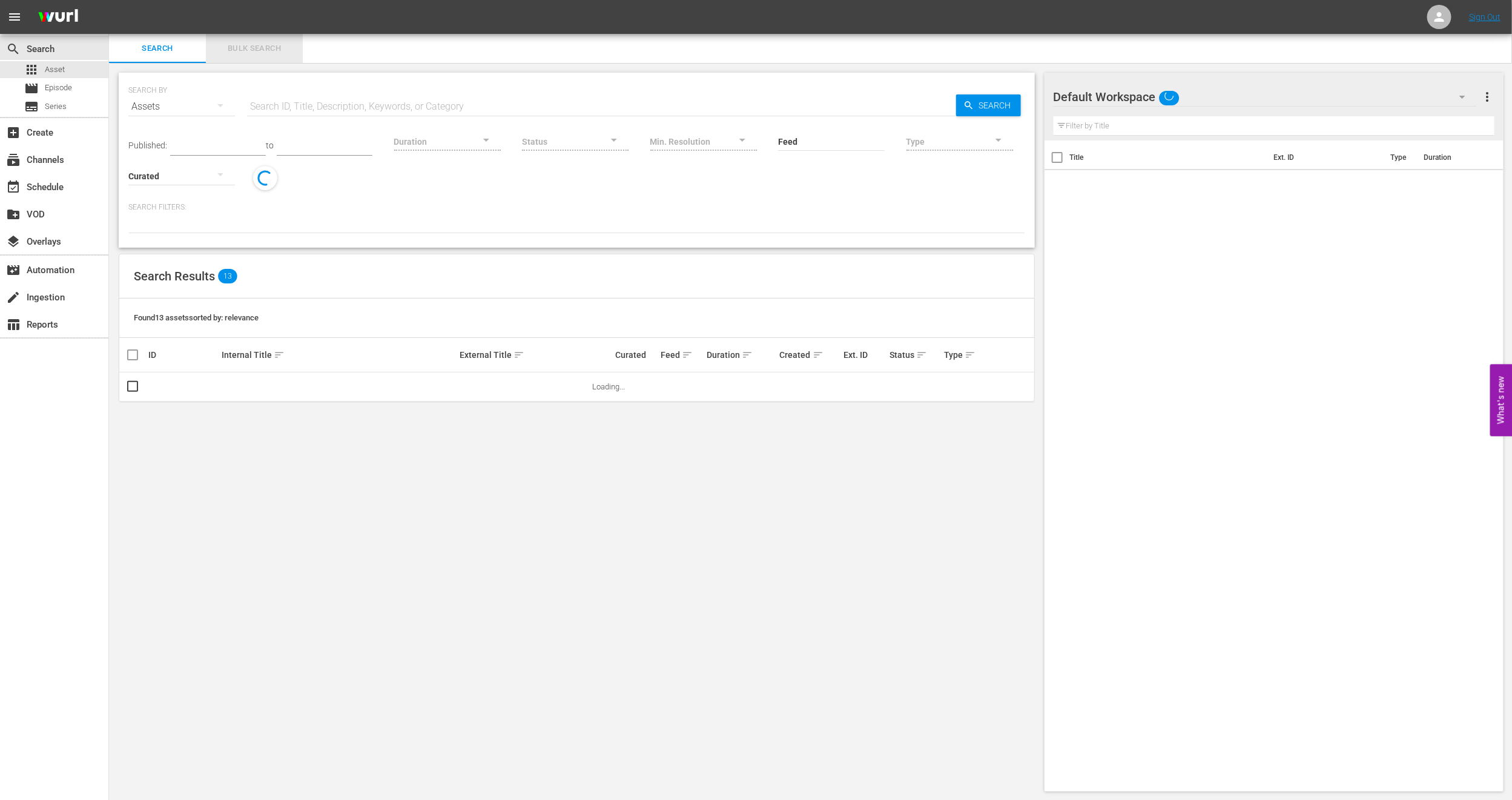
click at [269, 42] on span "Bulk Search" at bounding box center [254, 49] width 82 height 14
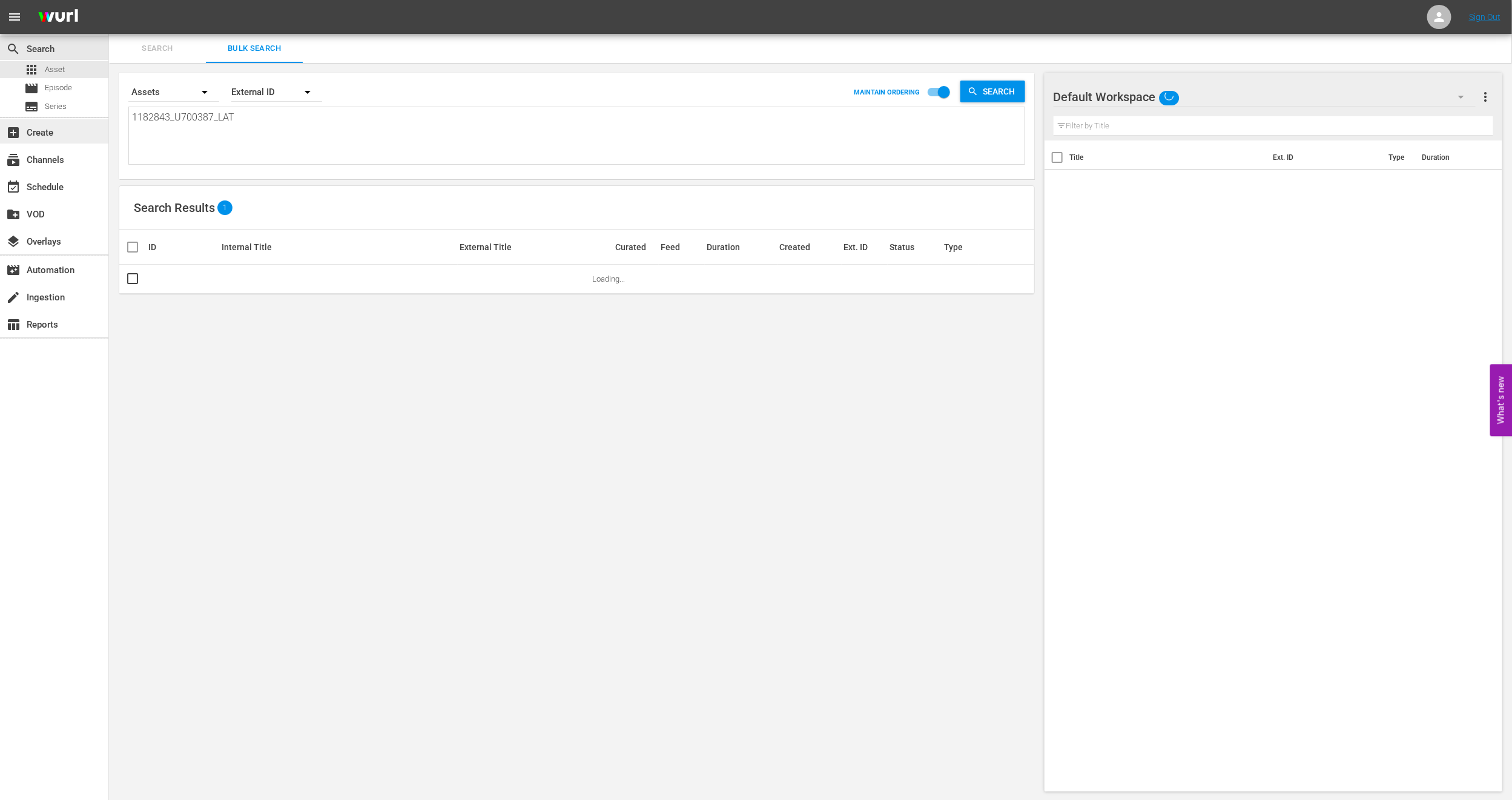
drag, startPoint x: 251, startPoint y: 129, endPoint x: 0, endPoint y: 126, distance: 251.0
click at [109, 0] on div "search Search apps Asset movie Episode subtitles Series add_box Create subscrip…" at bounding box center [810, 0] width 1403 height 0
paste textarea "2257009_U700389"
type textarea "2257009_U700389_LAT"
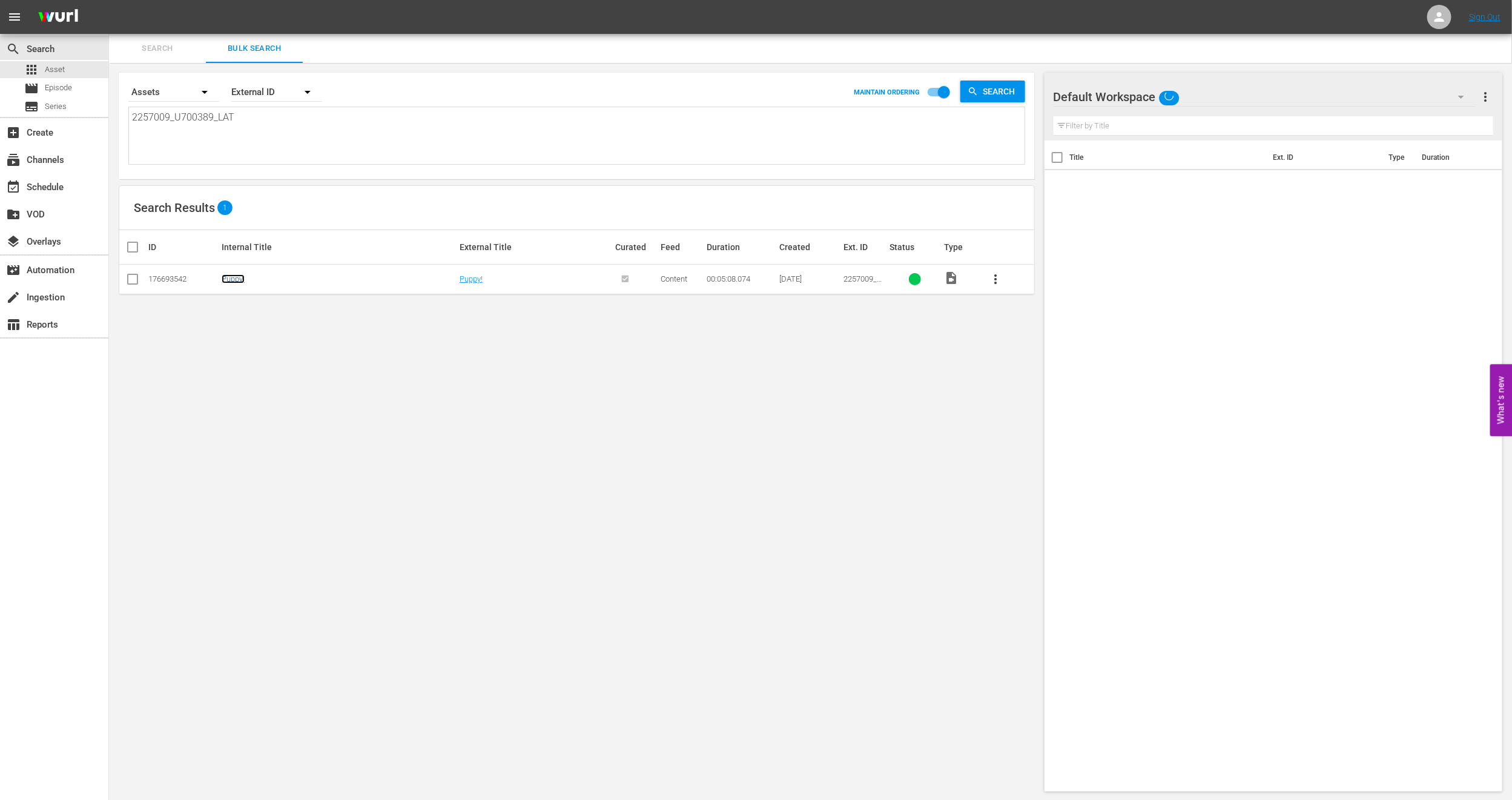
click at [233, 282] on link "Puppy!" at bounding box center [233, 279] width 23 height 9
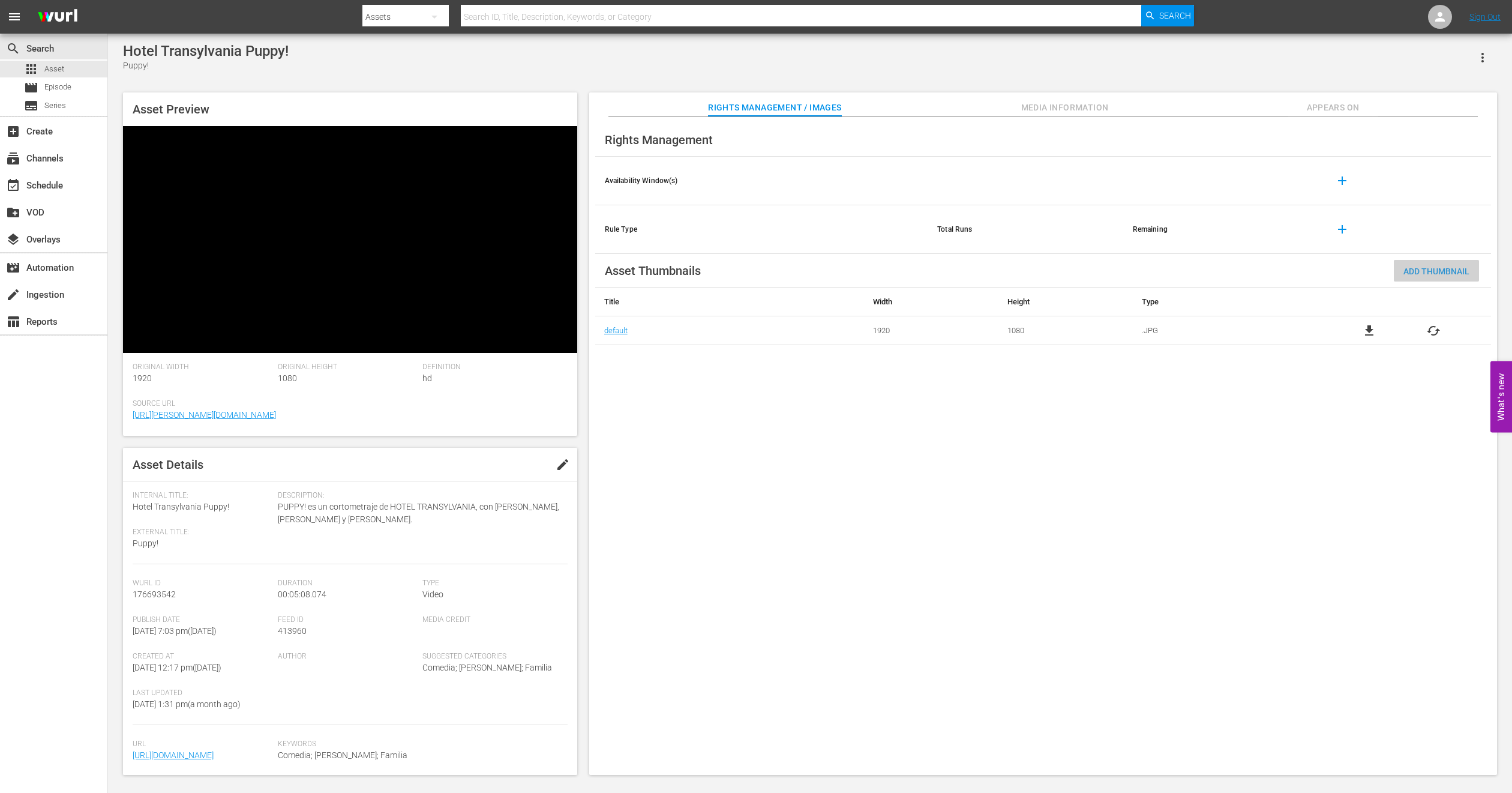
click at [1433, 278] on div "Add Thumbnail" at bounding box center [1436, 271] width 85 height 22
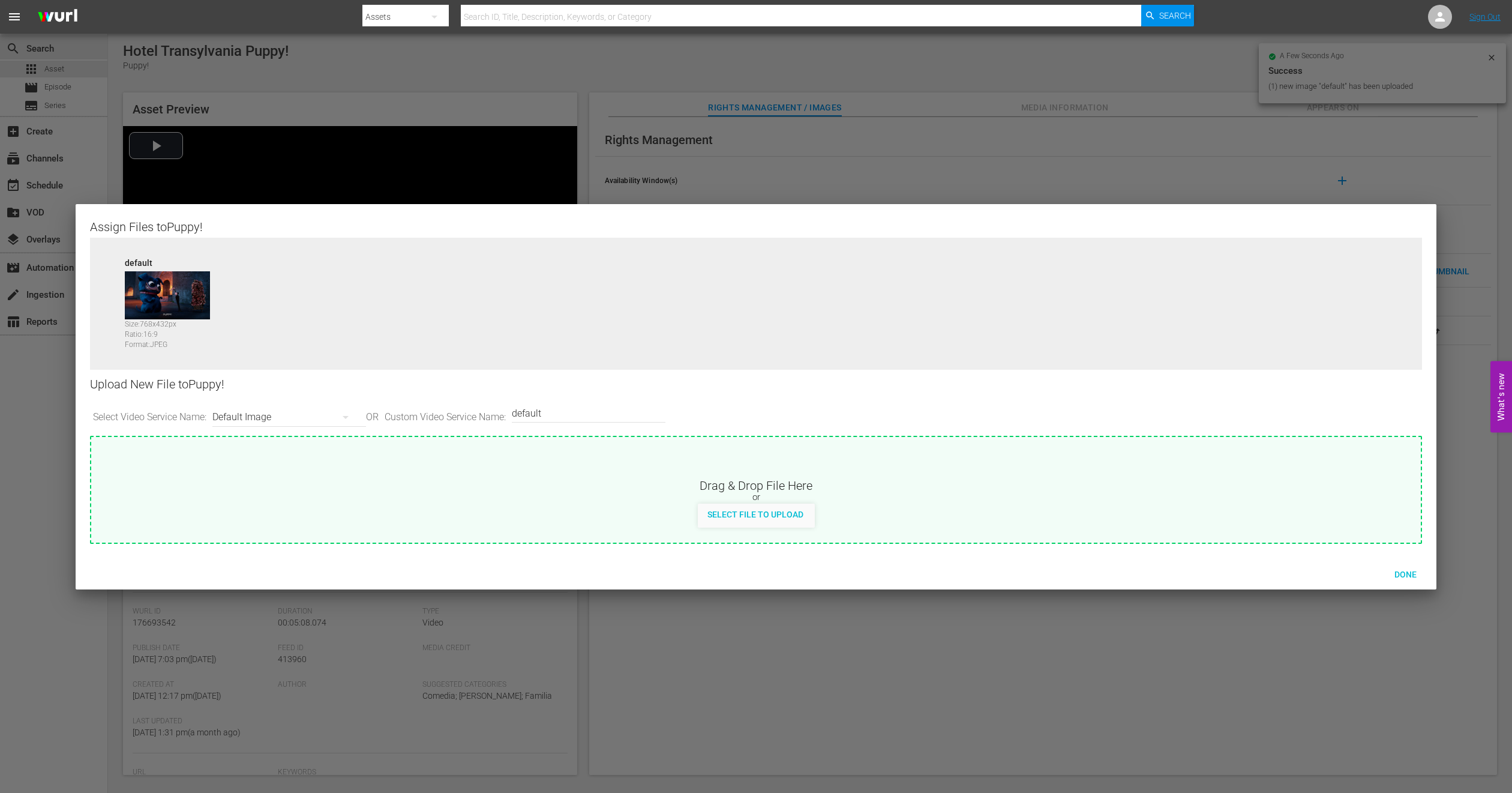
click at [315, 420] on div "Default Image" at bounding box center [285, 417] width 148 height 34
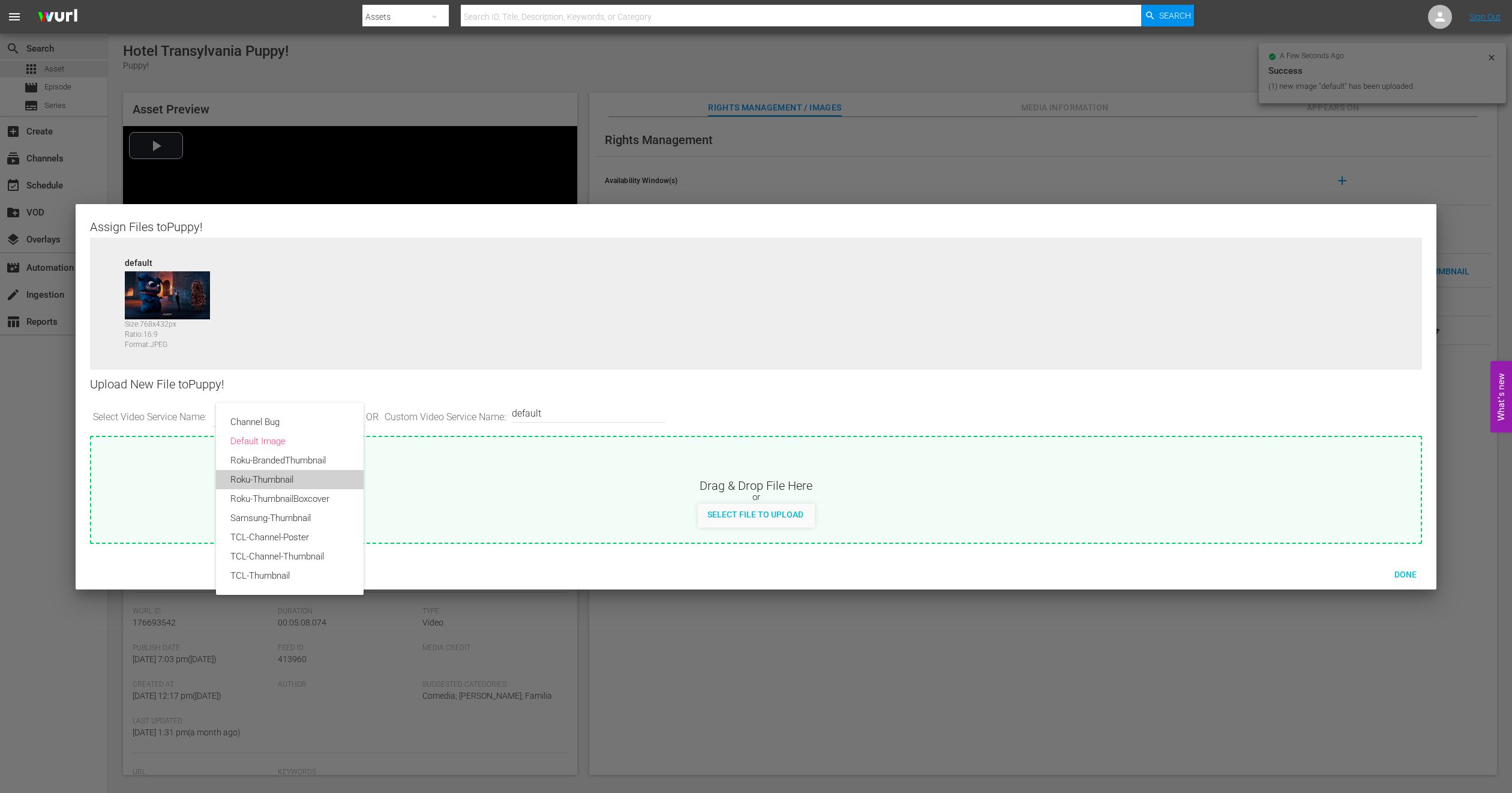
click at [281, 479] on div "Roku-Thumbnail" at bounding box center [290, 480] width 118 height 19
type input "Roku-Thumbnail"
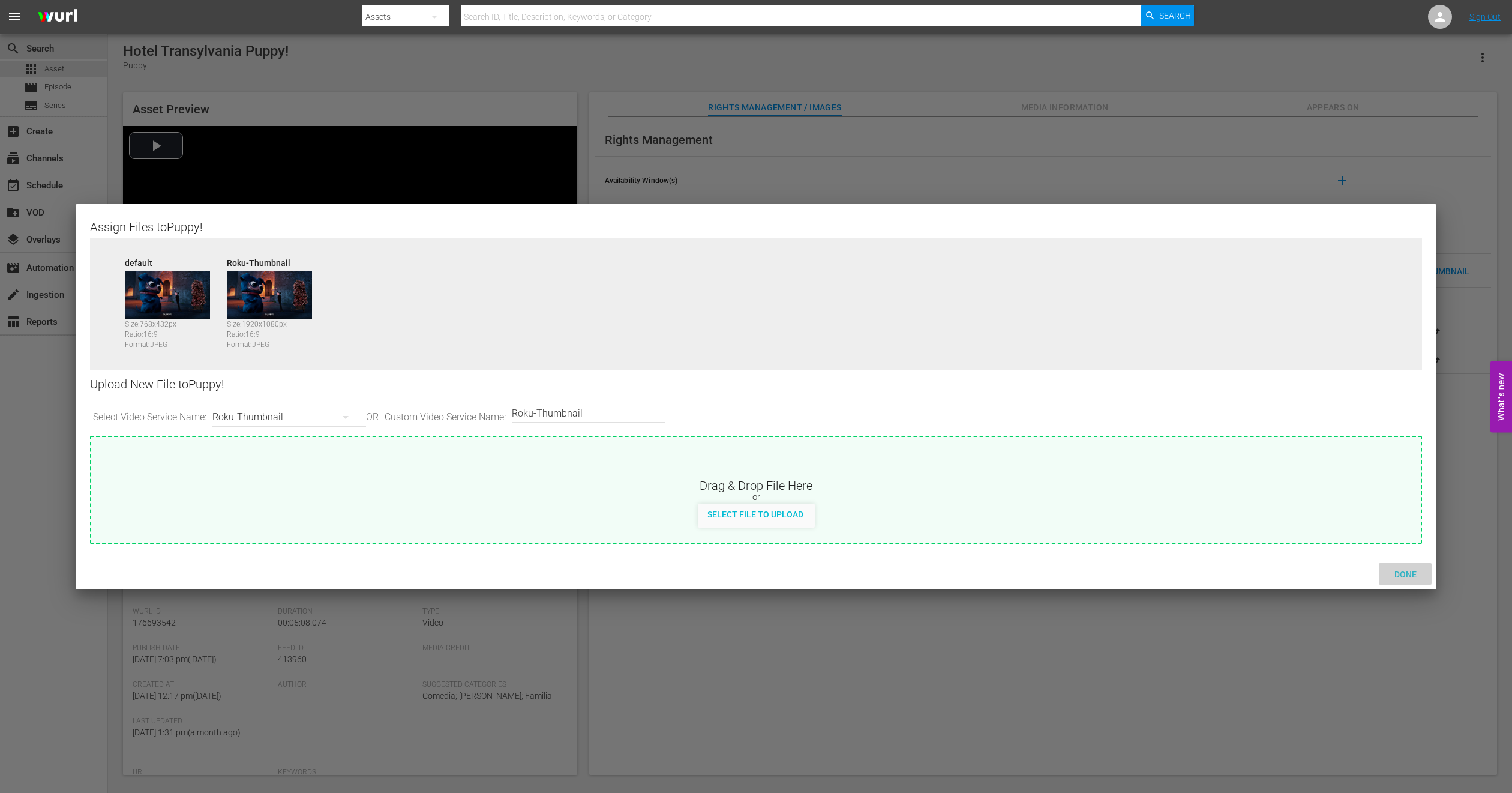
click at [1404, 569] on span "Done" at bounding box center [1405, 574] width 42 height 10
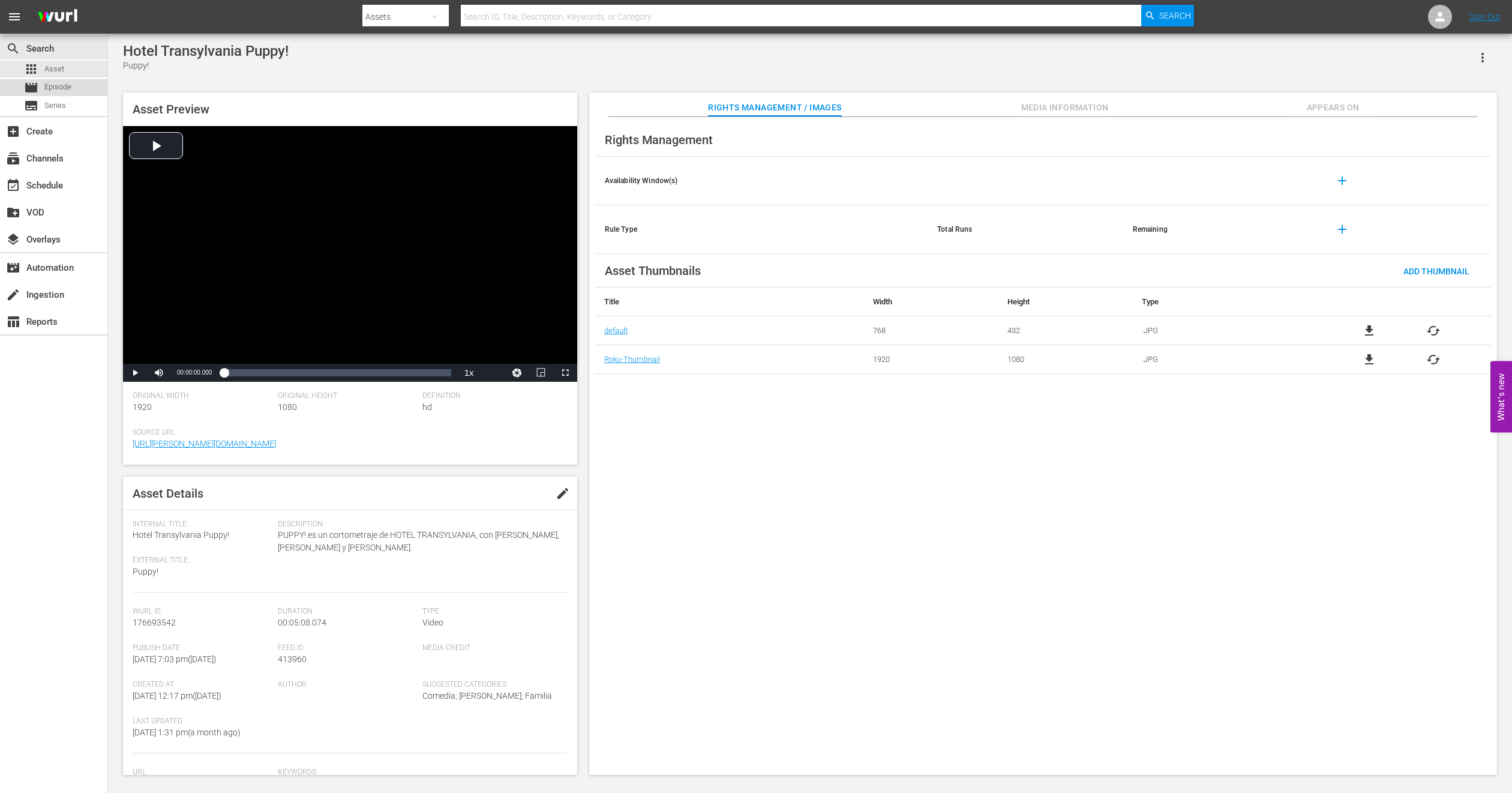
click at [80, 83] on div "movie Episode" at bounding box center [54, 88] width 108 height 17
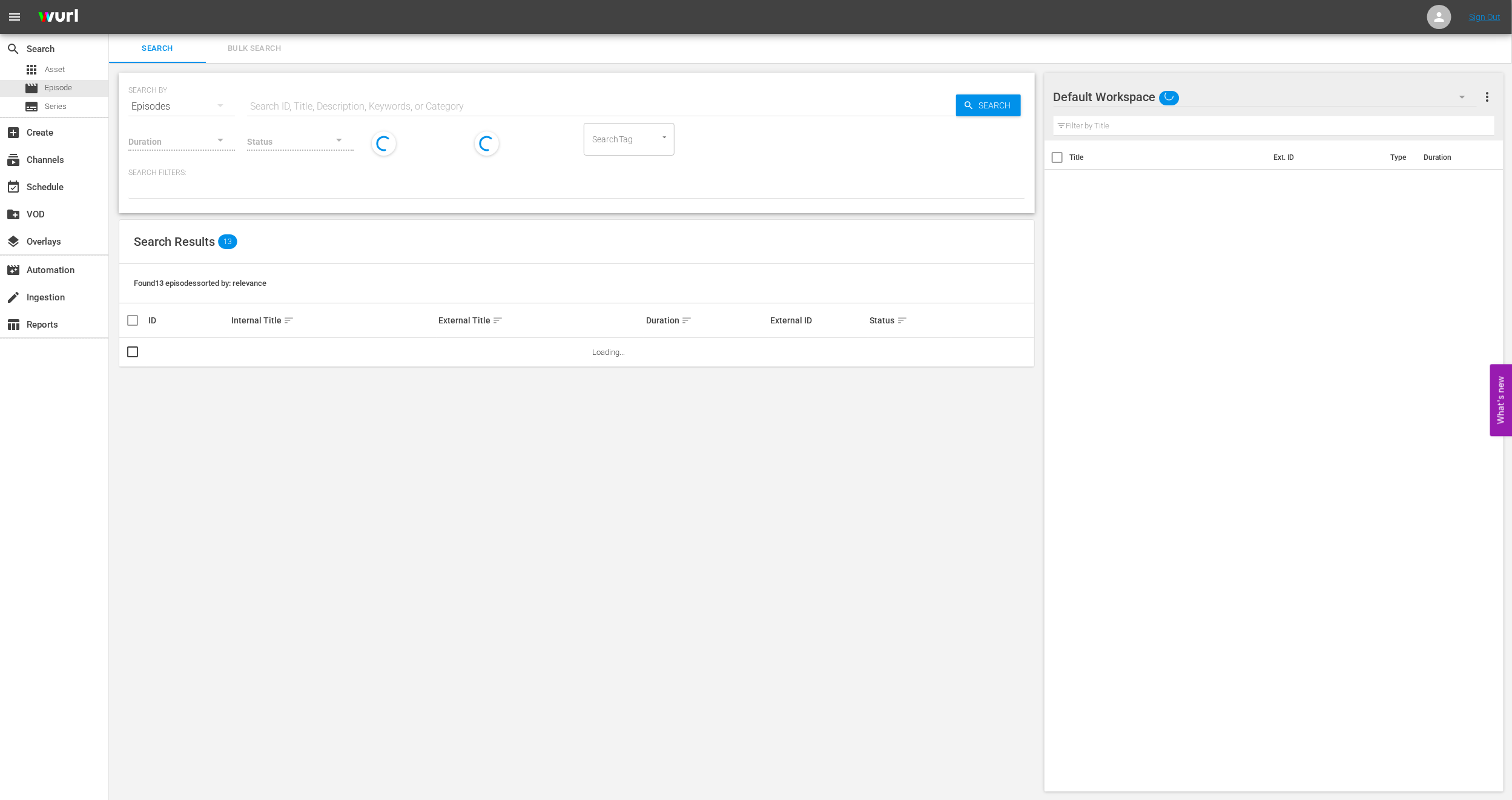
click at [263, 50] on span "Bulk Search" at bounding box center [254, 49] width 82 height 14
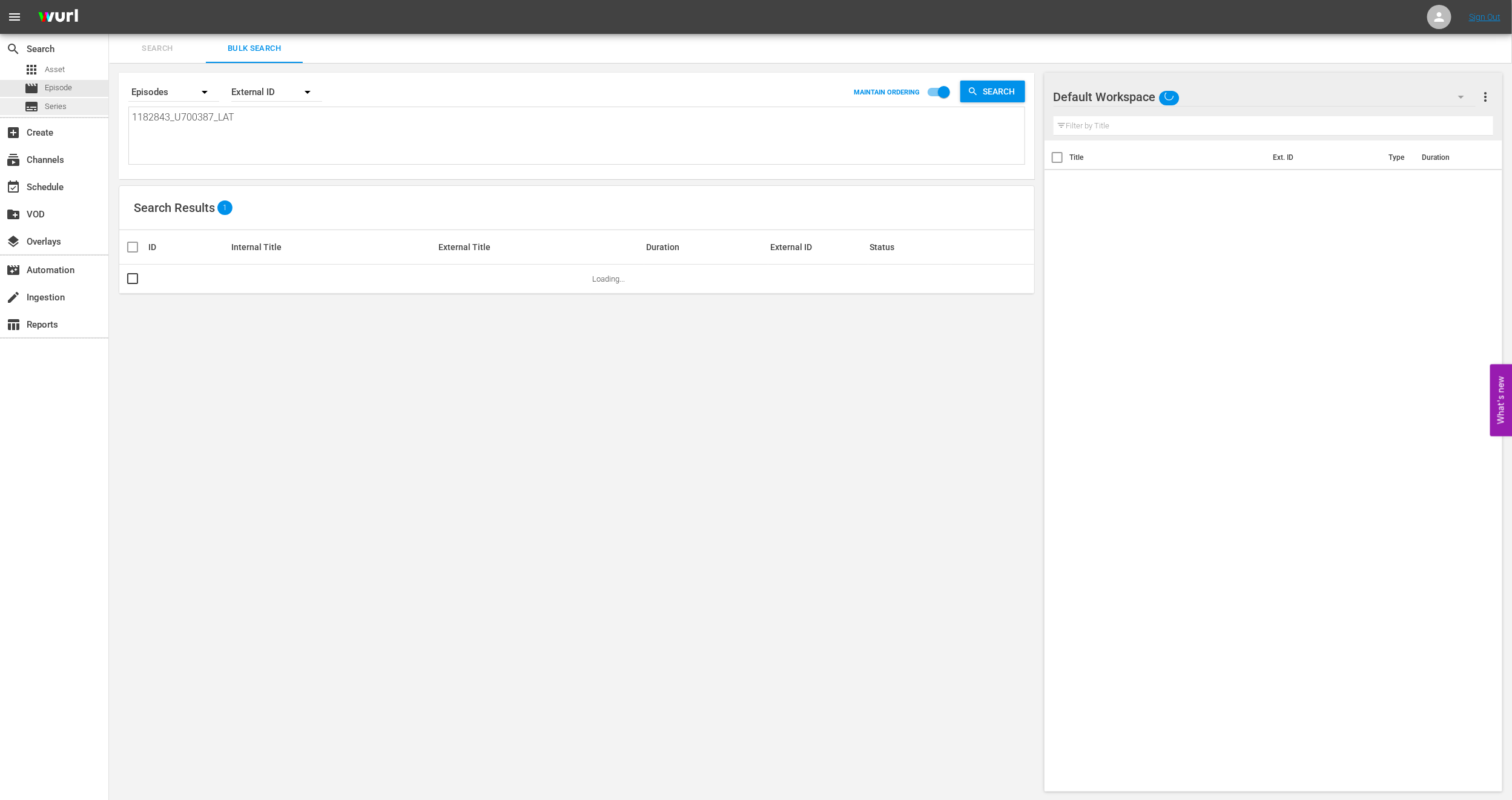
drag, startPoint x: 269, startPoint y: 143, endPoint x: 0, endPoint y: 112, distance: 270.8
click at [109, 0] on div "search Search apps Asset movie Episode subtitles Series add_box Create subscrip…" at bounding box center [810, 0] width 1403 height 0
paste textarea "2257009_U700389"
type textarea "2257009_U700389_LAT"
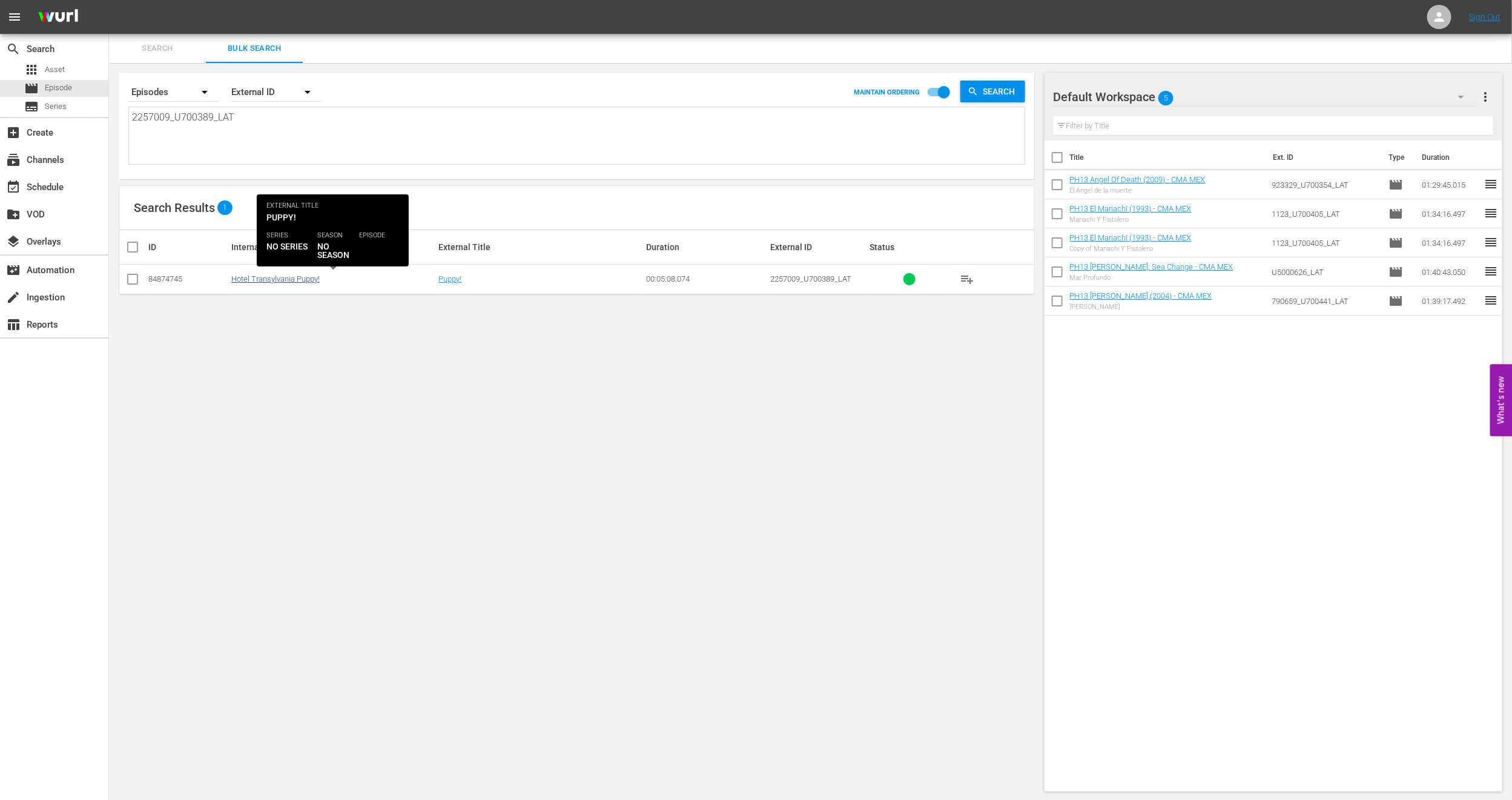
type textarea "2257009_U700389_LAT"
click at [278, 282] on link "Hotel Transylvania Puppy!" at bounding box center [275, 279] width 88 height 9
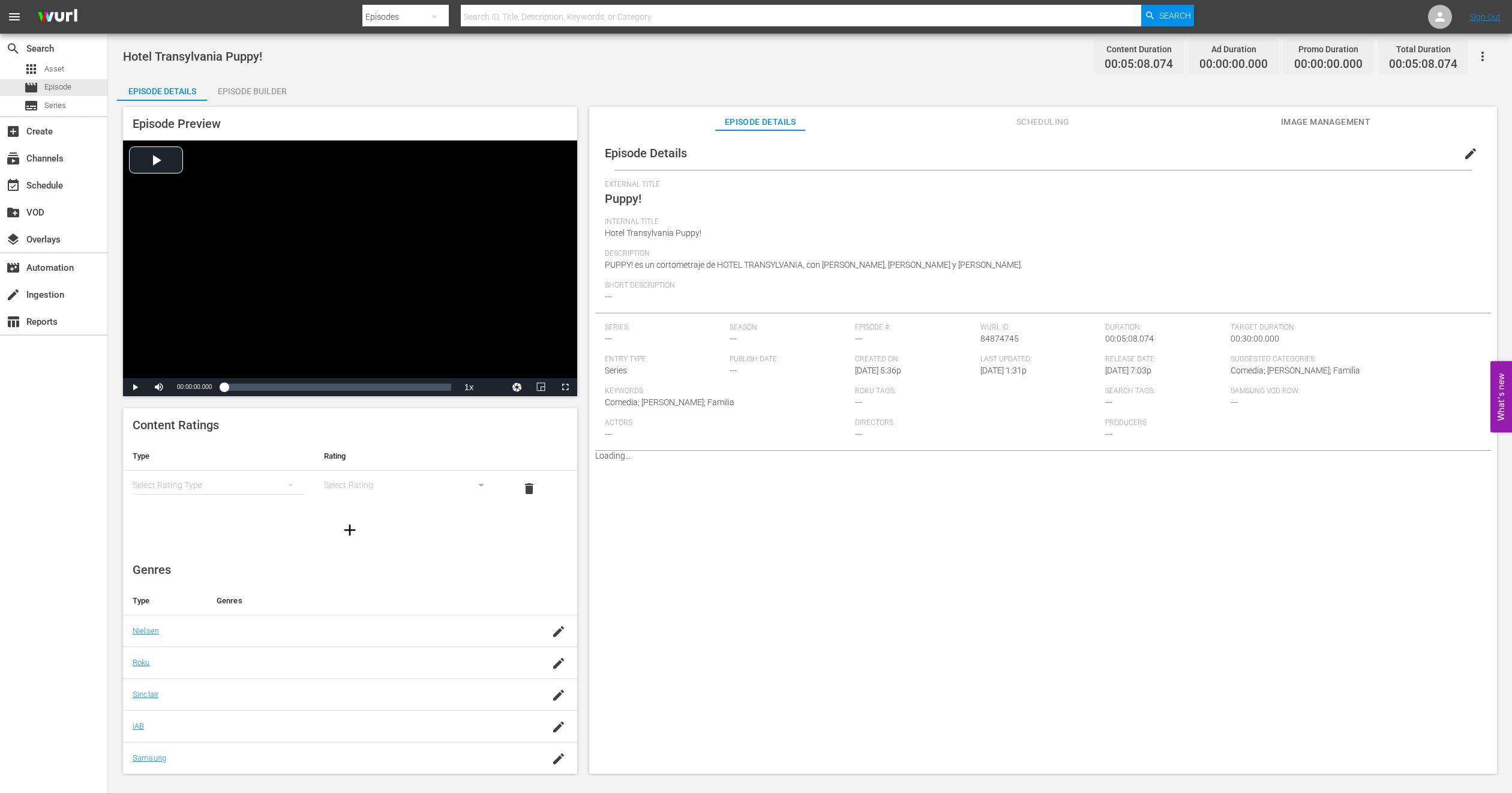
click at [1325, 120] on span "Image Management" at bounding box center [1326, 122] width 90 height 15
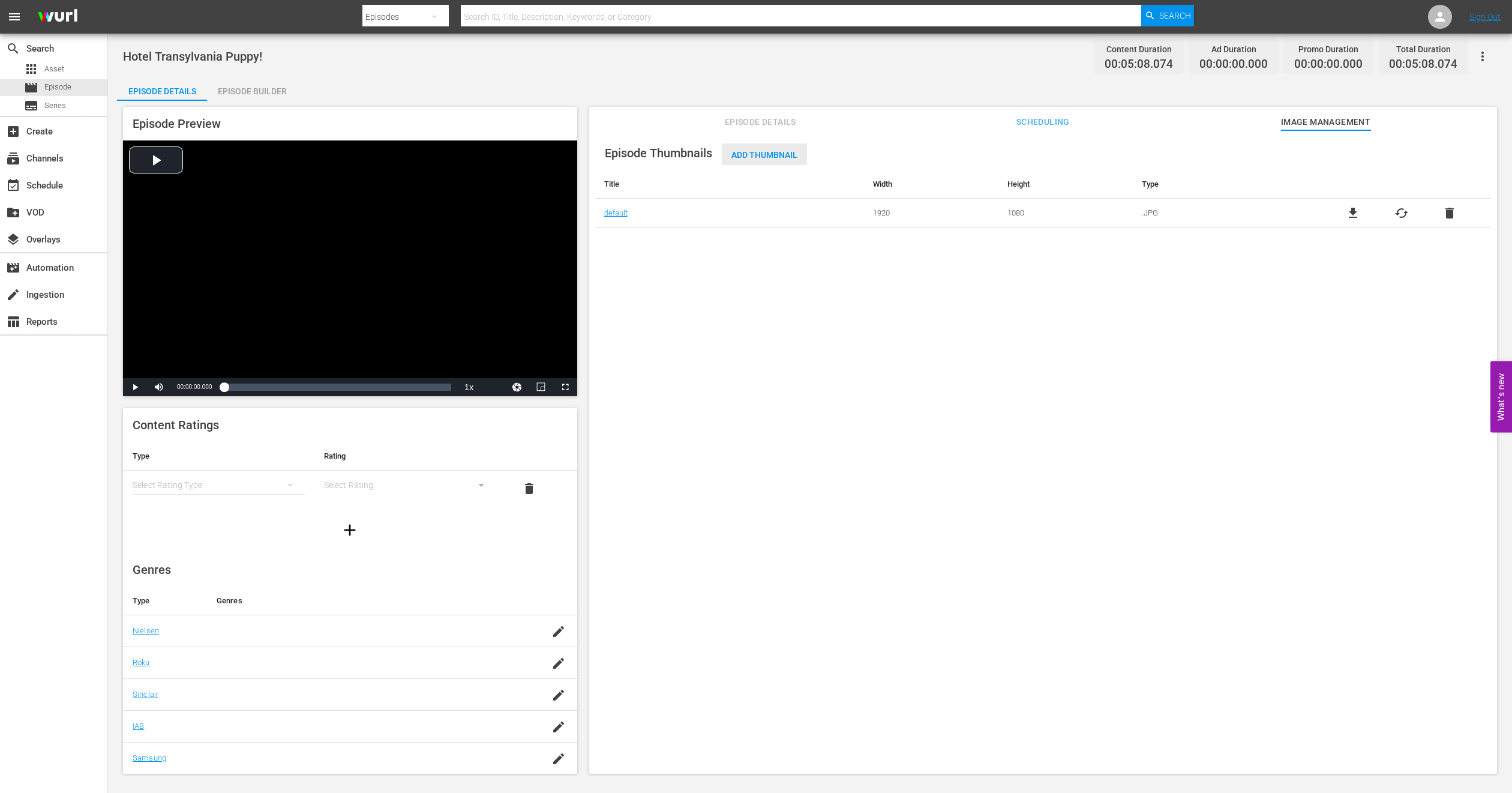
click at [777, 156] on span "Add Thumbnail" at bounding box center [764, 155] width 85 height 10
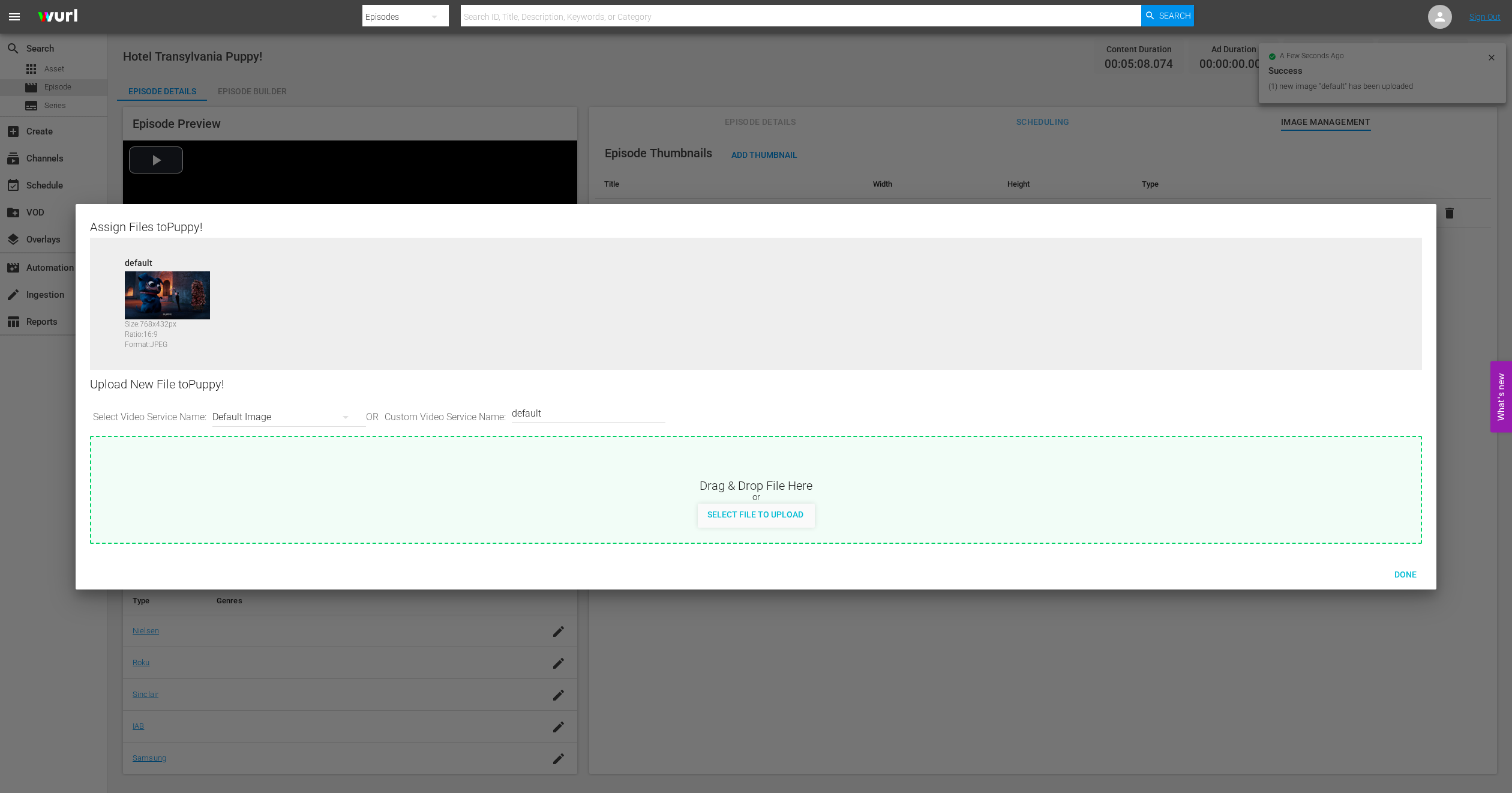
click at [348, 418] on icon "button" at bounding box center [346, 416] width 6 height 3
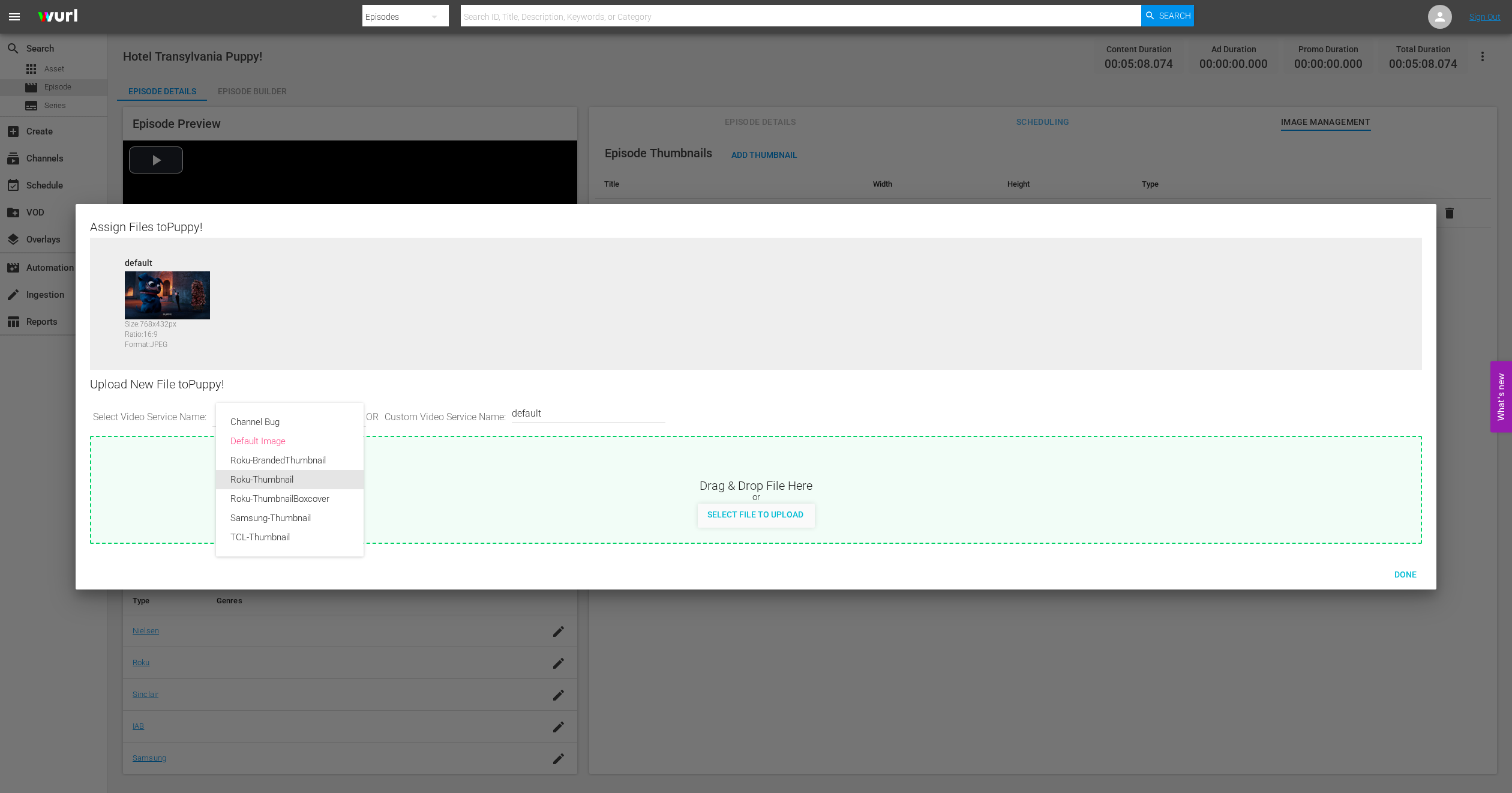
click at [287, 479] on div "Roku-Thumbnail" at bounding box center [290, 480] width 118 height 19
type input "Roku-Thumbnail"
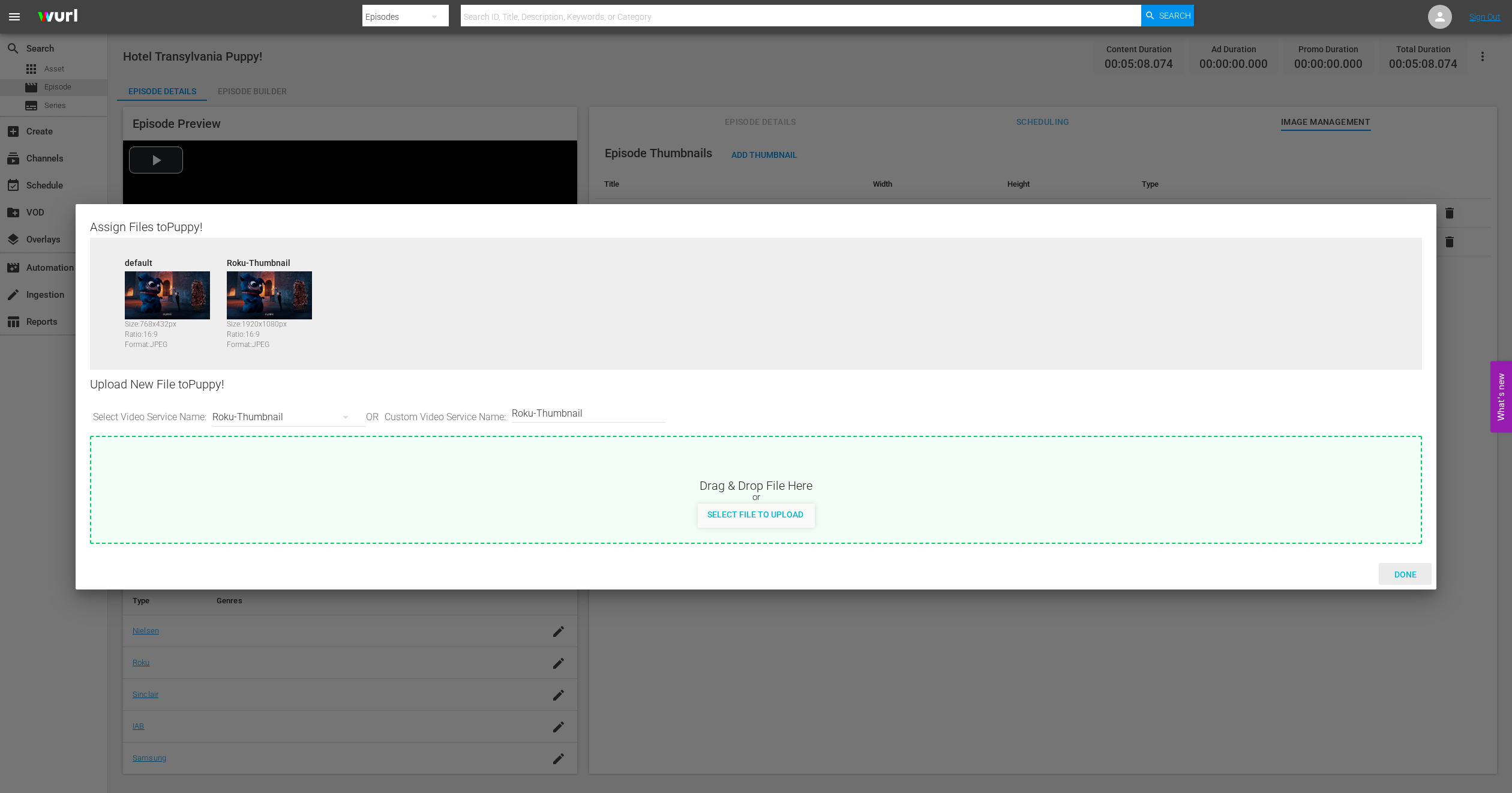
click at [1416, 569] on span "Done" at bounding box center [1405, 574] width 42 height 10
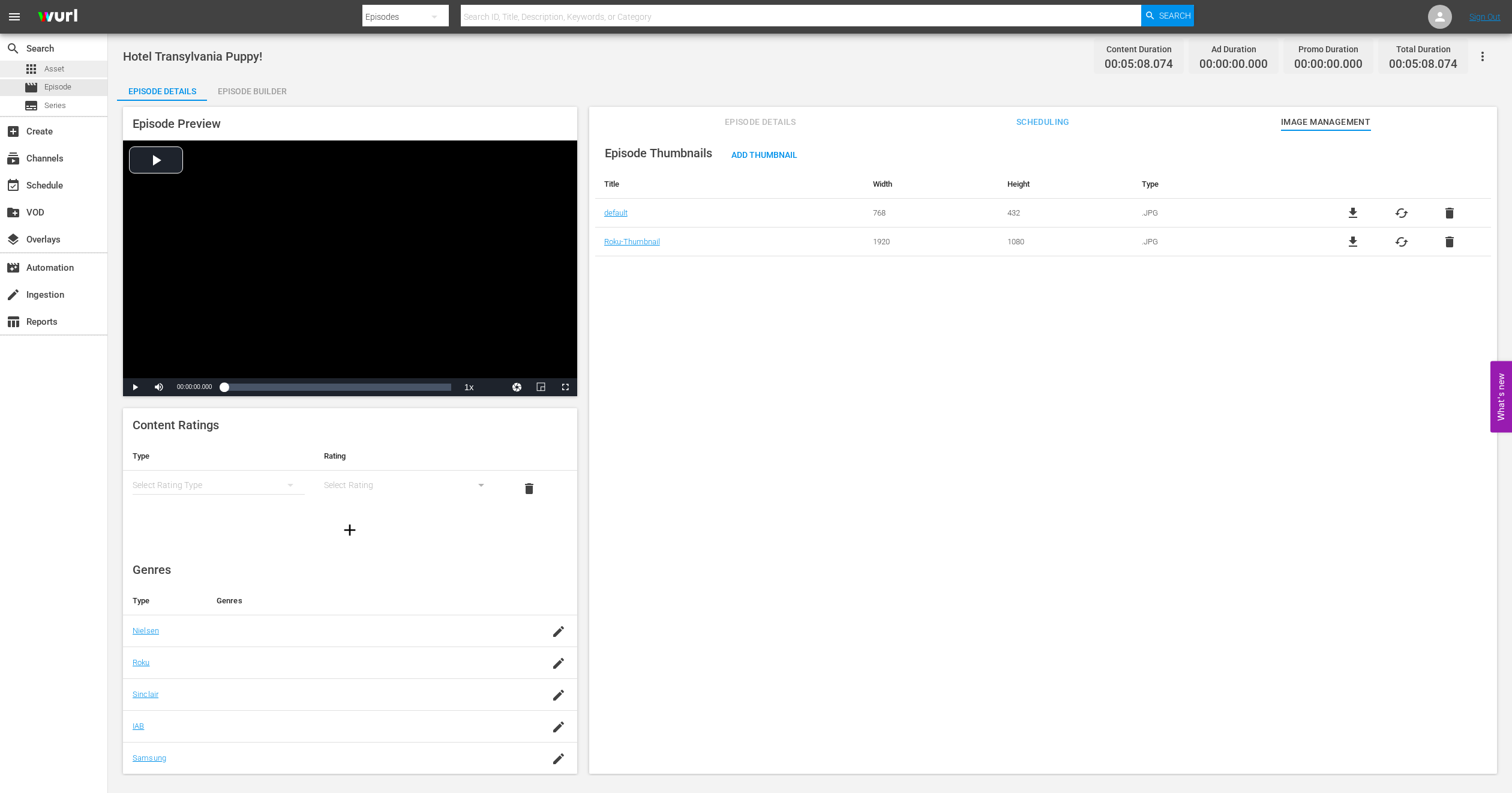
click at [68, 74] on div "apps Asset" at bounding box center [54, 69] width 108 height 17
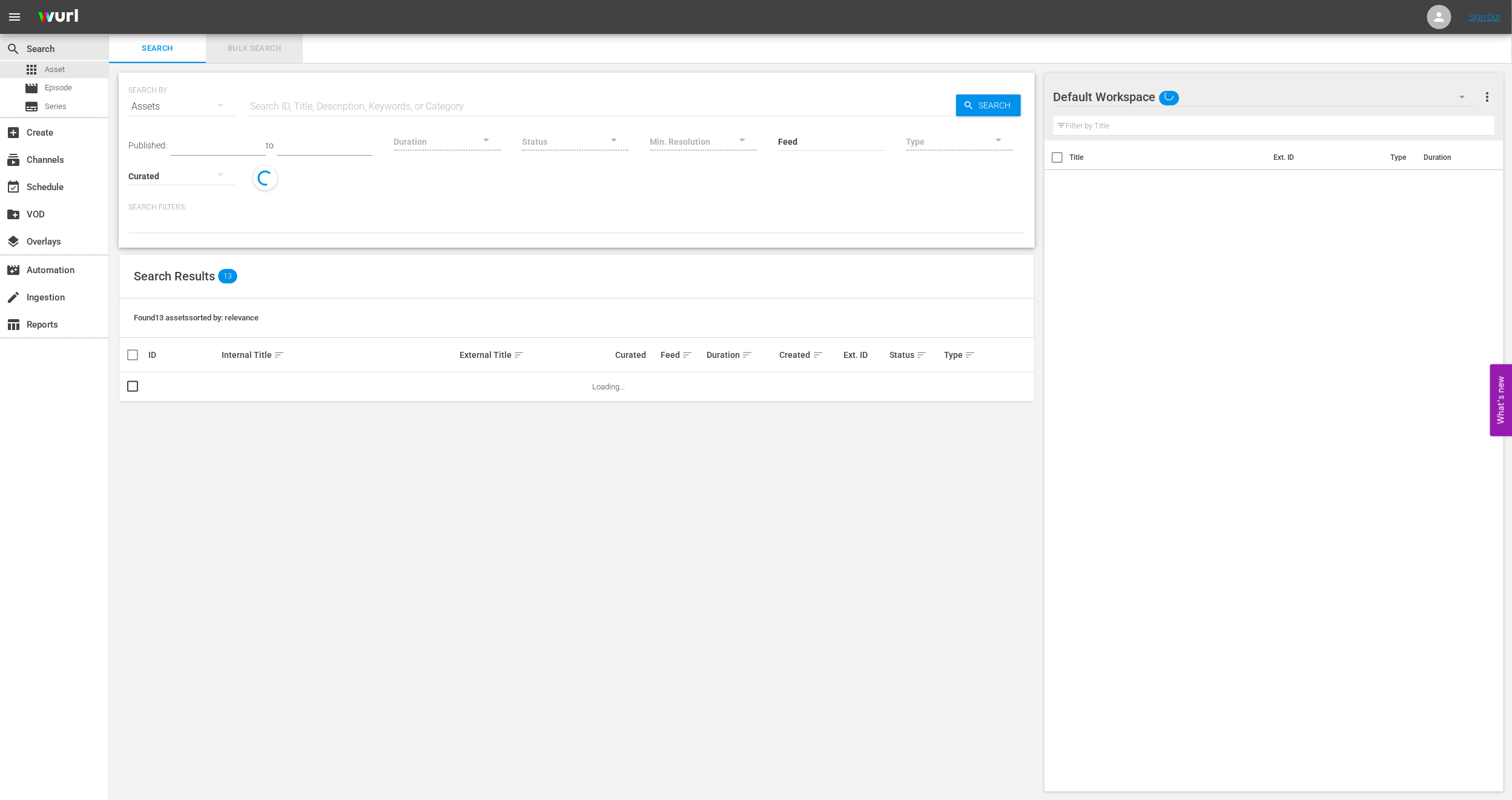
click at [264, 53] on span "Bulk Search" at bounding box center [254, 49] width 82 height 14
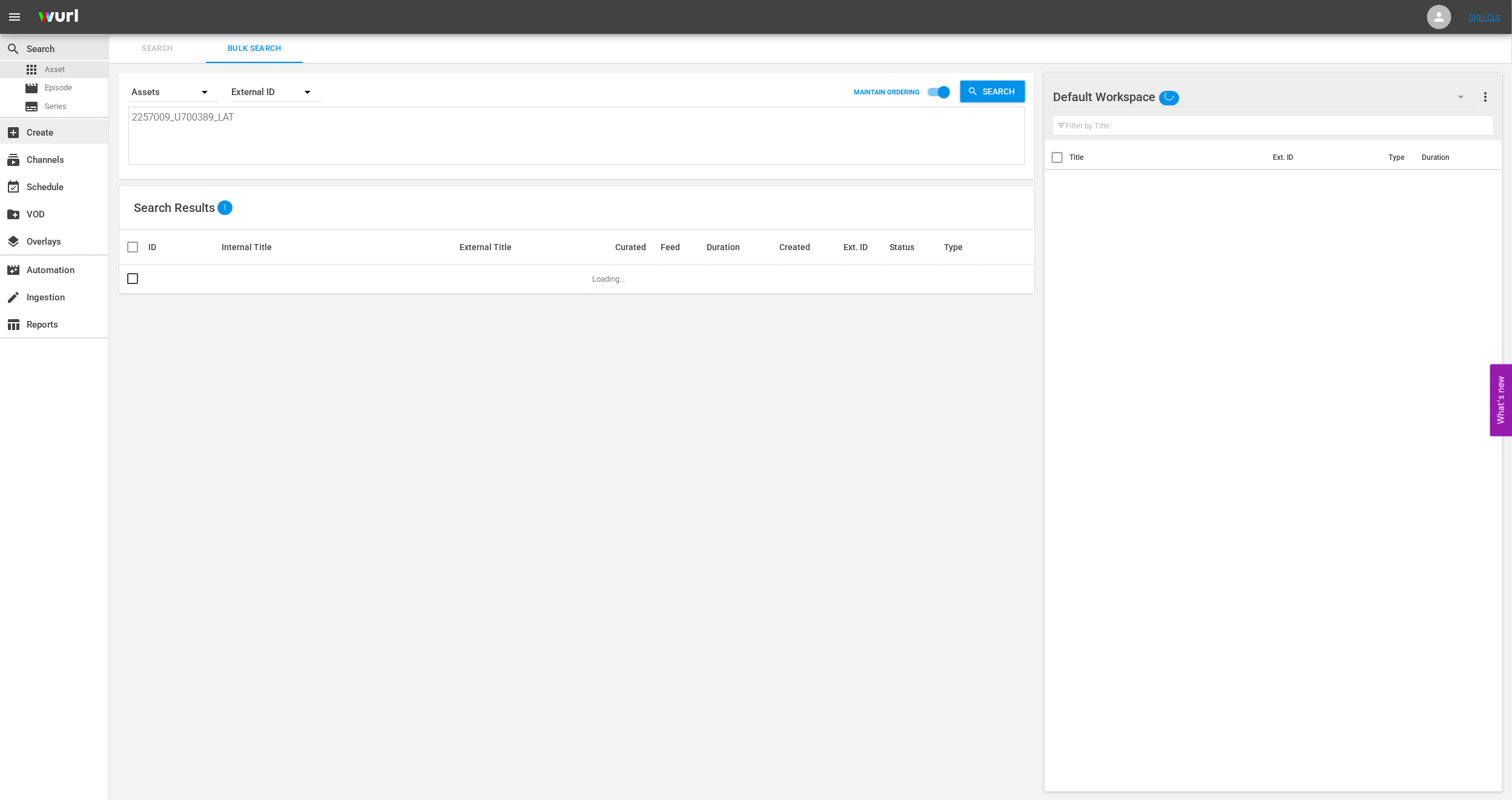
drag, startPoint x: 241, startPoint y: 129, endPoint x: 0, endPoint y: 143, distance: 241.4
click at [109, 0] on div "search Search apps Asset movie Episode subtitles Series add_box Create subscrip…" at bounding box center [810, 0] width 1403 height 0
paste textarea "11102646_U700391"
type textarea "11102646_U700391_LAT"
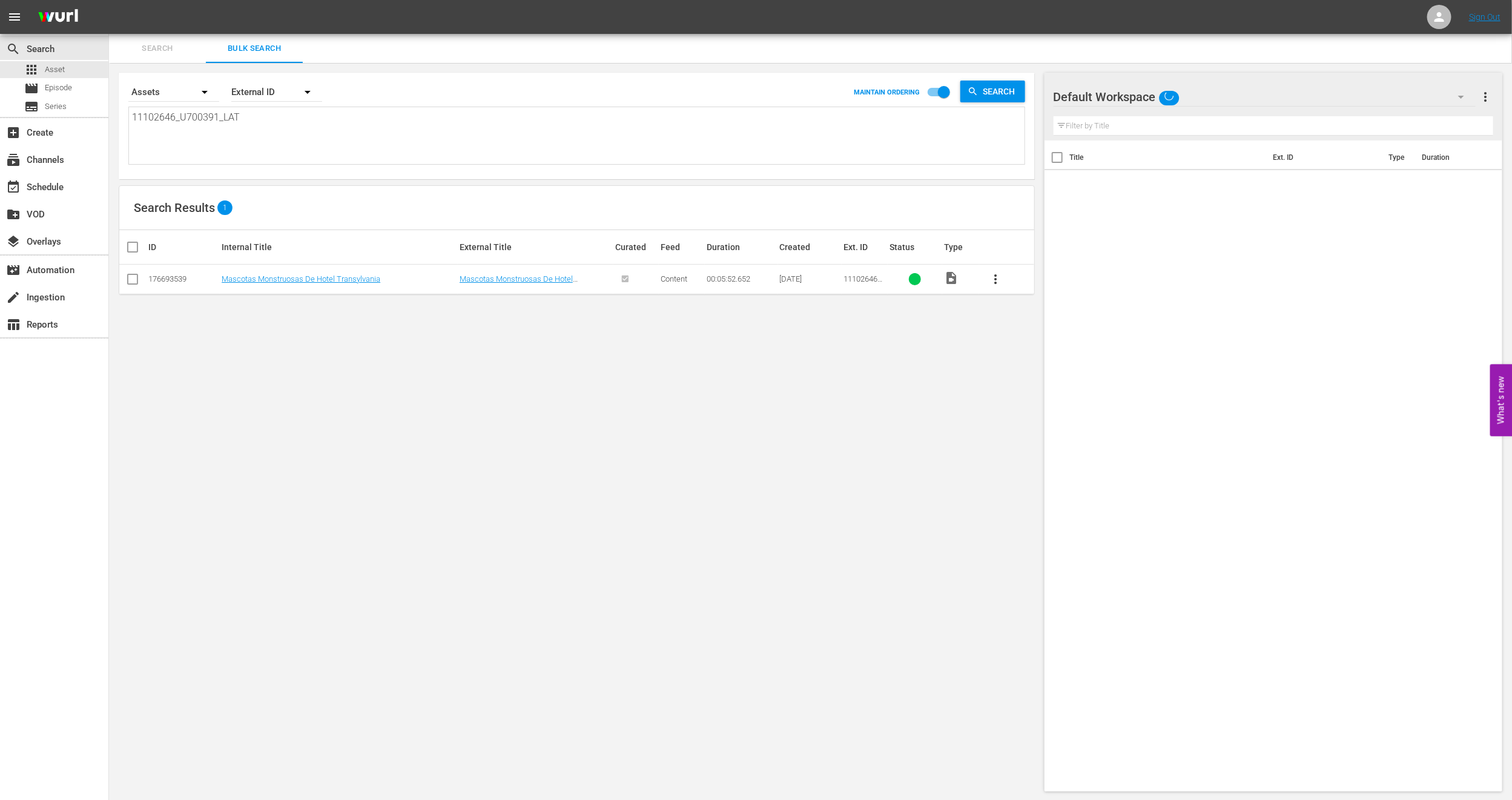
click at [304, 287] on td "Mascotas Monstruosas De Hotel Transylvania" at bounding box center [338, 279] width 238 height 29
click at [303, 280] on link "Mascotas Monstruosas De Hotel Transylvania" at bounding box center [301, 279] width 159 height 9
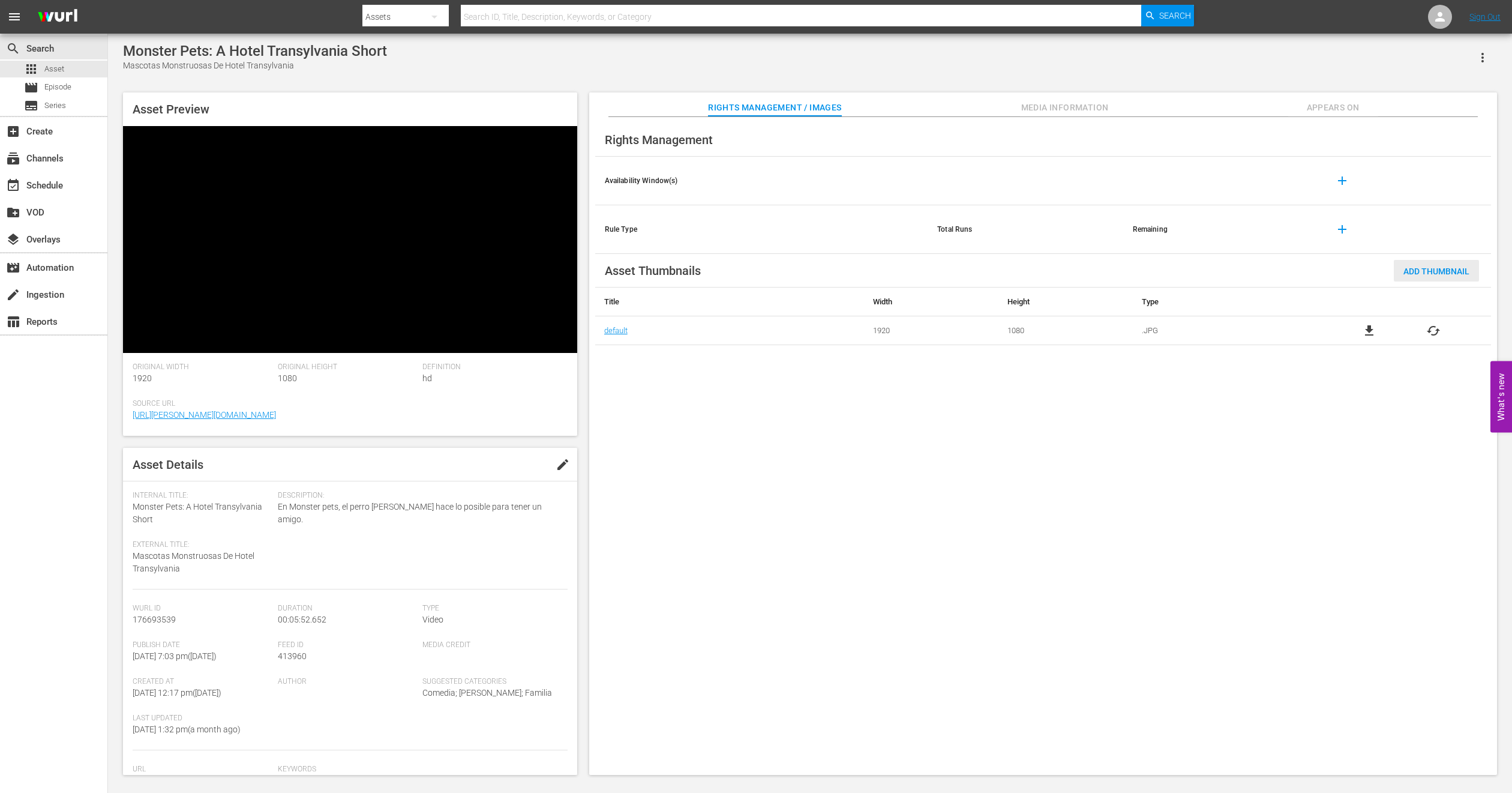
click at [1431, 272] on span "Add Thumbnail" at bounding box center [1436, 271] width 85 height 10
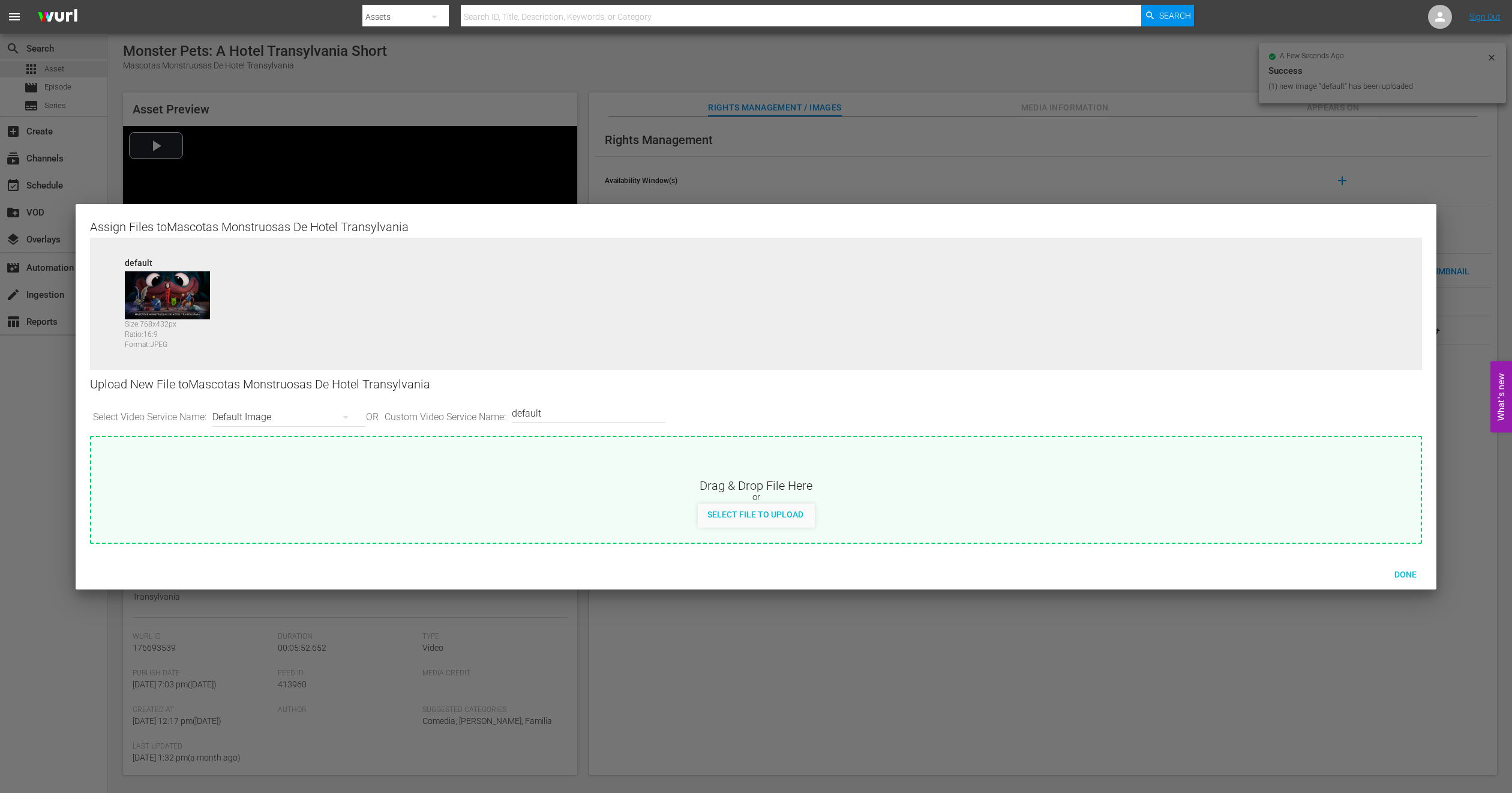
click at [336, 413] on button "button" at bounding box center [346, 417] width 29 height 29
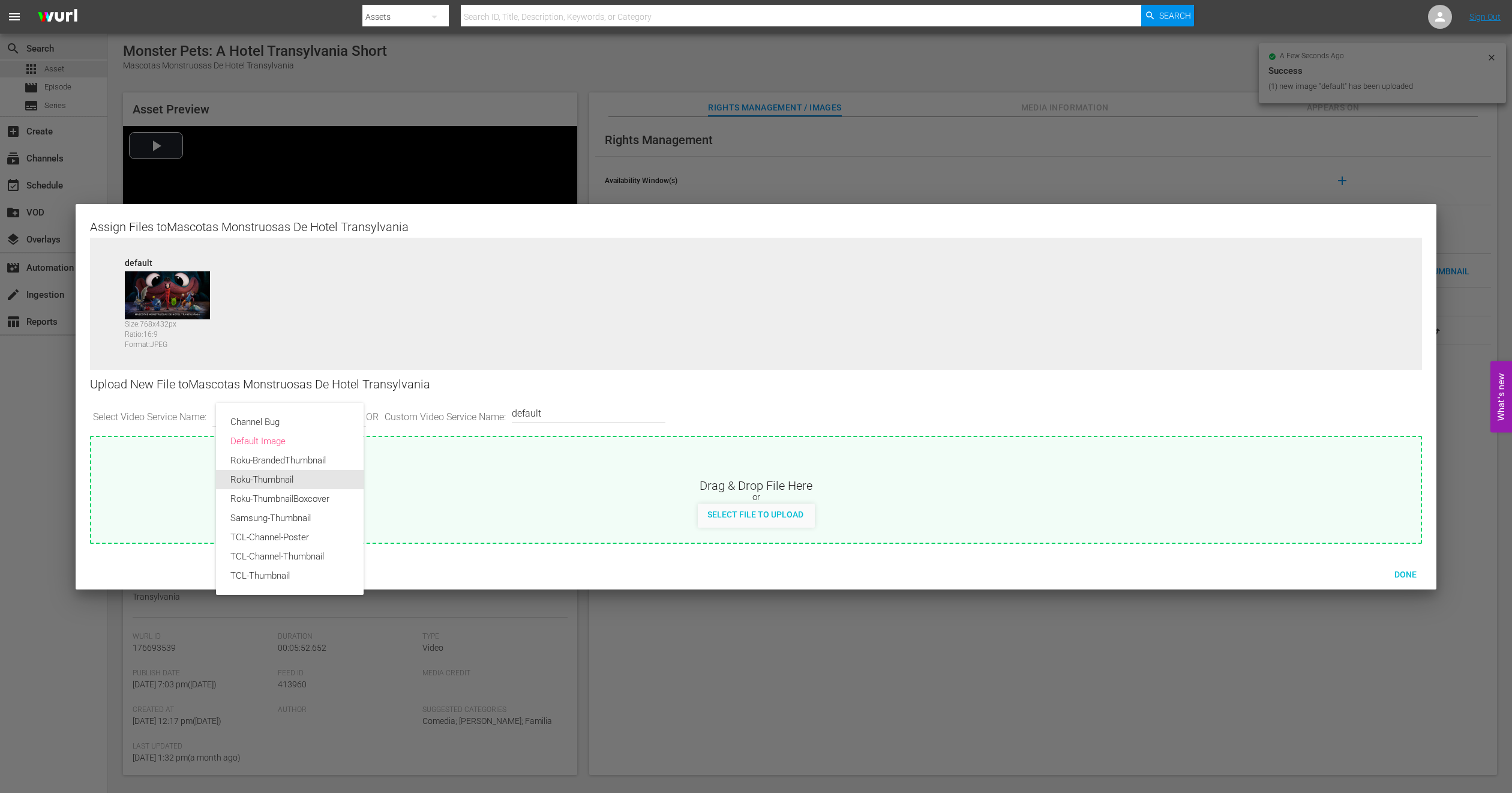
click at [279, 479] on div "Roku-Thumbnail" at bounding box center [290, 480] width 118 height 19
type input "Roku-Thumbnail"
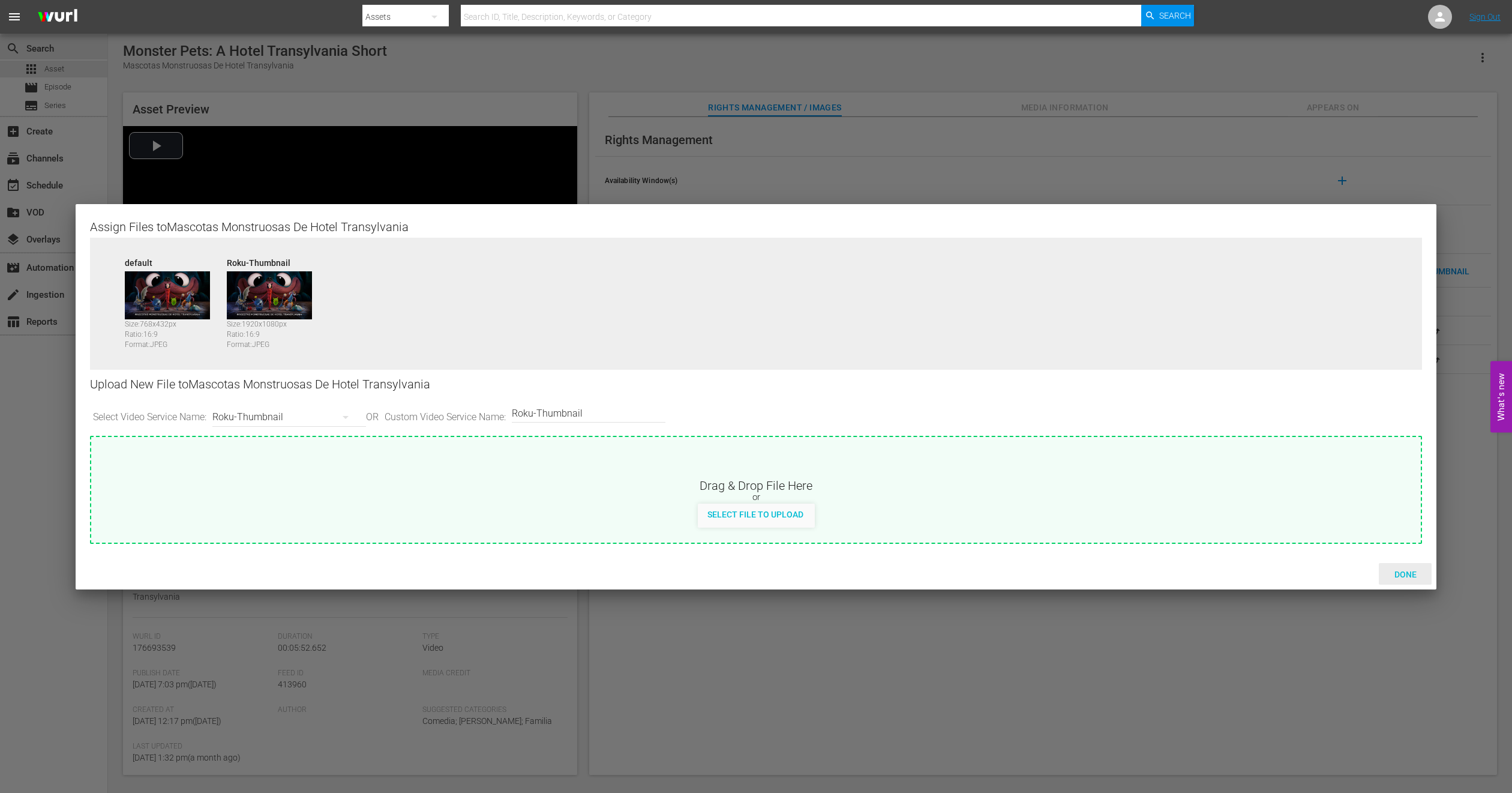
click at [1394, 571] on span "Done" at bounding box center [1405, 574] width 42 height 10
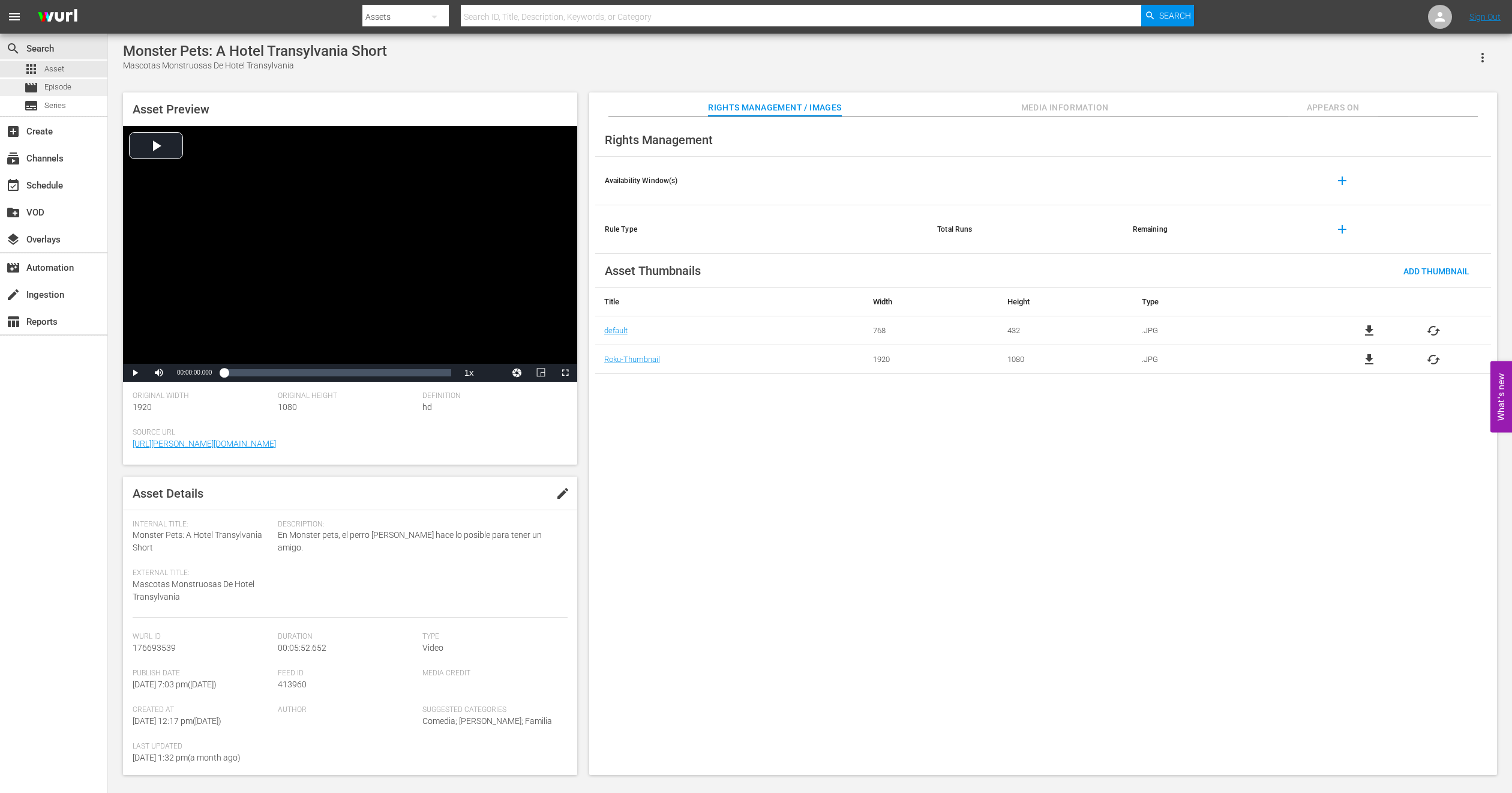
click at [70, 88] on span "Episode" at bounding box center [57, 88] width 27 height 12
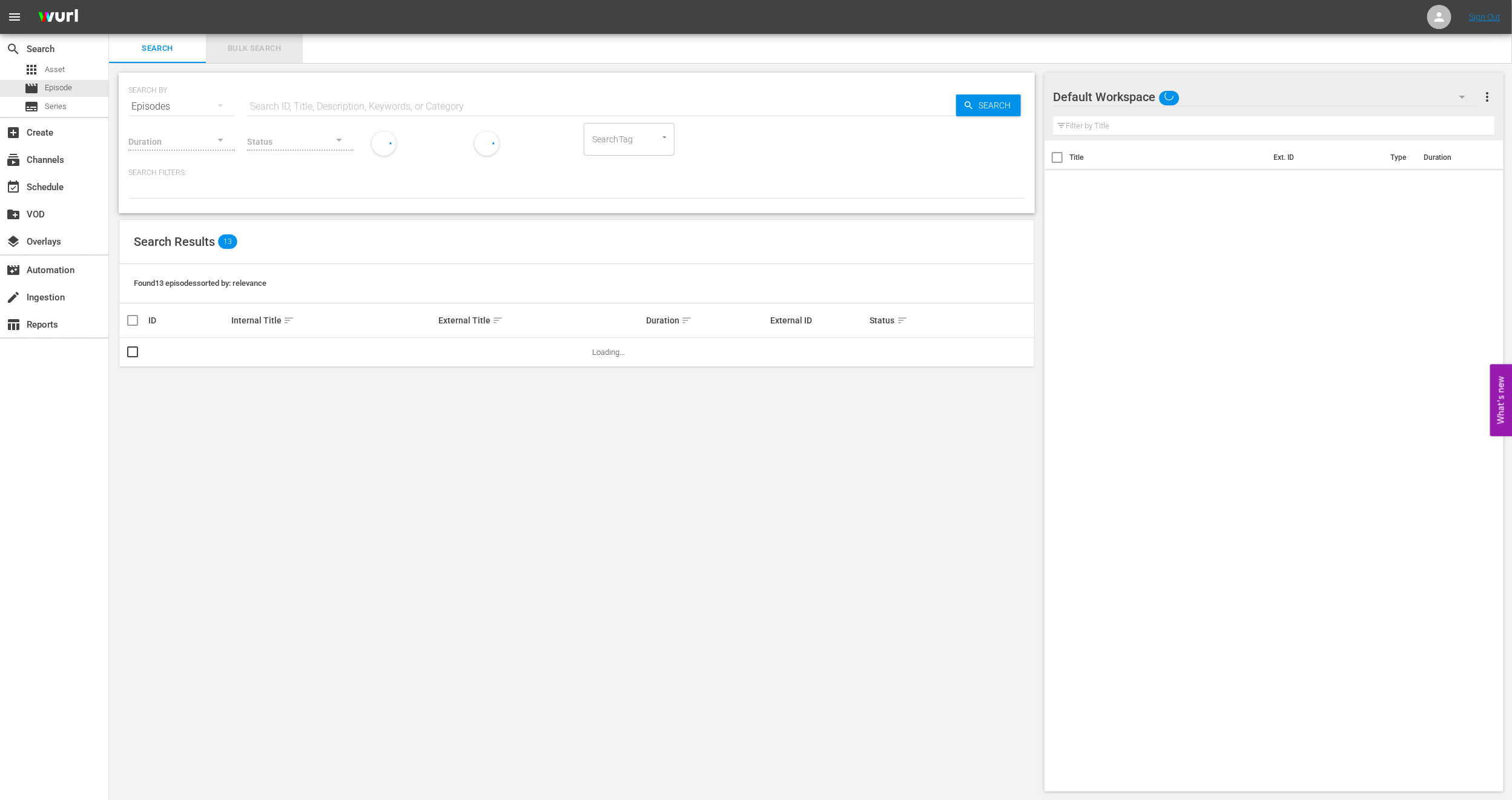
click at [227, 53] on span "Bulk Search" at bounding box center [254, 49] width 82 height 14
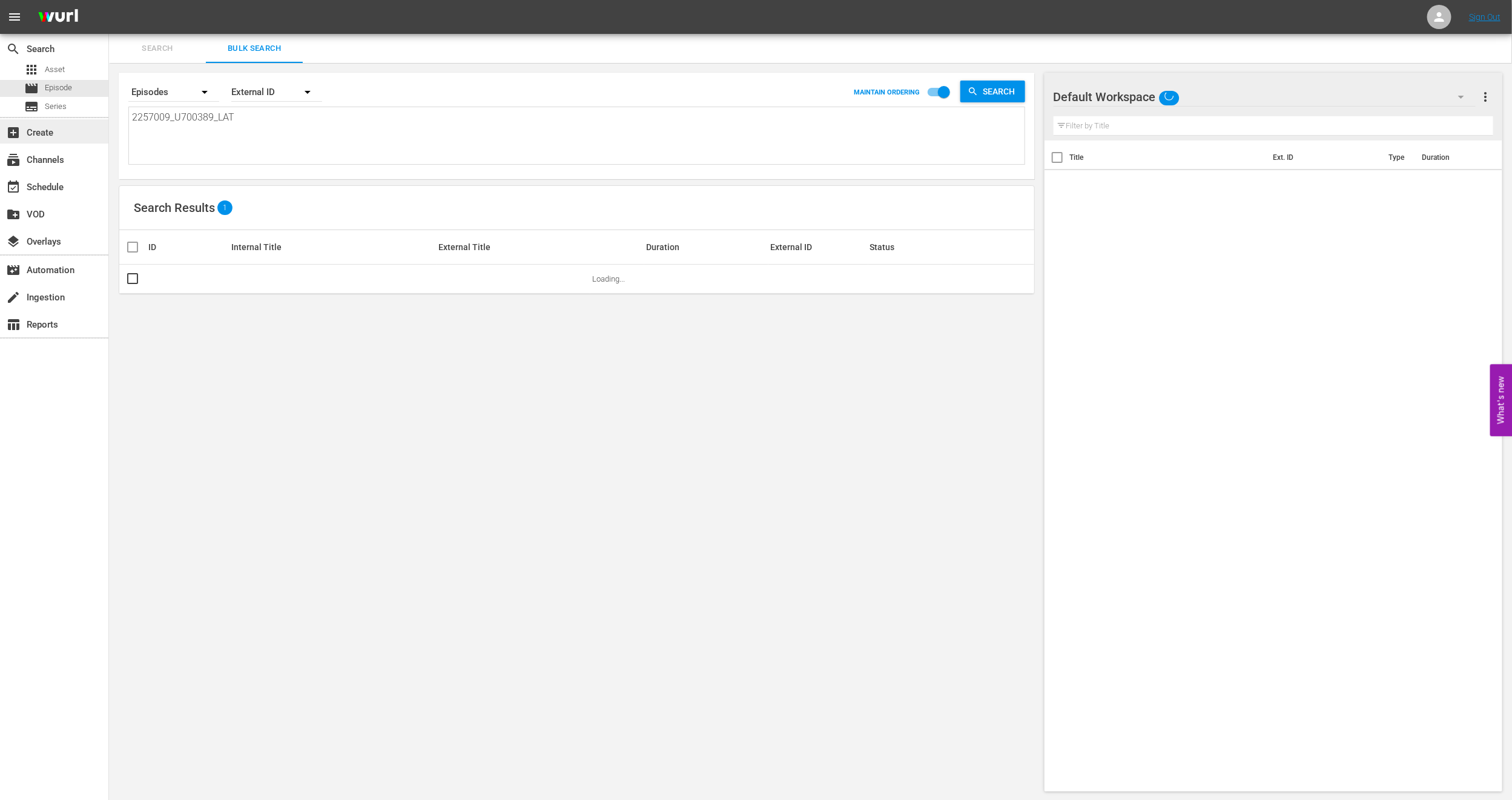
drag, startPoint x: 255, startPoint y: 131, endPoint x: 0, endPoint y: 135, distance: 255.0
click at [109, 0] on div "search Search apps Asset movie Episode subtitles Series add_box Create subscrip…" at bounding box center [810, 0] width 1403 height 0
paste textarea "11102646_U700391"
type textarea "11102646_U700391_LAT"
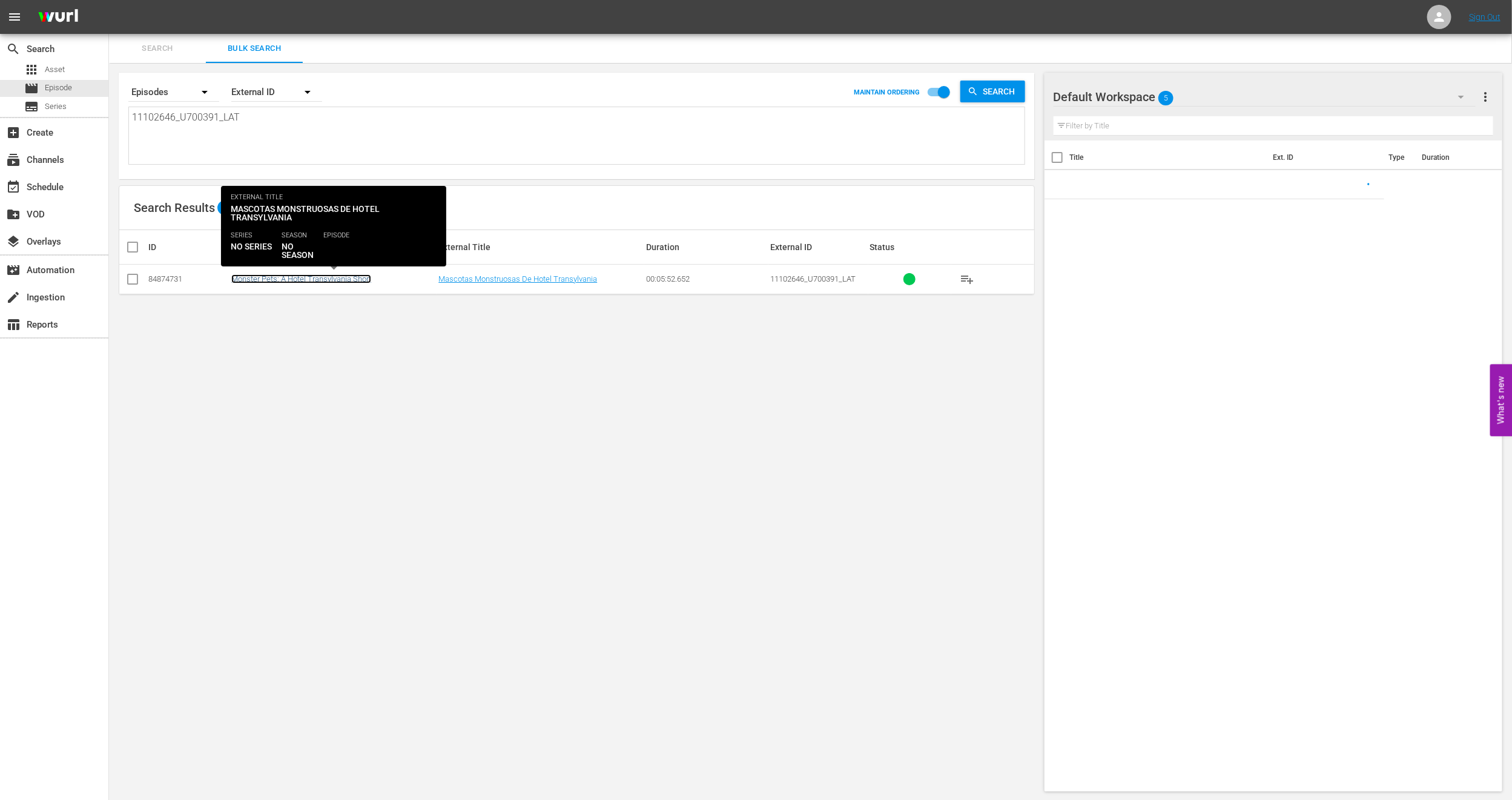
click at [252, 280] on link "Monster Pets: A Hotel Transylvania Short" at bounding box center [301, 279] width 140 height 9
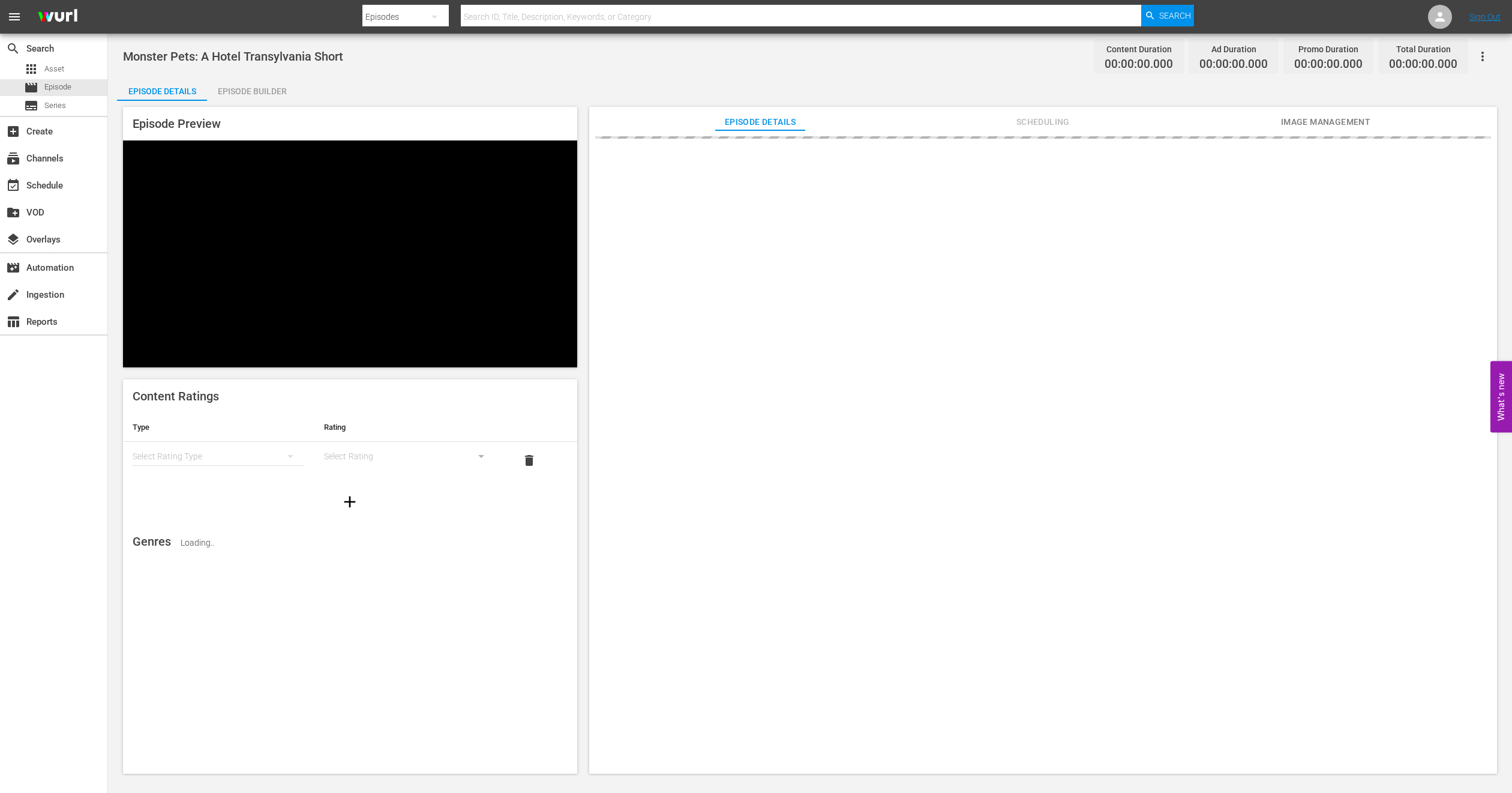
click at [1298, 118] on span "Image Management" at bounding box center [1326, 122] width 90 height 15
click at [751, 152] on span "Add Thumbnail" at bounding box center [764, 155] width 85 height 10
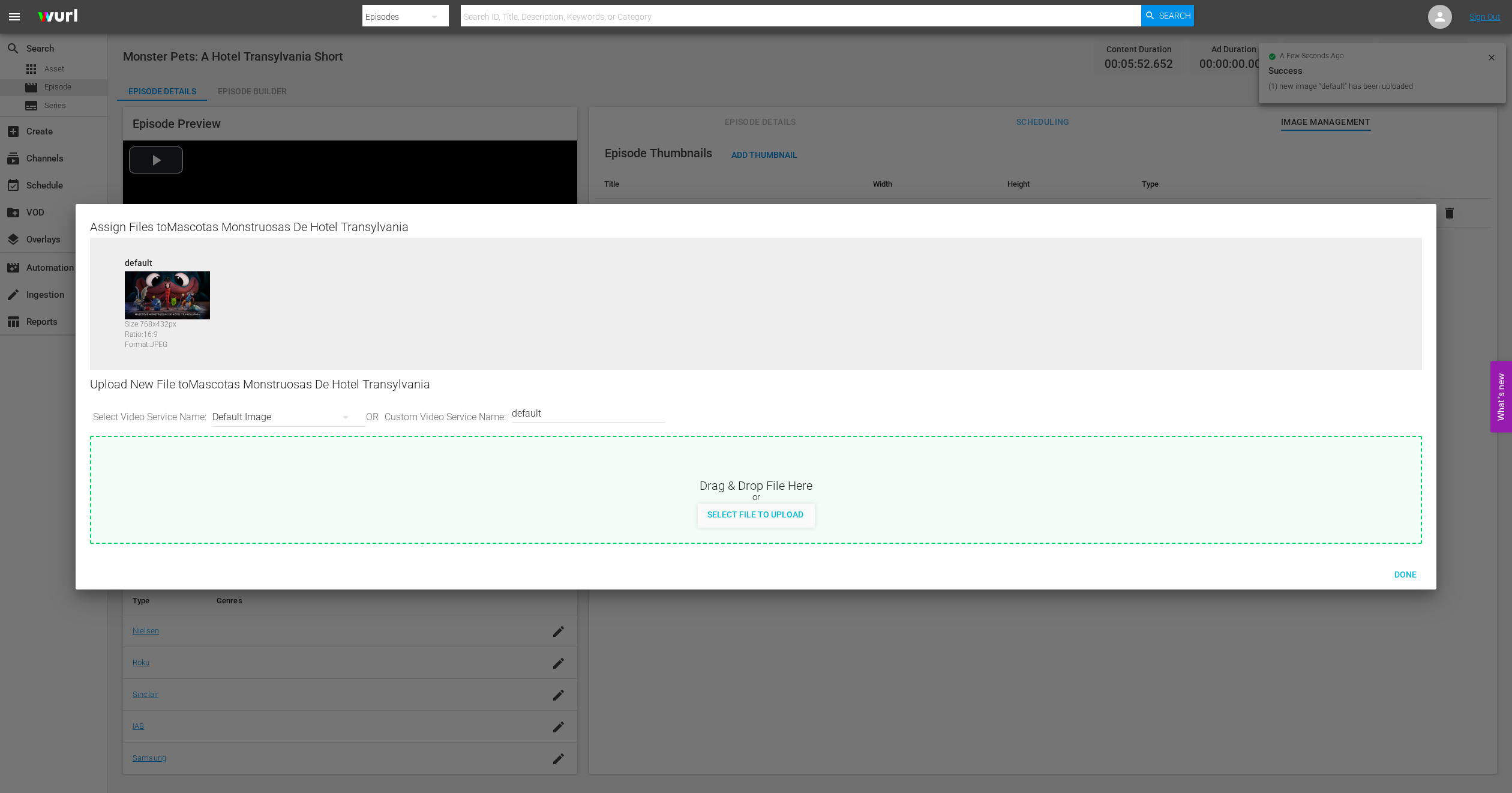
click at [345, 414] on icon "button" at bounding box center [346, 417] width 14 height 14
click at [279, 479] on div "Roku-Thumbnail" at bounding box center [290, 480] width 118 height 19
type input "Roku-Thumbnail"
click at [1409, 578] on span "Done" at bounding box center [1405, 574] width 42 height 10
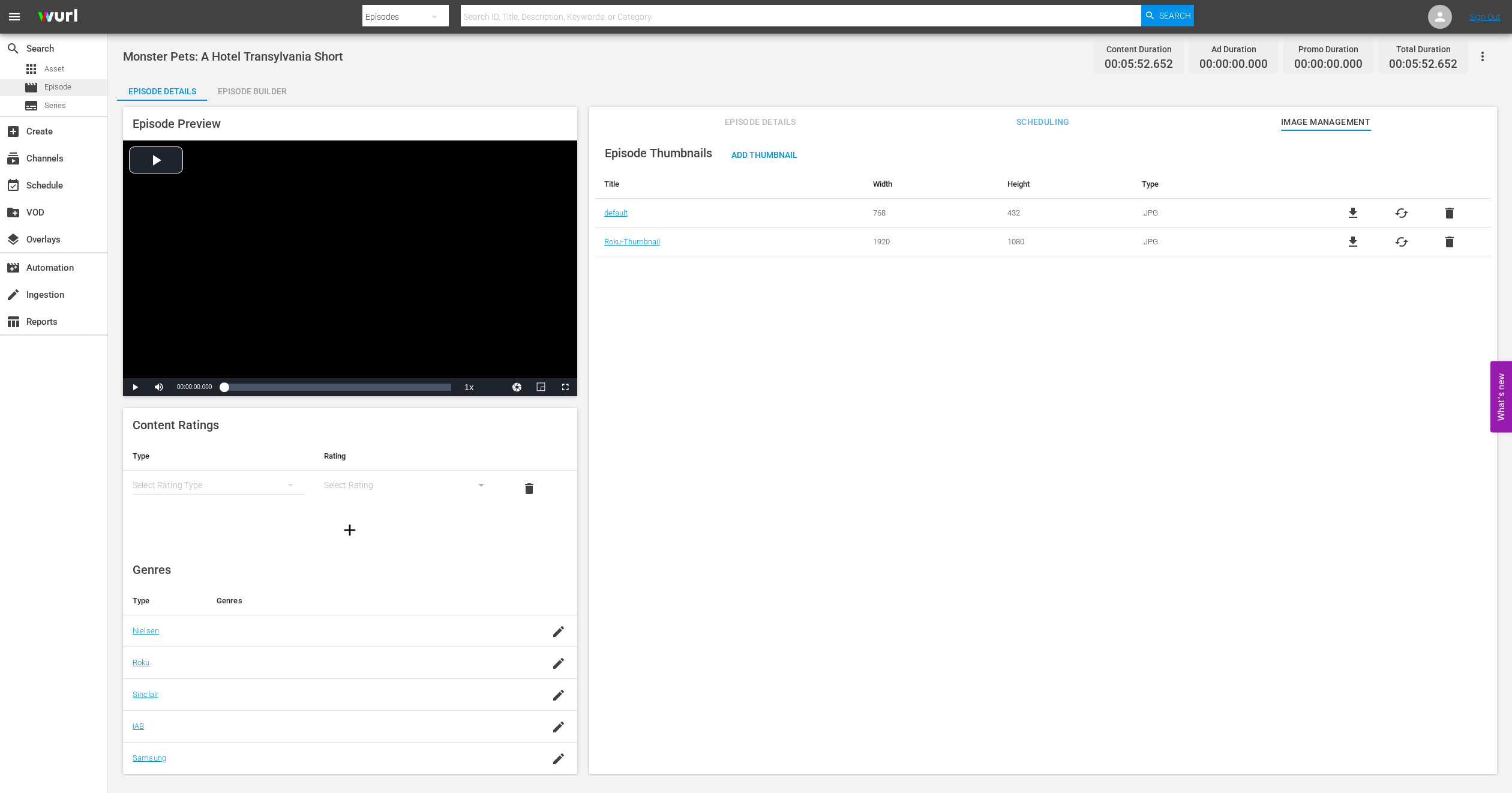
click at [67, 92] on span "Episode" at bounding box center [57, 88] width 27 height 12
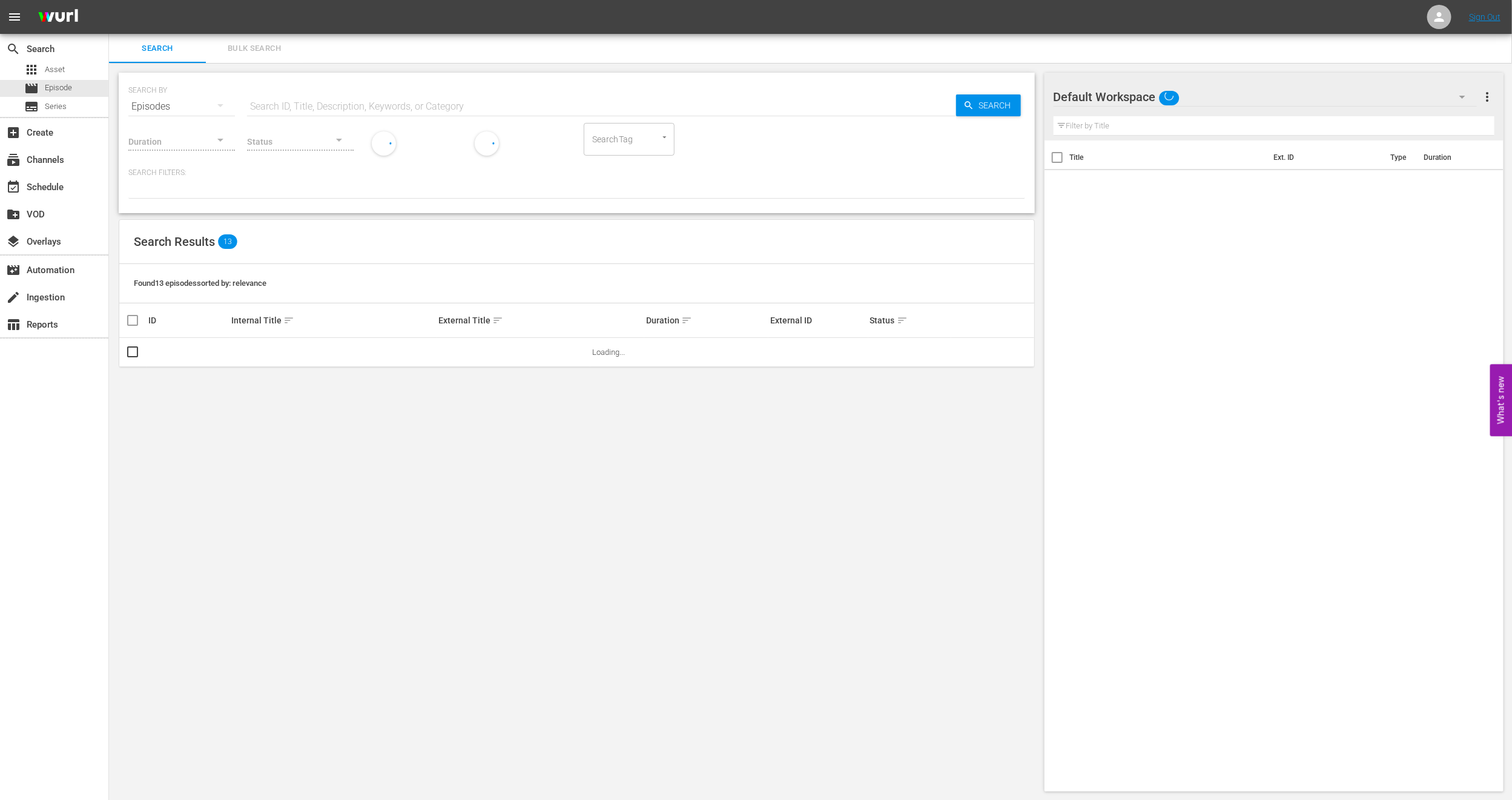
click at [254, 45] on span "Bulk Search" at bounding box center [254, 49] width 82 height 14
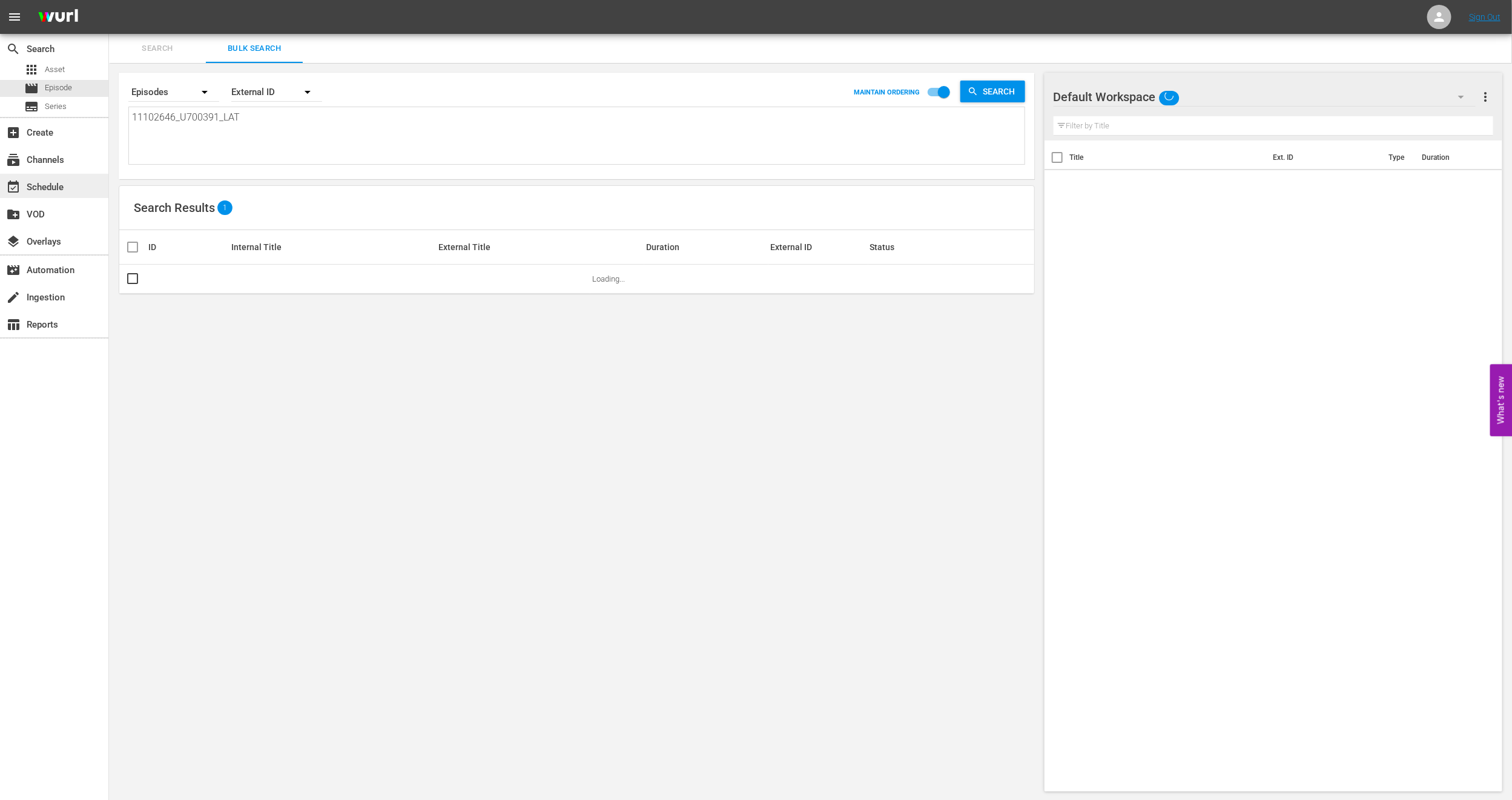
click at [49, 184] on div "event_available Schedule" at bounding box center [34, 186] width 68 height 11
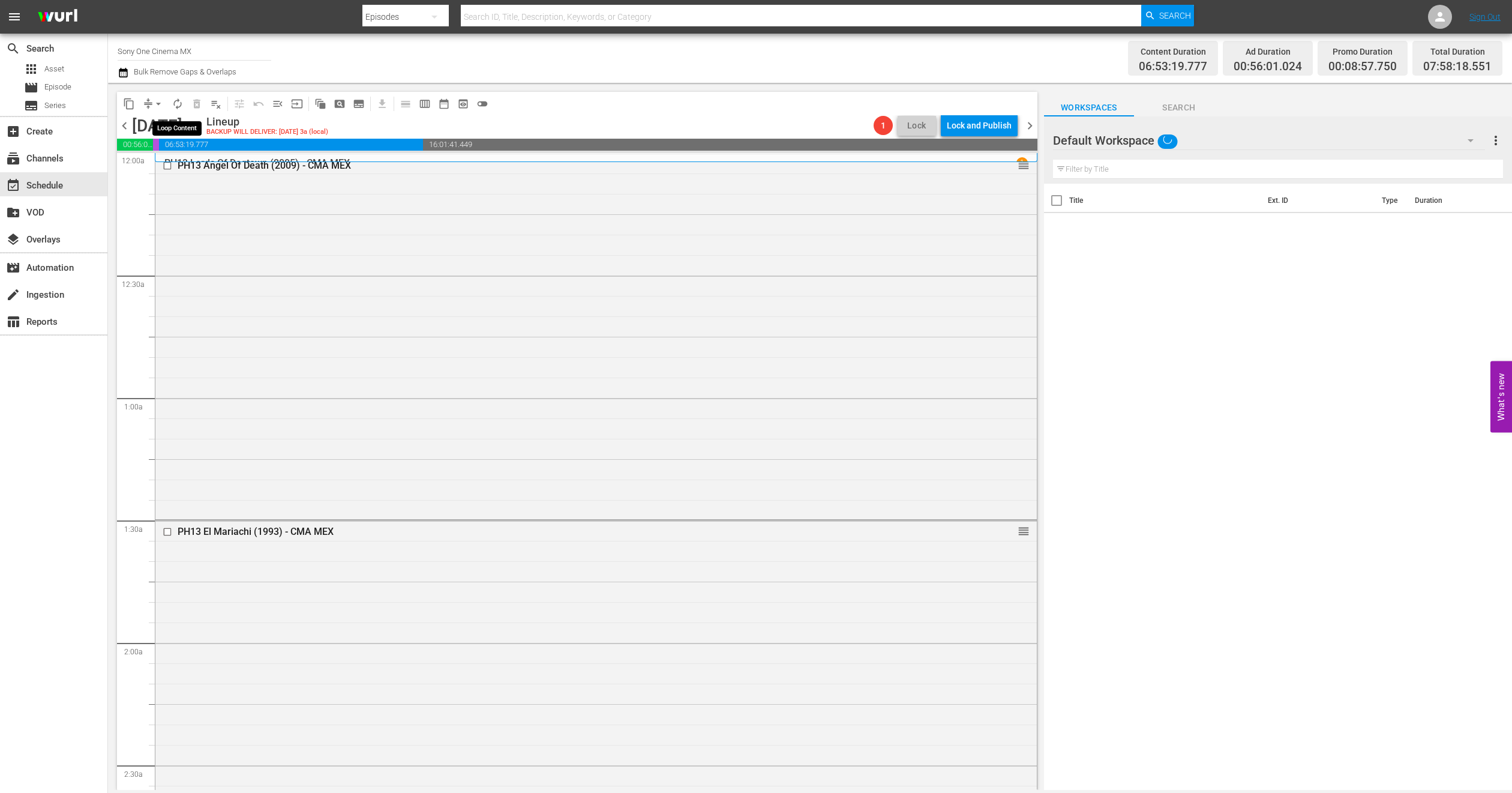
click at [177, 104] on span "autorenew_outlined" at bounding box center [178, 104] width 12 height 12
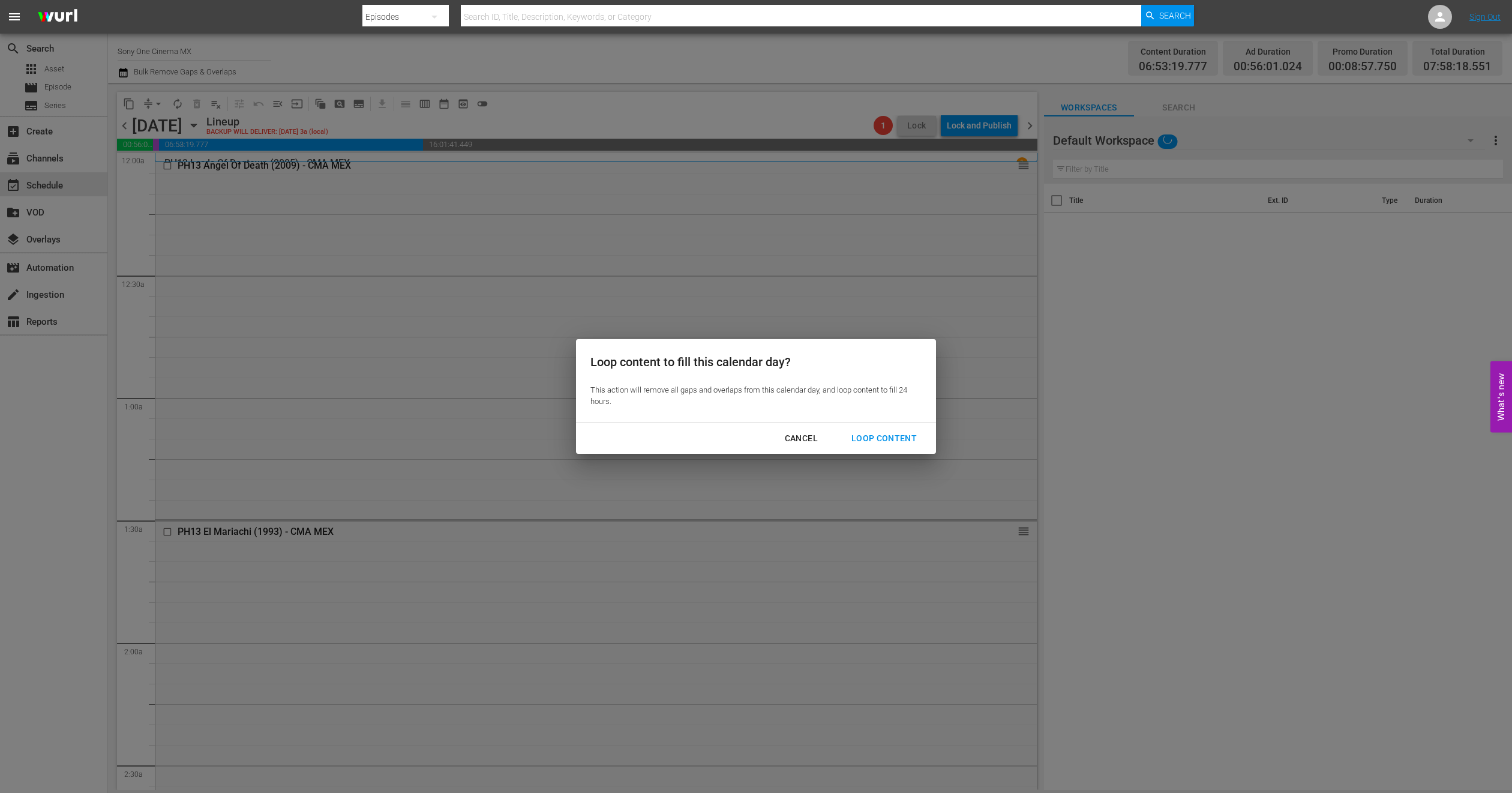
click at [874, 454] on div "Cancel Loop Content" at bounding box center [756, 438] width 360 height 32
click at [874, 440] on div "Loop Content" at bounding box center [885, 438] width 85 height 15
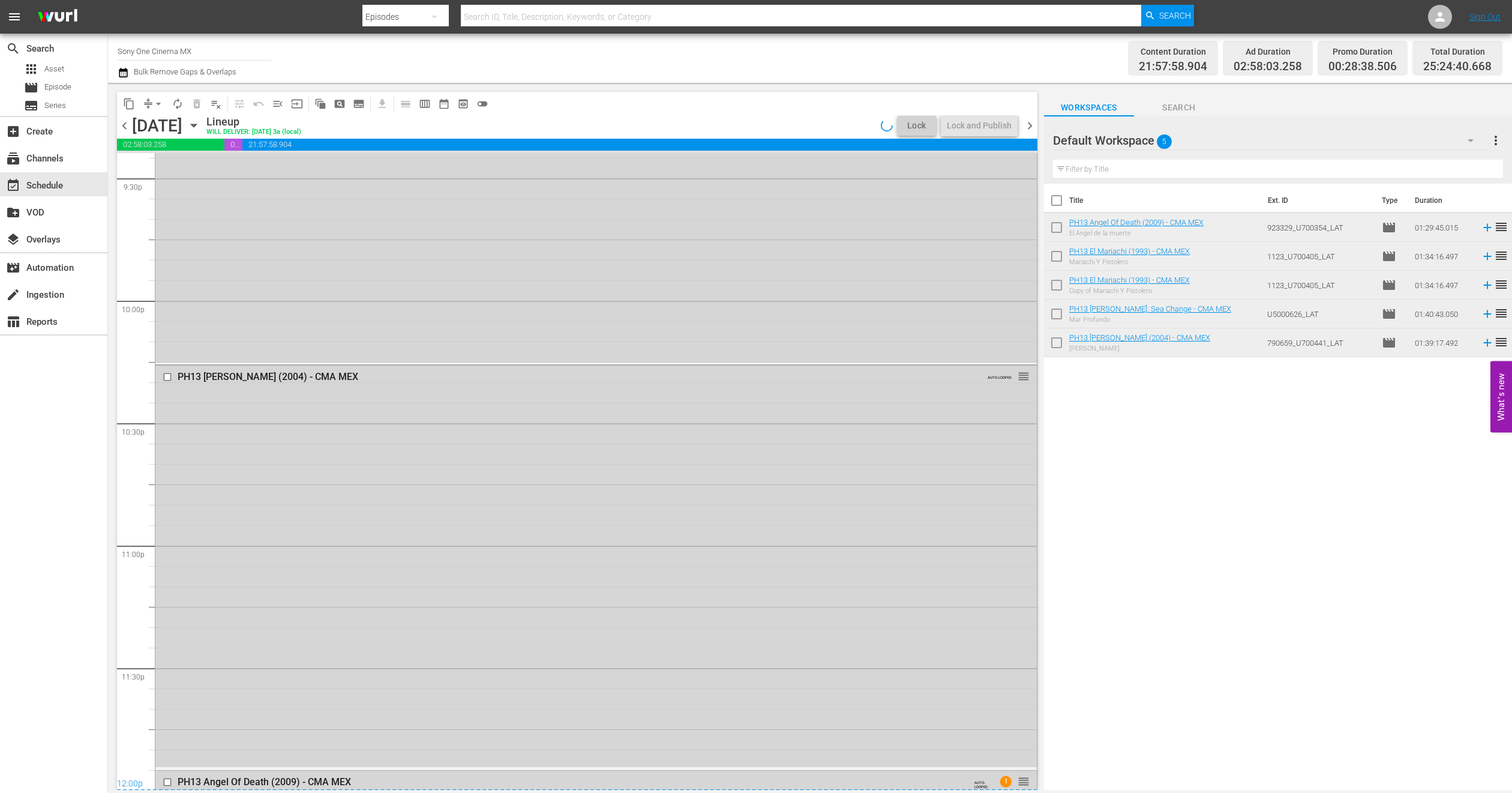
scroll to position [5117, 0]
